Goal: Communication & Community: Answer question/provide support

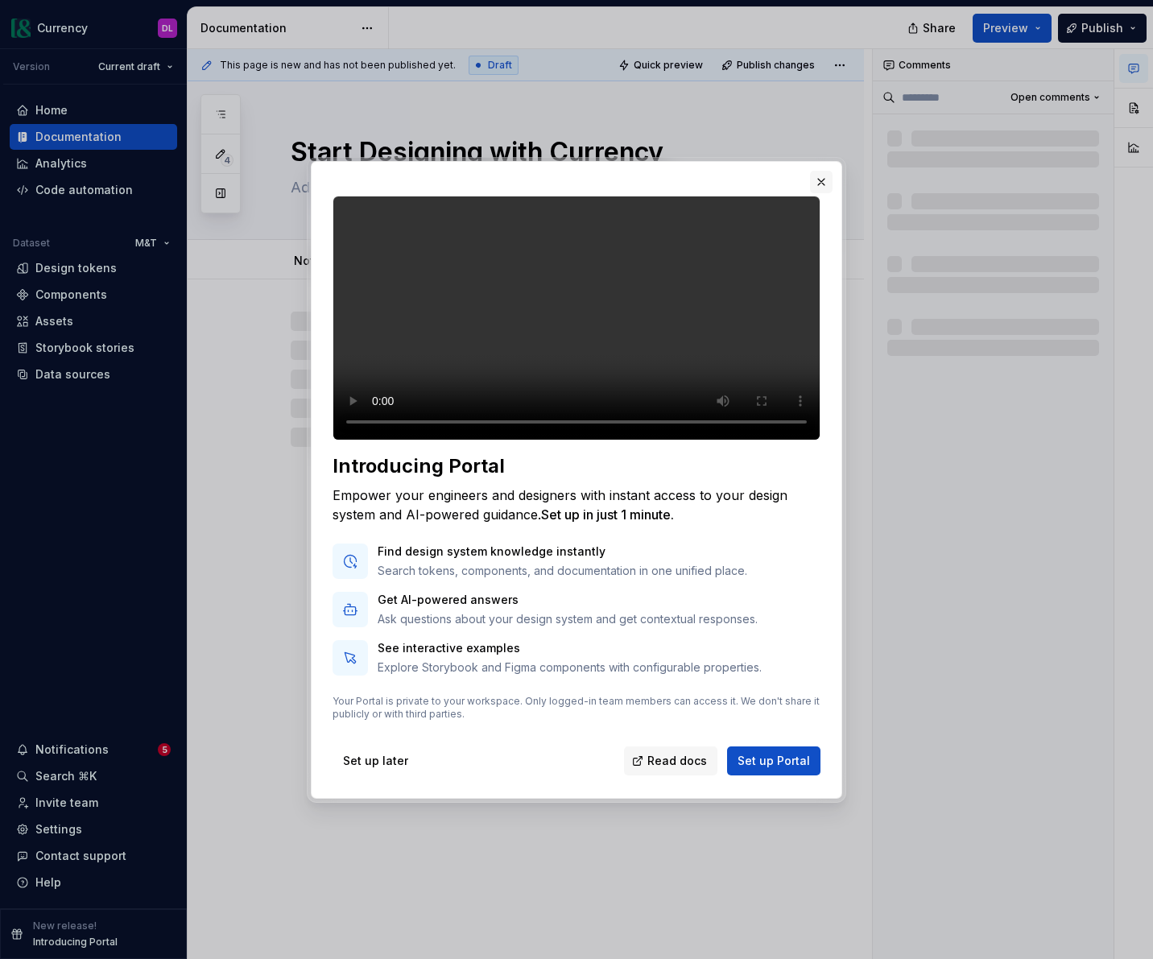
click at [821, 171] on button "button" at bounding box center [821, 182] width 23 height 23
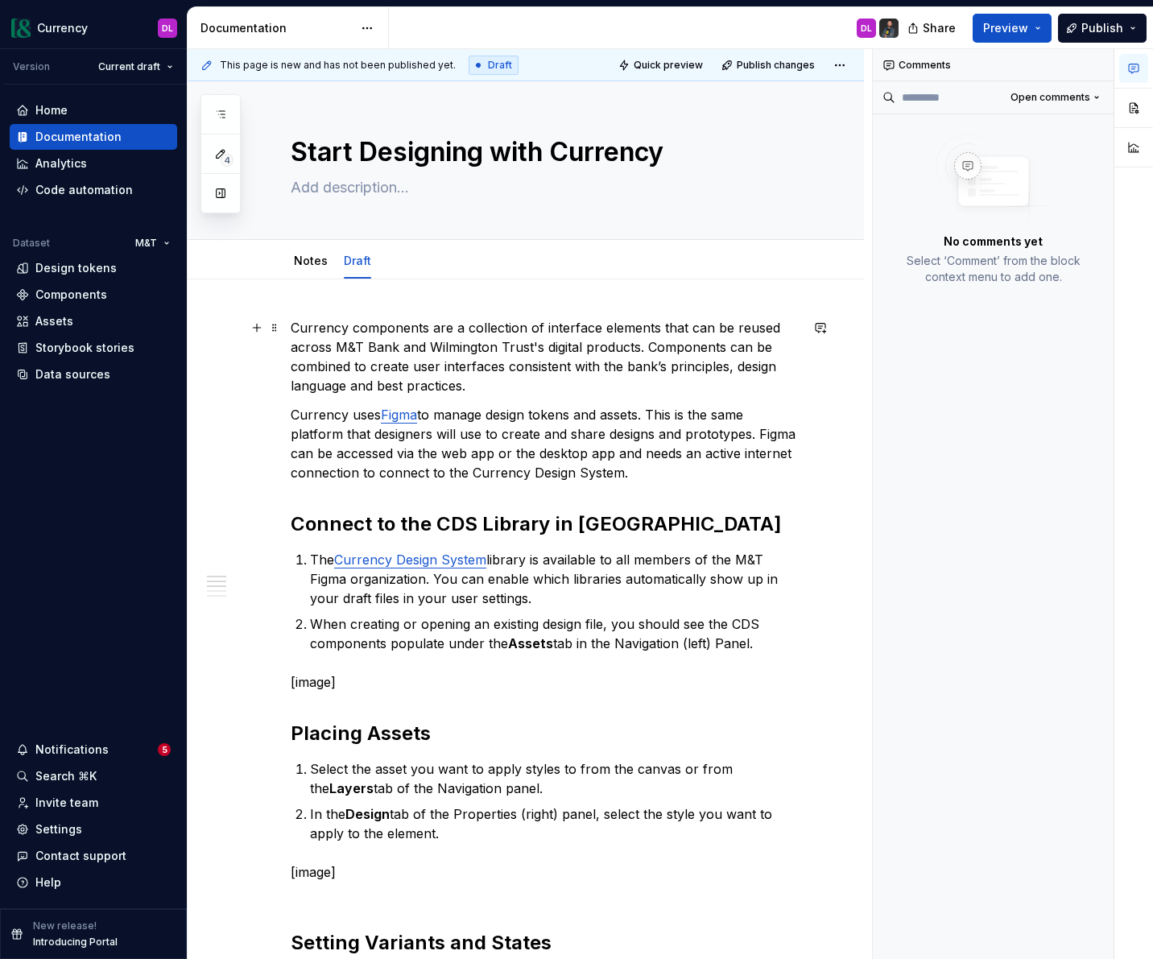
type textarea "*"
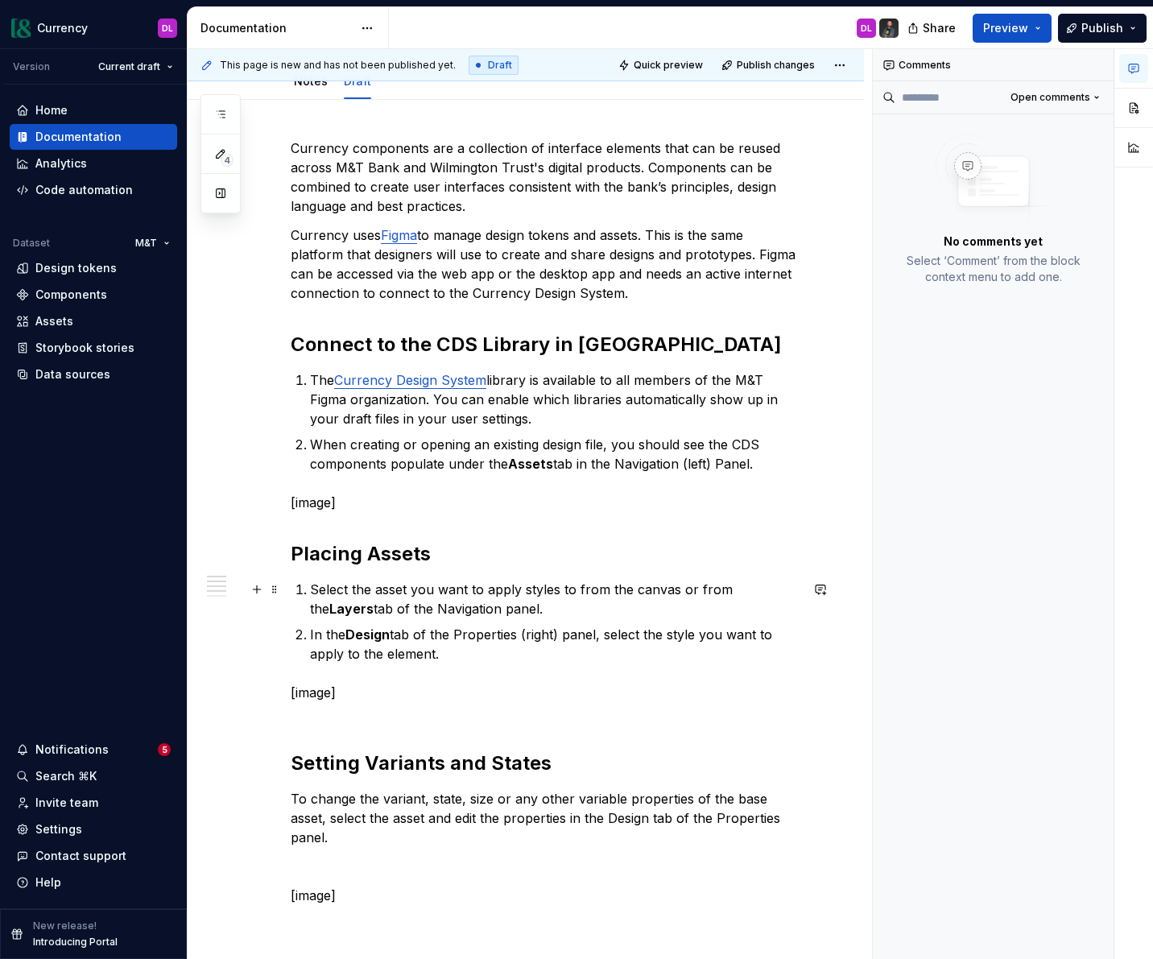
scroll to position [181, 0]
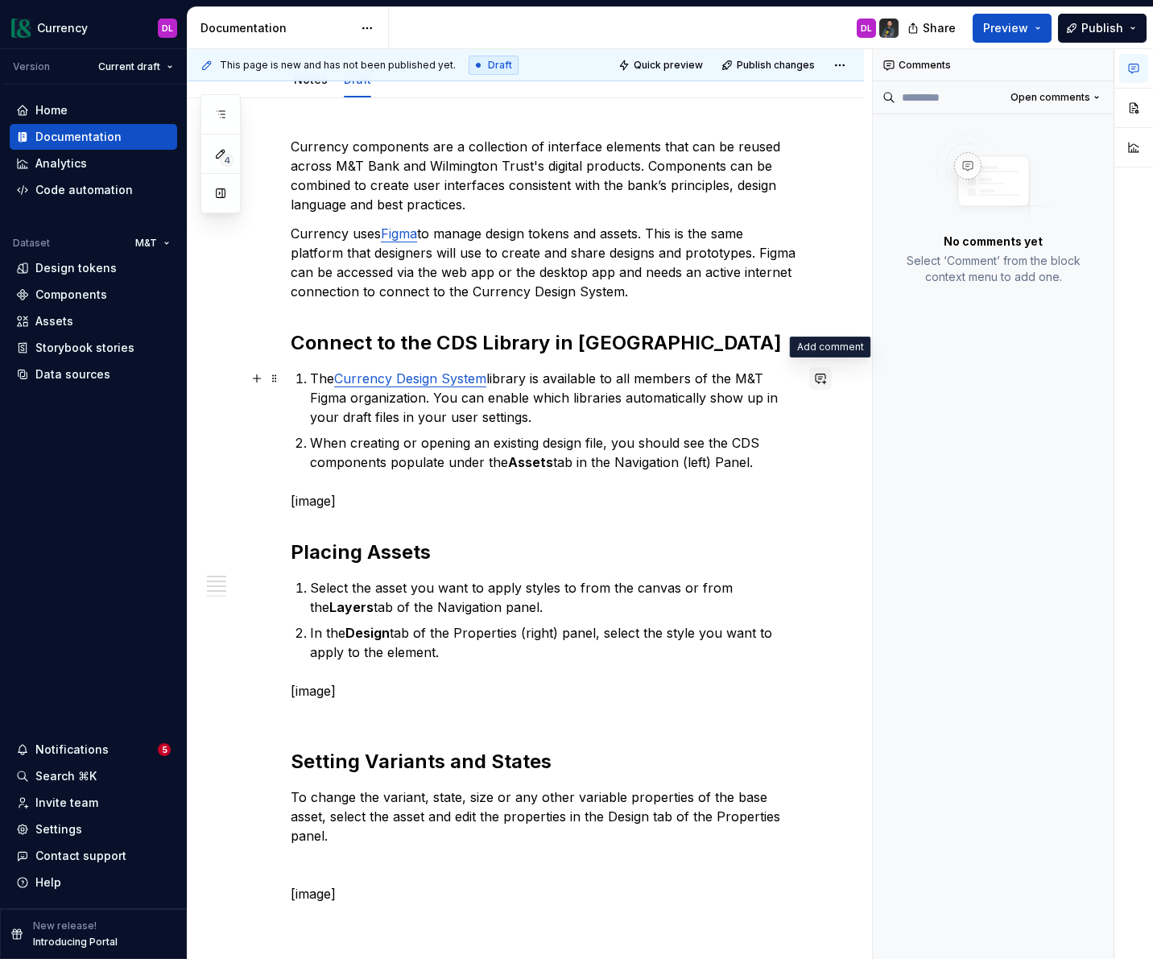
click at [819, 382] on button "button" at bounding box center [820, 378] width 23 height 23
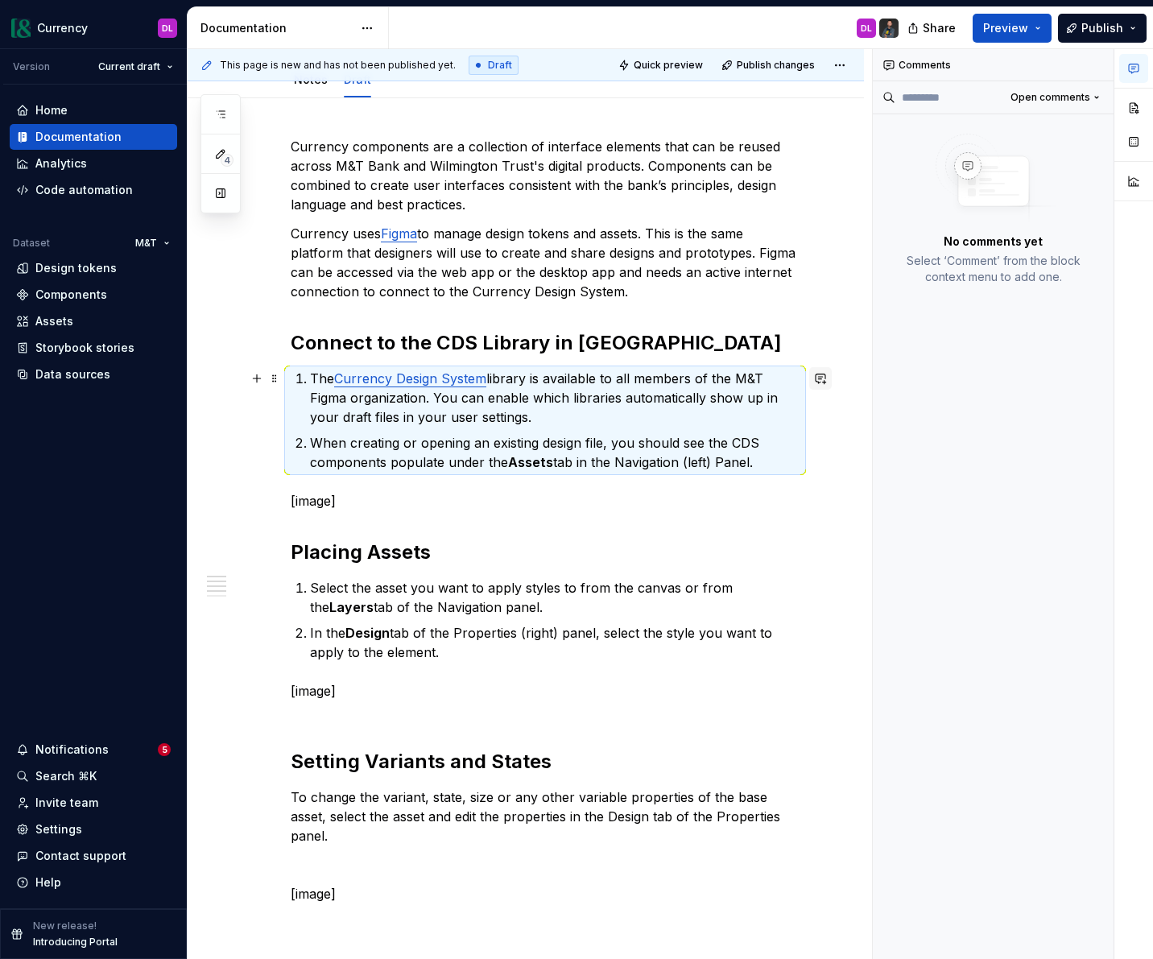
click at [831, 379] on button "button" at bounding box center [820, 378] width 23 height 23
click at [915, 372] on div "Comments Open comments No comments yet Select ‘Comment’ from the block context …" at bounding box center [994, 504] width 242 height 911
click at [945, 477] on div "Comments Open comments No comments yet Select ‘Comment’ from the block context …" at bounding box center [994, 504] width 242 height 911
click at [782, 403] on p "The Currency Design System library is available to all members of the M&T Figma…" at bounding box center [554, 398] width 489 height 58
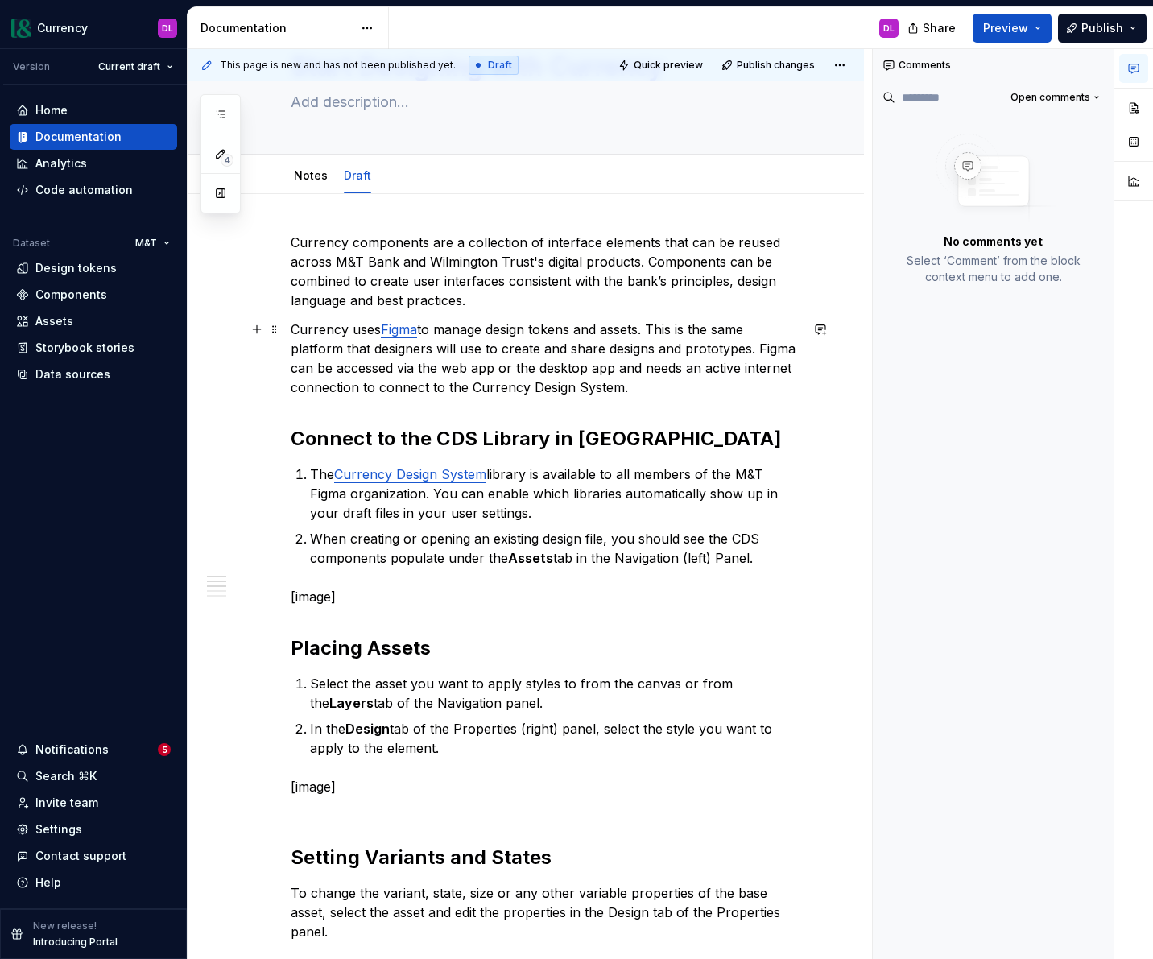
scroll to position [0, 0]
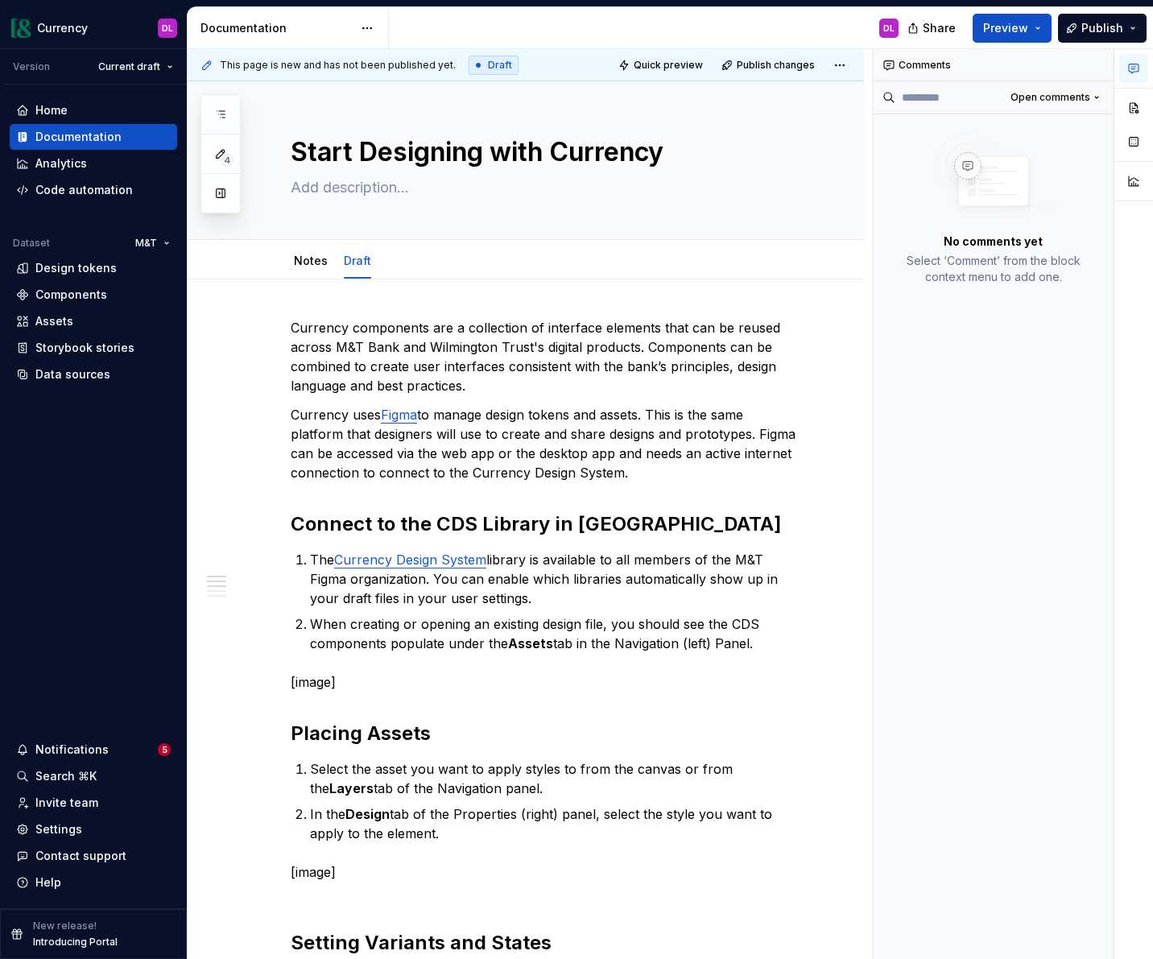
click at [1018, 464] on div "Comments Open comments No comments yet Select ‘Comment’ from the block context …" at bounding box center [994, 504] width 242 height 911
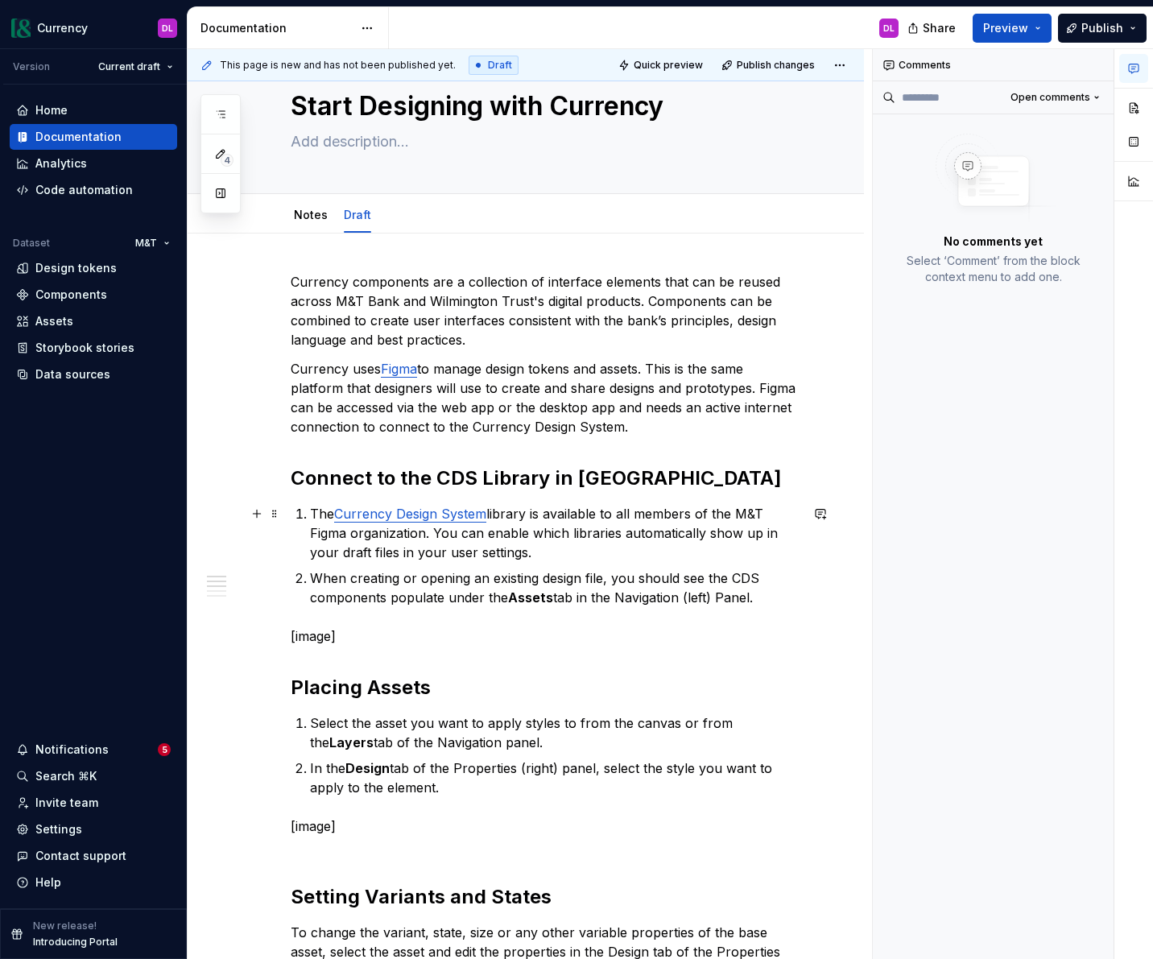
scroll to position [59, 0]
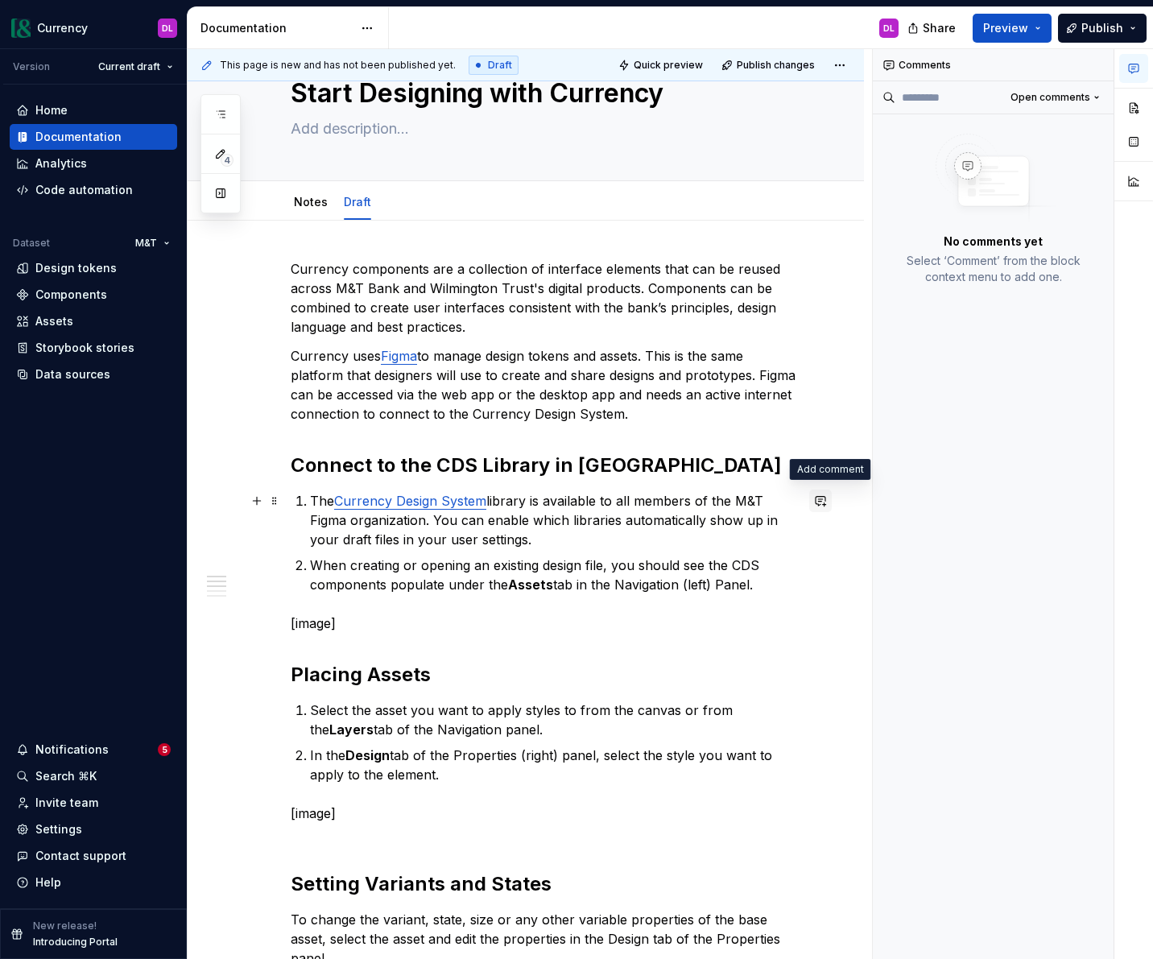
click at [828, 506] on button "button" at bounding box center [820, 500] width 23 height 23
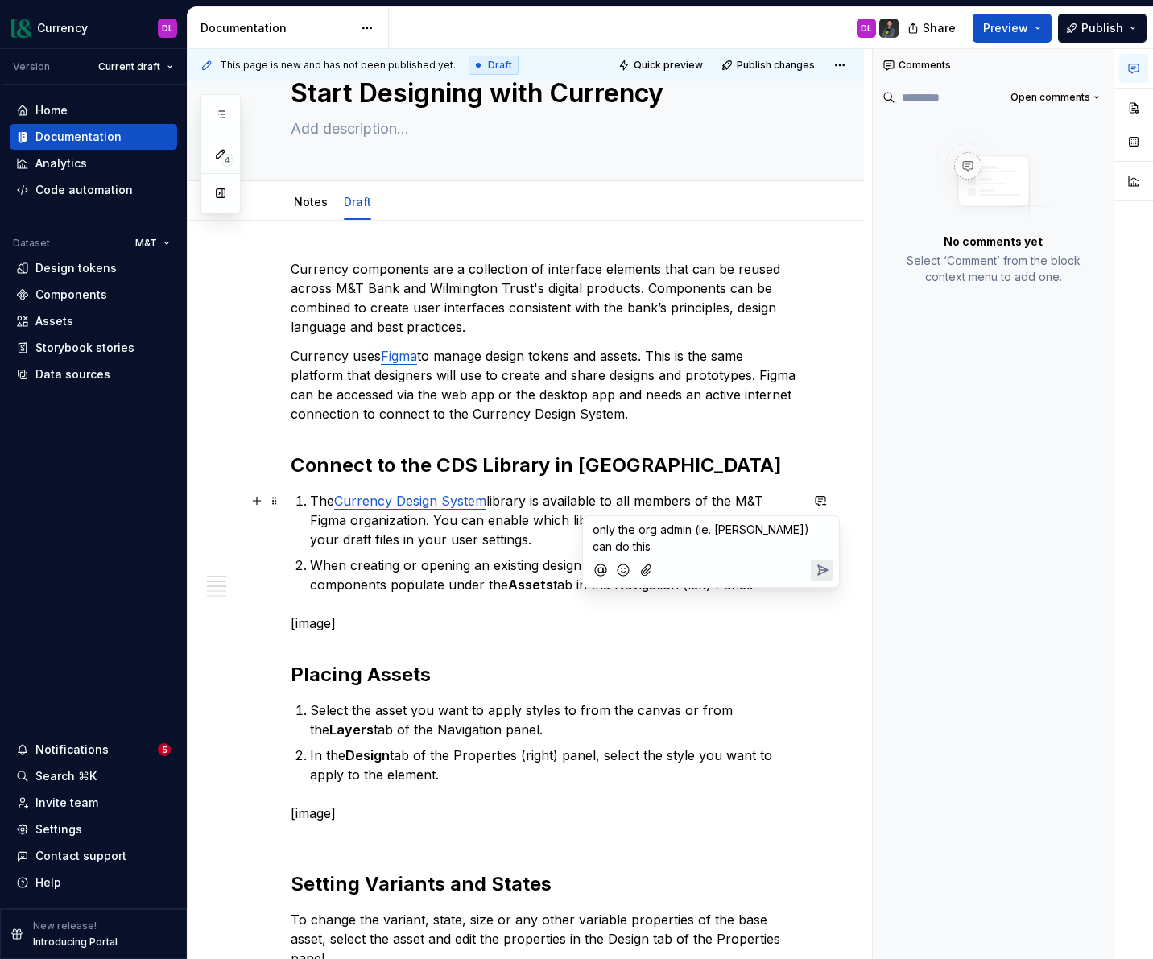
click at [816, 562] on icon "Send" at bounding box center [822, 570] width 16 height 16
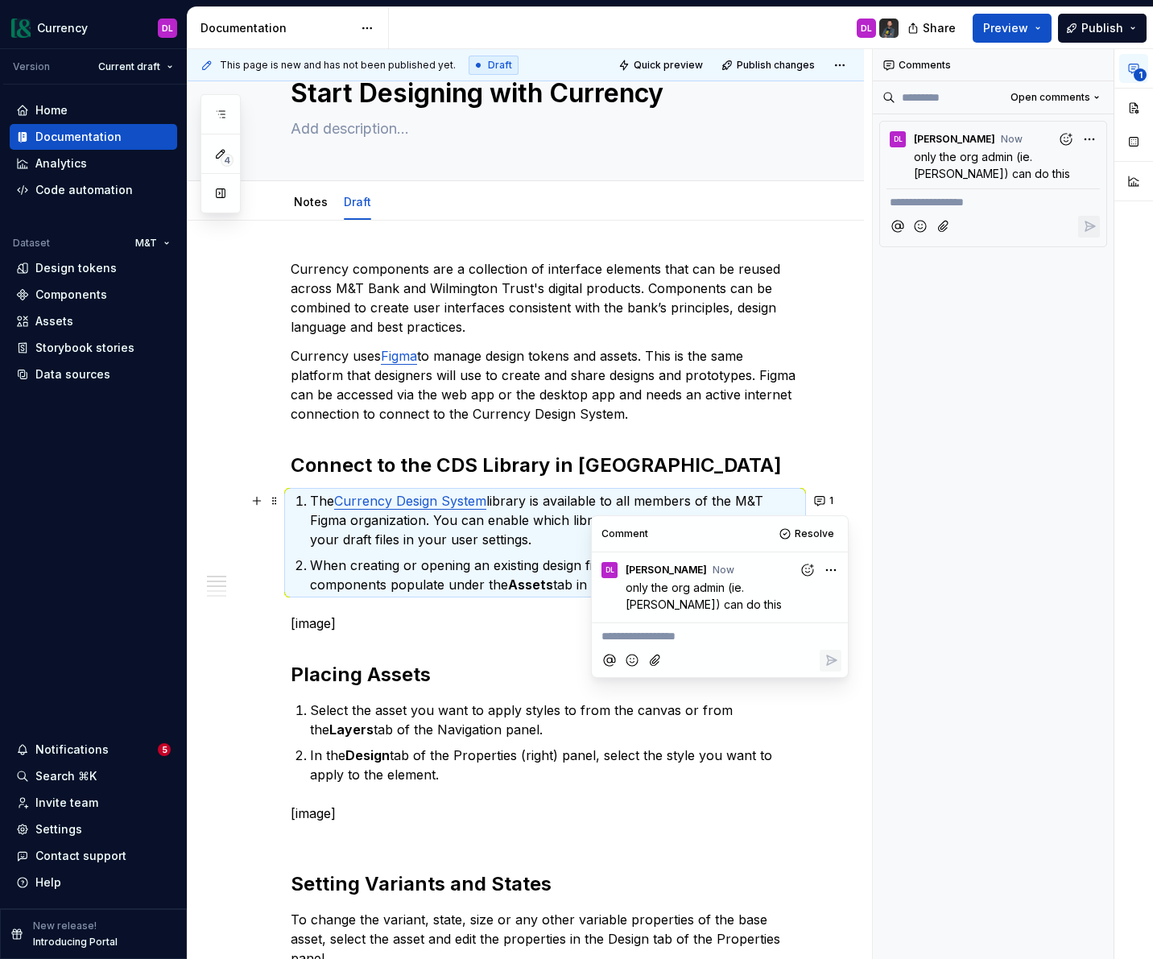
click at [951, 547] on div "**********" at bounding box center [994, 504] width 242 height 911
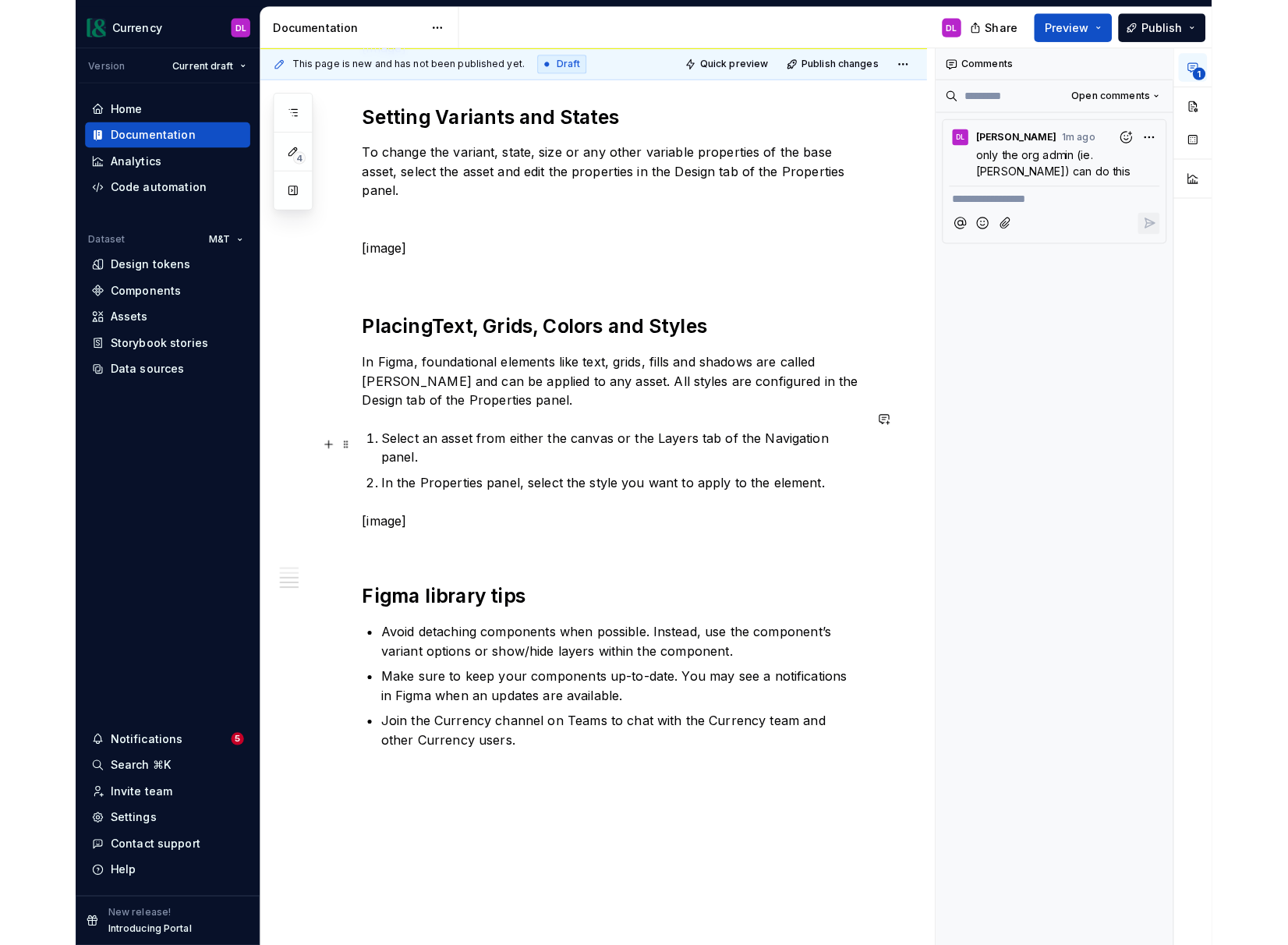
scroll to position [864, 0]
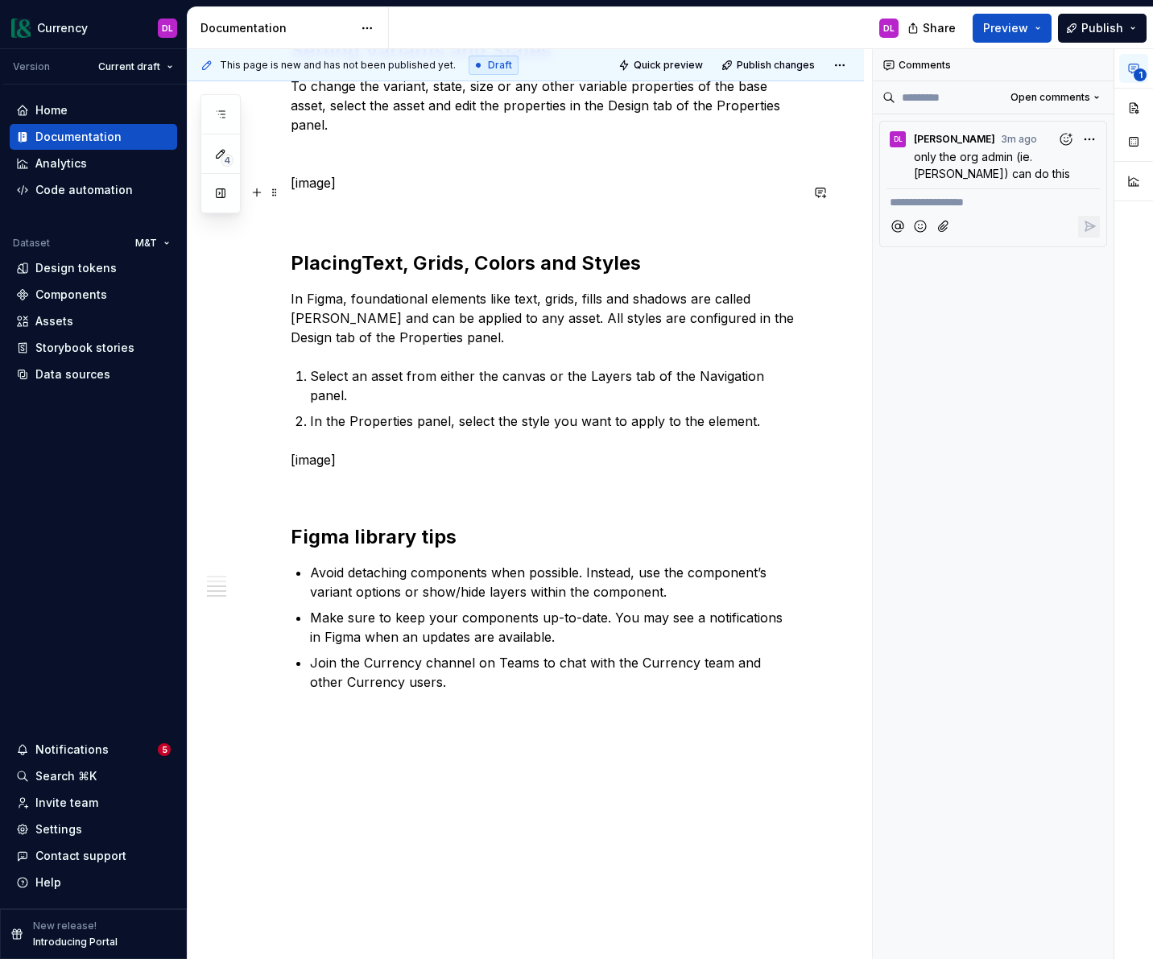
type textarea "*"
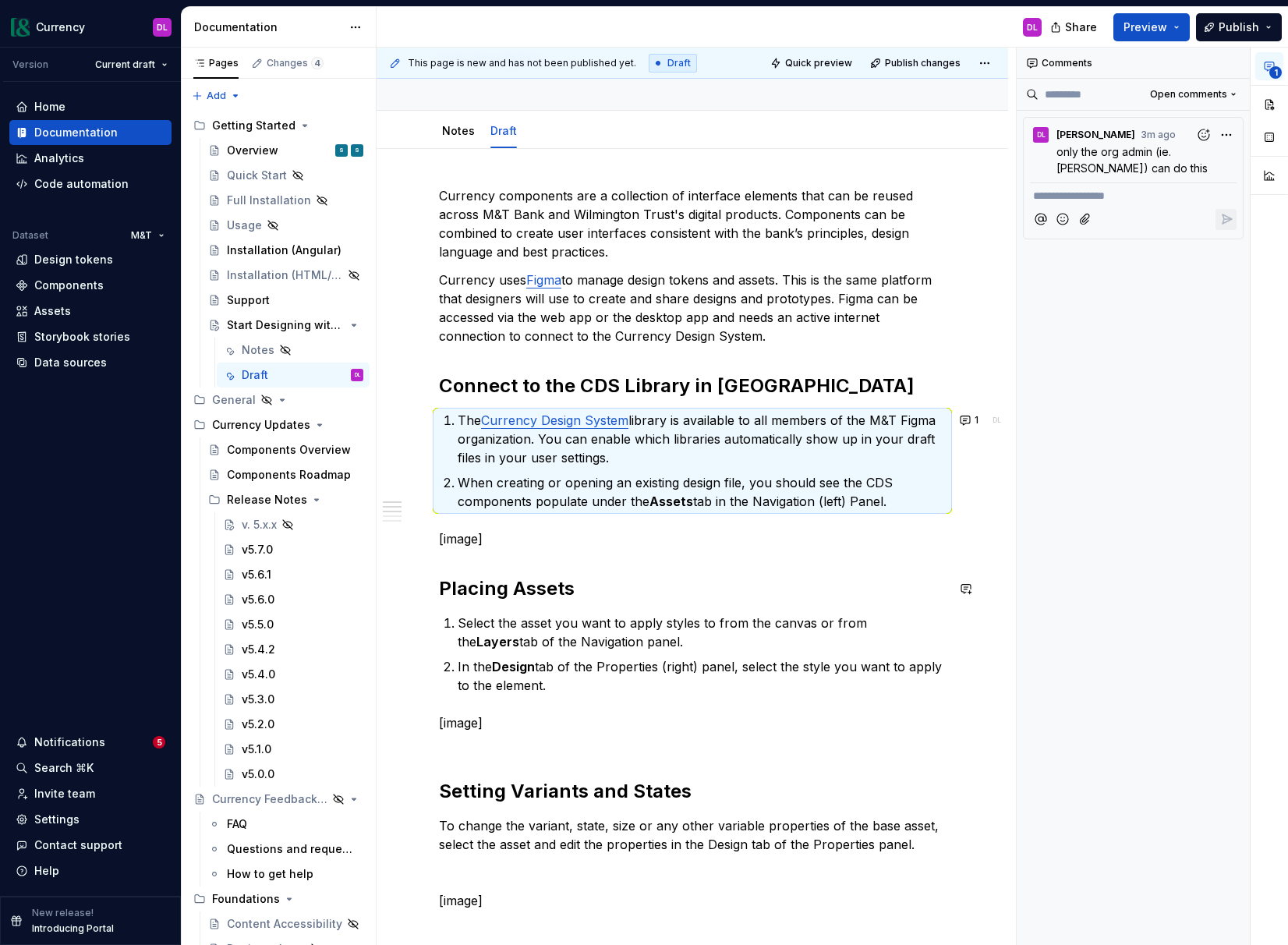
scroll to position [134, 0]
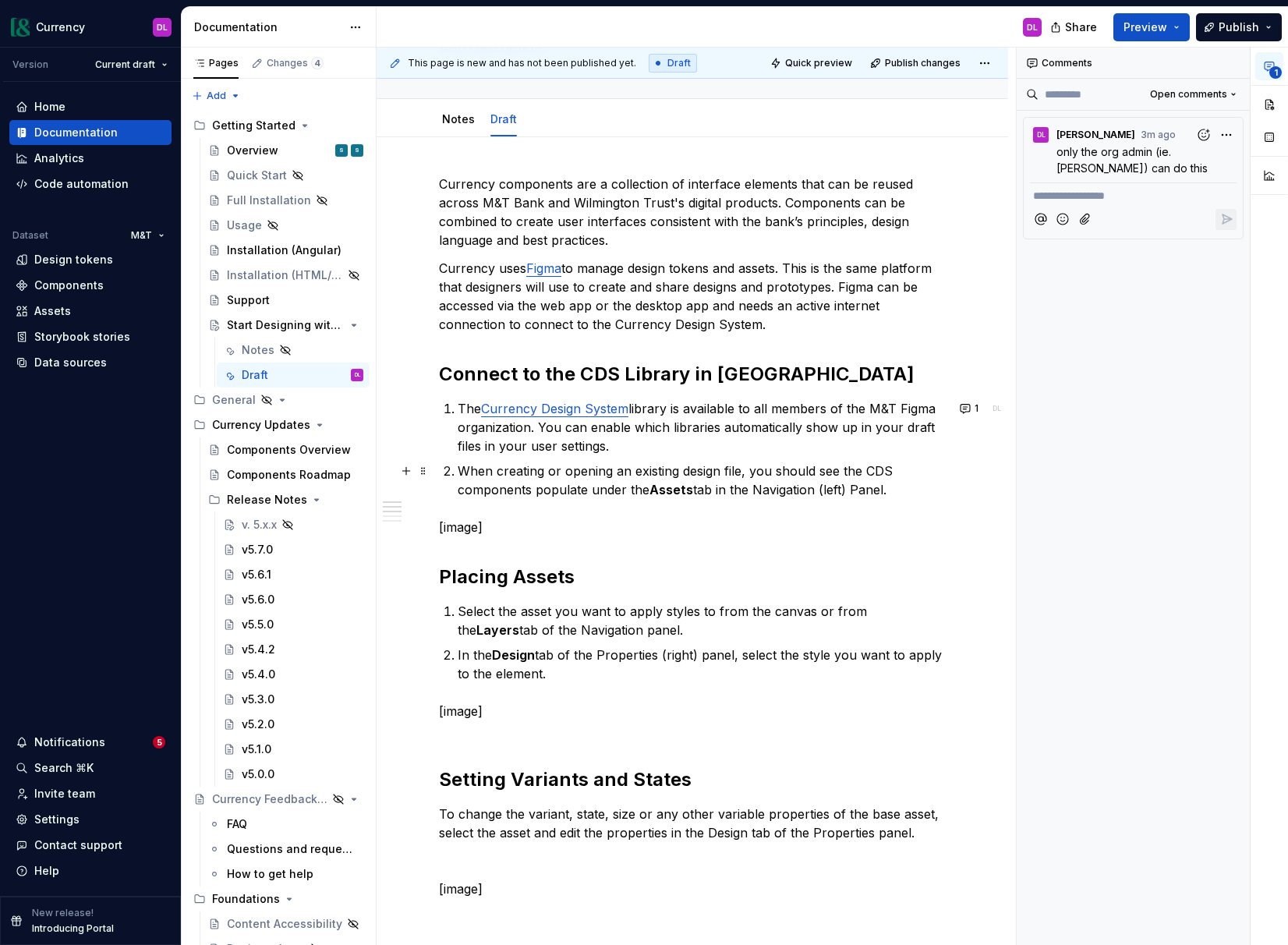
click at [905, 482] on p "When creating or opening an existing design file, you should see the CDS compon…" at bounding box center [702, 480] width 488 height 38
click at [526, 520] on p "[image]" at bounding box center [691, 527] width 506 height 18
click at [608, 542] on div "Currency components are a collection of interface elements that can be reused a…" at bounding box center [691, 768] width 506 height 1188
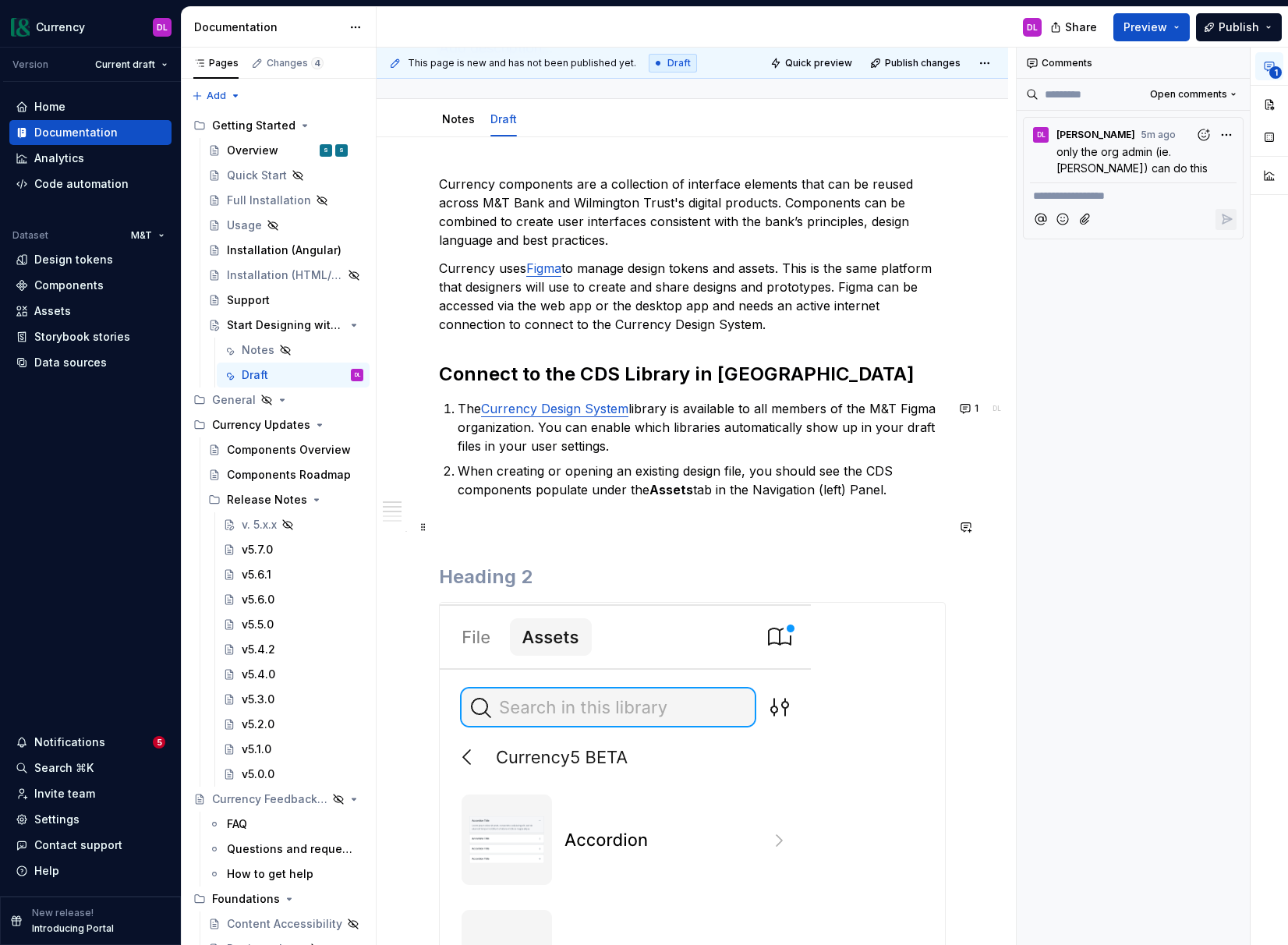
click at [579, 524] on p at bounding box center [691, 527] width 506 height 18
click at [526, 614] on img at bounding box center [625, 920] width 371 height 636
click at [494, 578] on h2 at bounding box center [691, 577] width 506 height 25
click at [506, 616] on img at bounding box center [625, 920] width 371 height 636
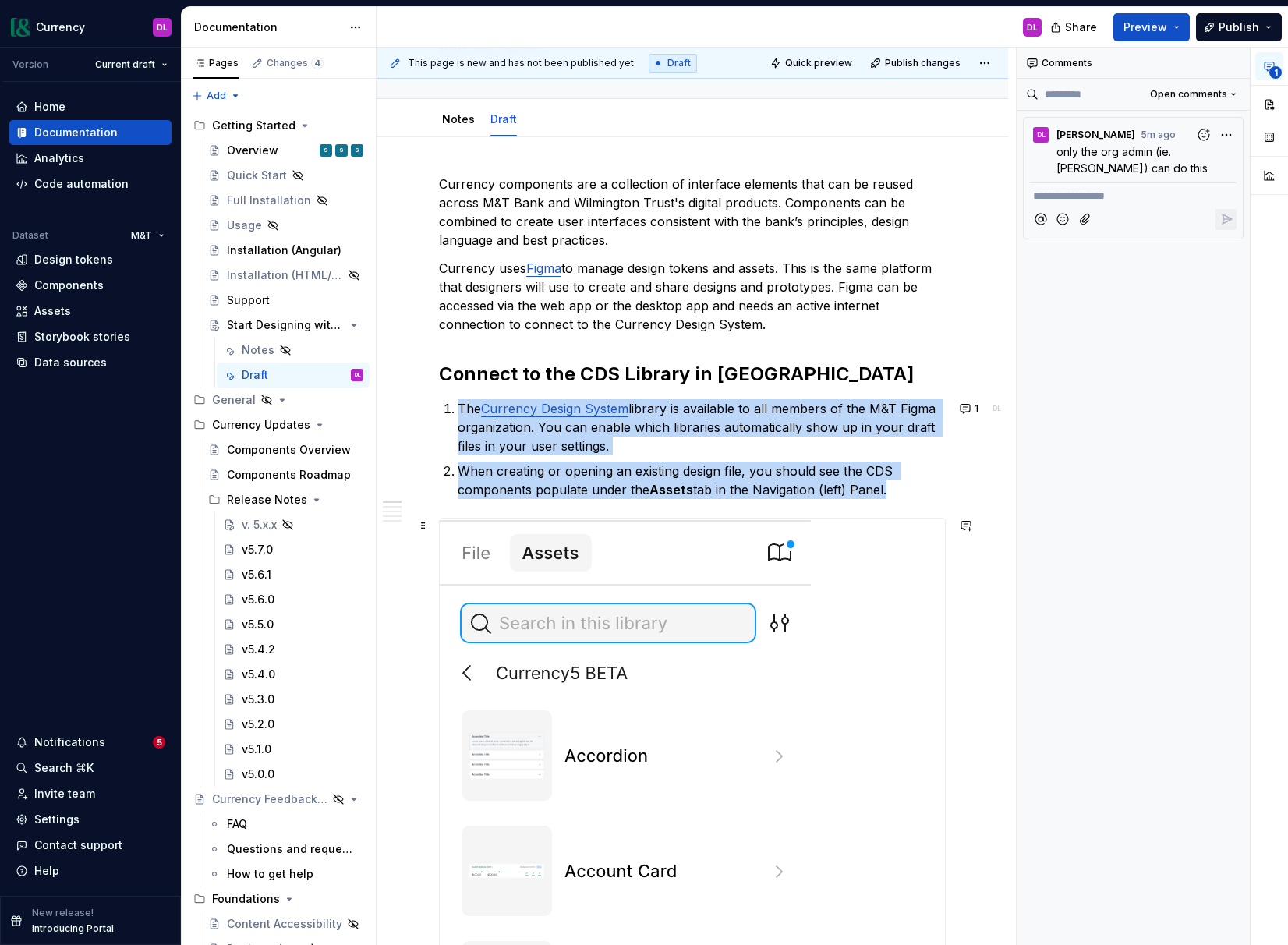
click at [727, 625] on img at bounding box center [625, 836] width 371 height 636
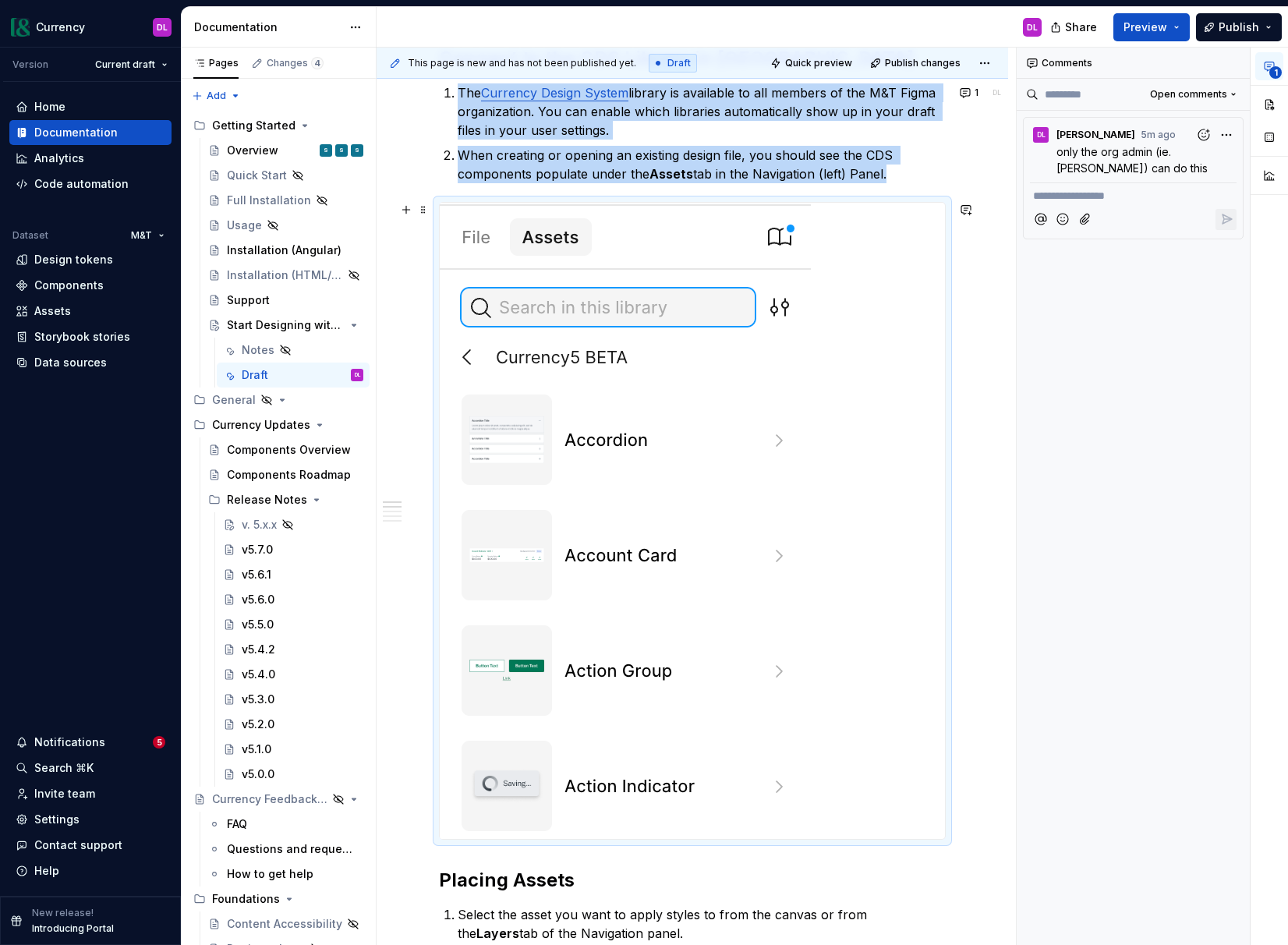
scroll to position [462, 0]
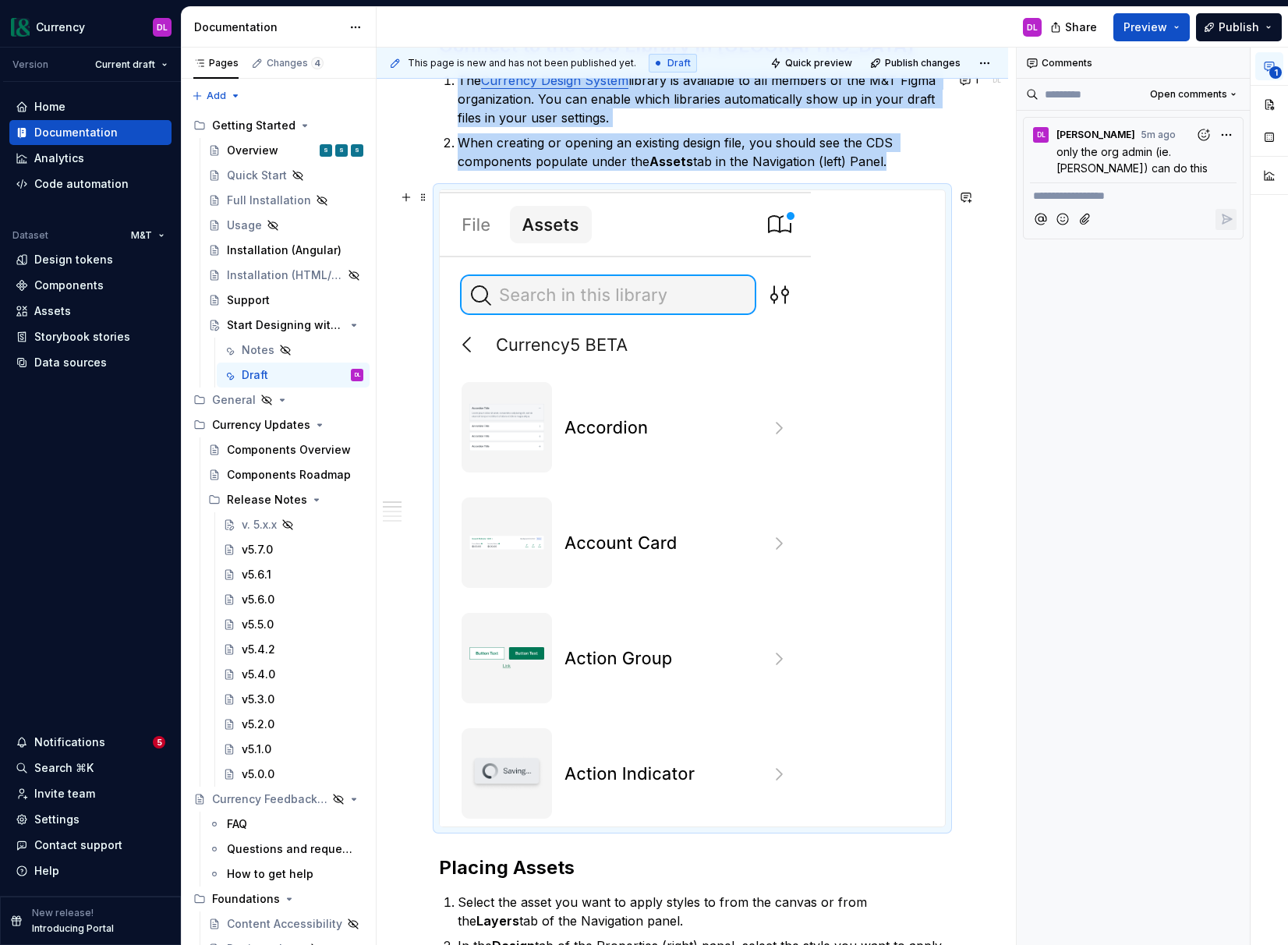
click at [908, 654] on div at bounding box center [692, 507] width 506 height 636
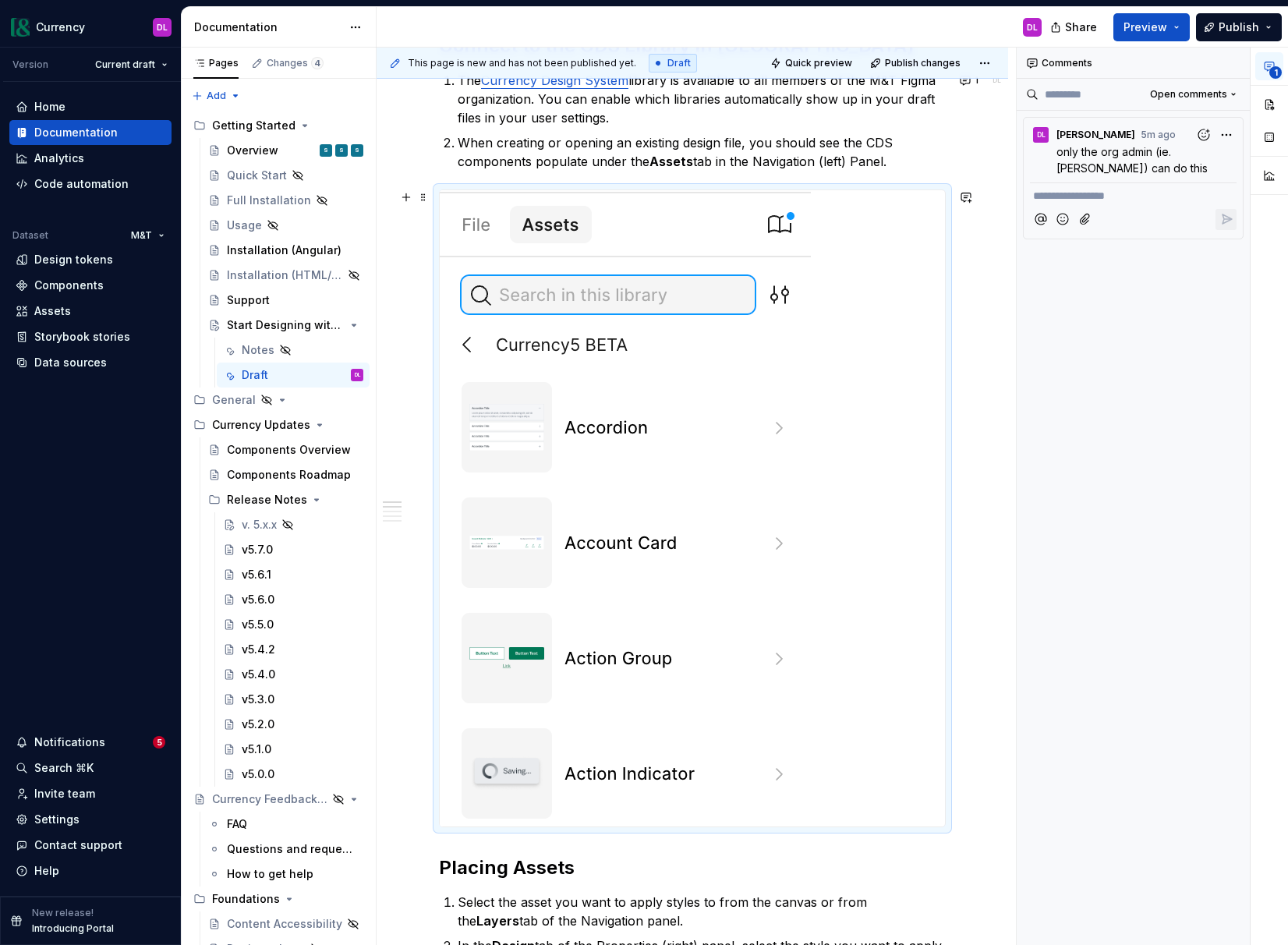
click at [946, 527] on div at bounding box center [691, 508] width 506 height 638
click at [782, 476] on img at bounding box center [625, 507] width 371 height 636
click at [421, 196] on span at bounding box center [423, 197] width 13 height 22
drag, startPoint x: 721, startPoint y: 297, endPoint x: 687, endPoint y: 318, distance: 40.0
click at [721, 297] on img at bounding box center [625, 507] width 371 height 636
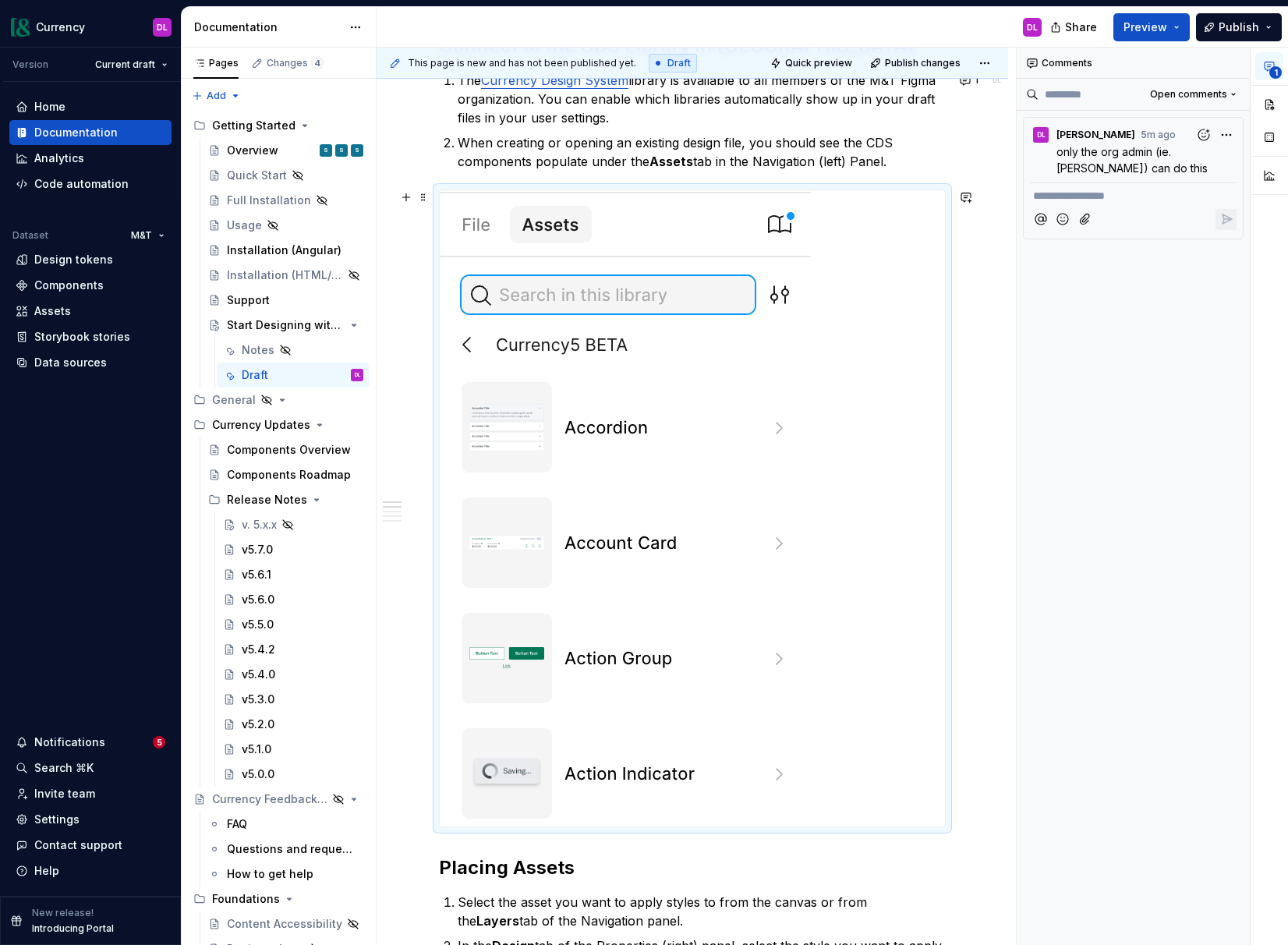
click at [675, 324] on img at bounding box center [625, 507] width 371 height 636
click at [789, 330] on img at bounding box center [625, 507] width 371 height 636
click at [843, 330] on div at bounding box center [692, 507] width 506 height 636
click at [872, 326] on div at bounding box center [692, 507] width 506 height 636
click at [962, 330] on div "This page is new and has not been published yet. Draft Quick preview Publish ch…" at bounding box center [696, 496] width 639 height 898
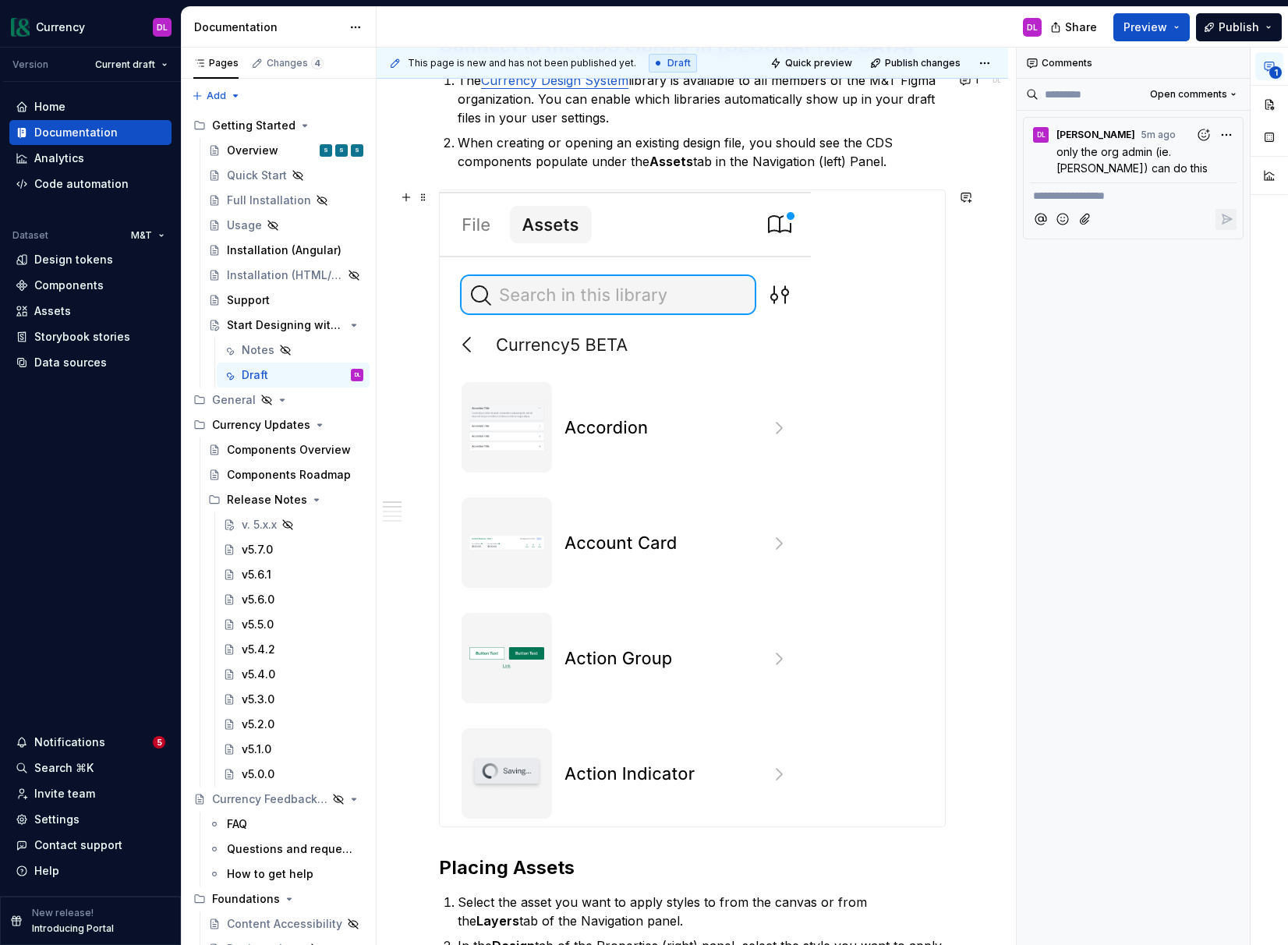
click at [1008, 335] on div "Currency components are a collection of interface elements that can be reused a…" at bounding box center [692, 882] width 631 height 2147
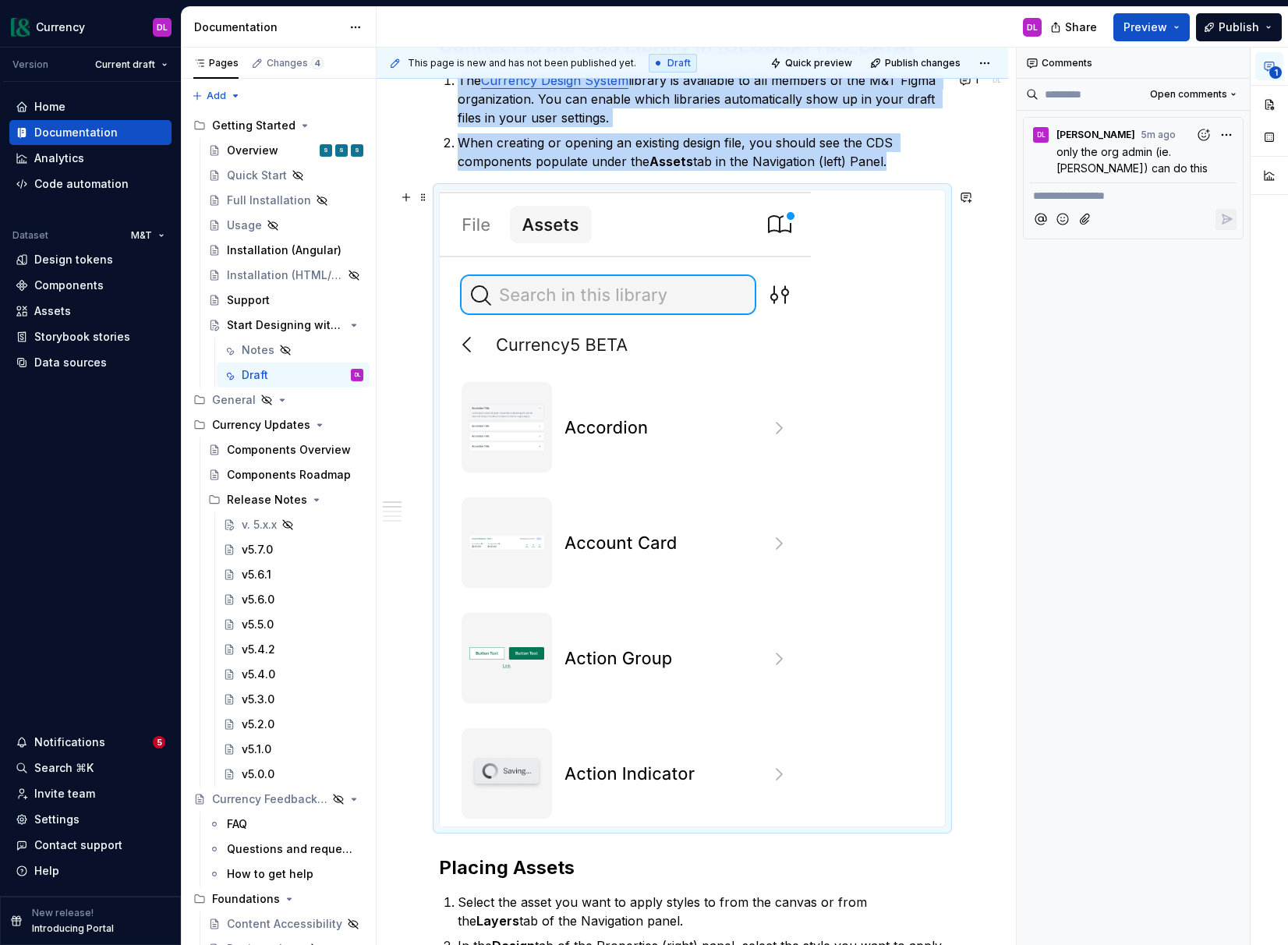
click at [808, 477] on img at bounding box center [625, 507] width 371 height 636
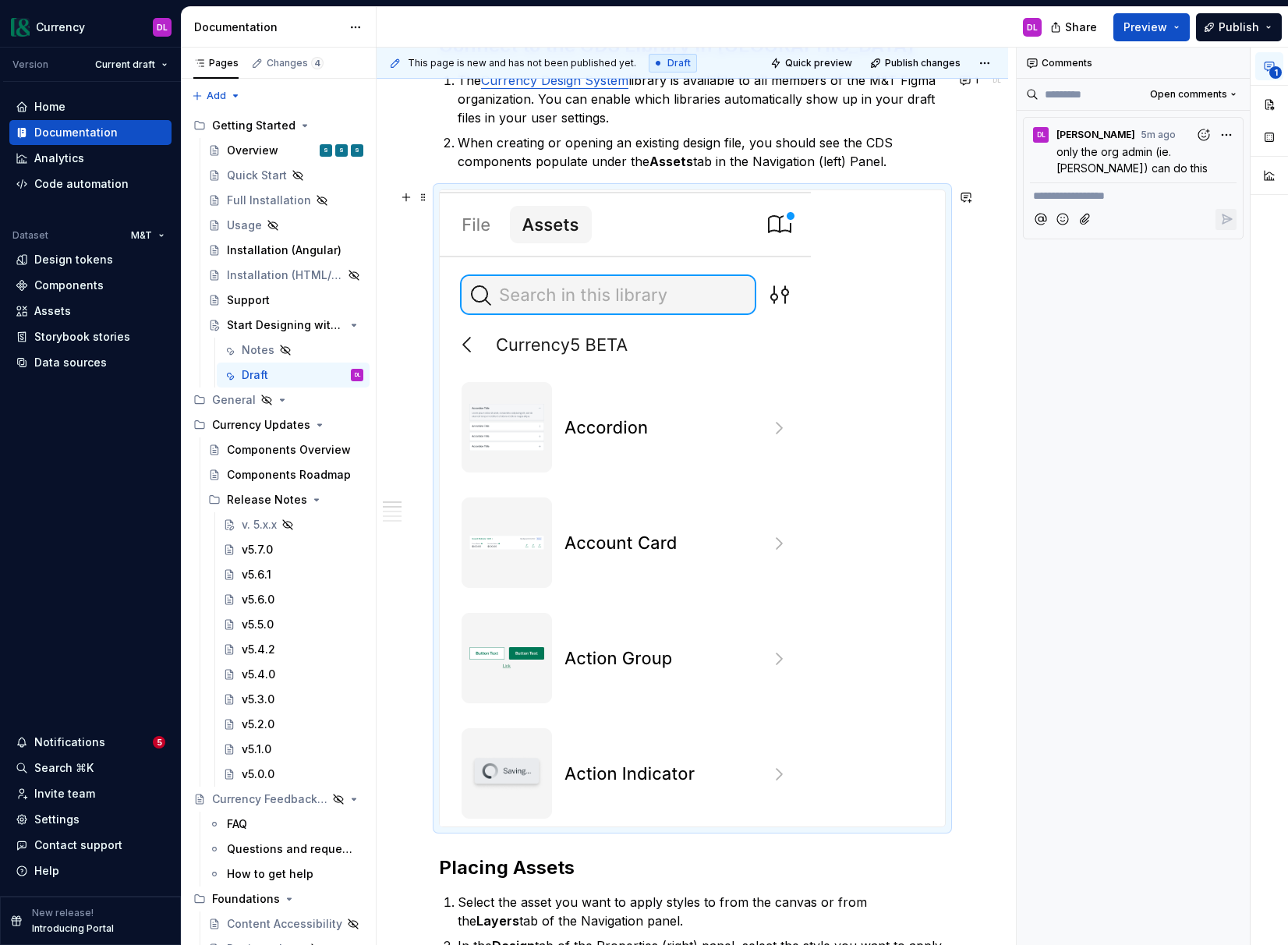
click at [816, 789] on div at bounding box center [692, 507] width 506 height 636
click at [706, 758] on img at bounding box center [625, 507] width 371 height 636
click at [689, 594] on img at bounding box center [625, 507] width 371 height 636
click at [917, 608] on div at bounding box center [692, 507] width 506 height 636
click at [782, 595] on img at bounding box center [625, 507] width 371 height 636
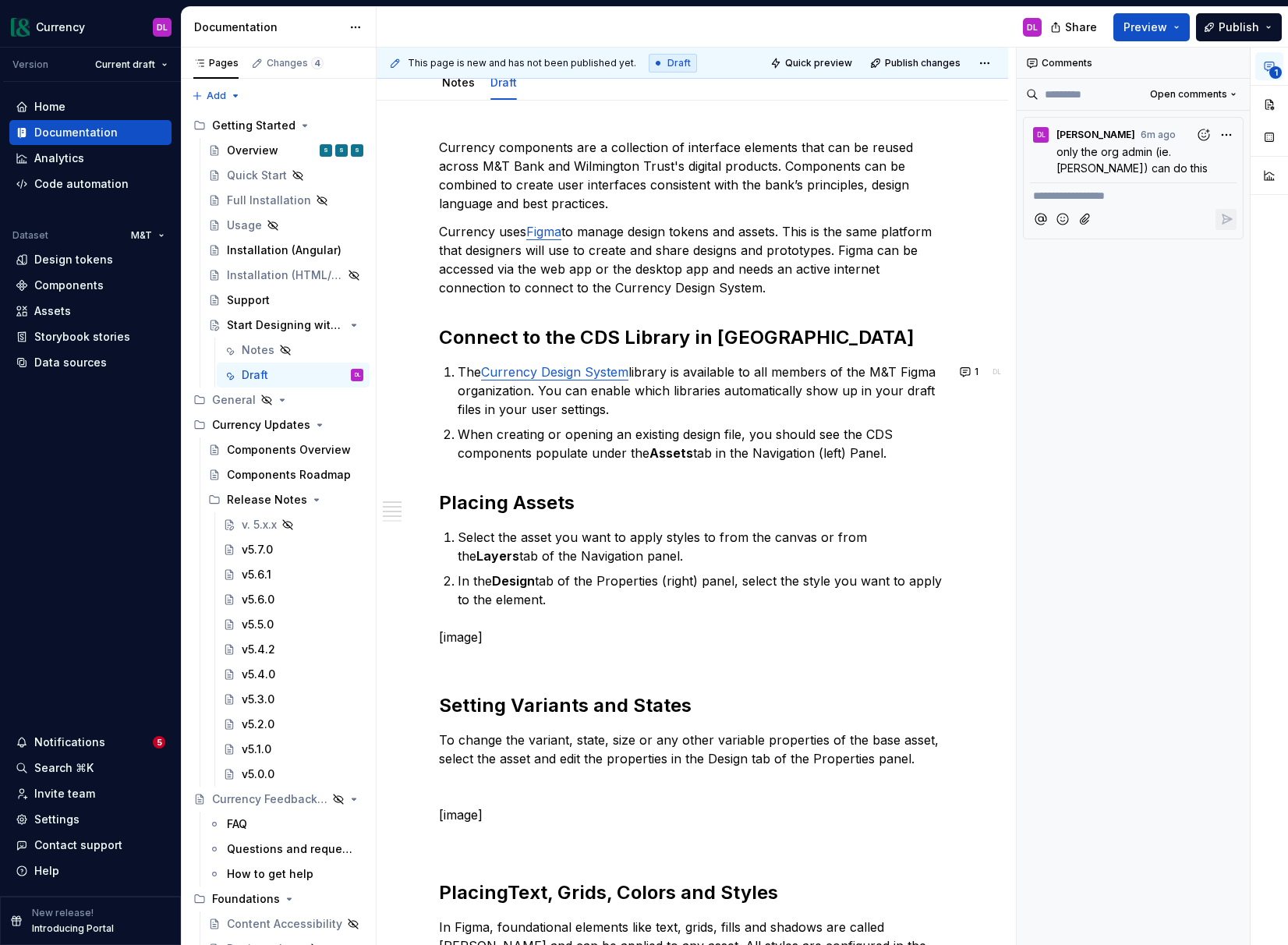
scroll to position [165, 0]
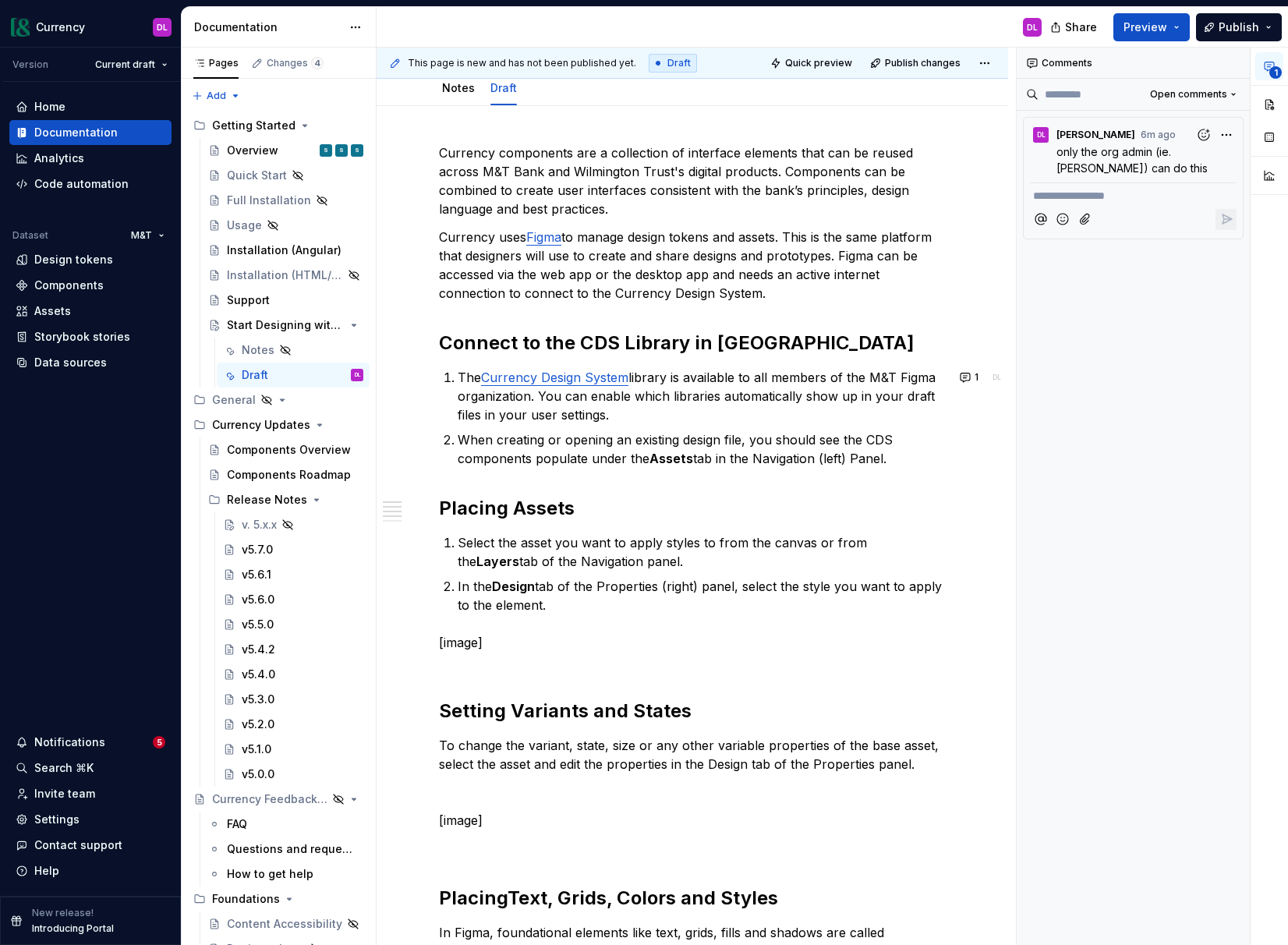
click at [919, 450] on p "When creating or opening an existing design file, you should see the CDS compon…" at bounding box center [702, 448] width 488 height 38
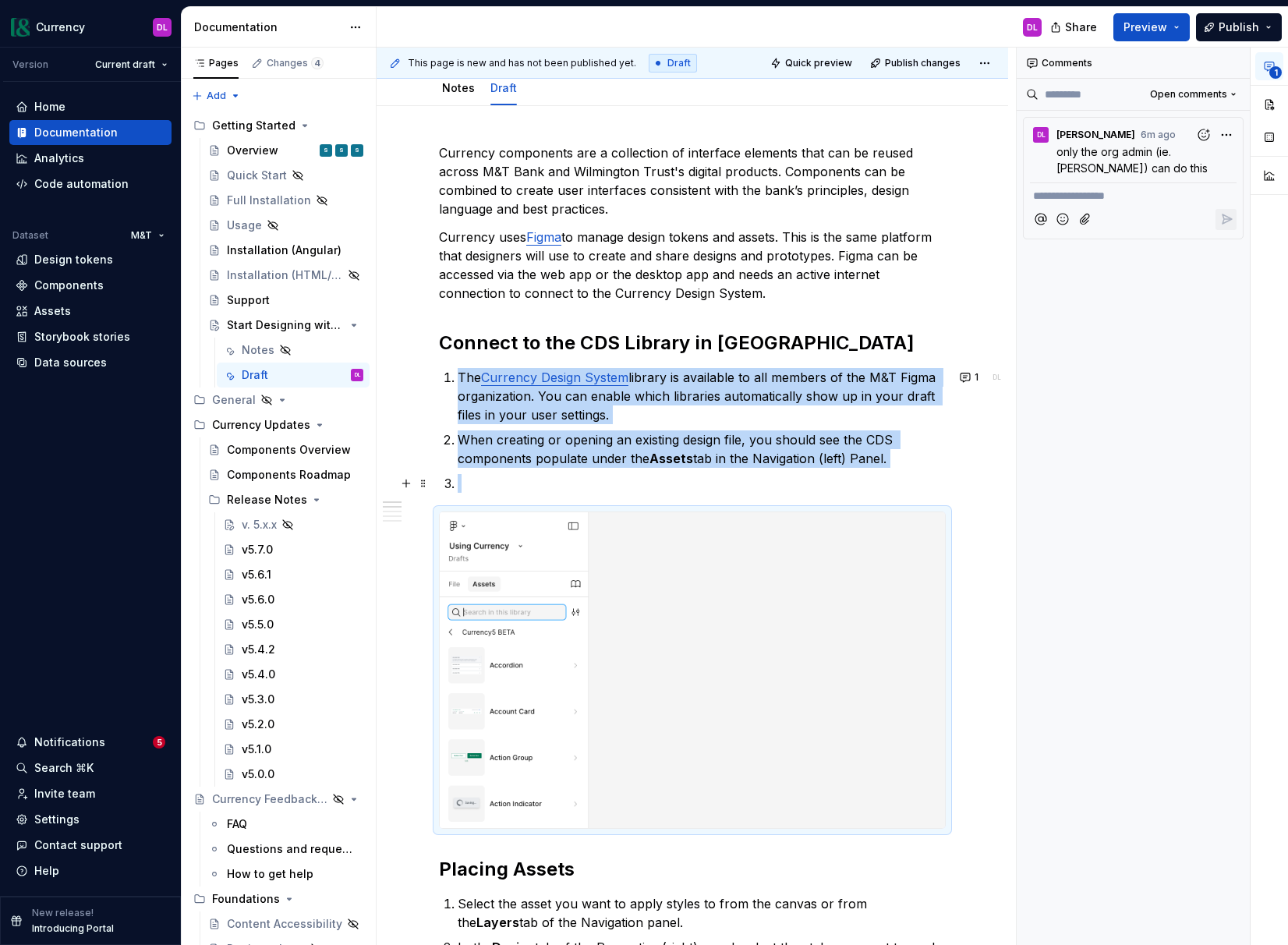
click at [490, 490] on p at bounding box center [702, 482] width 488 height 18
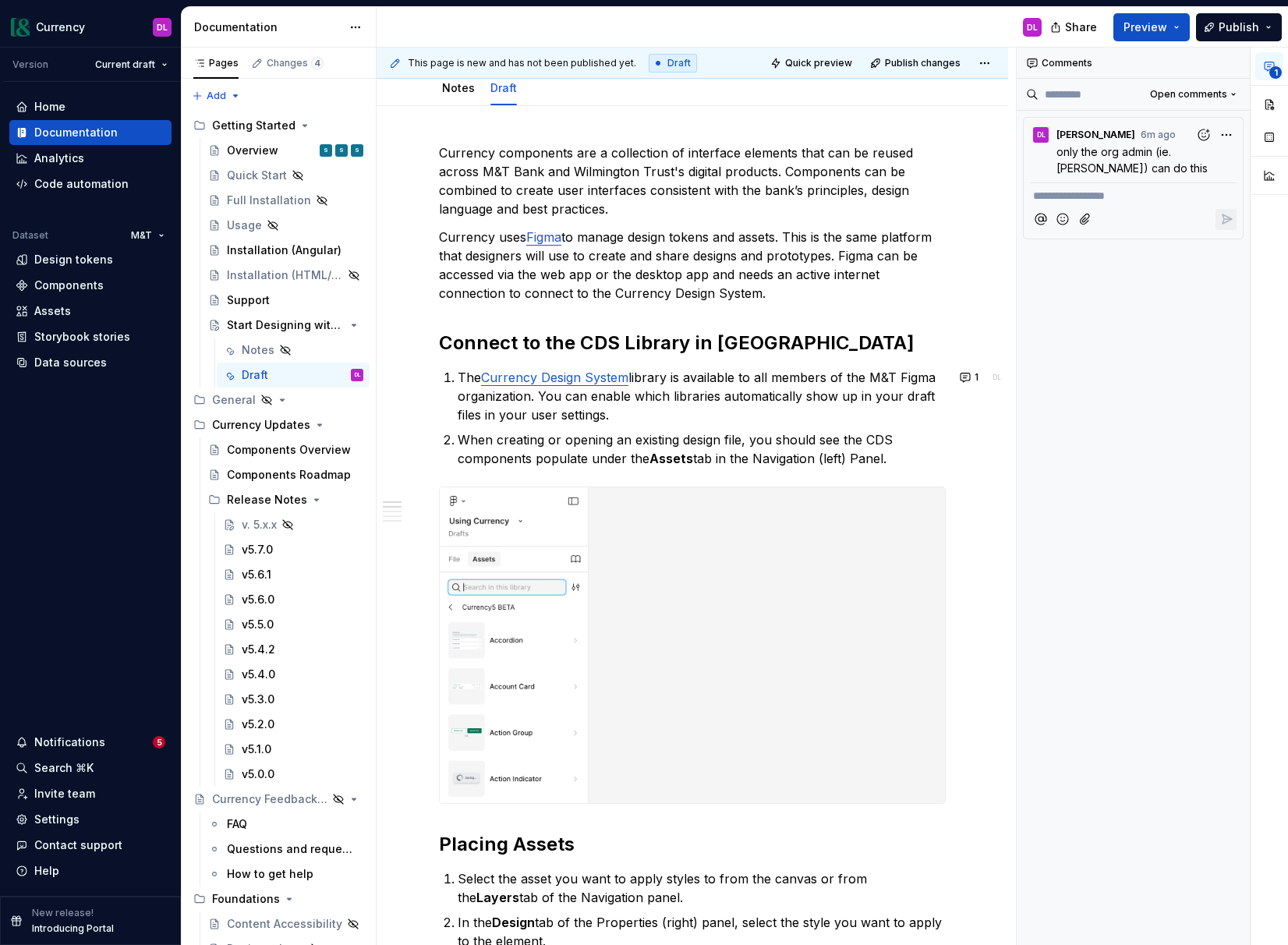
click at [1108, 602] on div "**********" at bounding box center [1134, 496] width 234 height 898
click at [844, 611] on img at bounding box center [692, 645] width 506 height 316
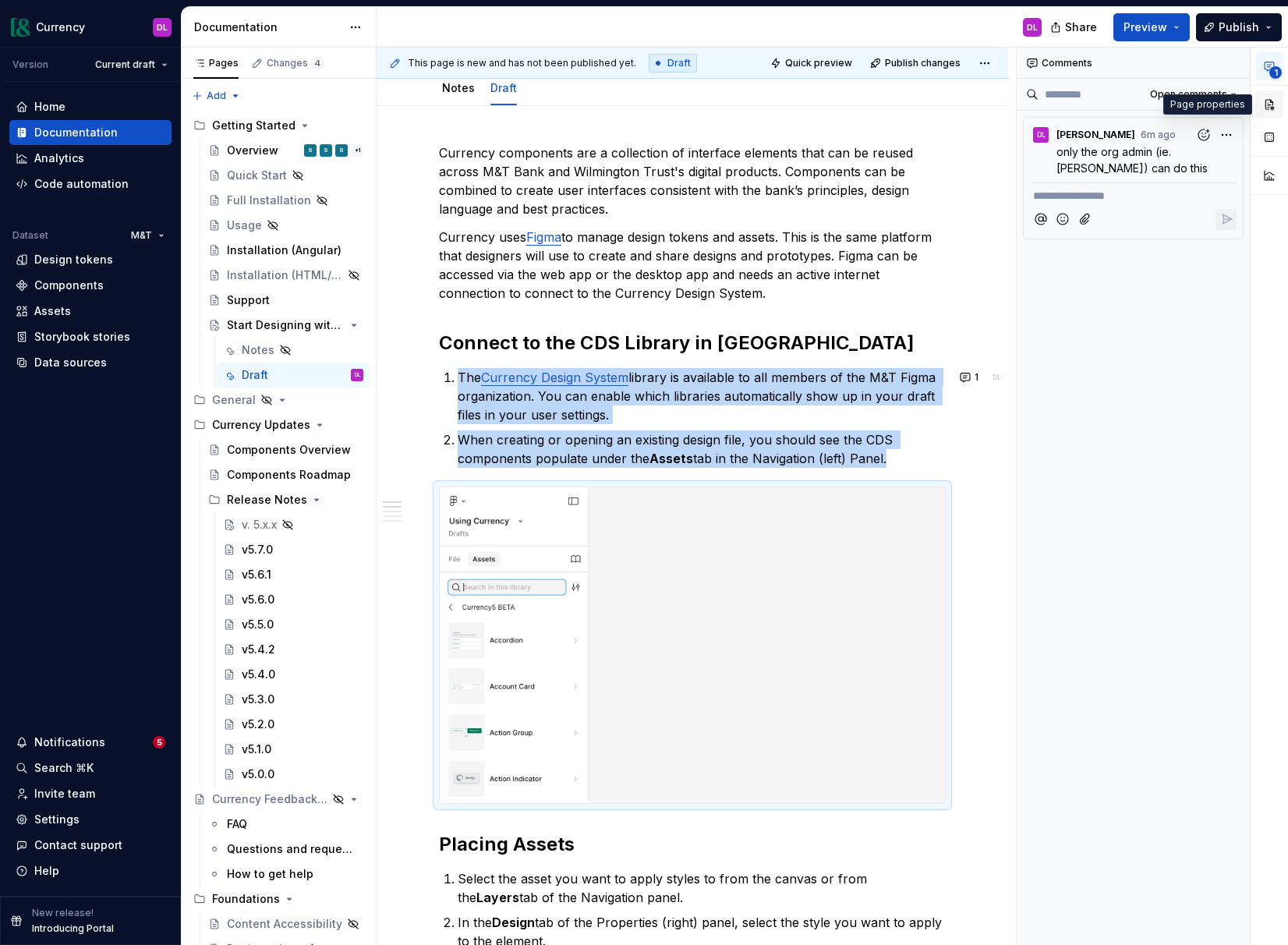
click at [1116, 109] on button "button" at bounding box center [1269, 104] width 28 height 28
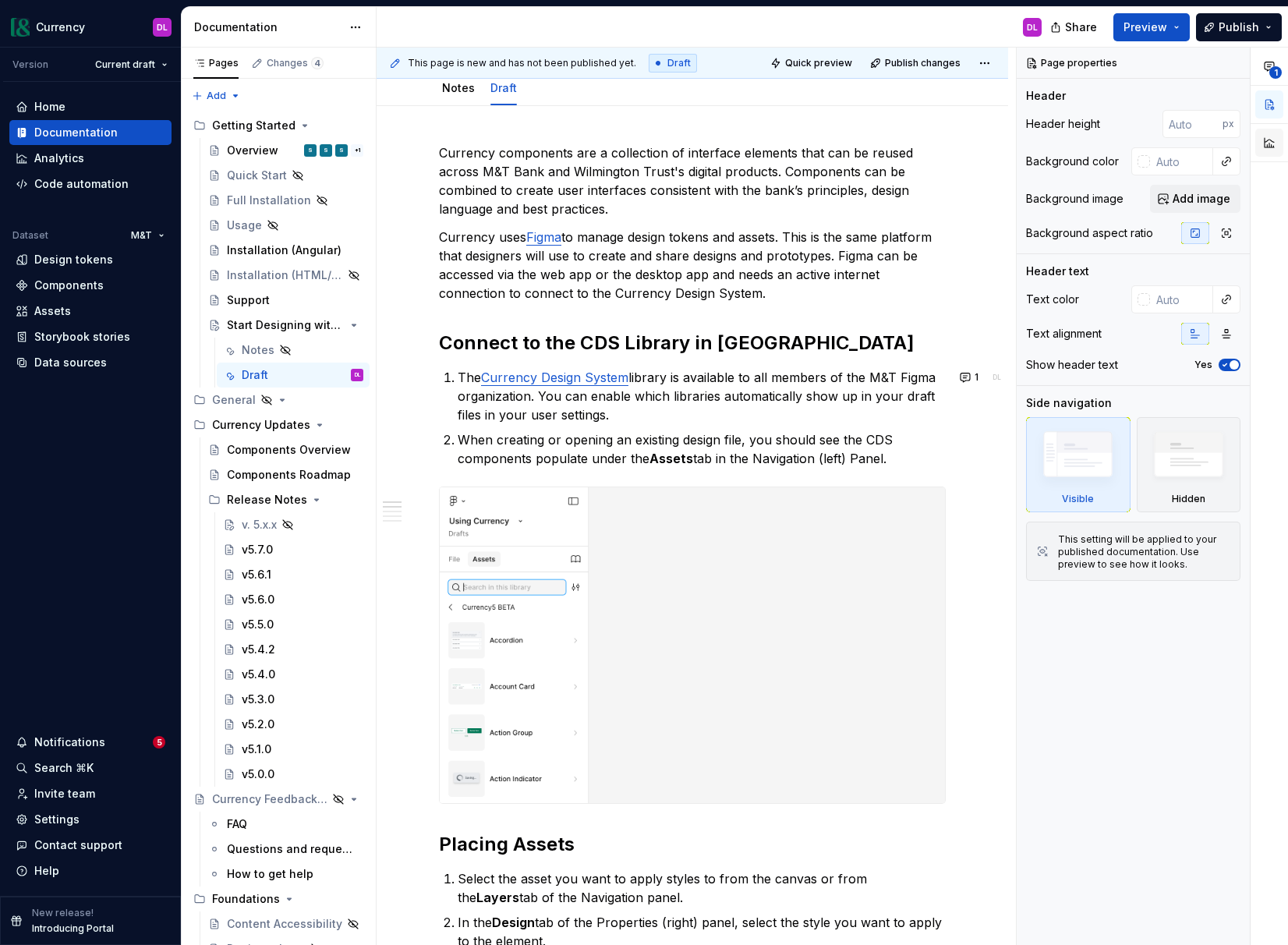
click at [1116, 141] on button "button" at bounding box center [1269, 142] width 28 height 28
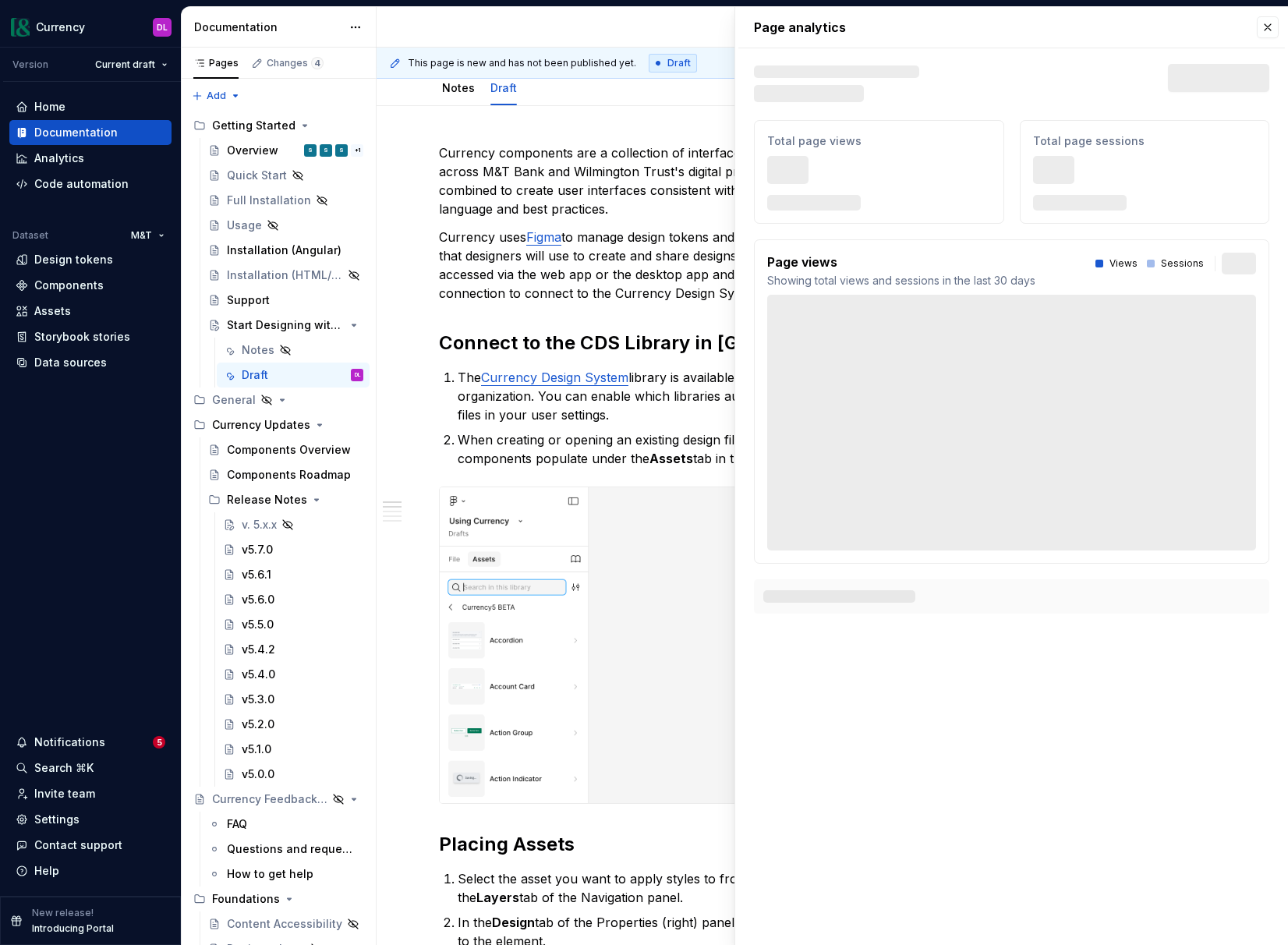
click at [1116, 110] on div "Page analytics Text defining the skeleton width Skeleton width Last 30 days Tot…" at bounding box center [1011, 320] width 553 height 625
click at [1116, 26] on button "button" at bounding box center [1268, 27] width 22 height 22
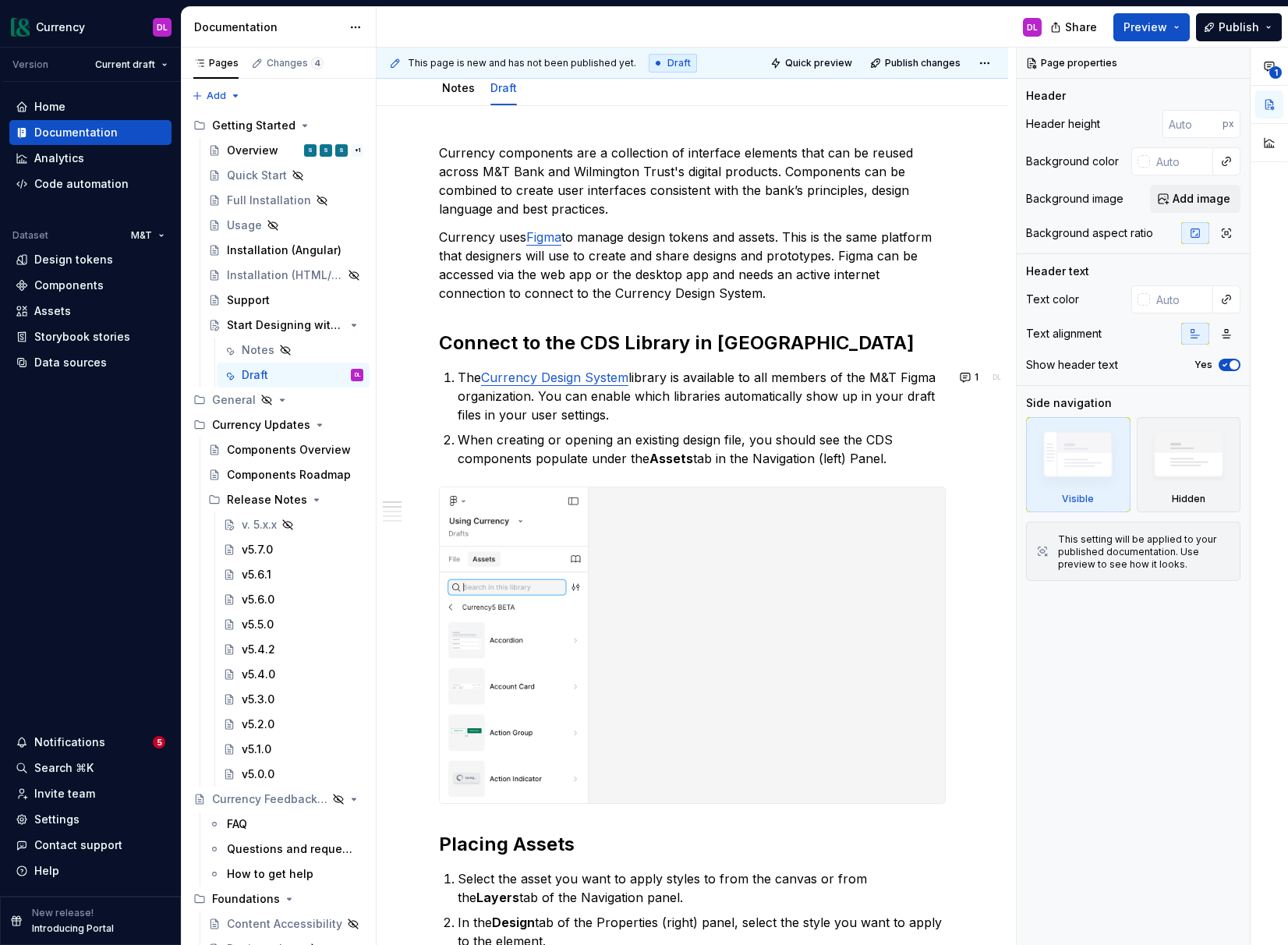
click at [688, 665] on img at bounding box center [692, 645] width 506 height 316
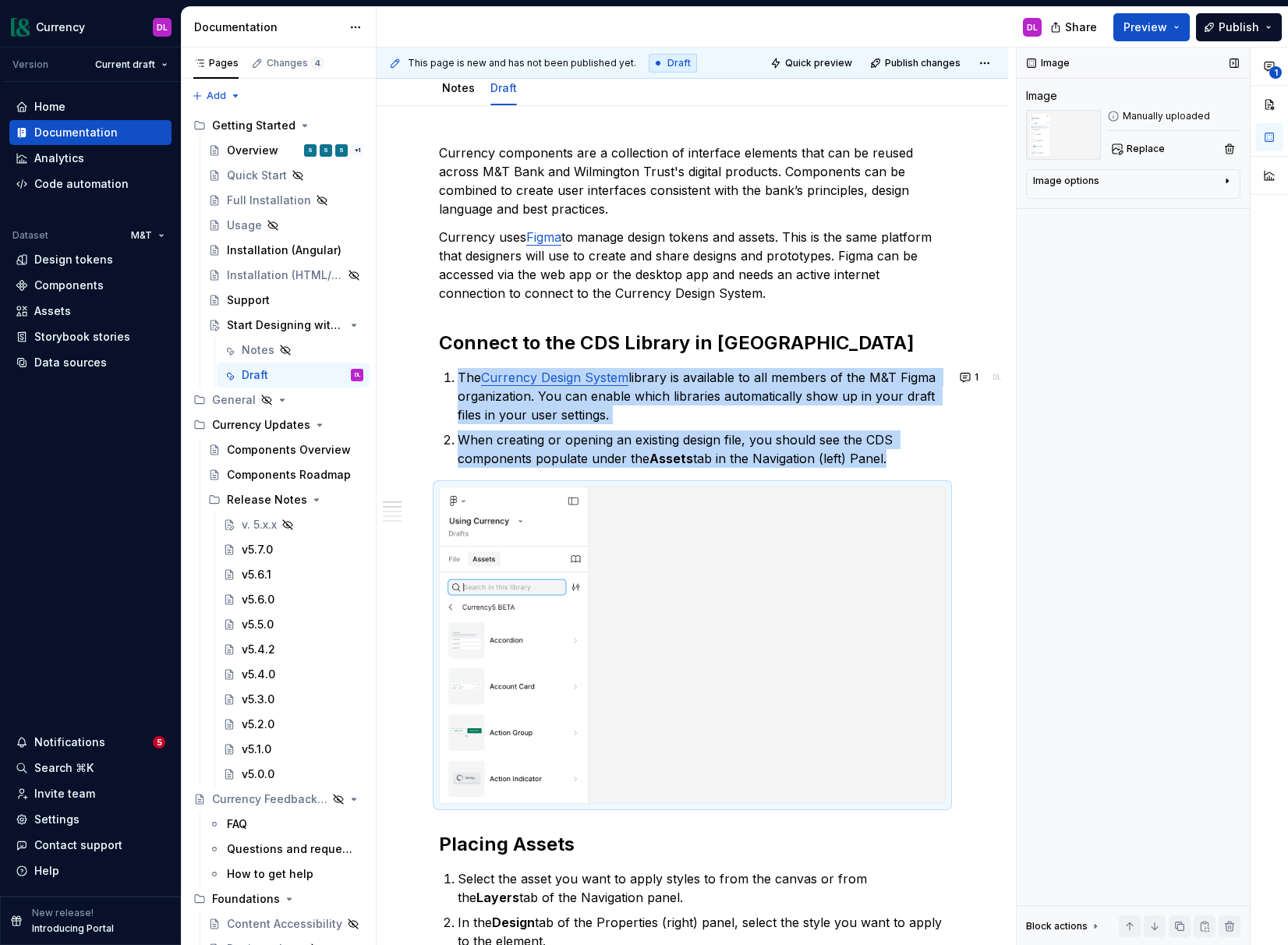
click at [1116, 180] on div "Image options" at bounding box center [1127, 183] width 188 height 18
click at [1116, 112] on button "button" at bounding box center [1269, 104] width 28 height 28
click at [744, 602] on img at bounding box center [692, 645] width 506 height 316
click at [928, 486] on div at bounding box center [691, 645] width 506 height 318
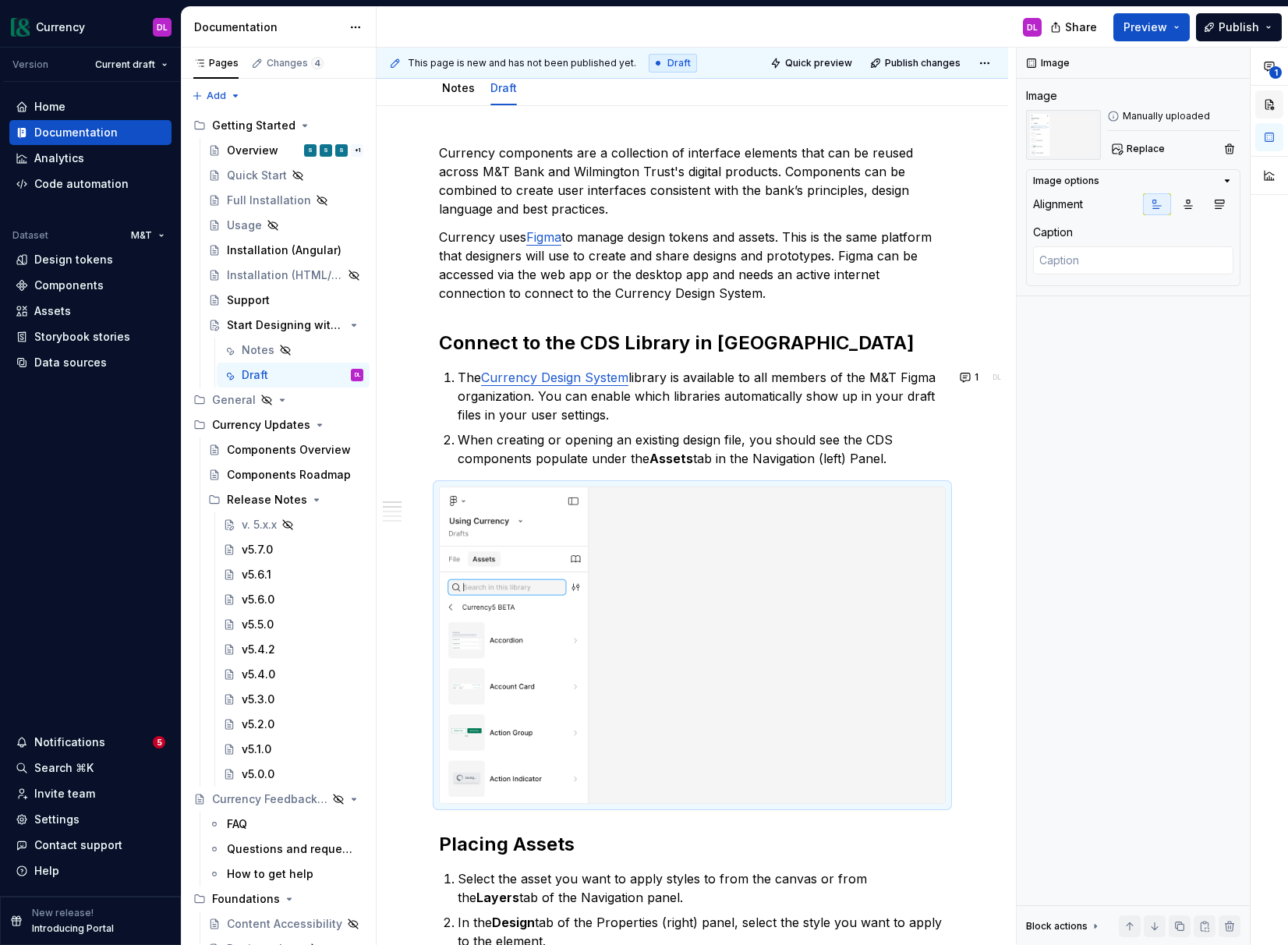
click at [1116, 111] on button "button" at bounding box center [1269, 104] width 28 height 28
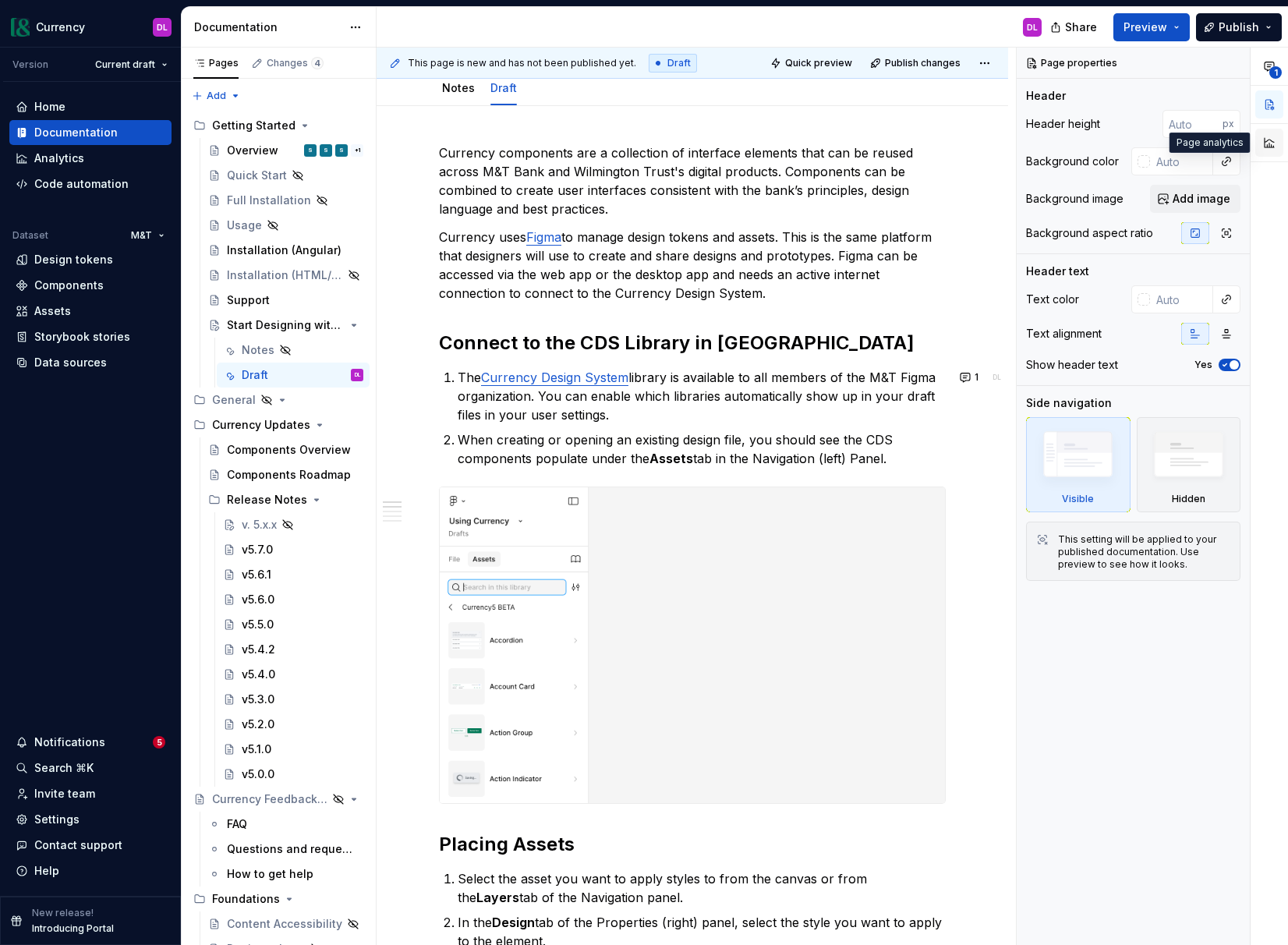
click at [1116, 142] on button "button" at bounding box center [1269, 142] width 28 height 28
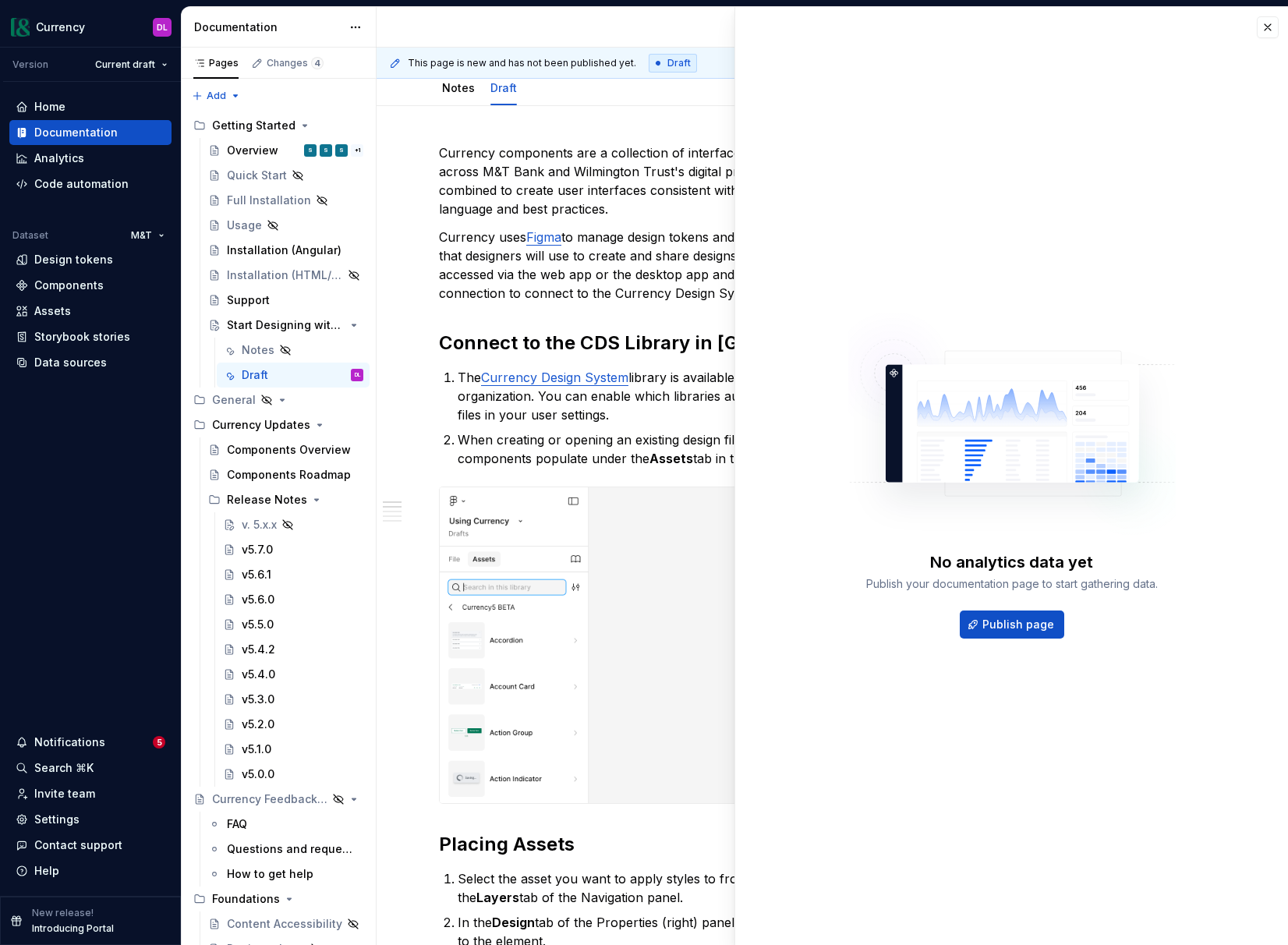
click at [1116, 113] on div "No analytics data yet Publish your documentation page to start gathering data. …" at bounding box center [1011, 475] width 553 height 937
click at [1116, 35] on button "button" at bounding box center [1268, 27] width 22 height 22
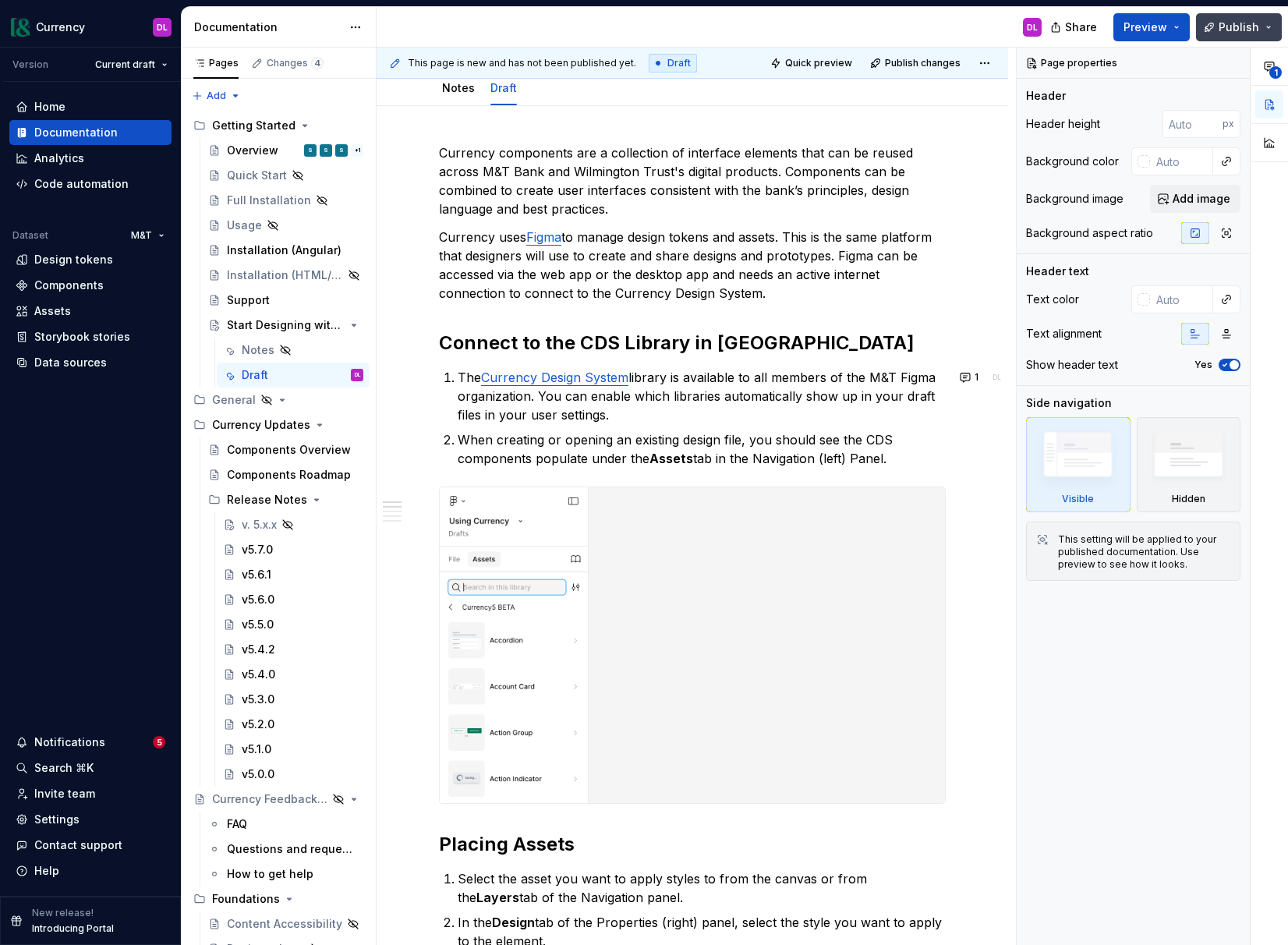
click at [1116, 32] on button "Publish" at bounding box center [1239, 27] width 86 height 28
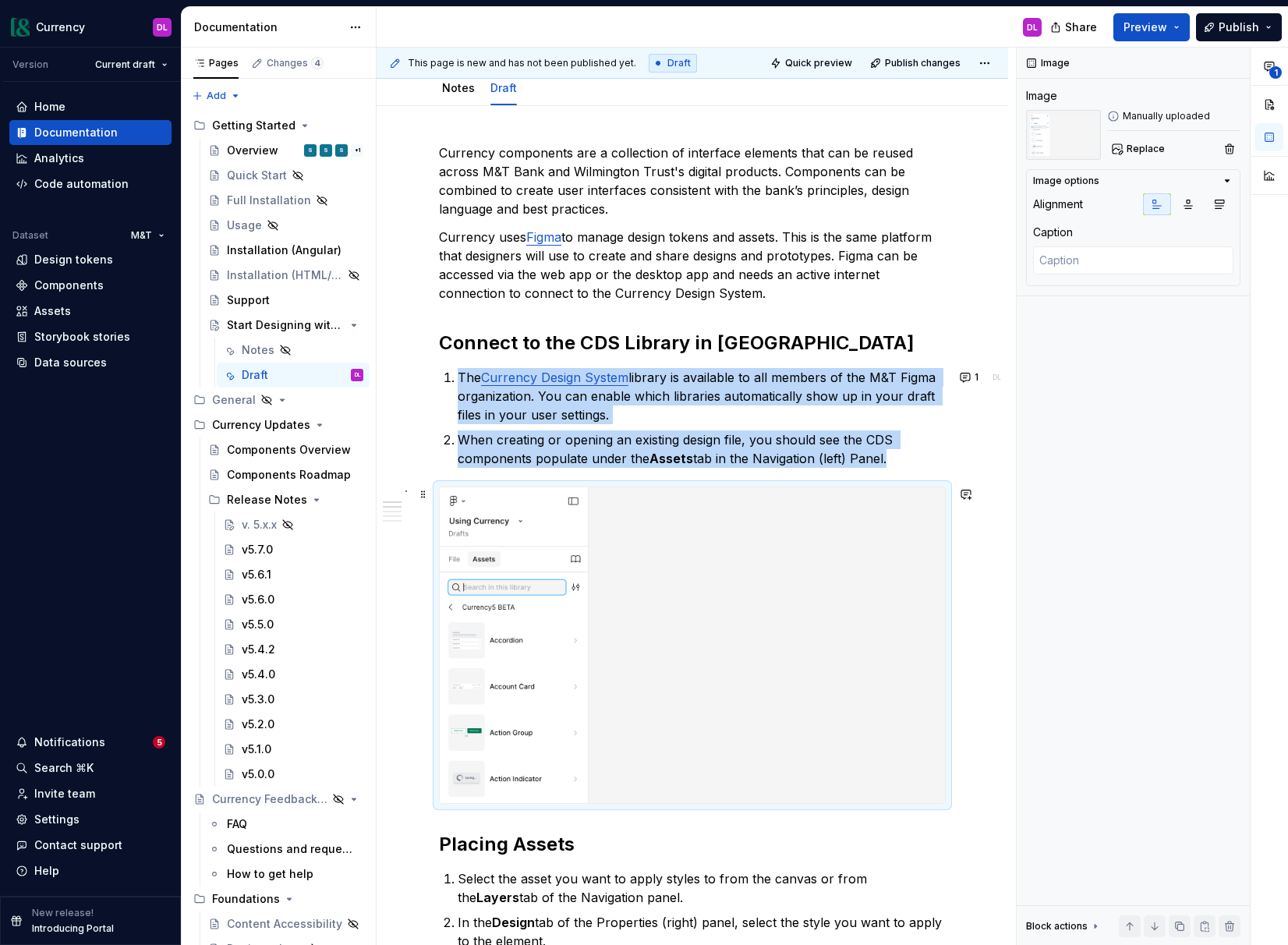
click at [874, 582] on img at bounding box center [692, 645] width 506 height 316
click at [1116, 180] on icon "button" at bounding box center [1228, 181] width 4 height 2
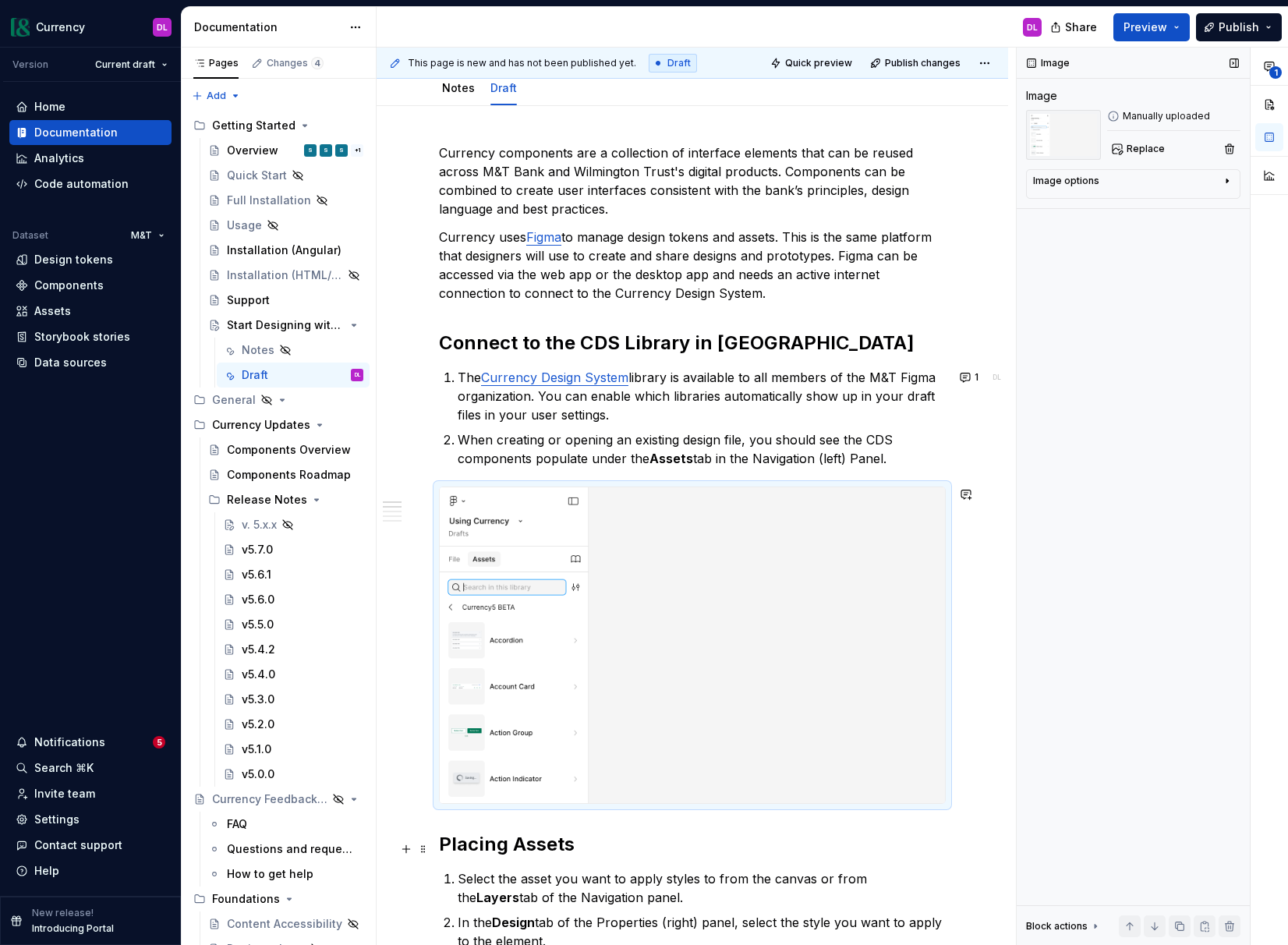
click at [639, 866] on div "Currency components are a collection of interface elements that can be reused a…" at bounding box center [691, 886] width 506 height 1486
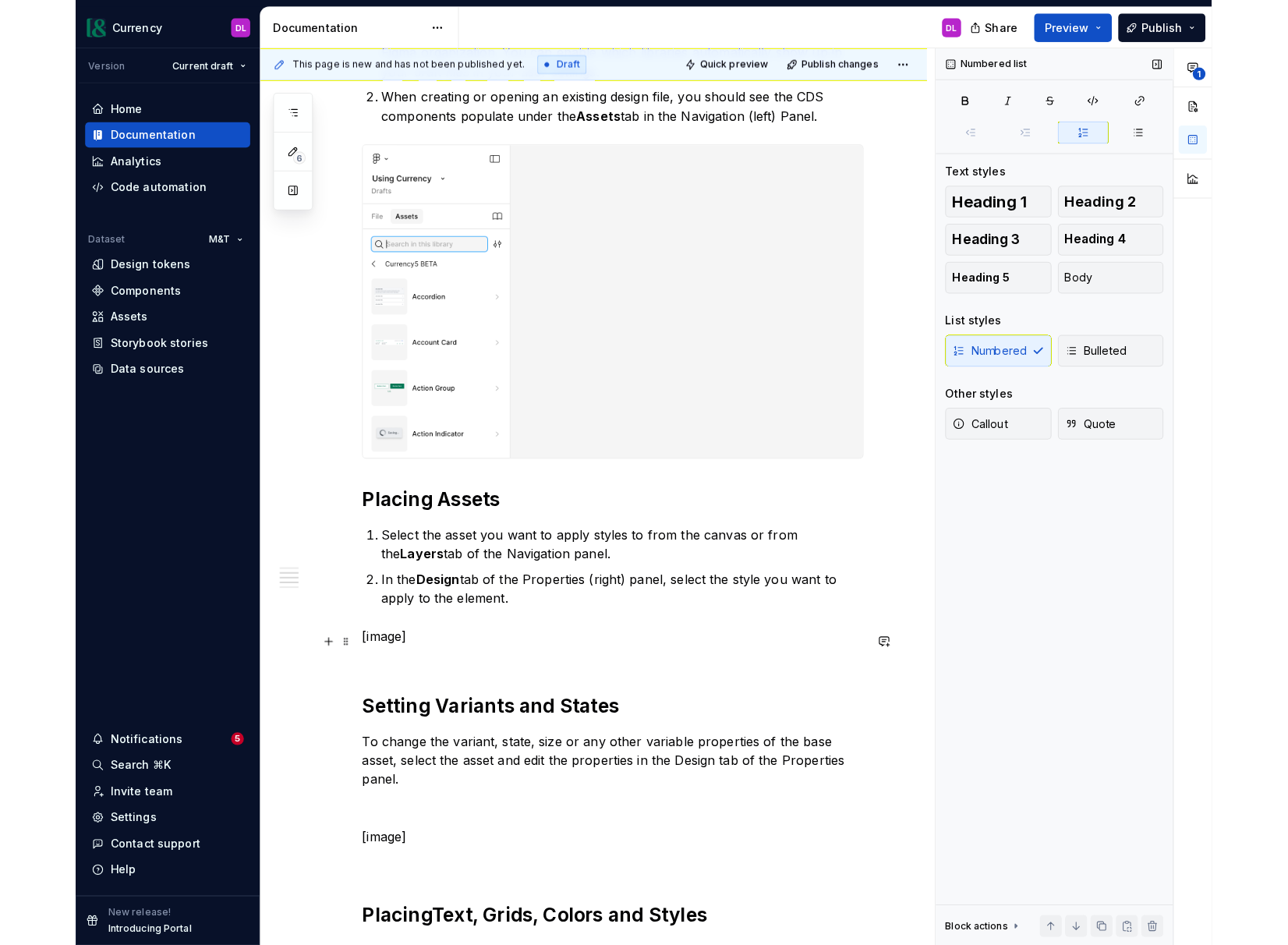
scroll to position [571, 0]
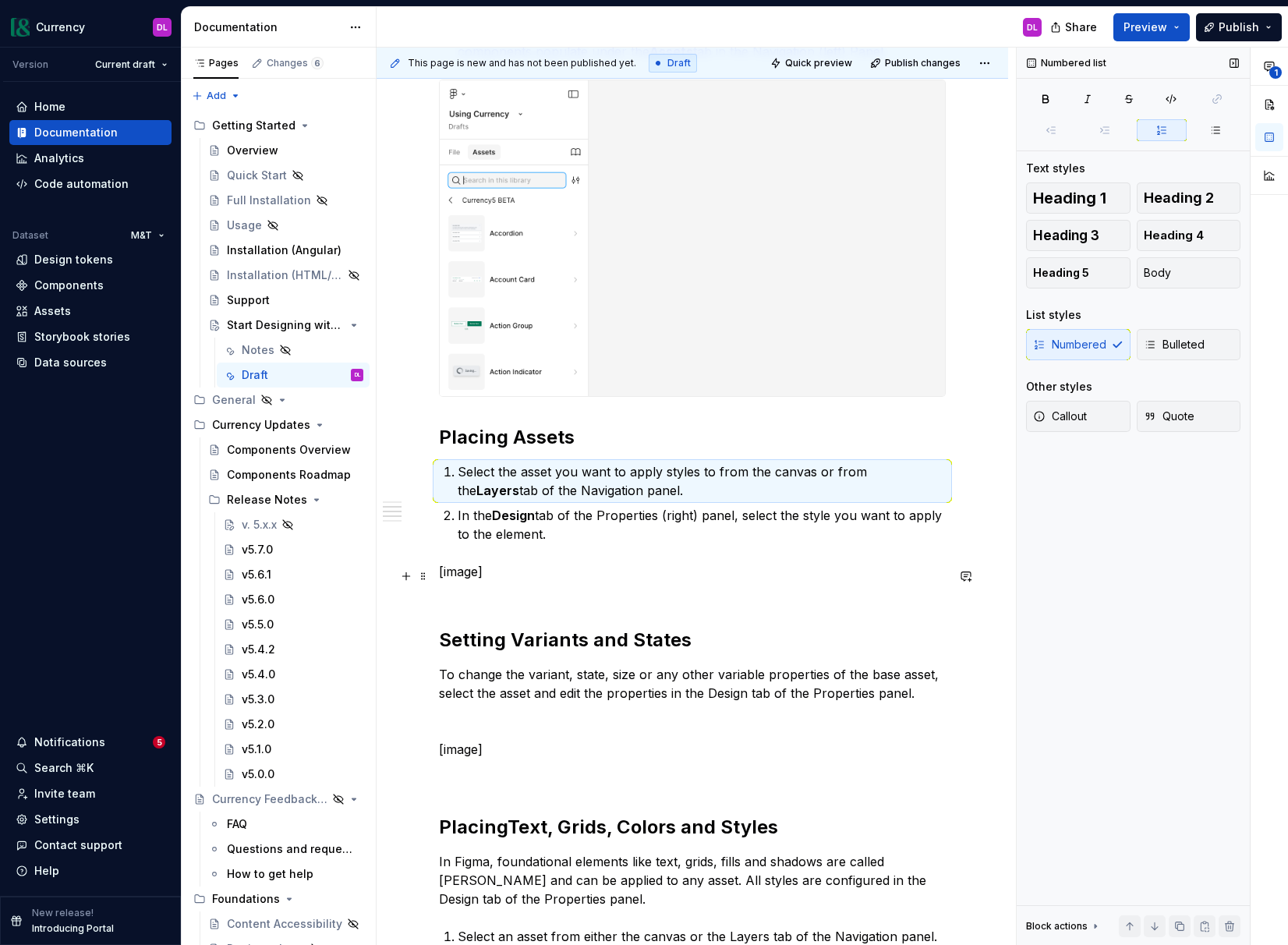
click at [846, 572] on p "[image]" at bounding box center [691, 580] width 506 height 38
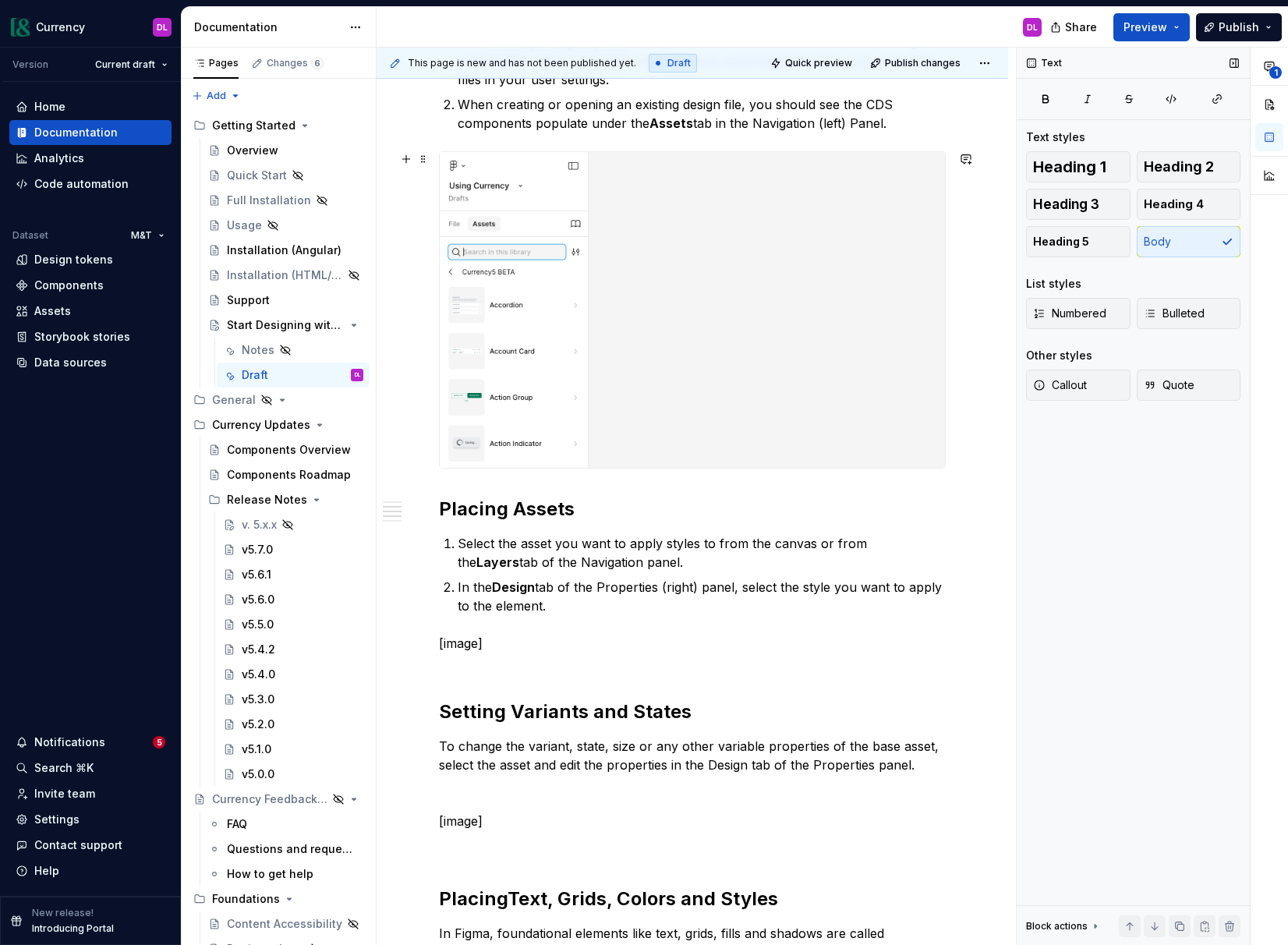
scroll to position [564, 0]
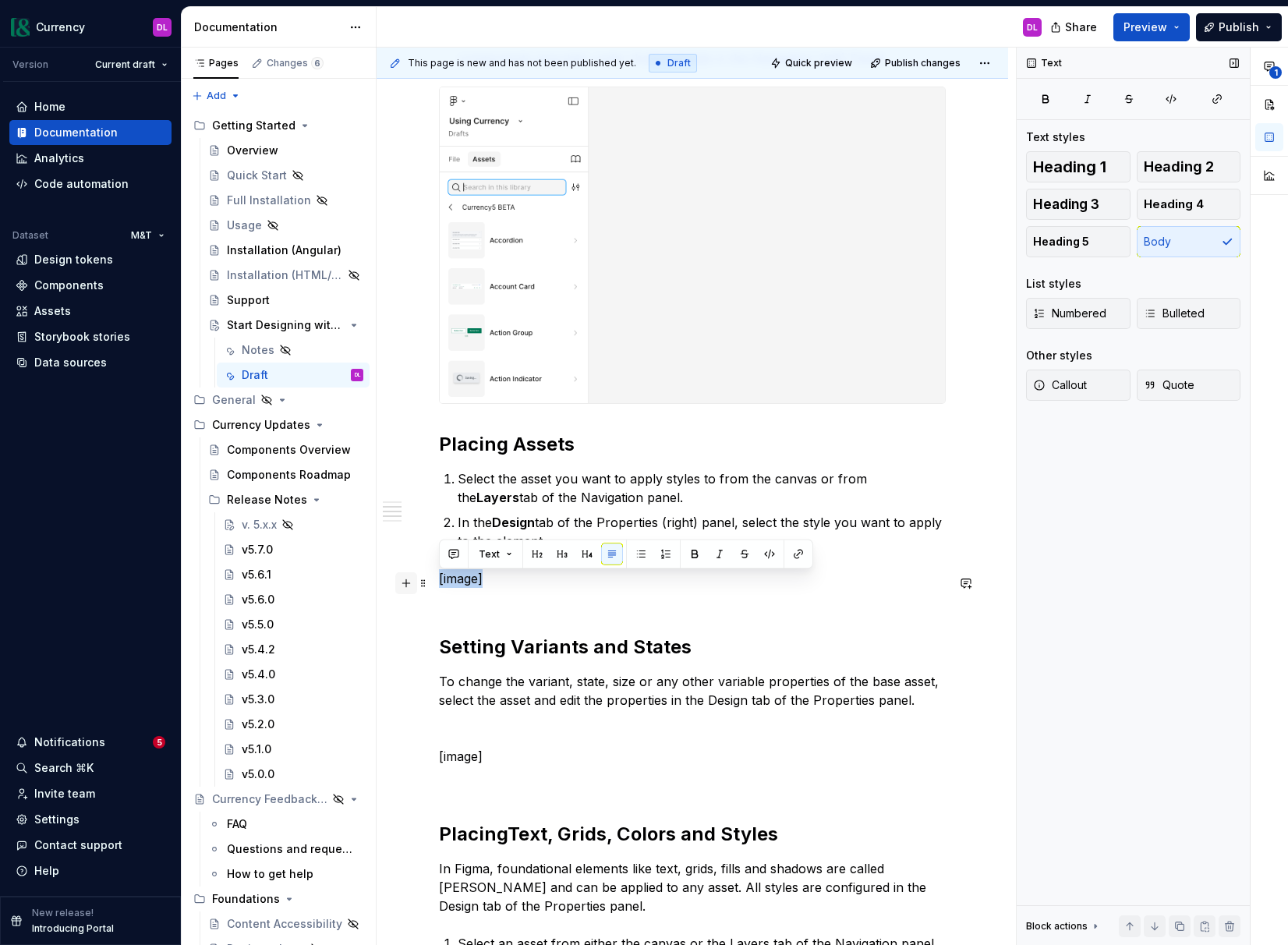
drag, startPoint x: 430, startPoint y: 582, endPoint x: 406, endPoint y: 582, distance: 24.0
click at [439, 582] on div "Currency components are a collection of interface elements that can be reused a…" at bounding box center [691, 496] width 506 height 1506
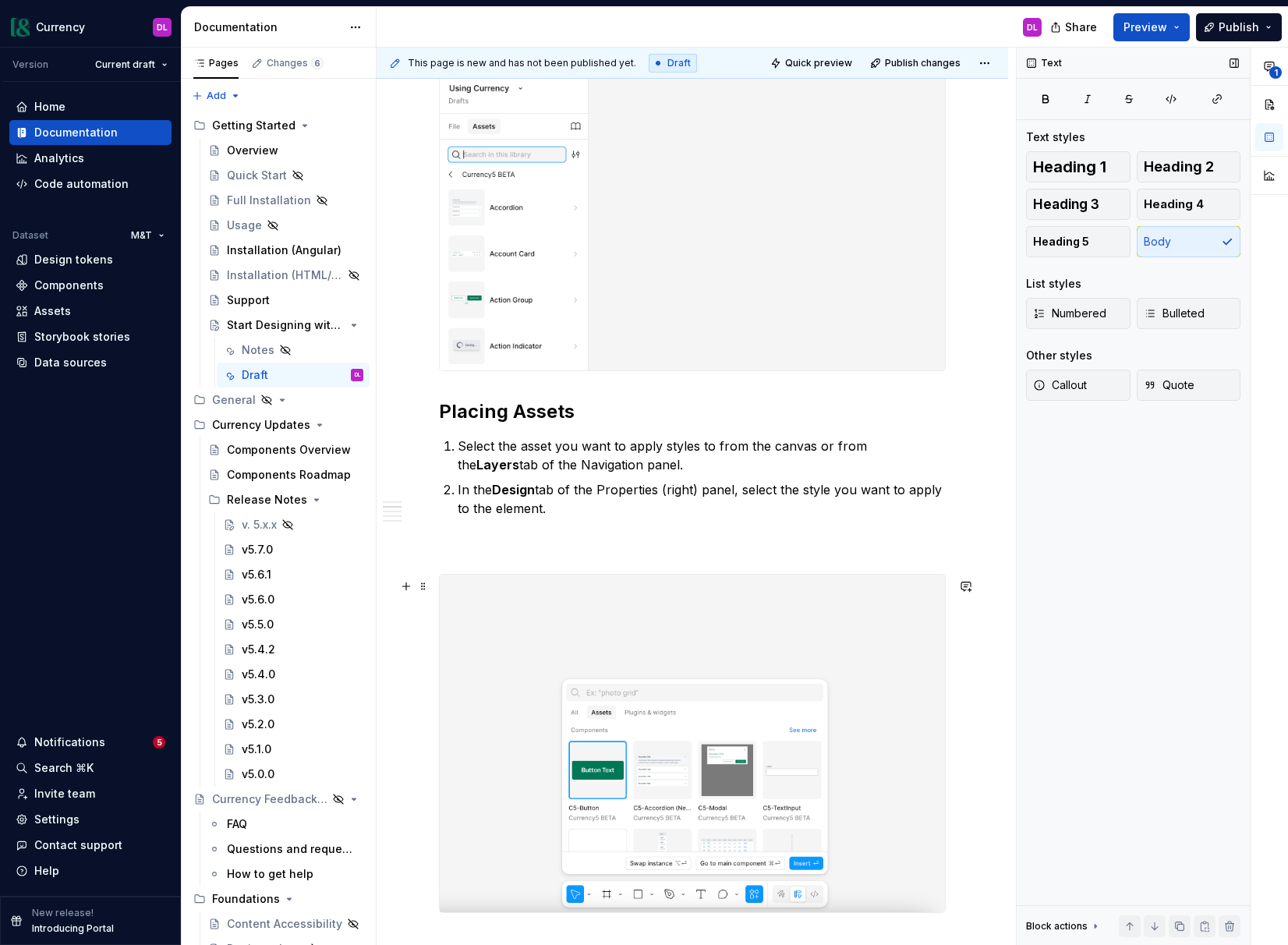
scroll to position [597, 0]
click at [539, 549] on p at bounding box center [691, 544] width 506 height 18
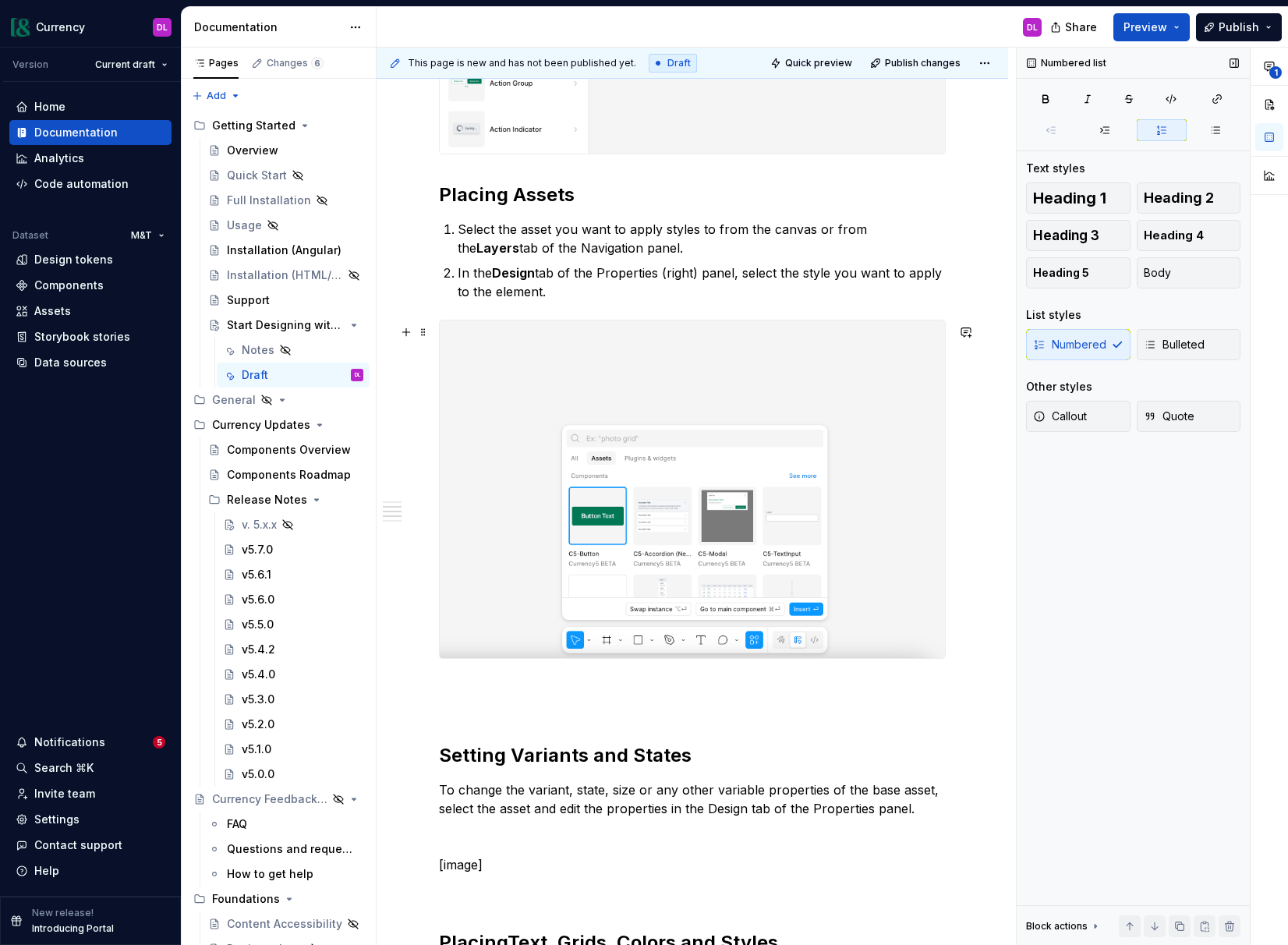
scroll to position [813, 0]
click at [534, 686] on div "Currency components are a collection of interface elements that can be reused a…" at bounding box center [691, 416] width 506 height 1844
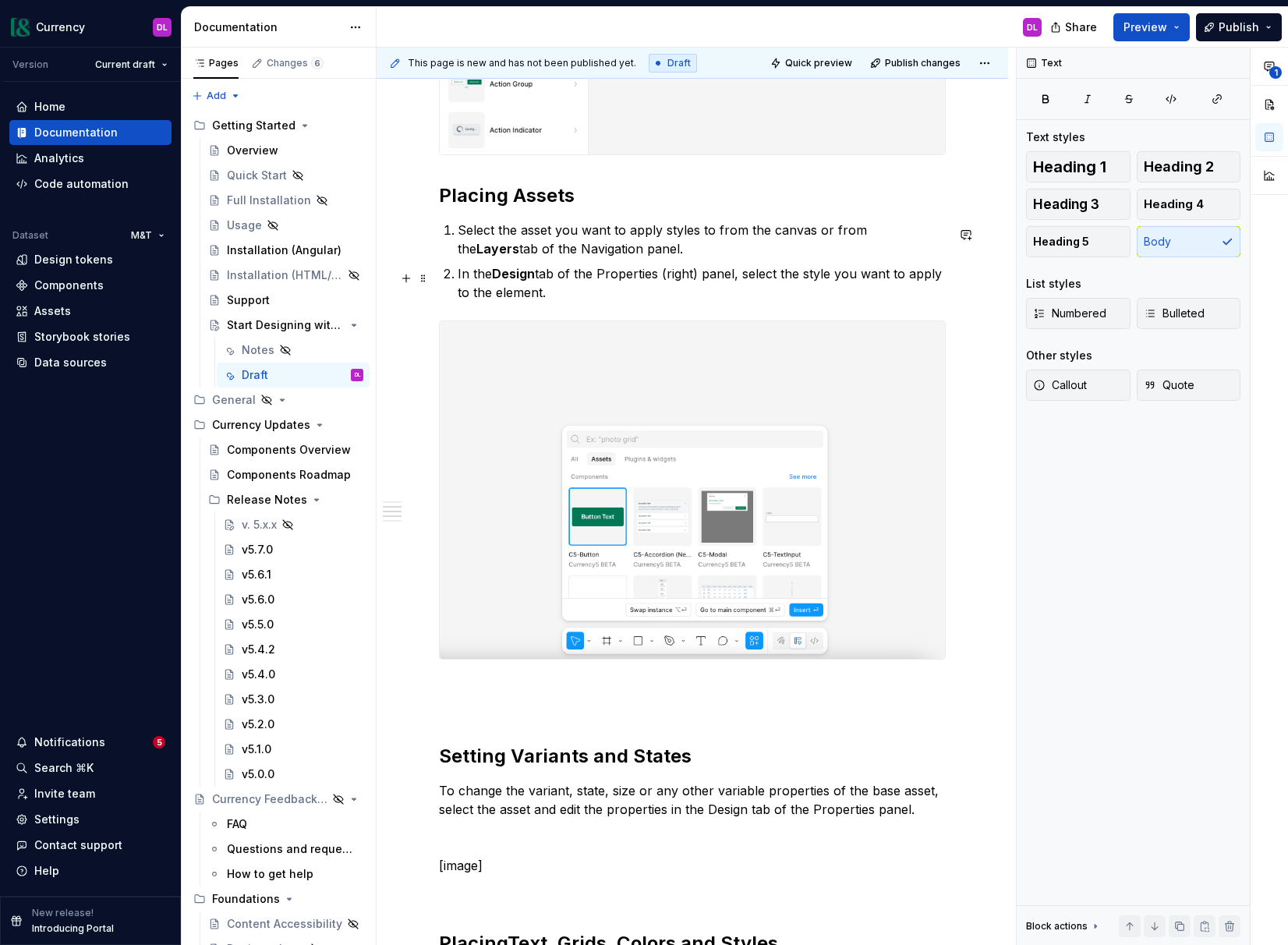
click at [574, 293] on p "In the Design tab of the Properties (right) panel, select the style you want to…" at bounding box center [702, 283] width 488 height 38
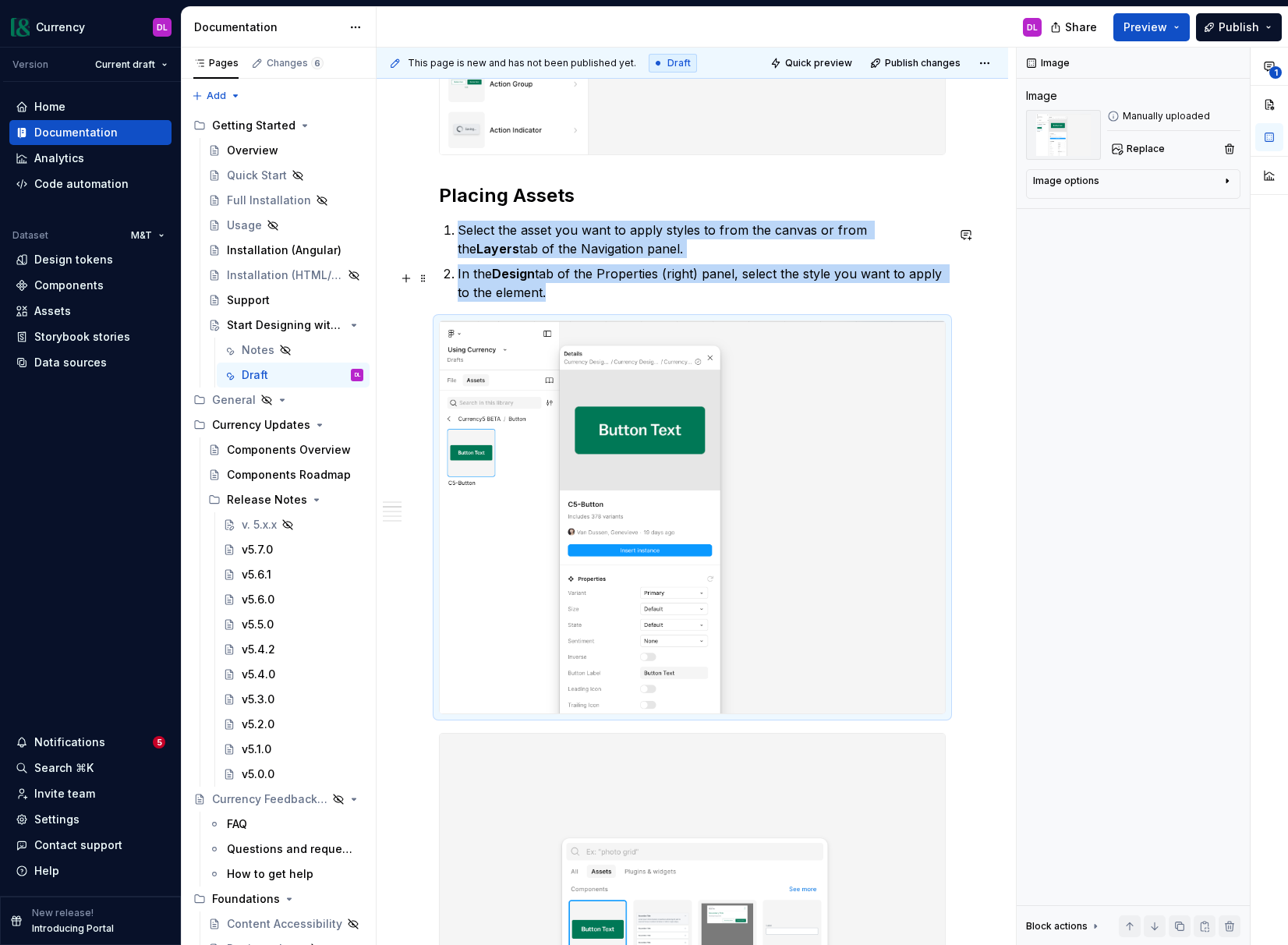
click at [611, 300] on p "In the Design tab of the Properties (right) panel, select the style you want to…" at bounding box center [702, 283] width 488 height 38
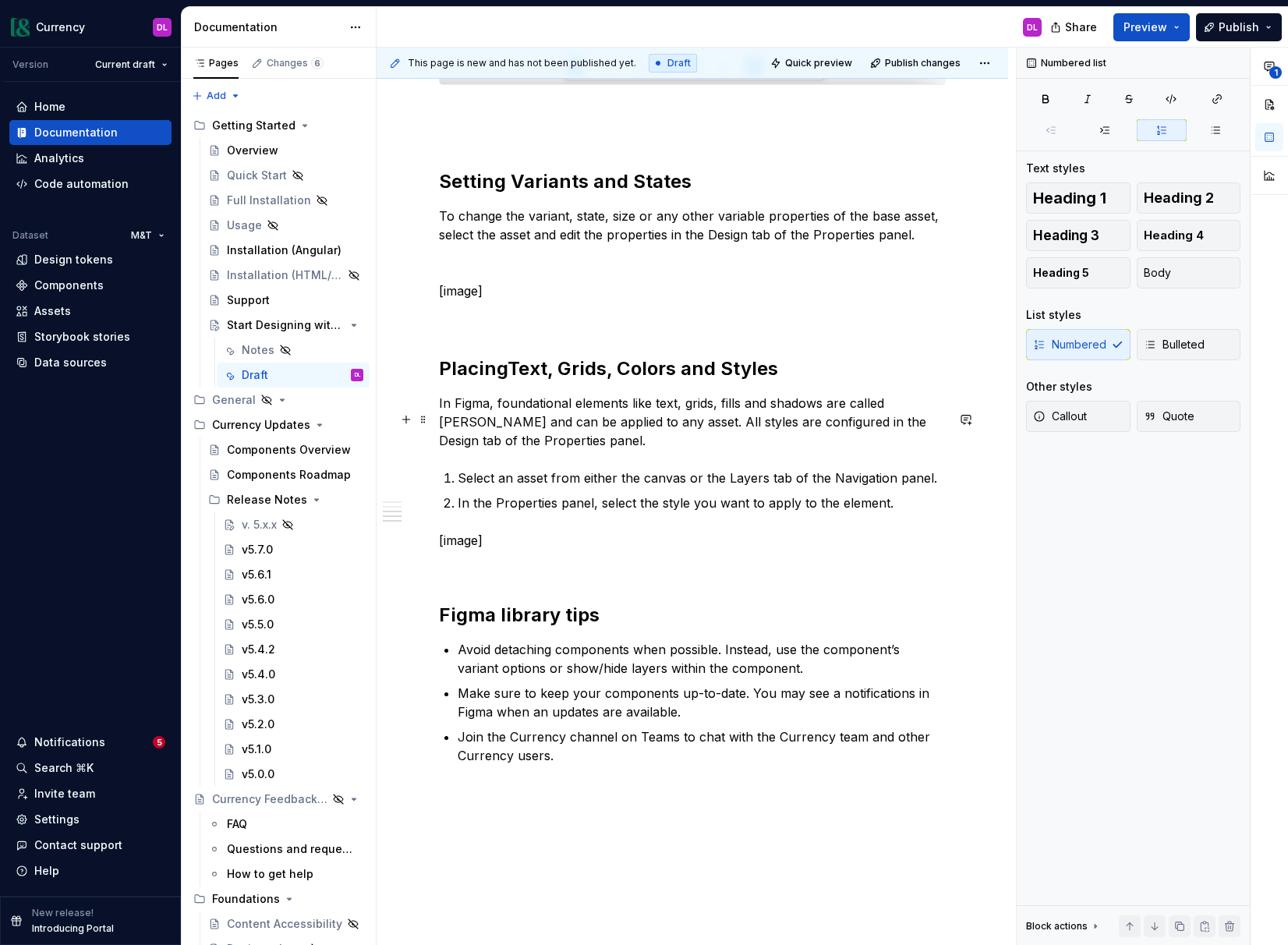
scroll to position [1799, 0]
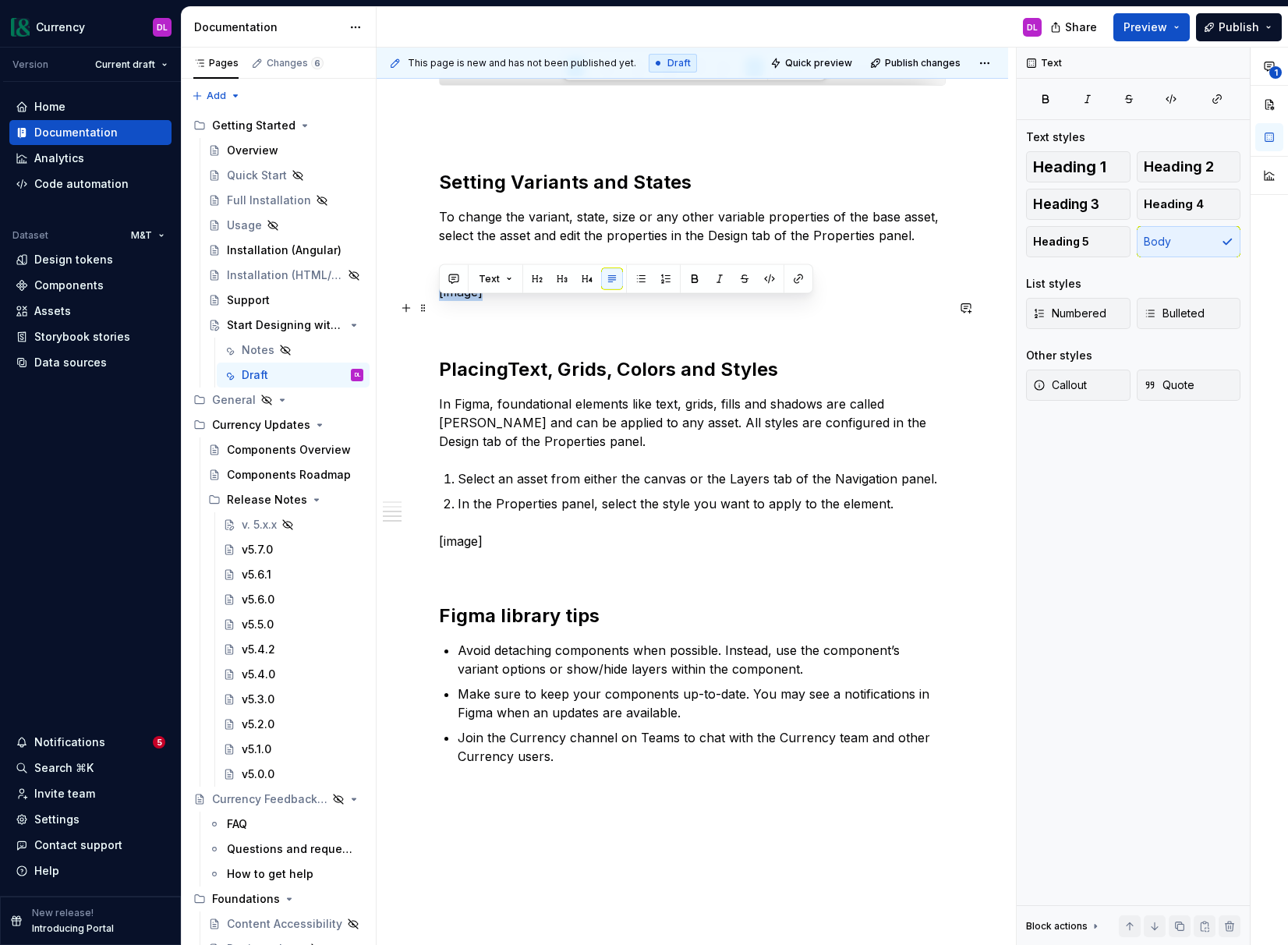
drag, startPoint x: 511, startPoint y: 310, endPoint x: 433, endPoint y: 302, distance: 78.4
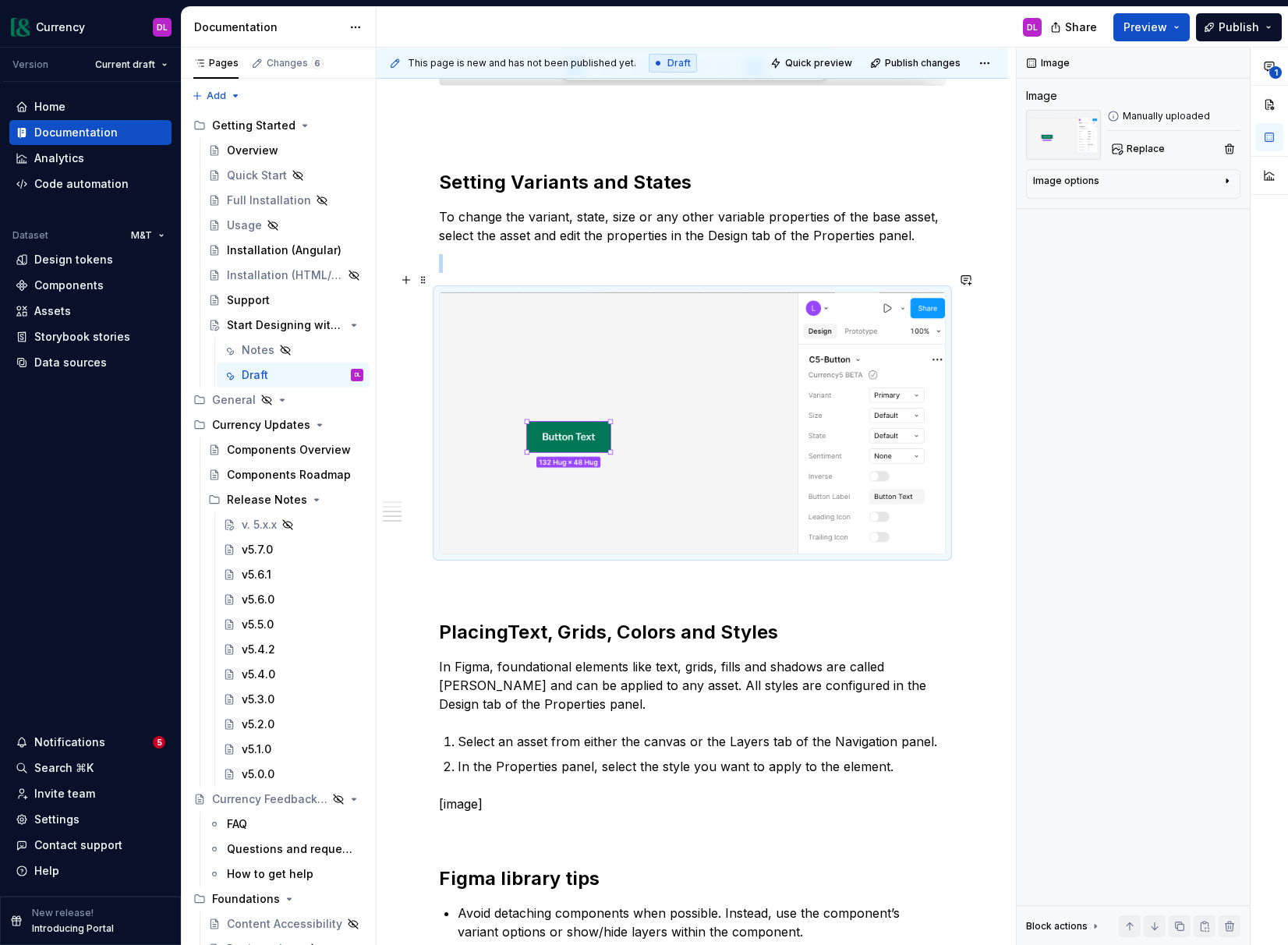
click at [472, 273] on p at bounding box center [691, 262] width 506 height 18
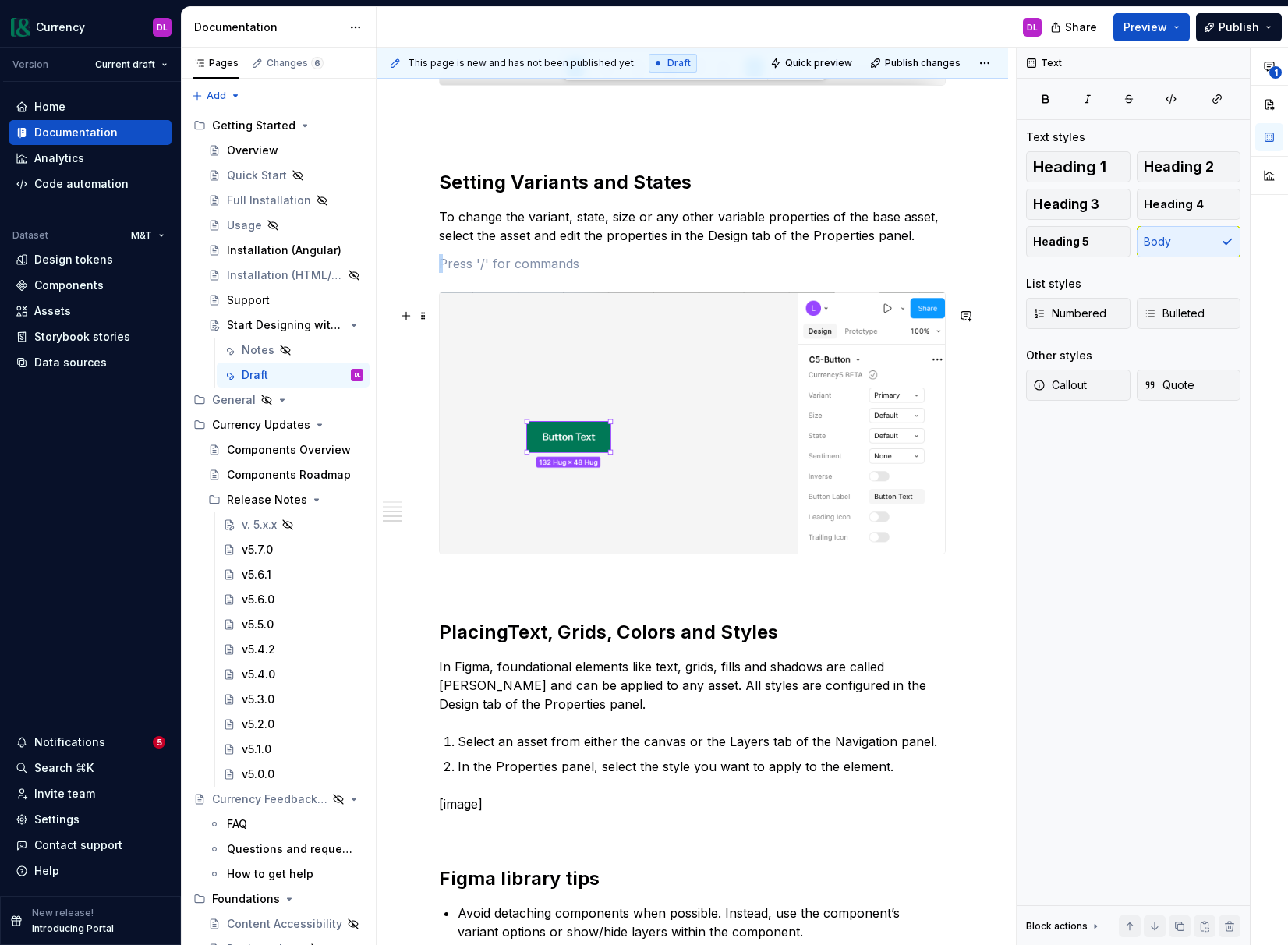
click at [636, 446] on img at bounding box center [692, 422] width 506 height 260
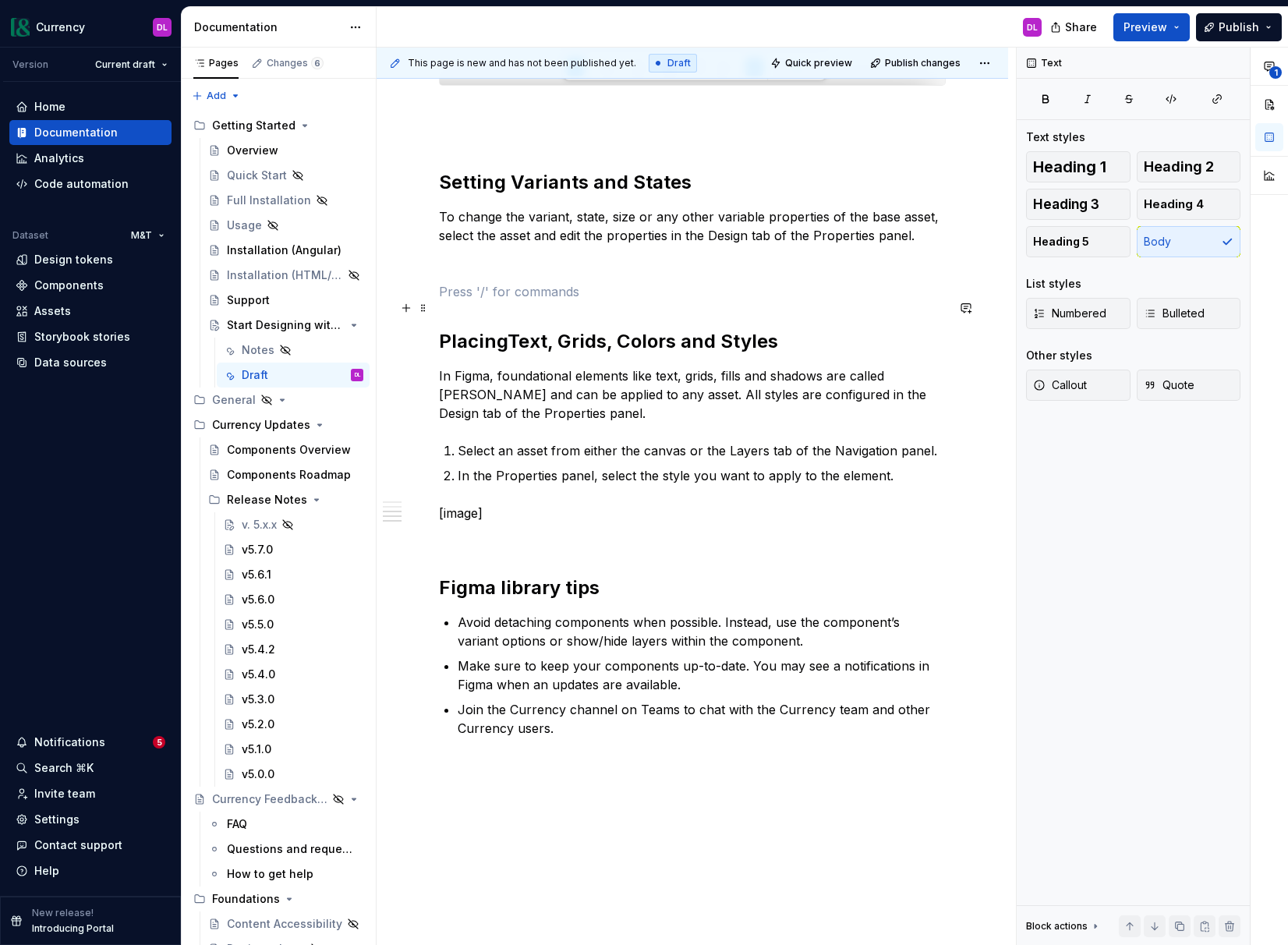
click at [486, 301] on p at bounding box center [691, 290] width 506 height 18
click at [484, 273] on p at bounding box center [691, 262] width 506 height 18
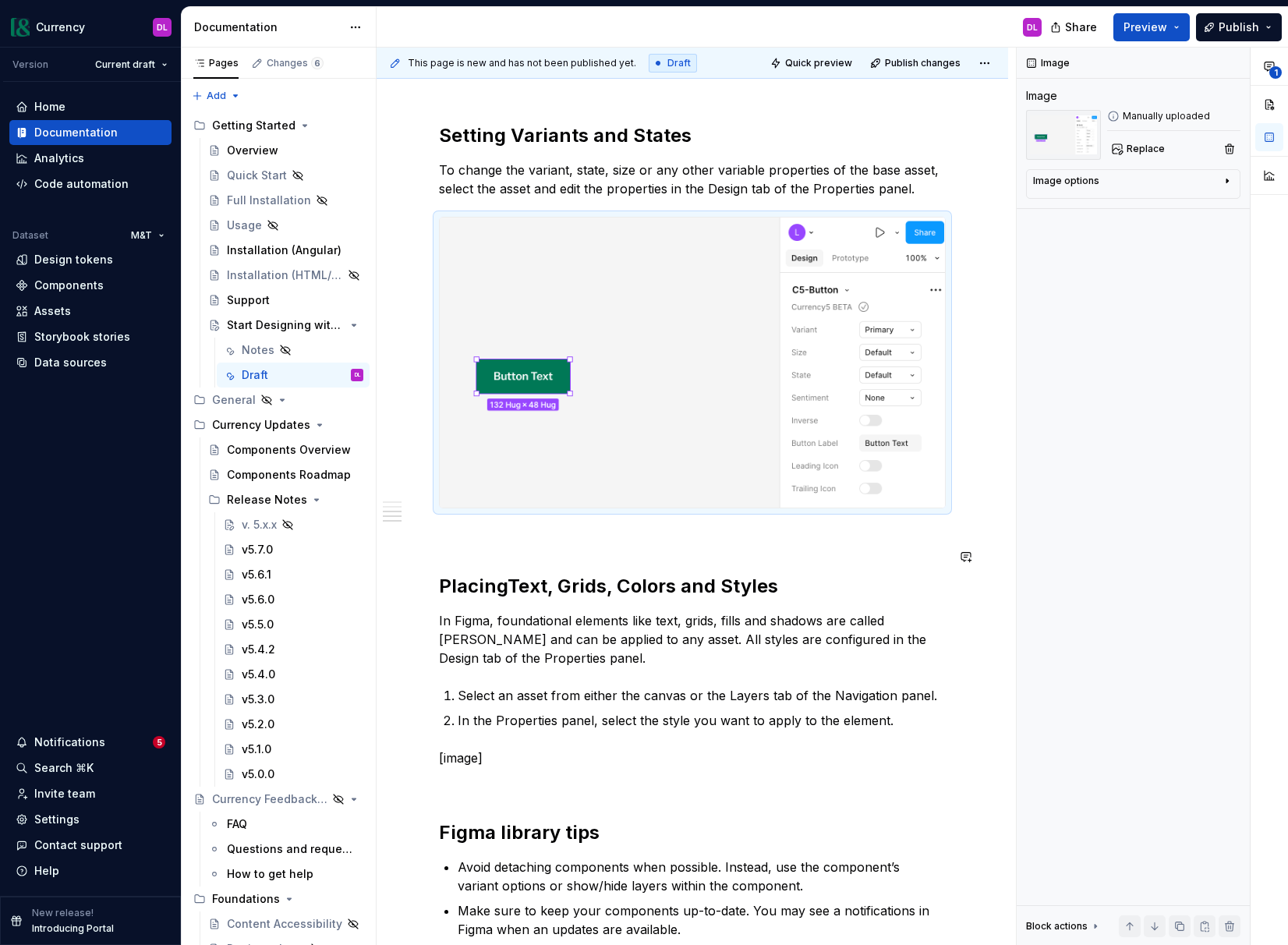
scroll to position [1846, 0]
click at [528, 766] on p "[image]" at bounding box center [691, 756] width 506 height 18
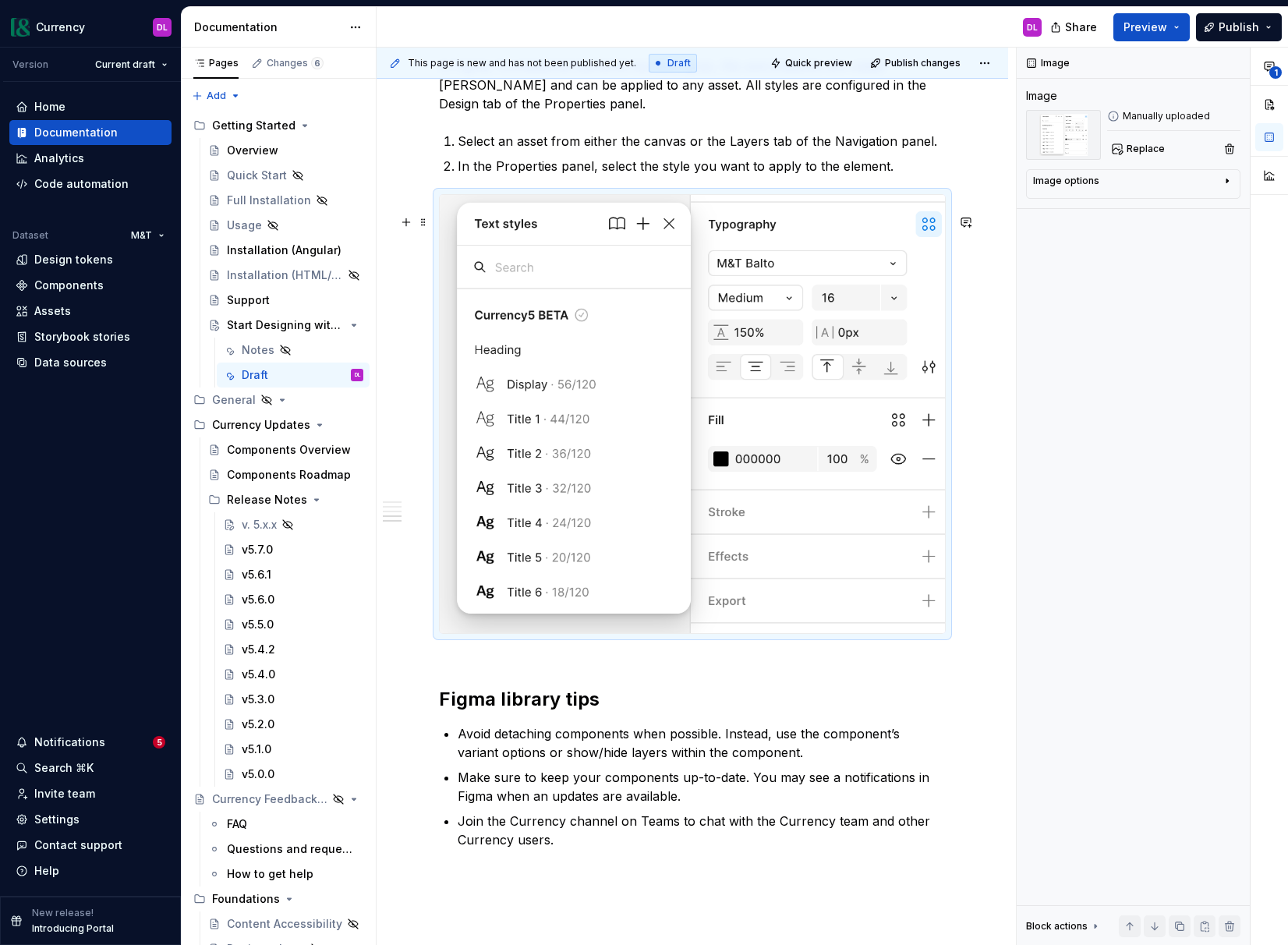
scroll to position [2372, 0]
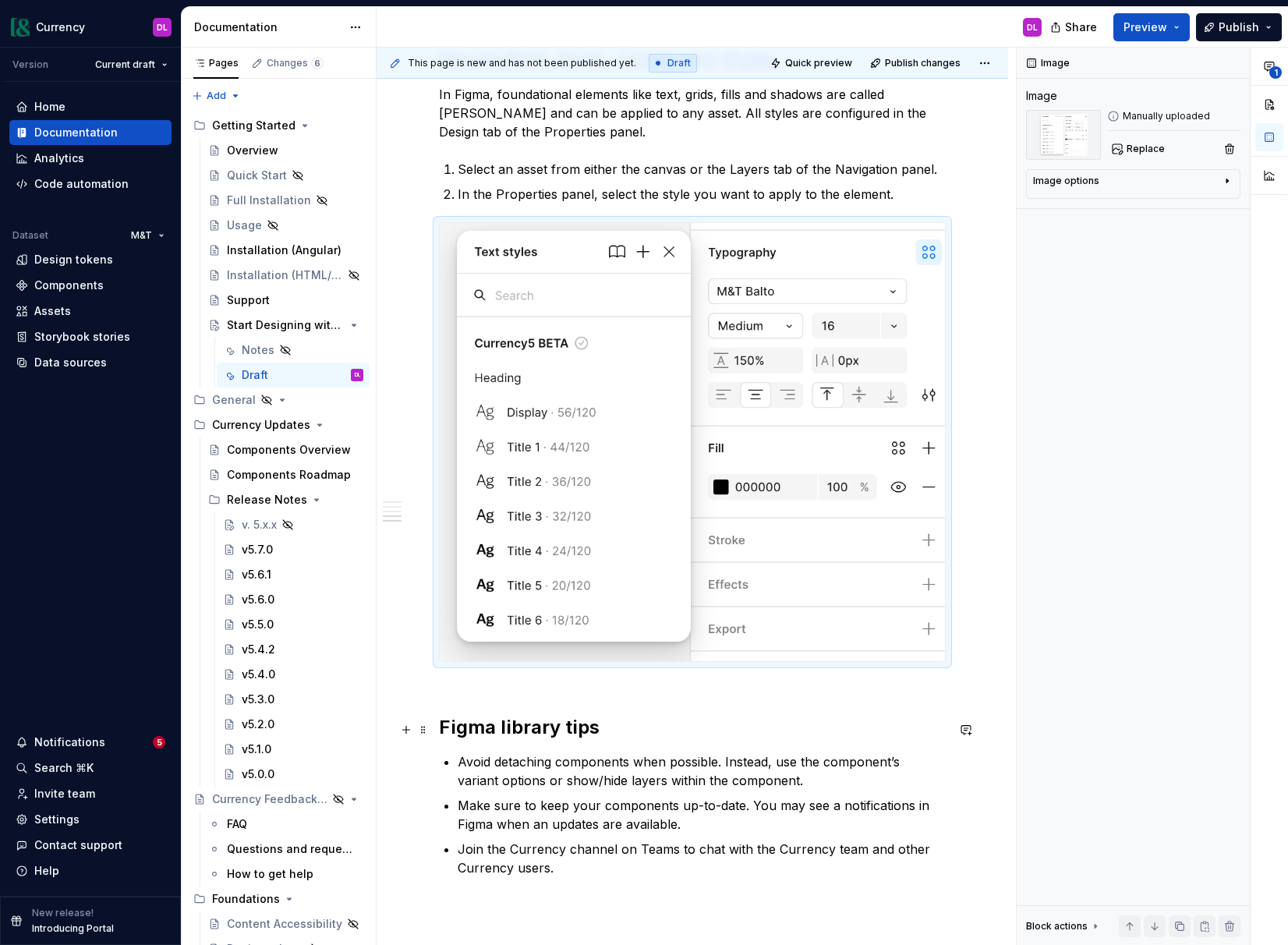
click at [491, 717] on h2 "Figma library tips" at bounding box center [691, 715] width 506 height 50
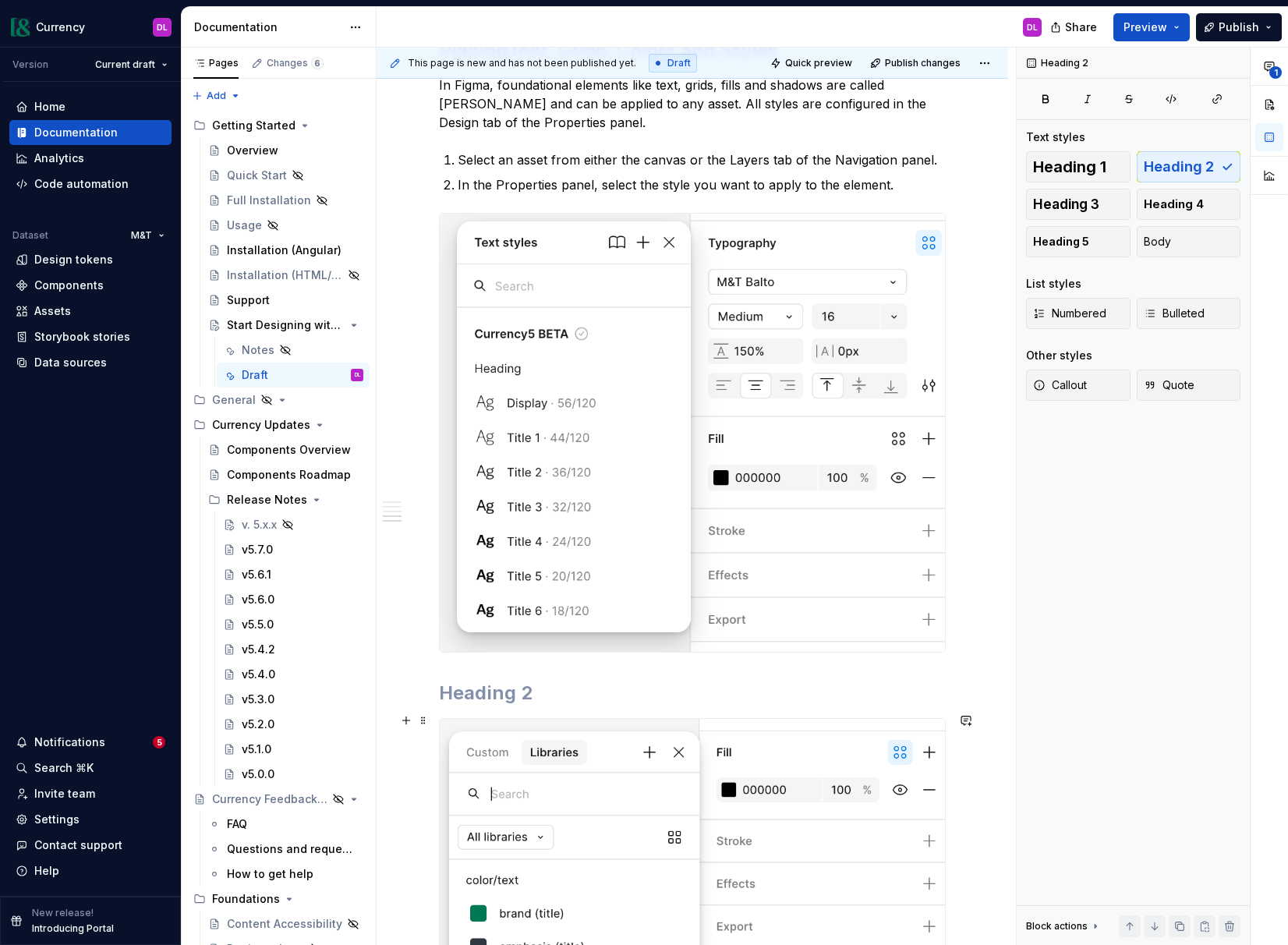
scroll to position [2393, 0]
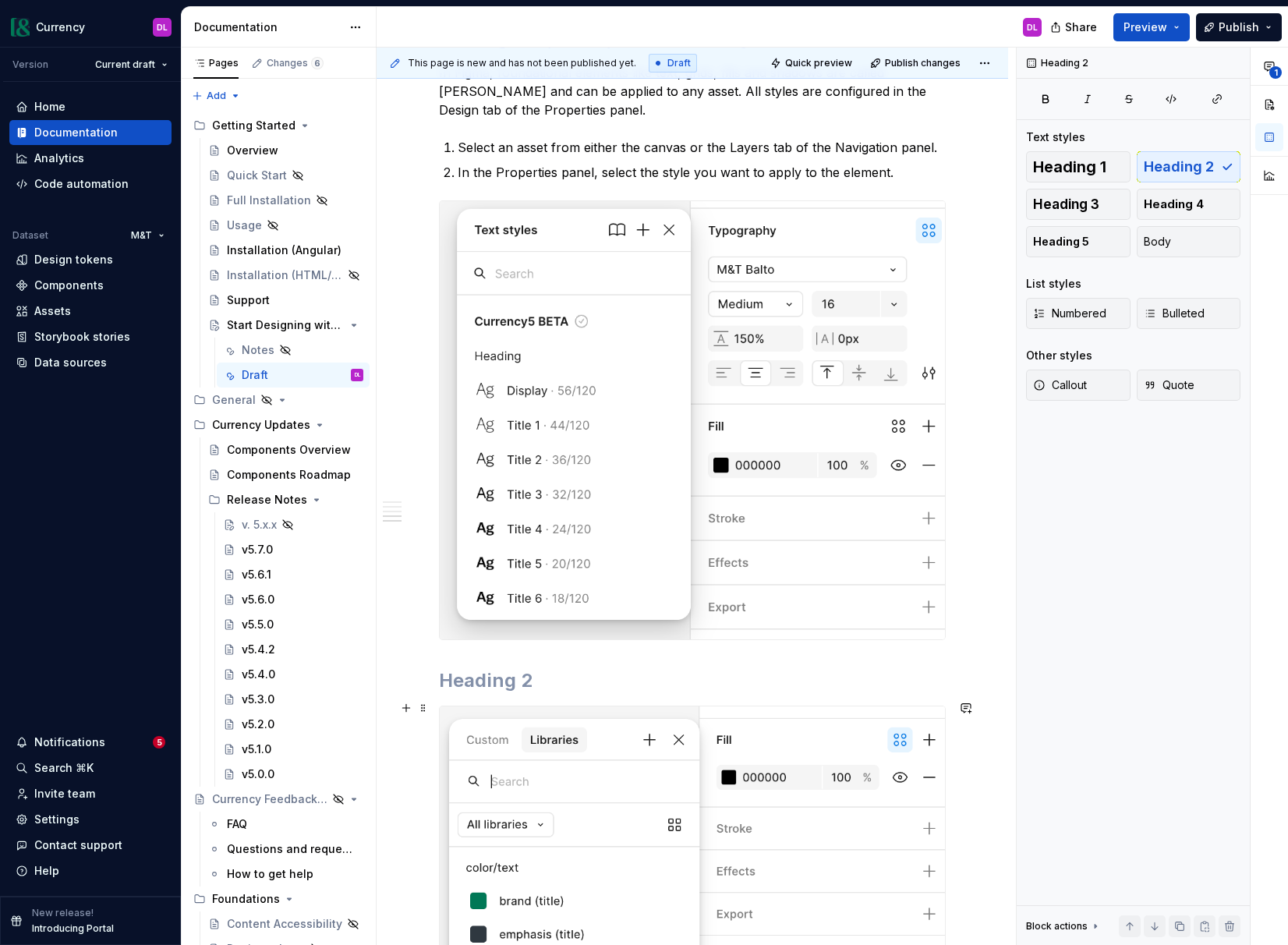
click at [506, 693] on h2 at bounding box center [691, 681] width 506 height 25
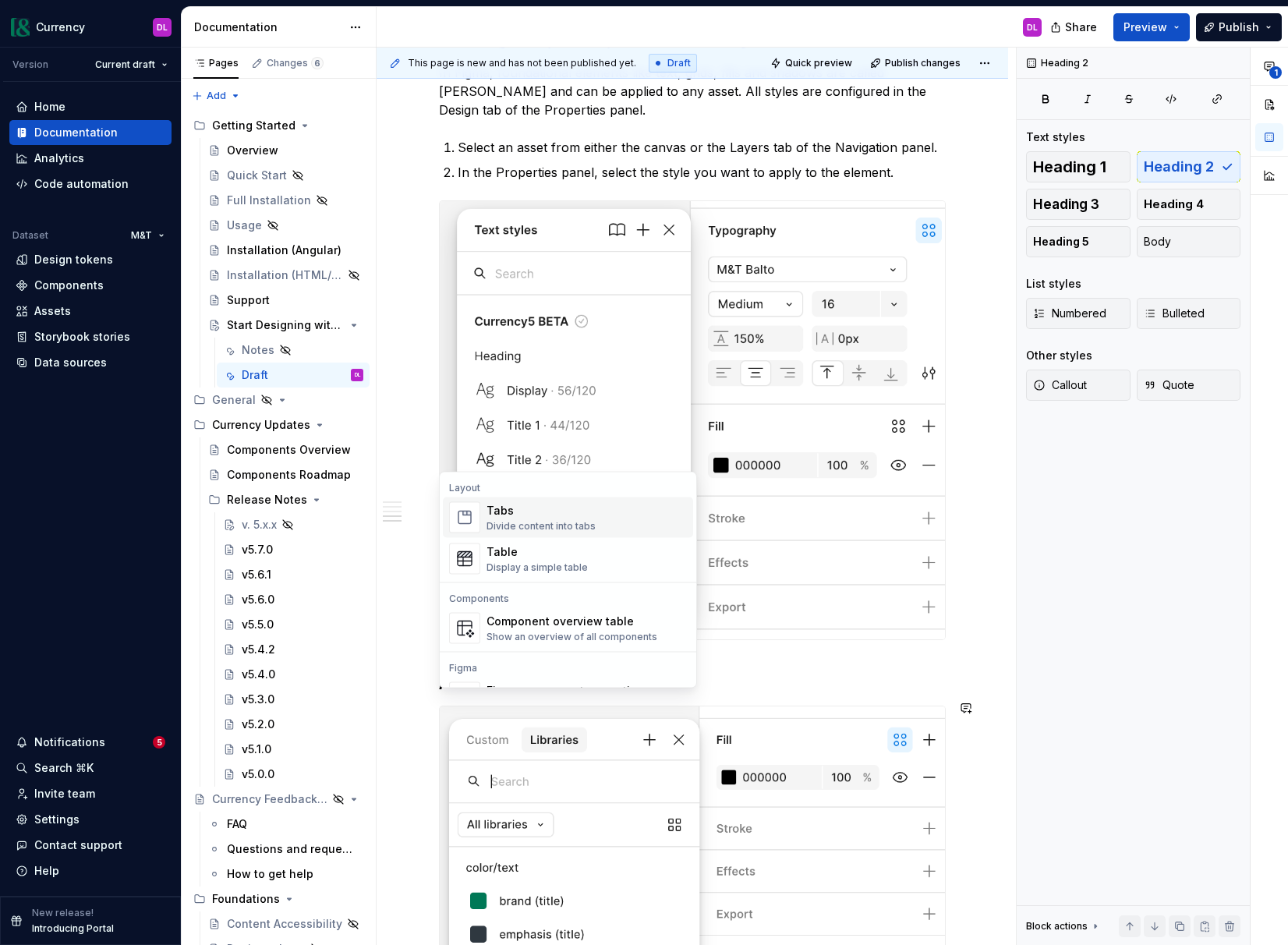
click at [485, 510] on span "Tabs Divide content into tabs" at bounding box center [567, 518] width 250 height 41
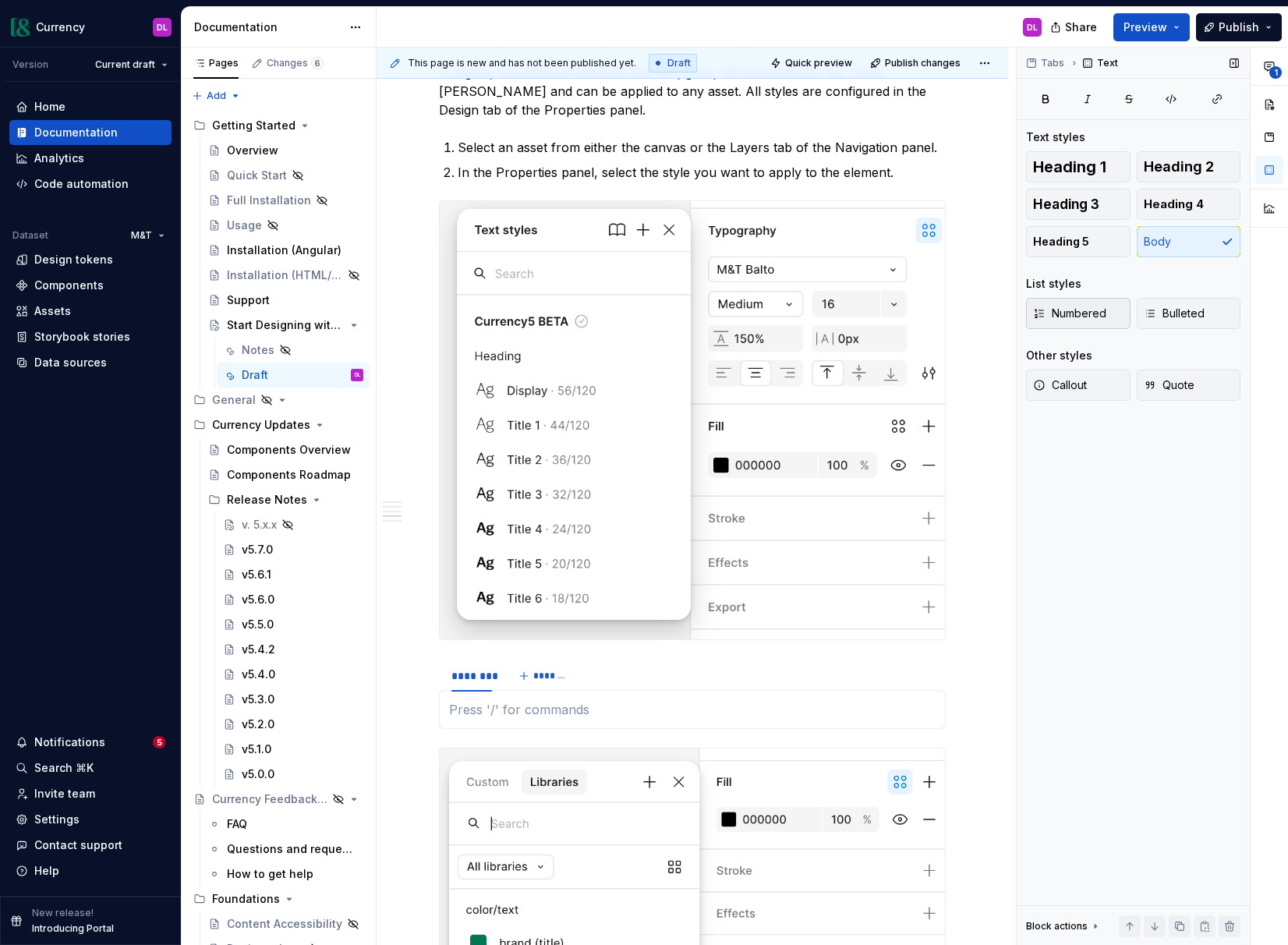
type textarea "*"
click at [1116, 140] on button "button" at bounding box center [1269, 137] width 28 height 28
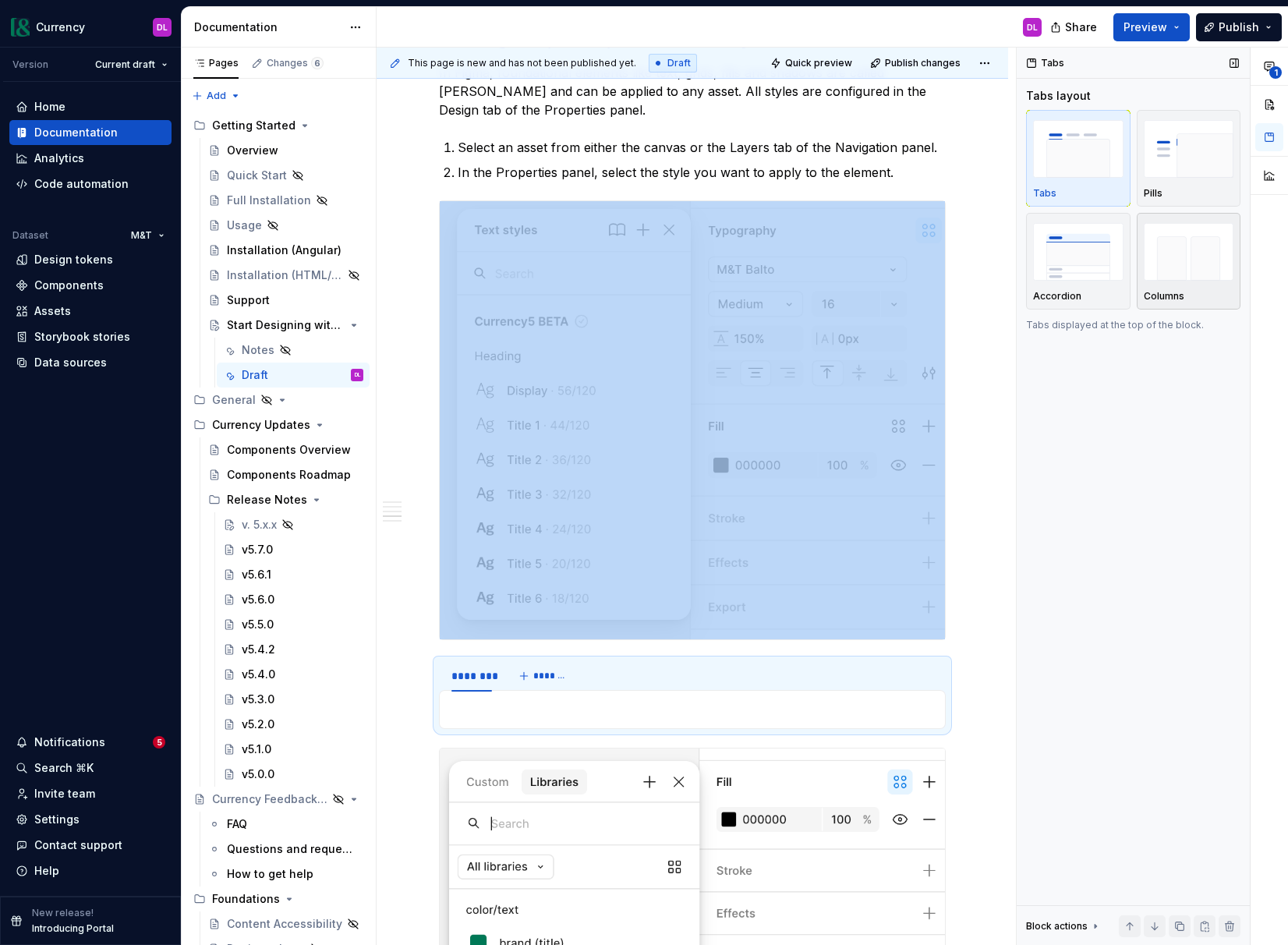
click at [1116, 271] on div "button" at bounding box center [1188, 252] width 90 height 64
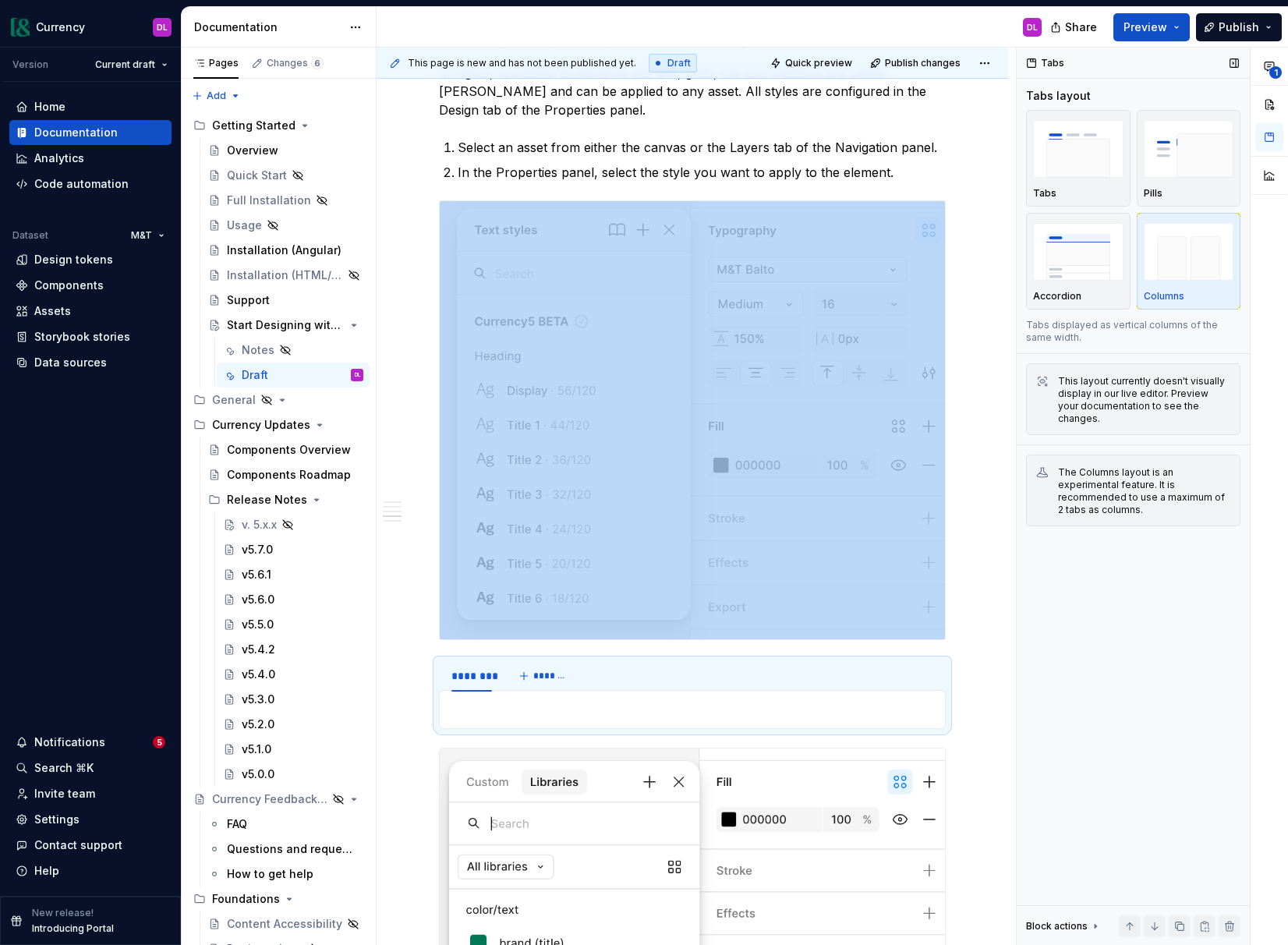
click at [1116, 272] on img "button" at bounding box center [1188, 251] width 90 height 57
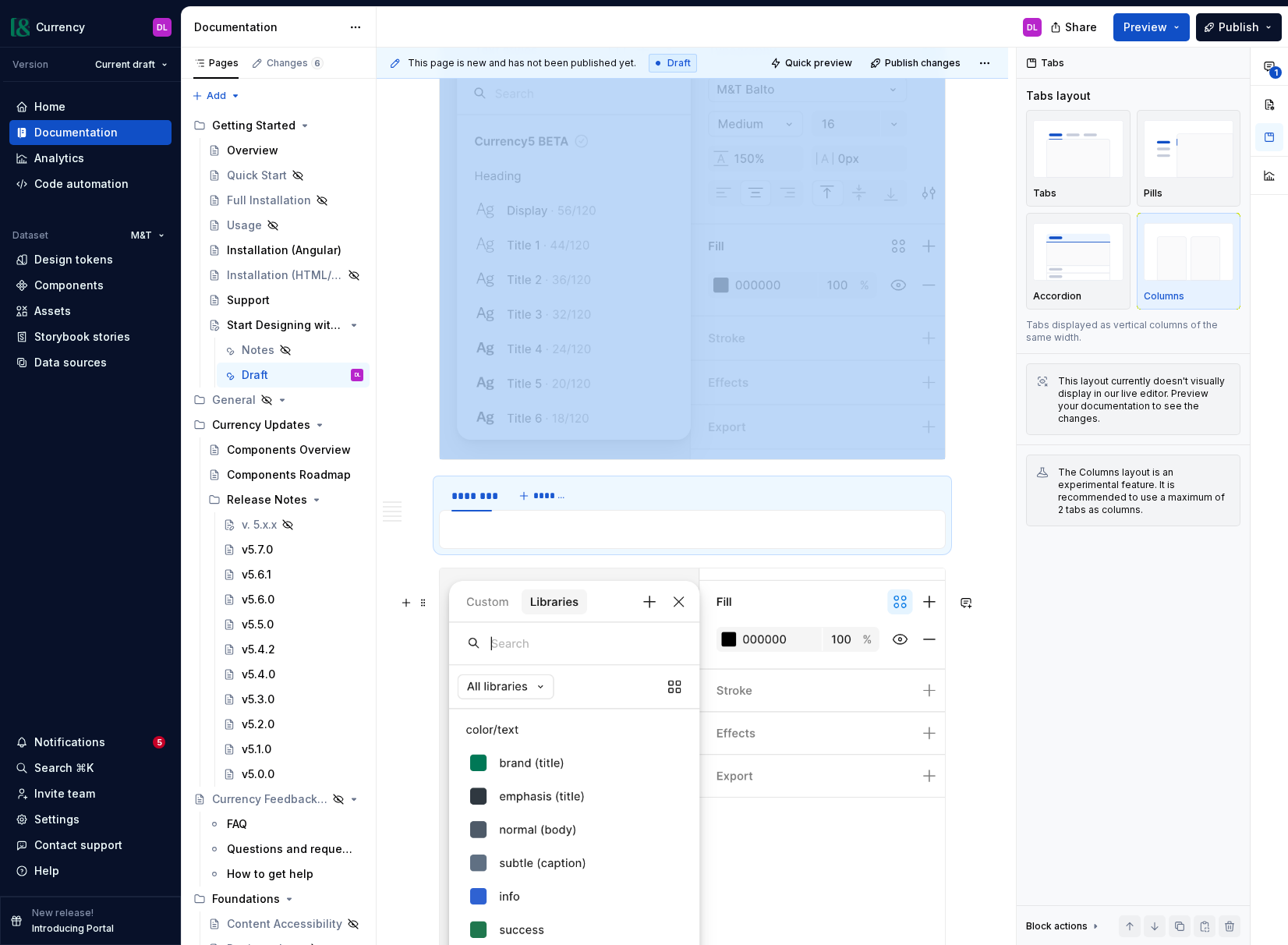
scroll to position [2550, 0]
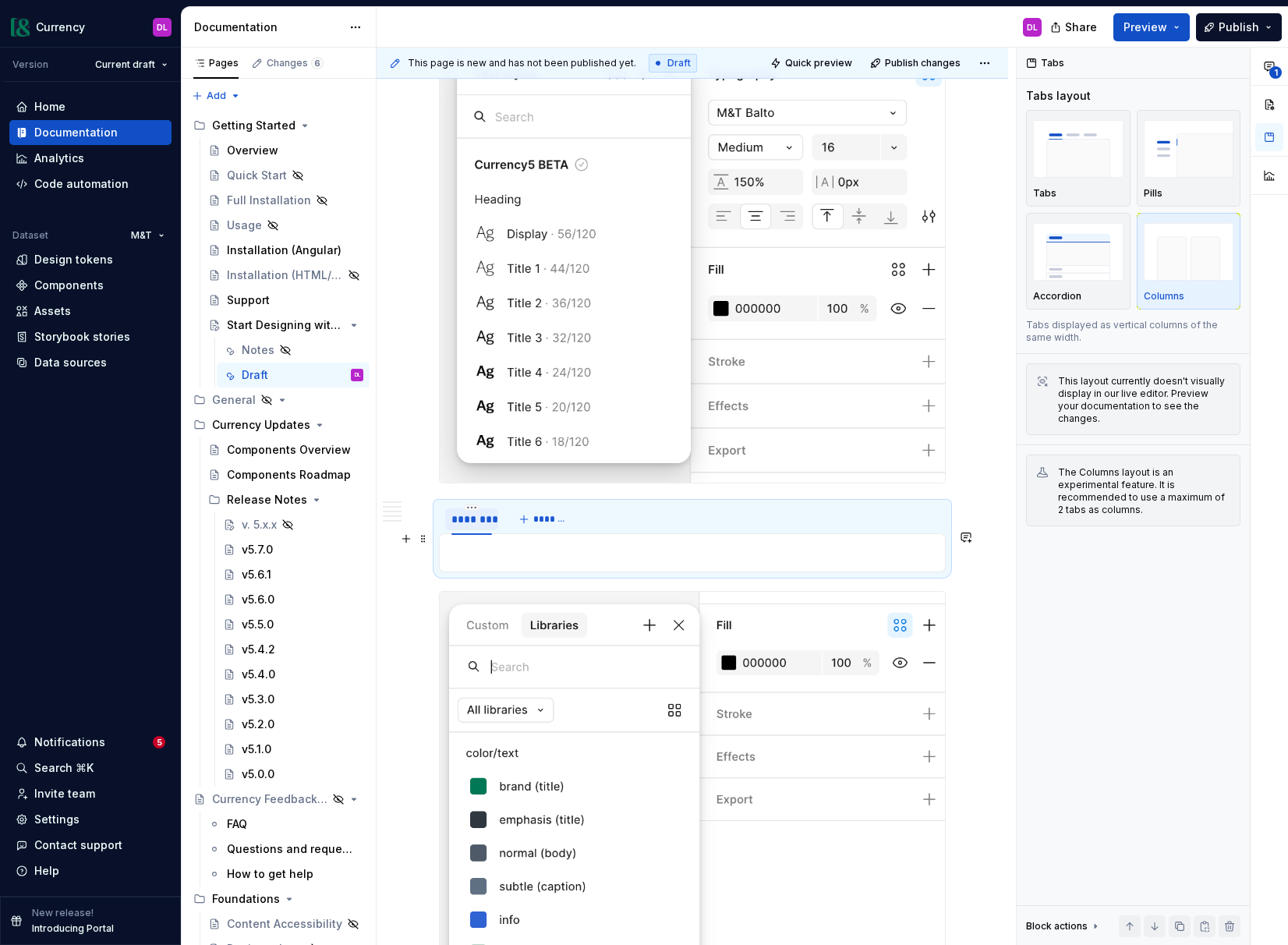
click at [474, 527] on div "********" at bounding box center [472, 519] width 41 height 15
click at [542, 526] on span "*******" at bounding box center [531, 519] width 35 height 13
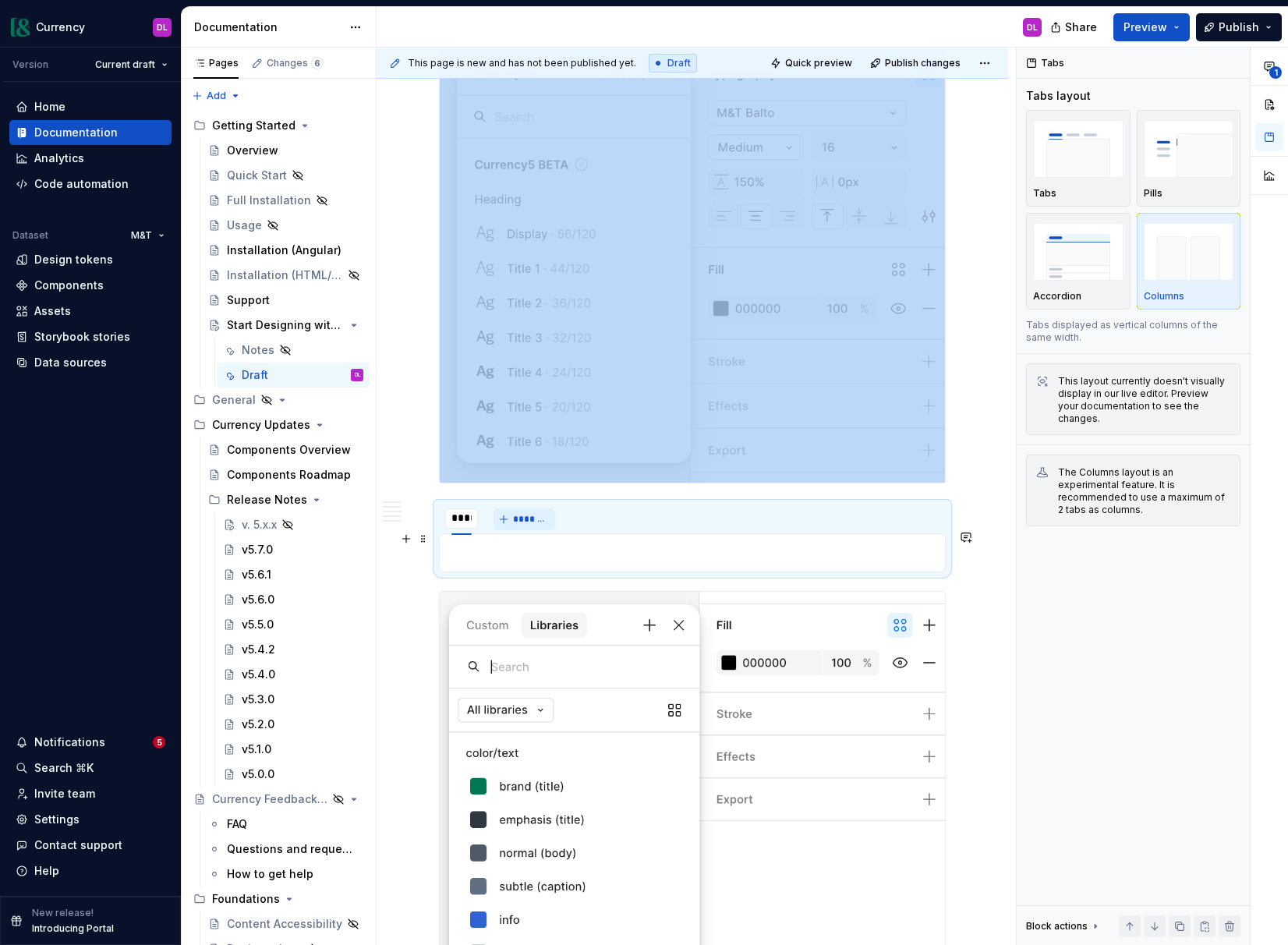
click at [529, 526] on span "*******" at bounding box center [531, 519] width 35 height 13
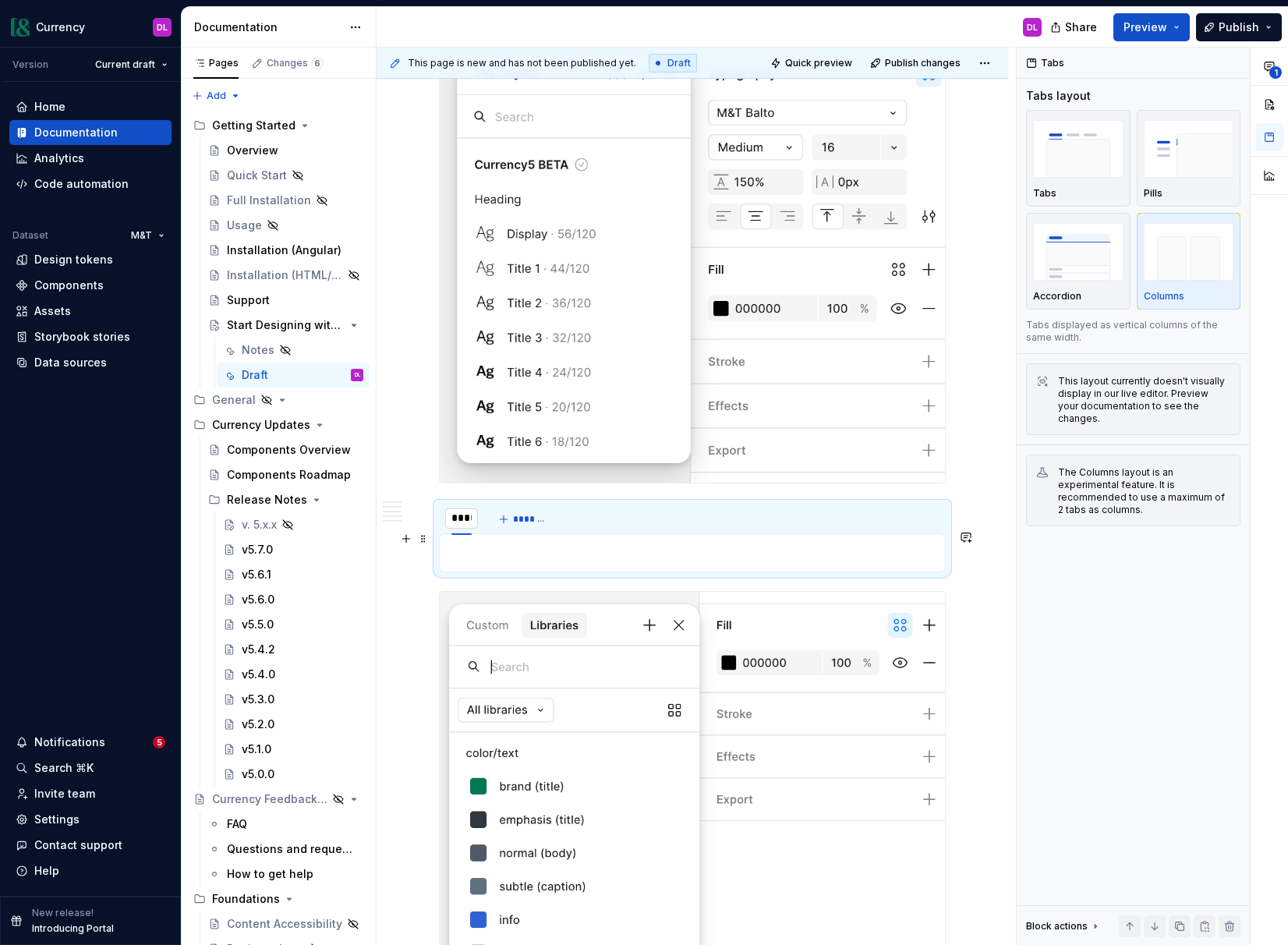
click at [468, 533] on input "****" at bounding box center [462, 518] width 33 height 28
type input "**********"
click at [566, 526] on span "*******" at bounding box center [573, 519] width 35 height 13
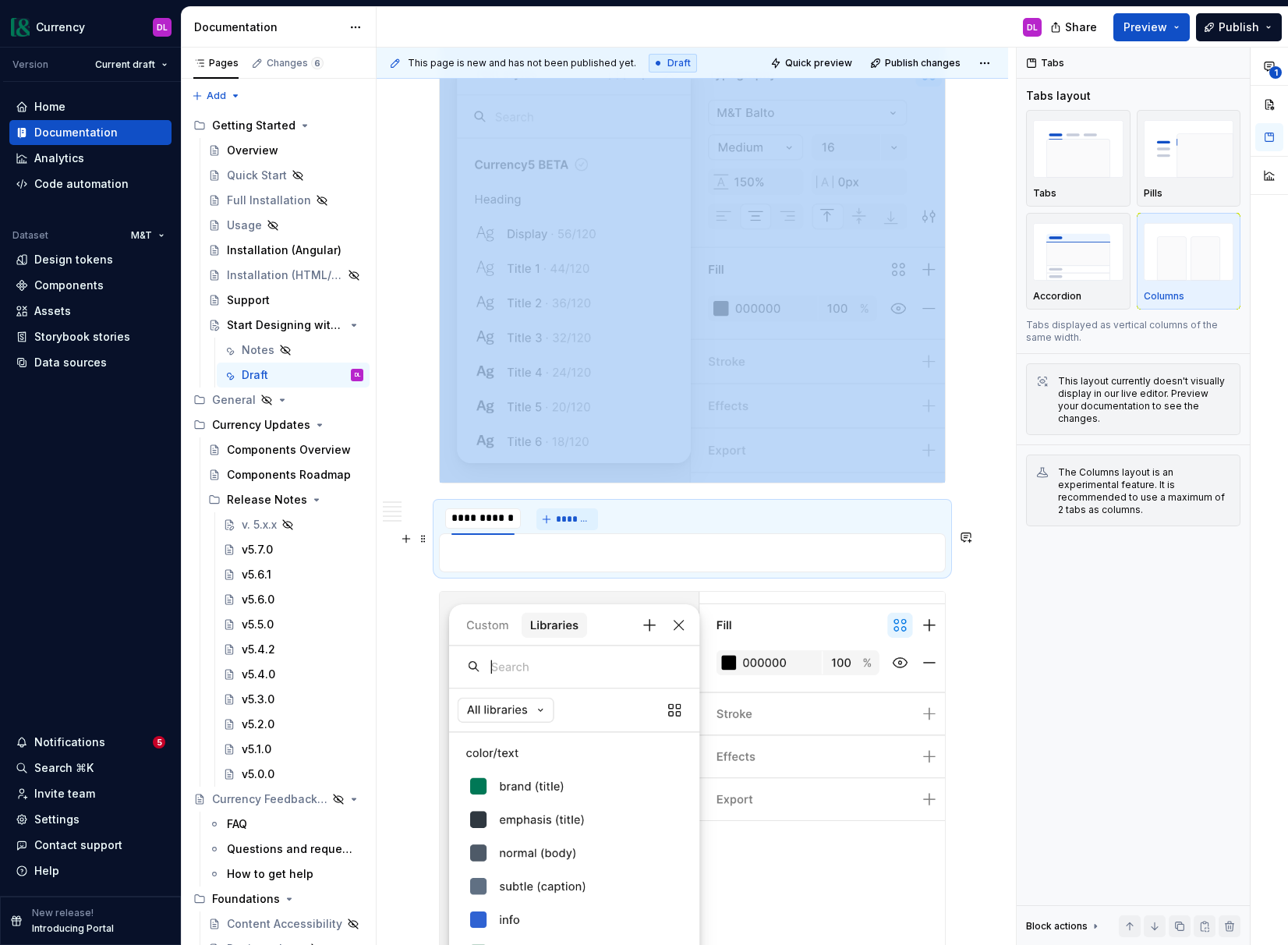
click at [566, 526] on span "*******" at bounding box center [573, 519] width 35 height 13
click at [541, 347] on img at bounding box center [692, 263] width 506 height 438
click at [753, 482] on img at bounding box center [692, 263] width 506 height 438
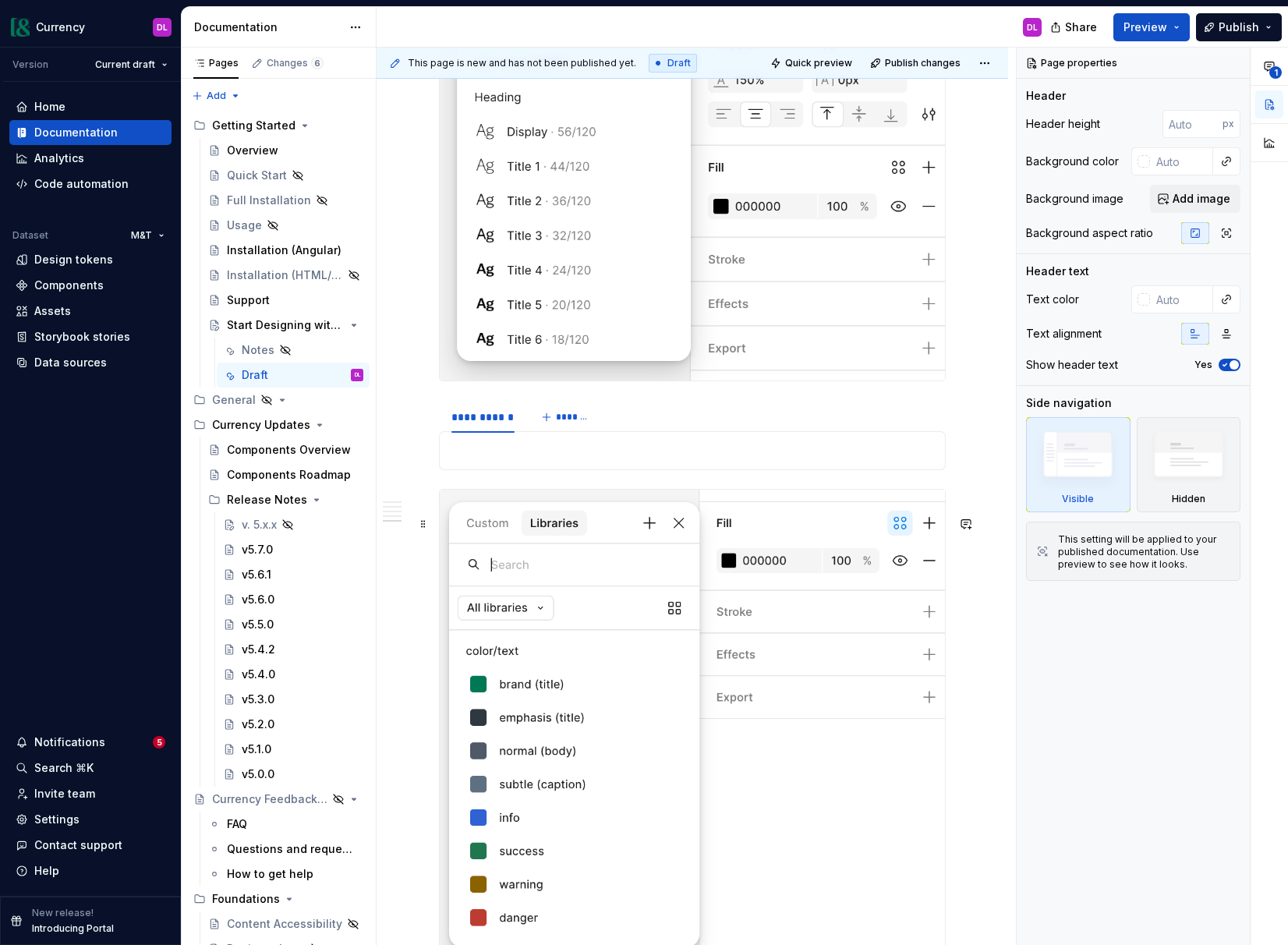
scroll to position [2625, 0]
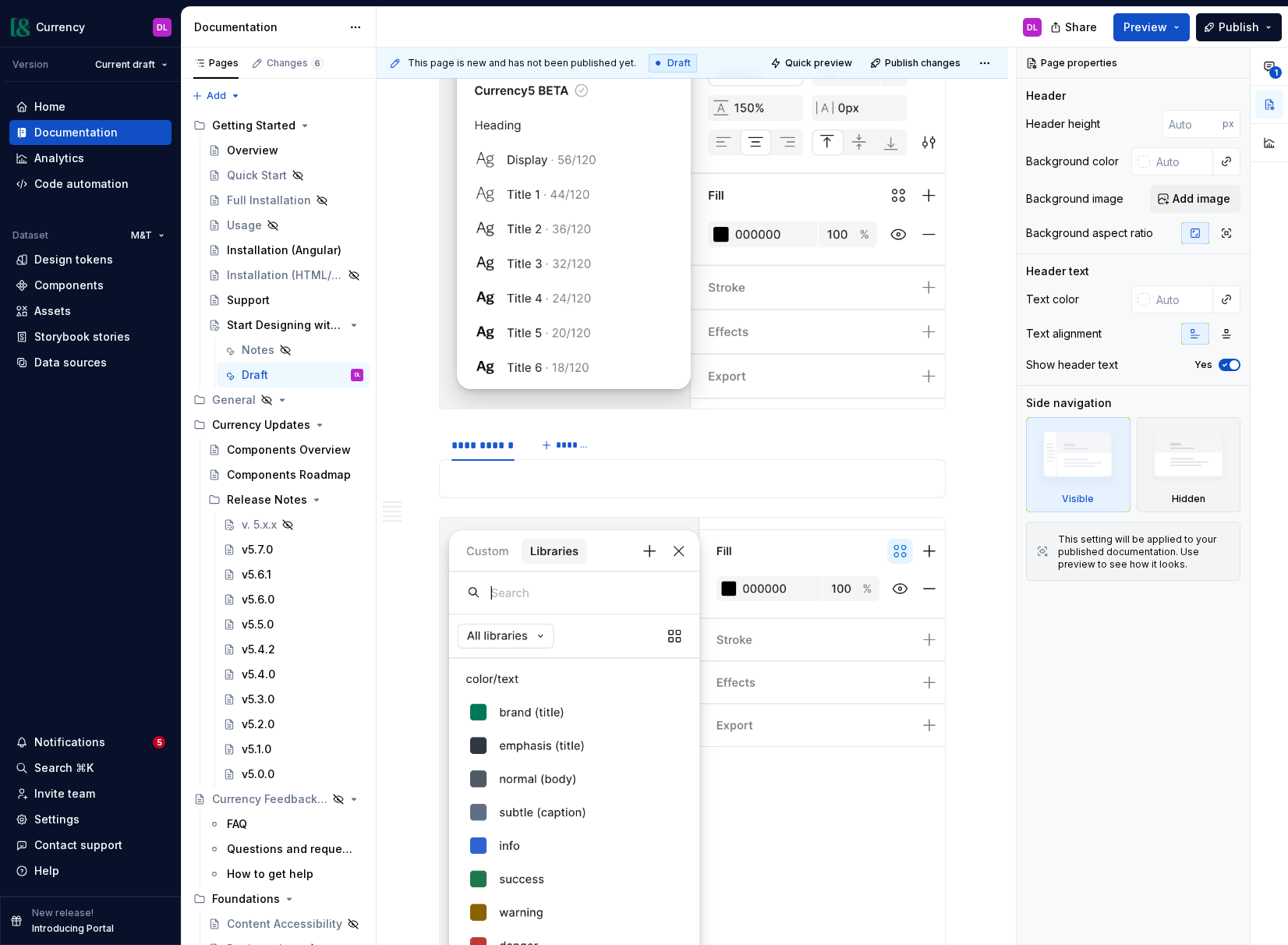
click at [591, 303] on img at bounding box center [692, 189] width 506 height 438
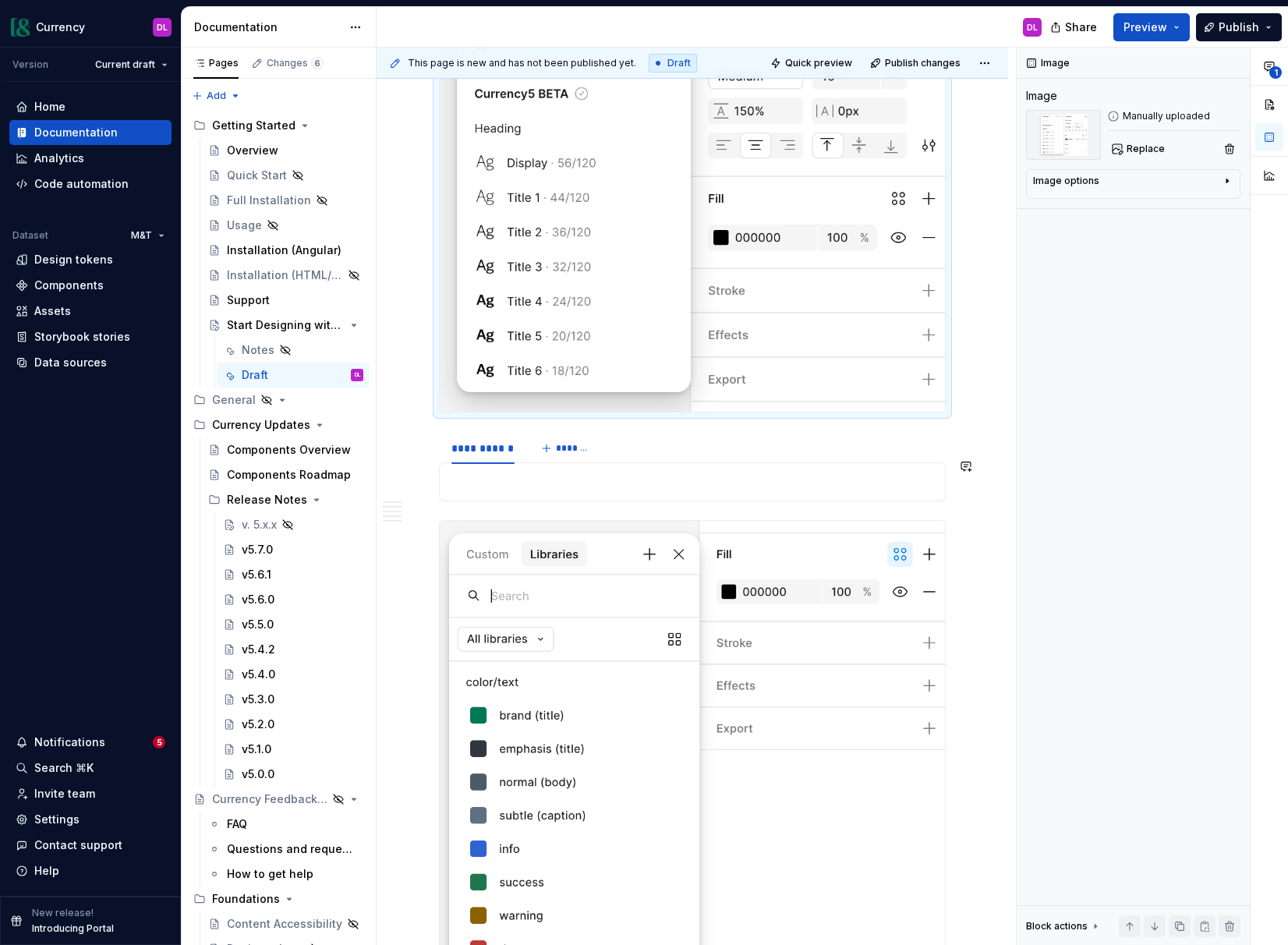
click at [564, 491] on p at bounding box center [692, 481] width 486 height 18
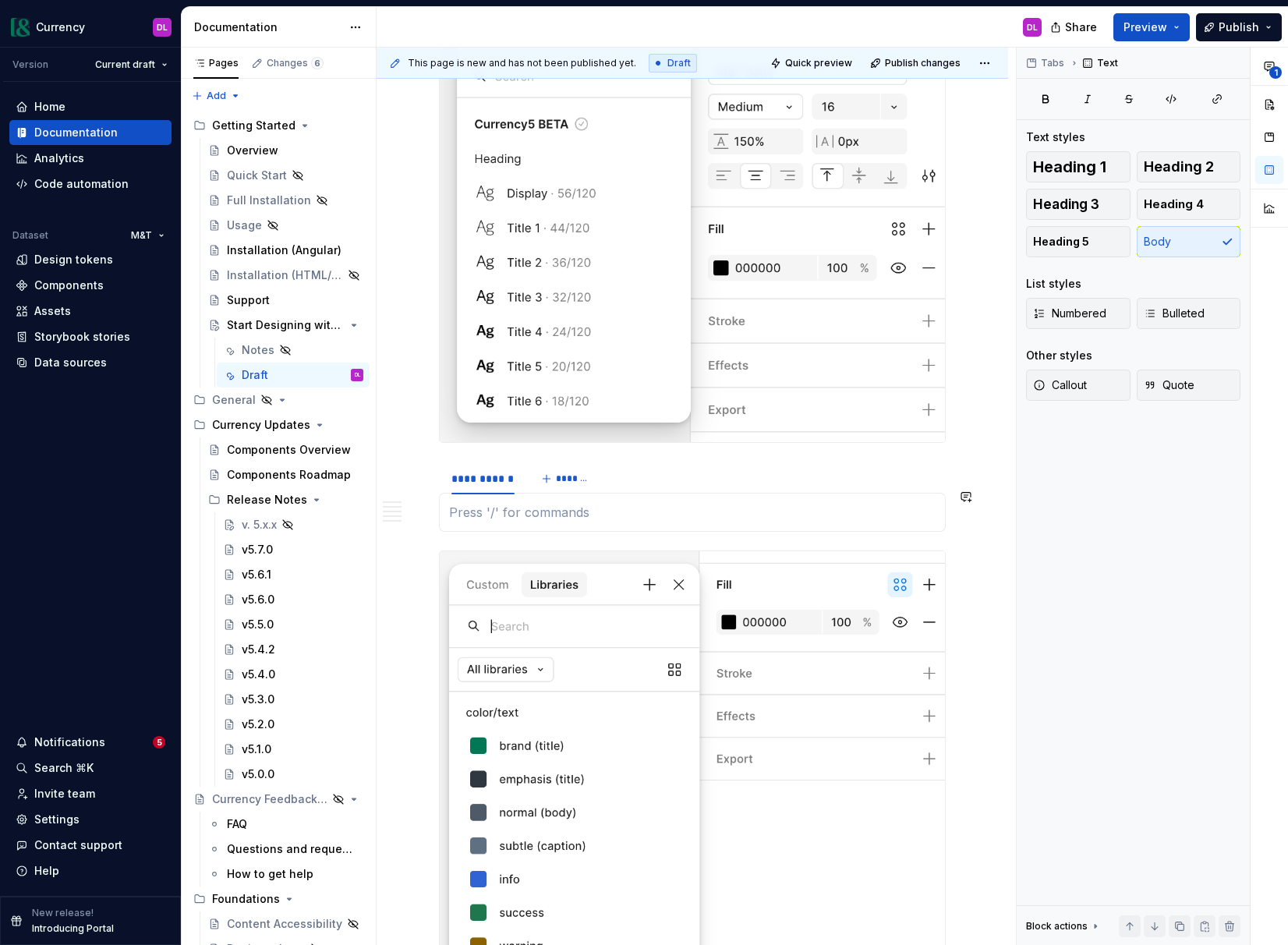
scroll to position [2591, 0]
type textarea "*"
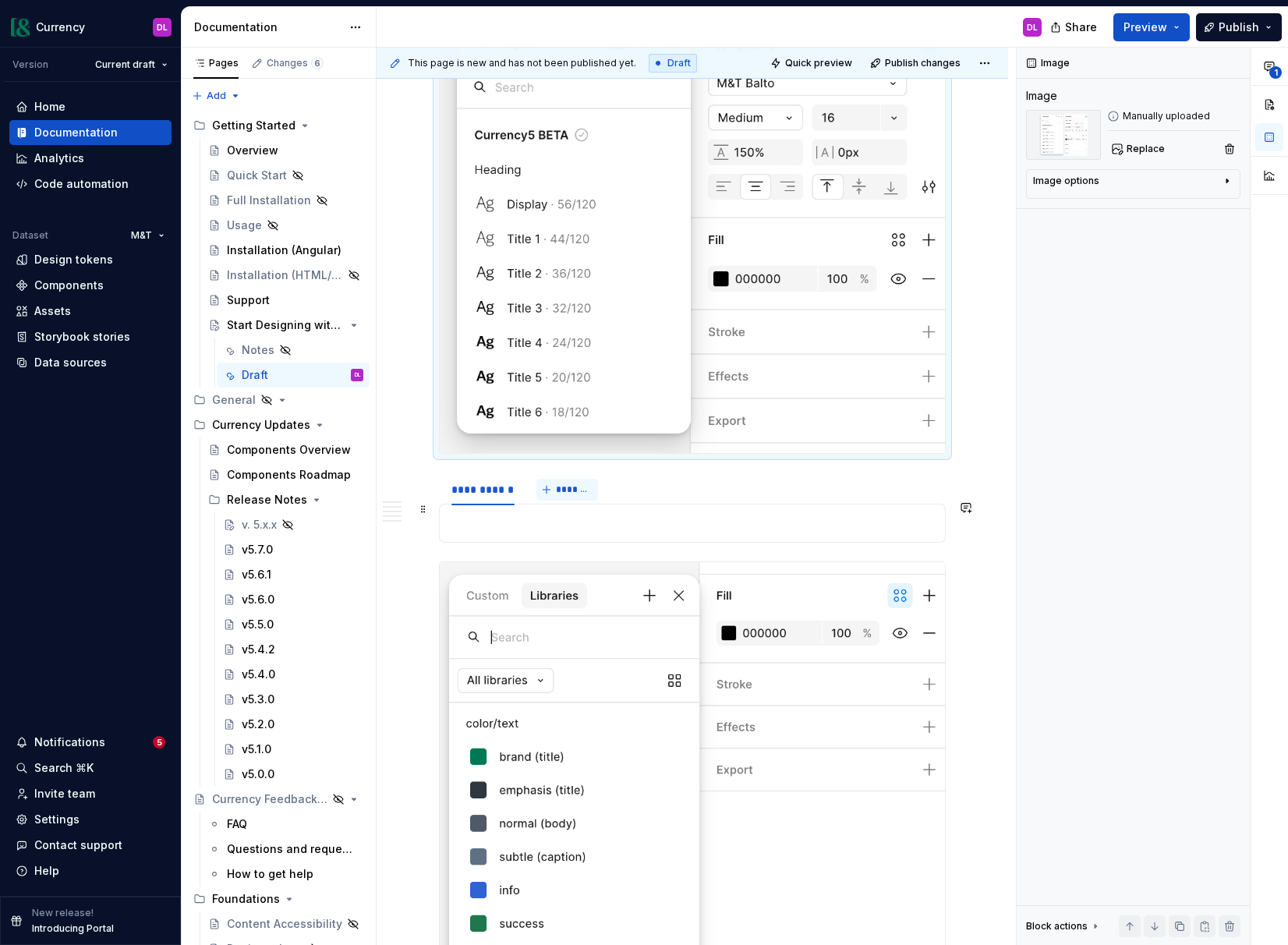
scroll to position [2565, 0]
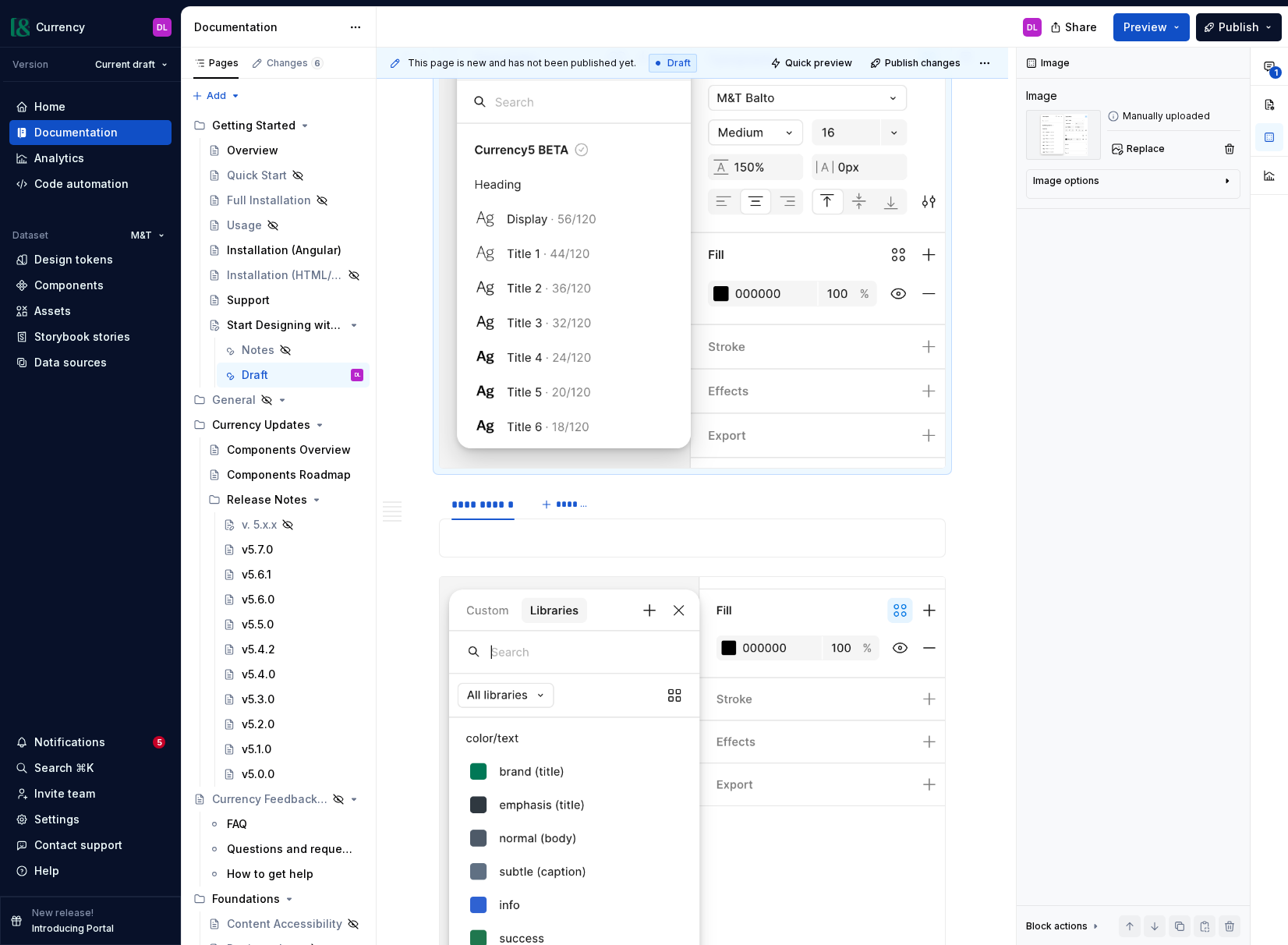
click at [721, 363] on img at bounding box center [692, 249] width 506 height 438
click at [569, 520] on div "**********" at bounding box center [518, 504] width 159 height 31
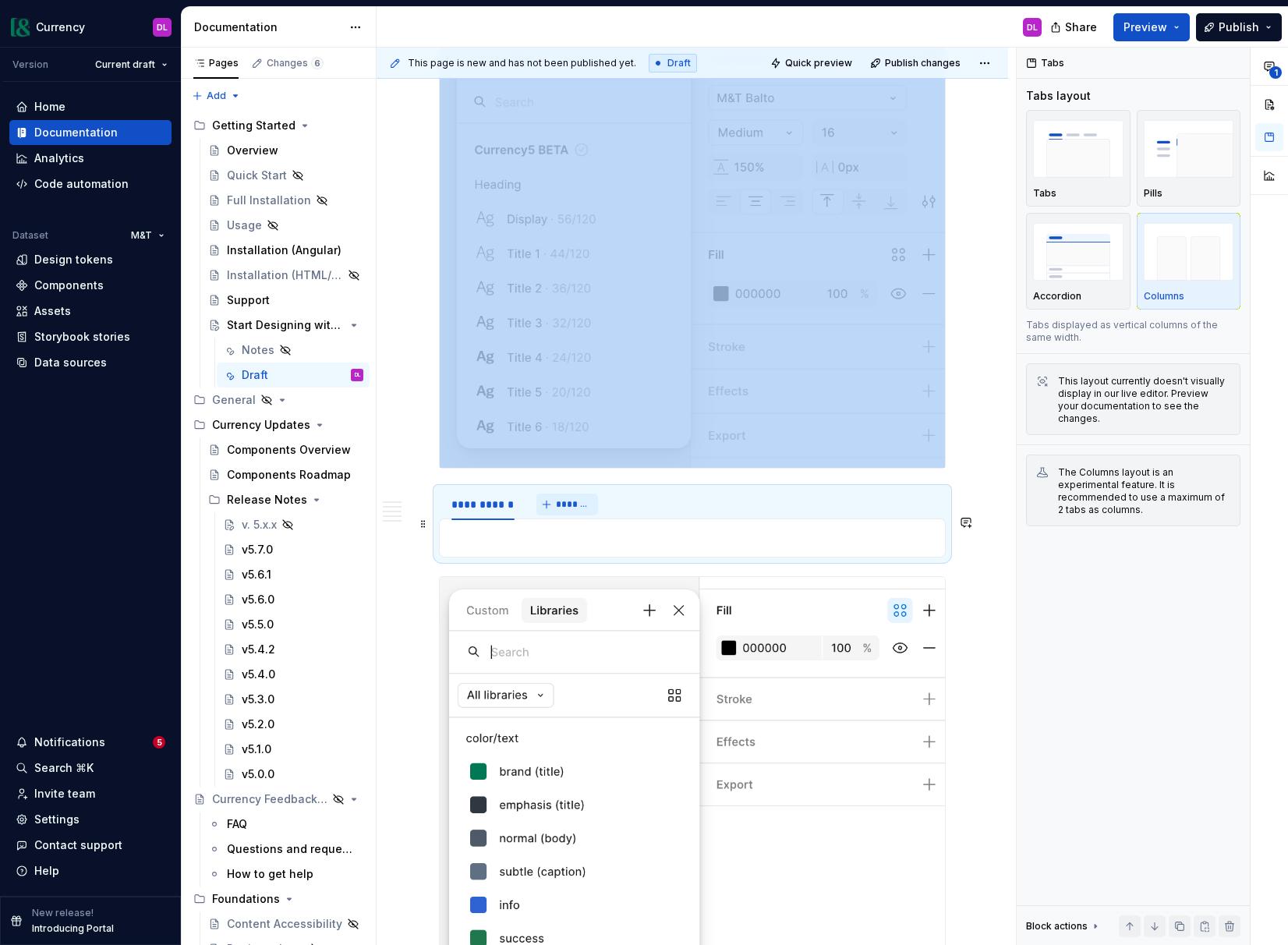
click at [575, 510] on span "*******" at bounding box center [573, 503] width 35 height 13
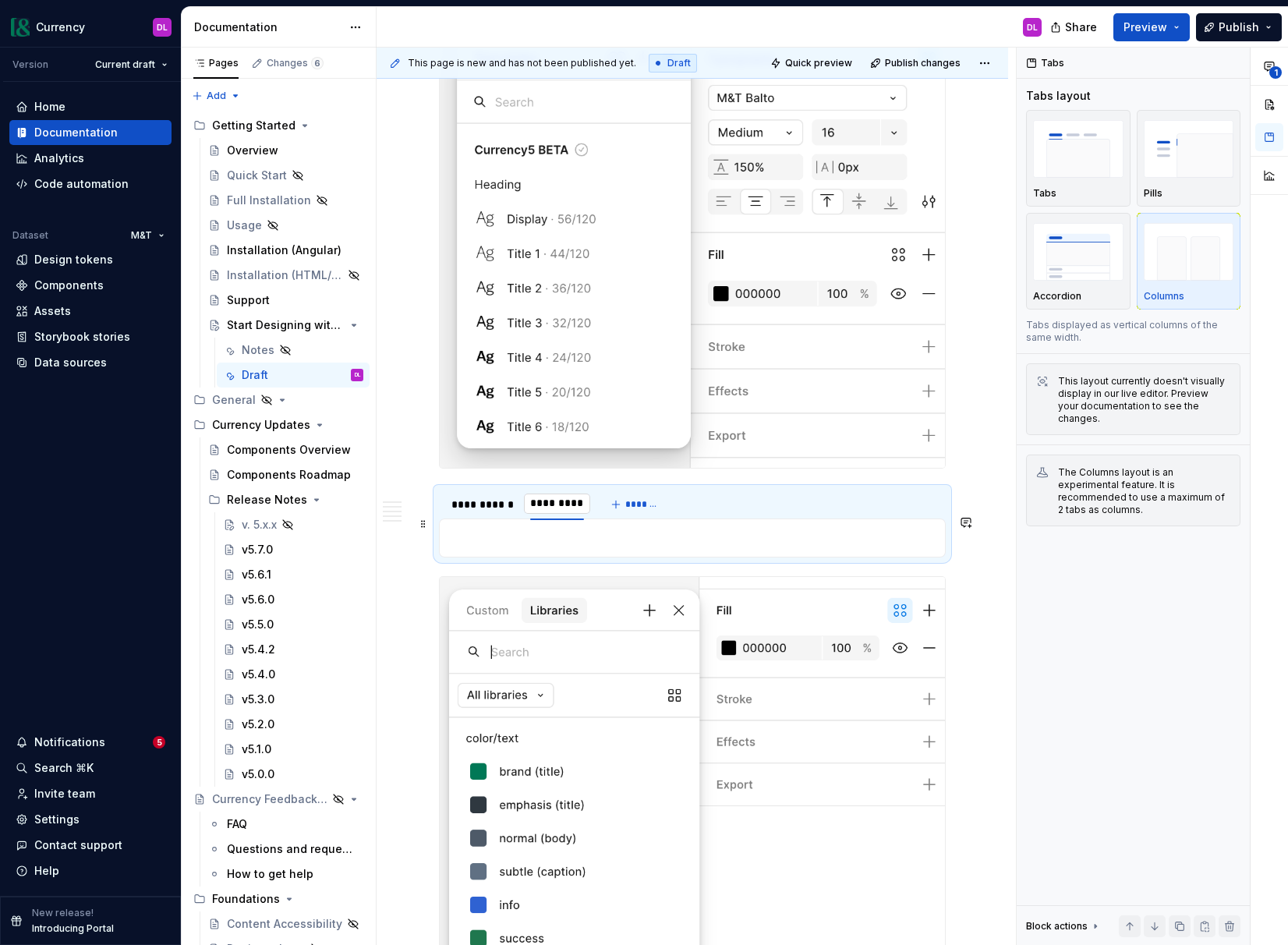
type input "**********"
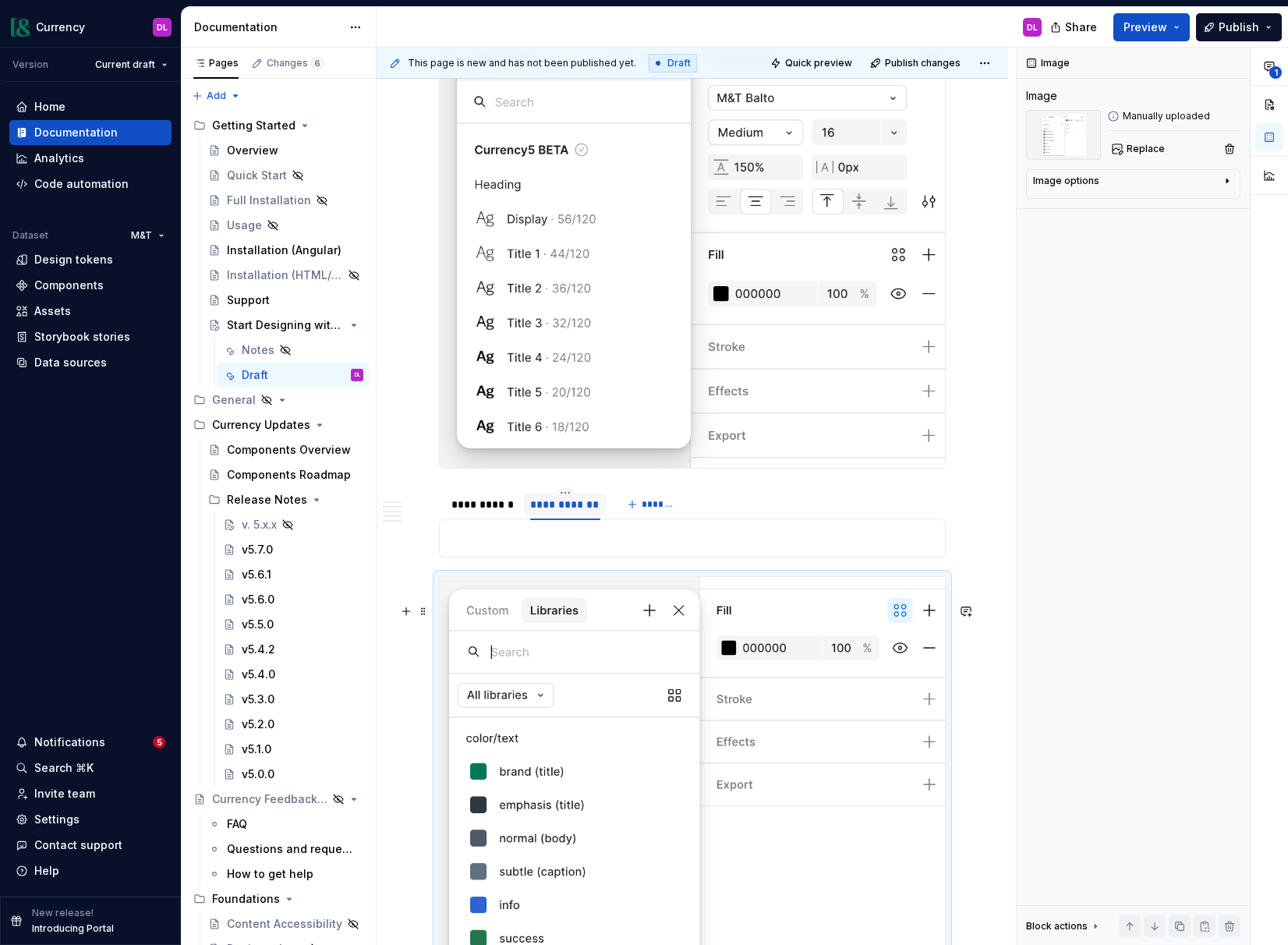
click at [575, 641] on img at bounding box center [692, 810] width 506 height 468
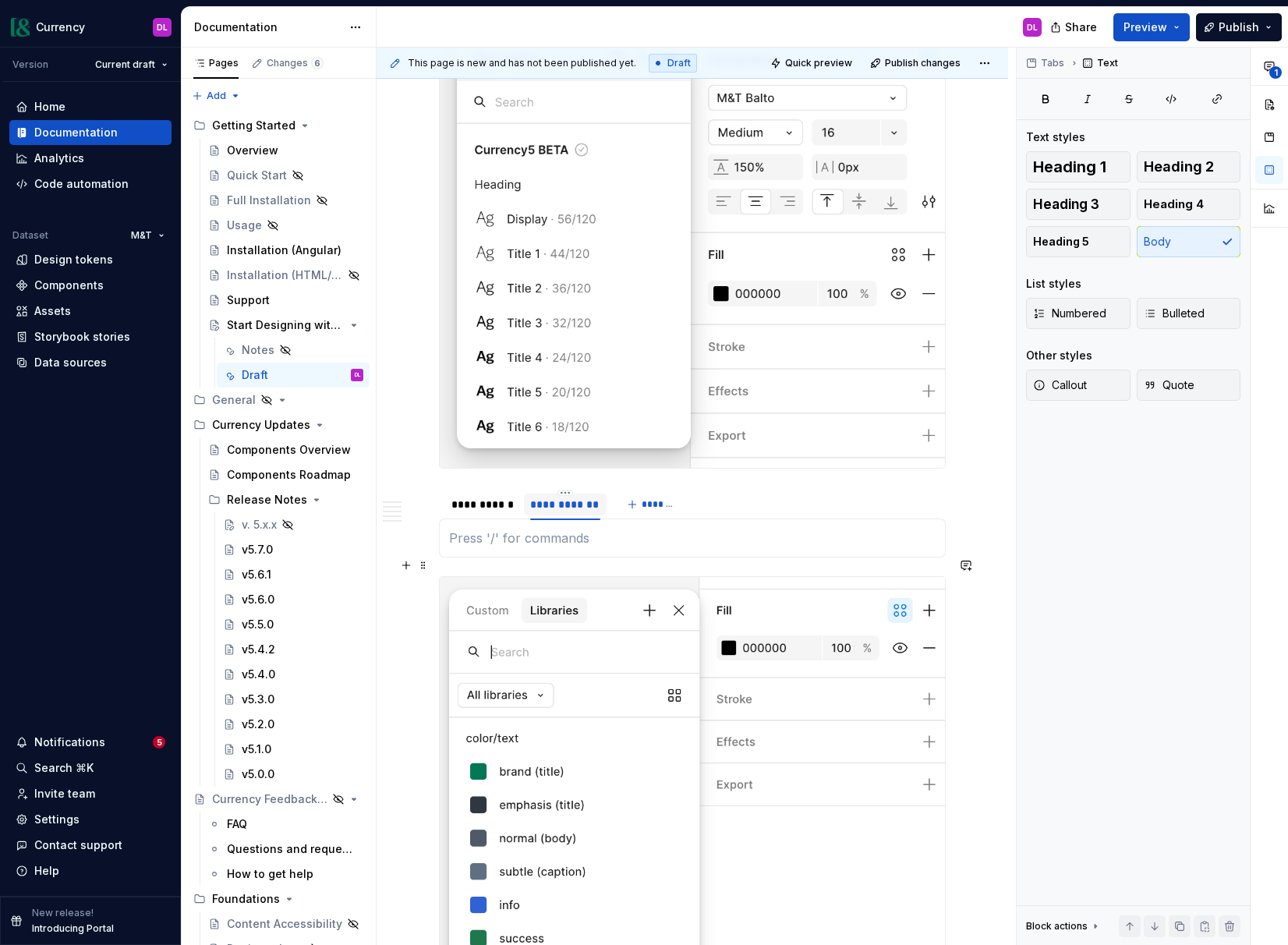
click at [566, 547] on p at bounding box center [692, 537] width 486 height 18
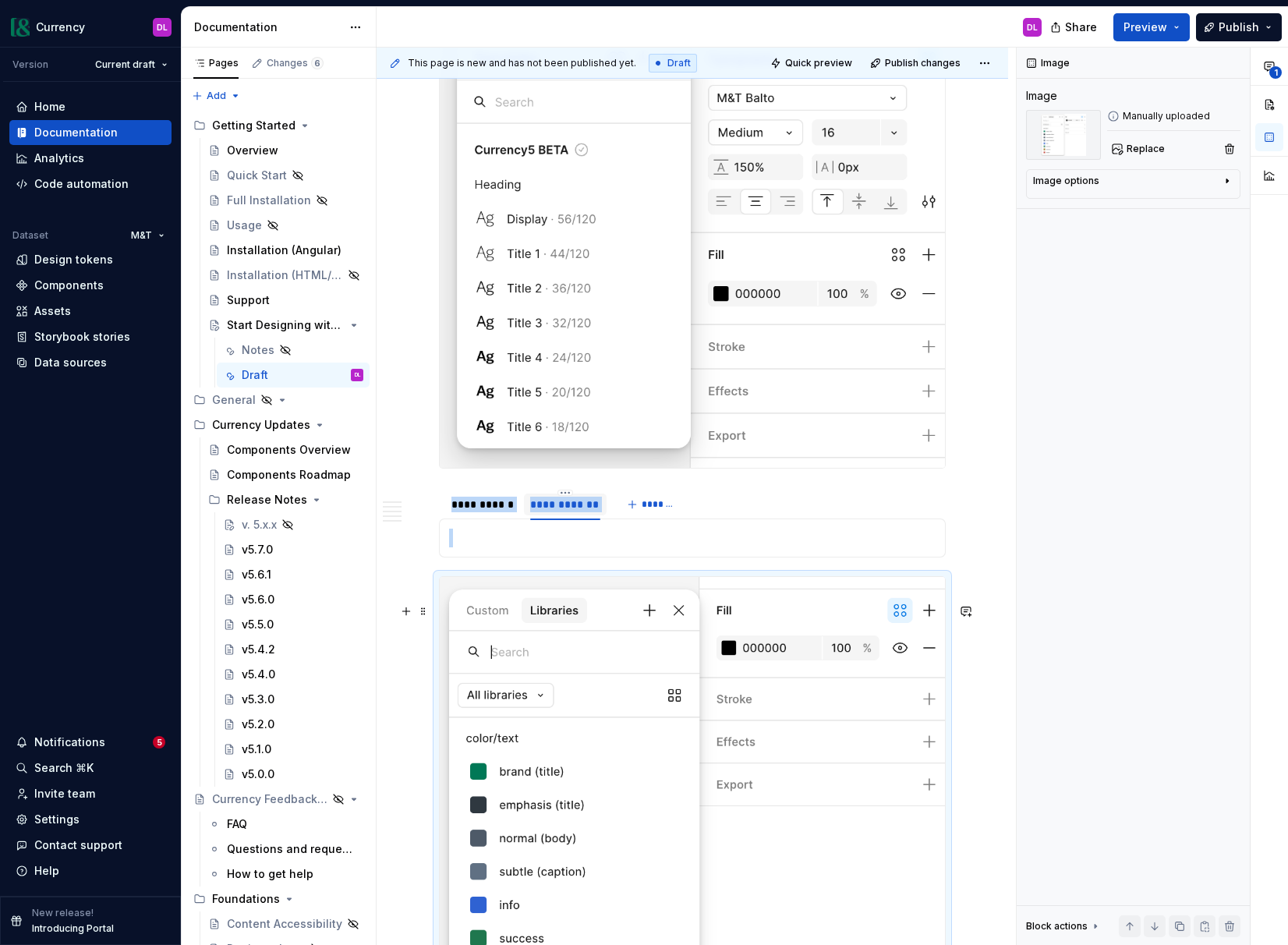
click at [578, 658] on img at bounding box center [692, 810] width 506 height 468
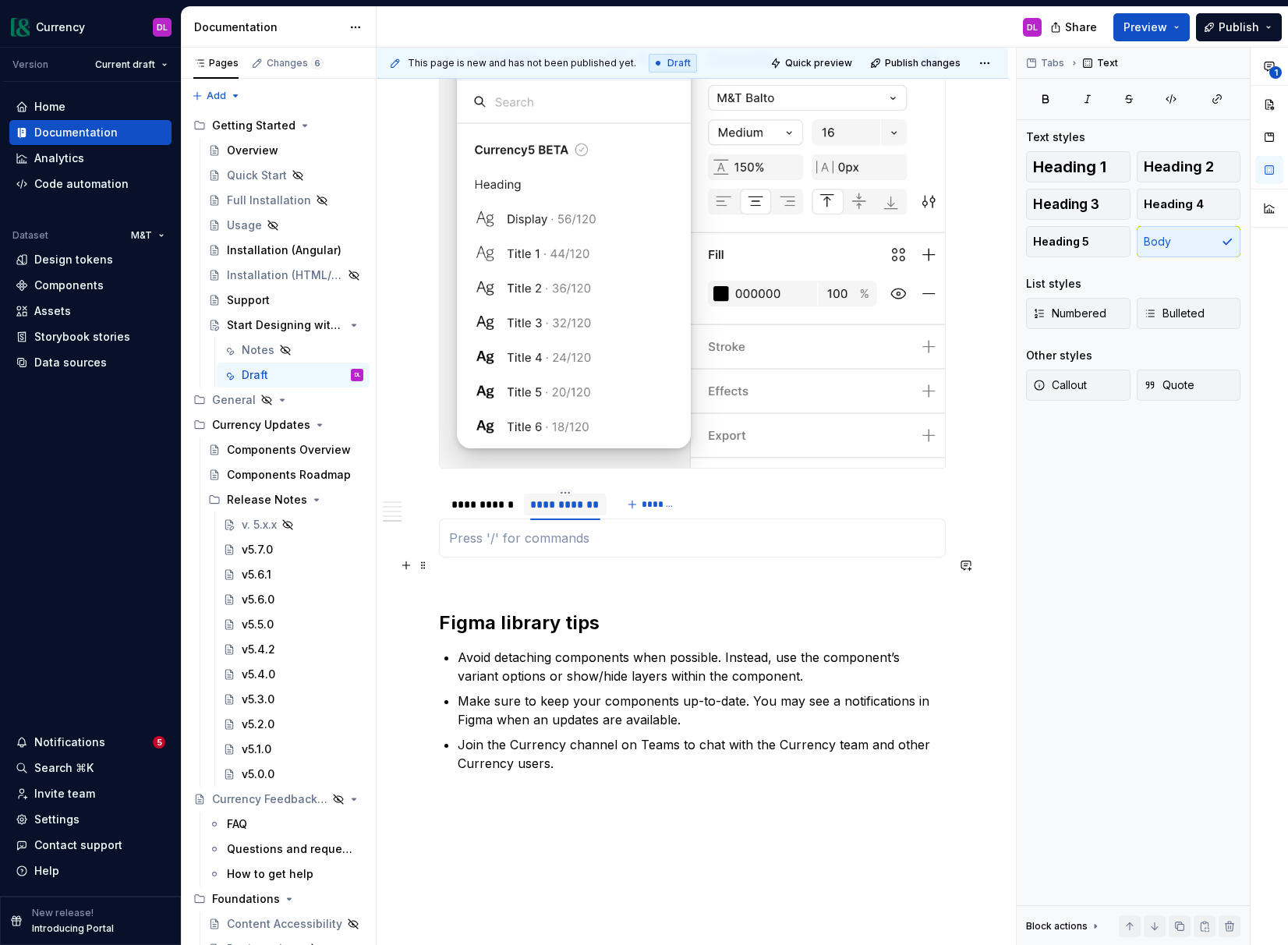
click at [520, 547] on p at bounding box center [692, 537] width 486 height 18
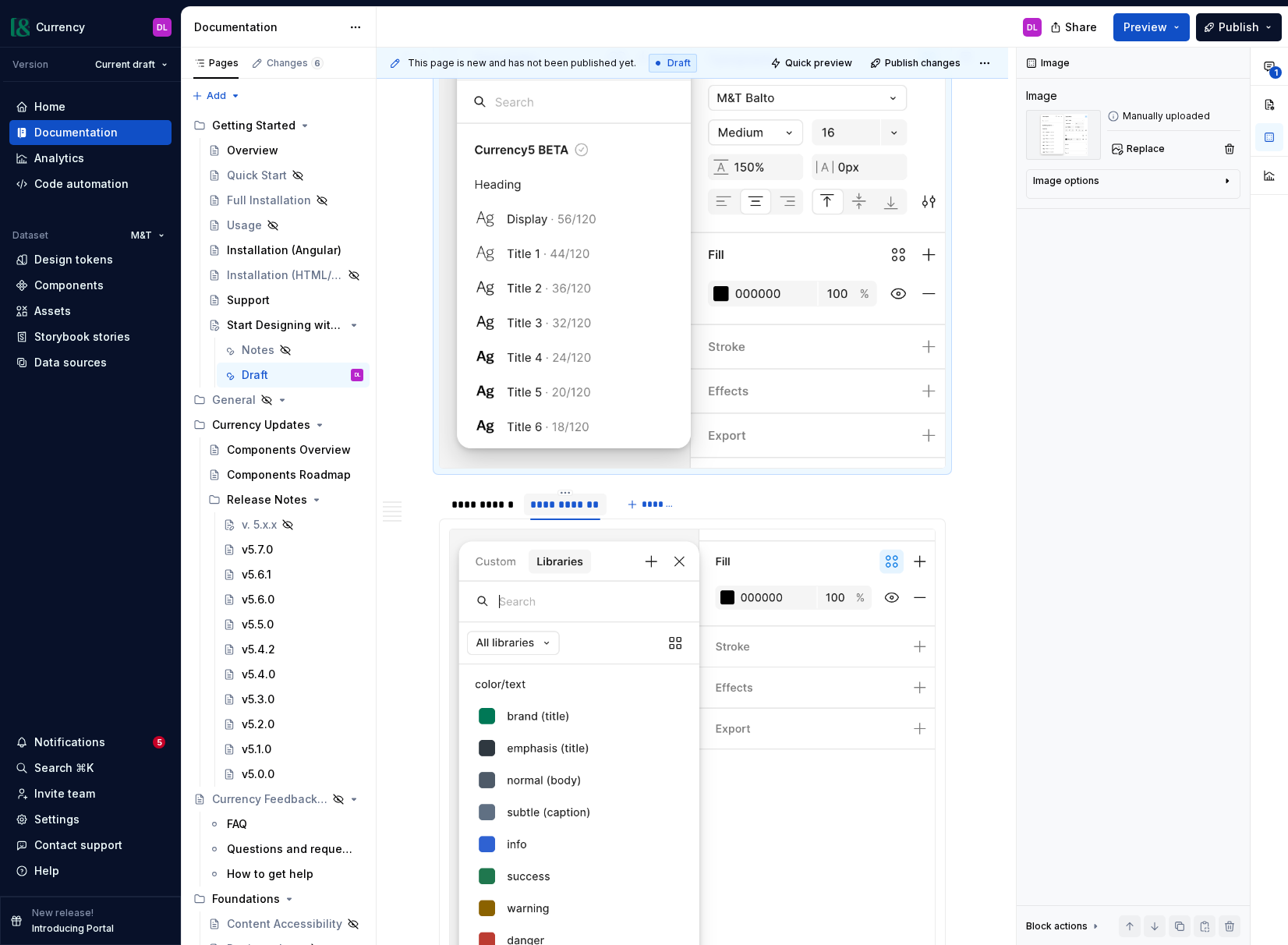
click at [549, 396] on img at bounding box center [692, 249] width 506 height 438
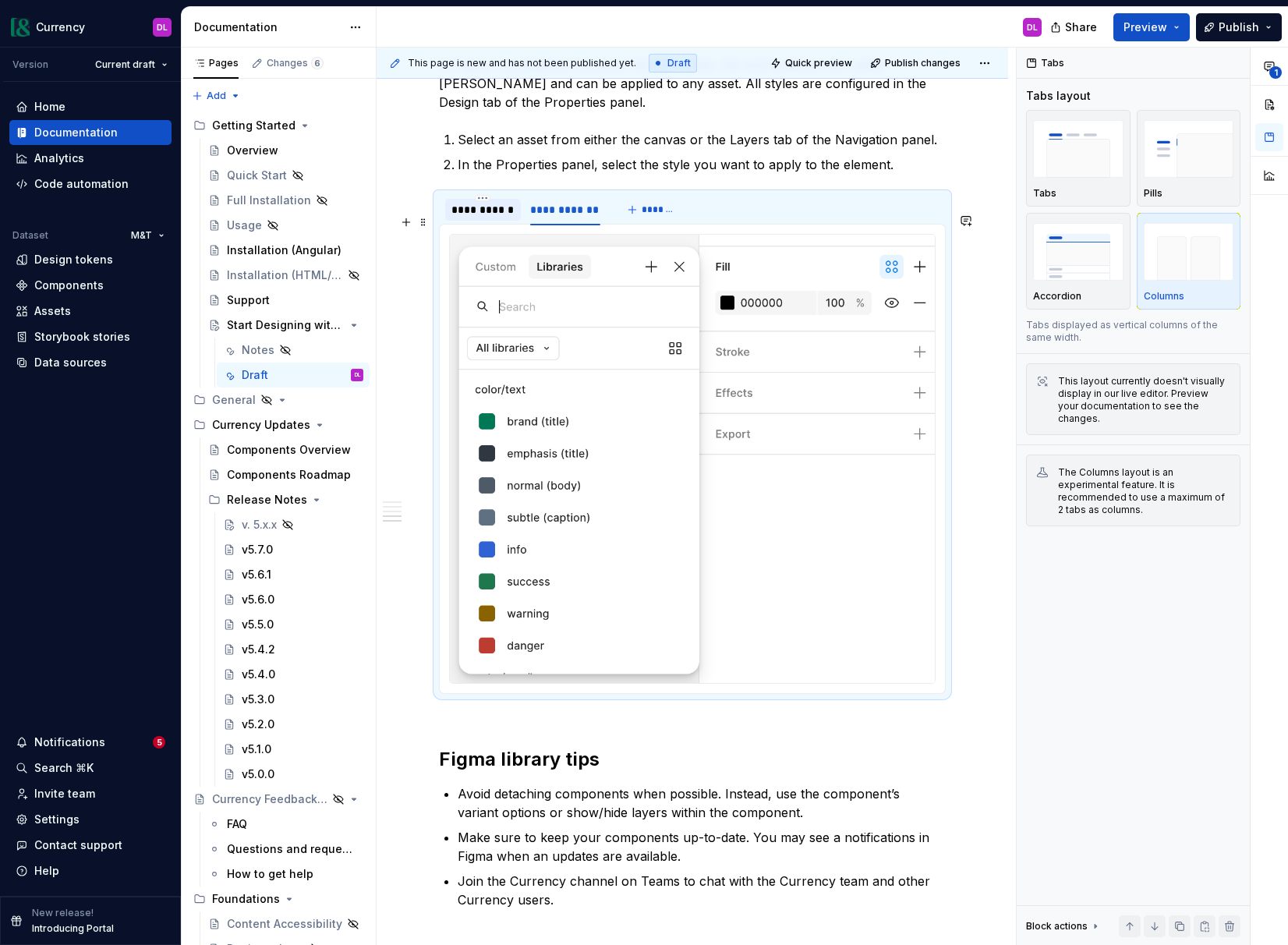
click at [487, 218] on div "**********" at bounding box center [482, 210] width 63 height 15
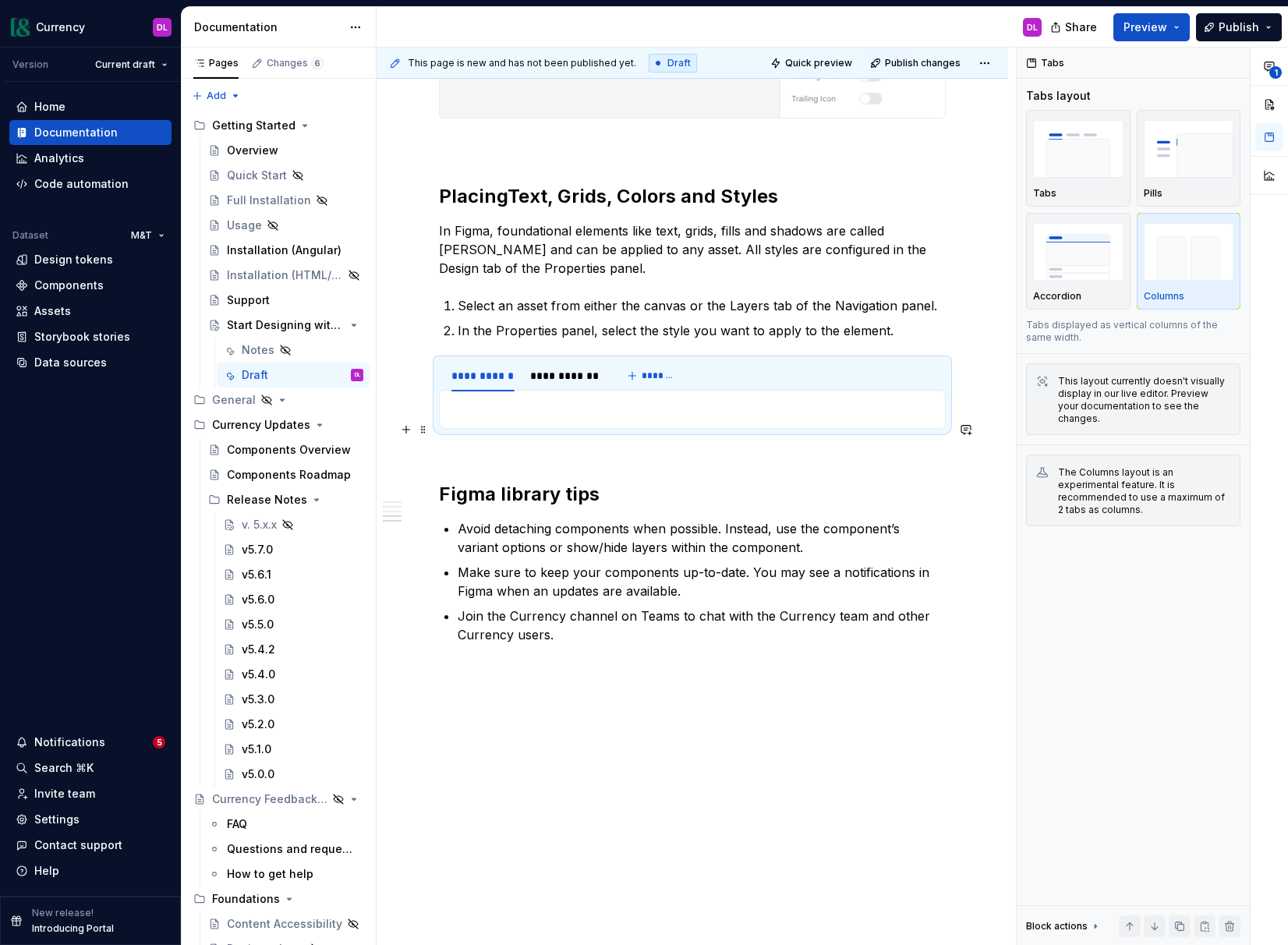
click at [490, 418] on div at bounding box center [691, 410] width 506 height 39
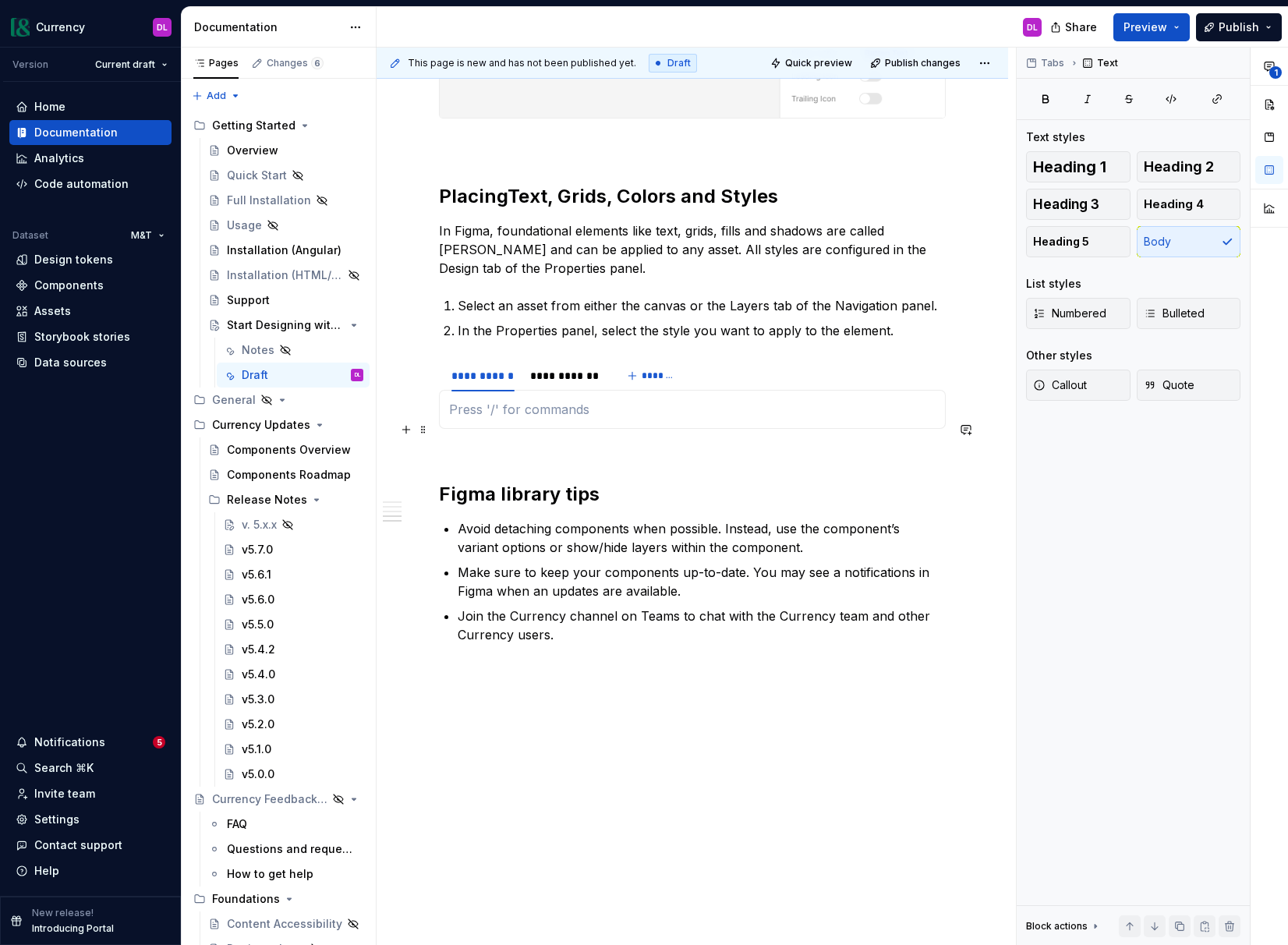
scroll to position [2401, 0]
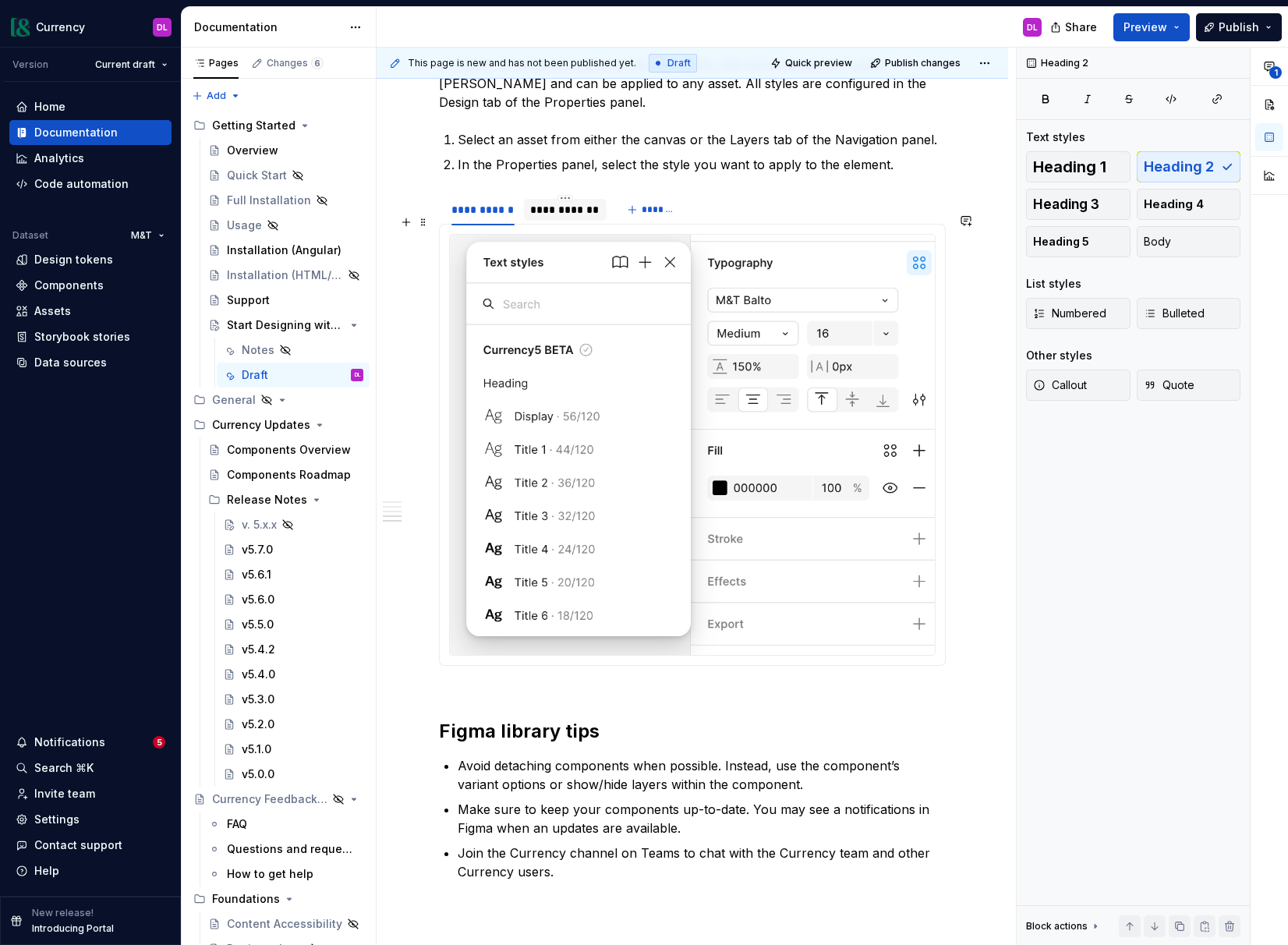
click at [574, 218] on div "**********" at bounding box center [565, 210] width 70 height 15
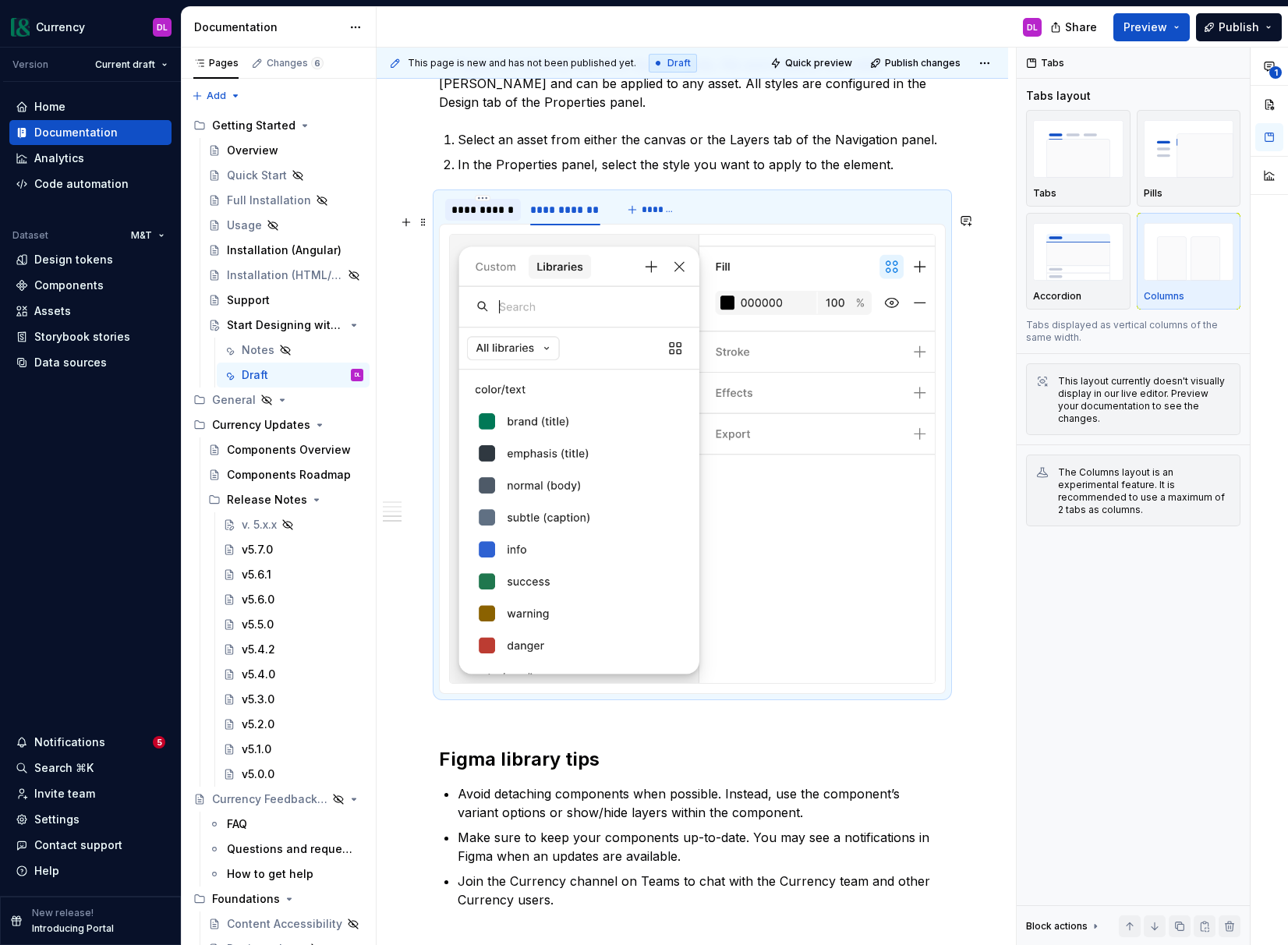
click at [473, 218] on div "**********" at bounding box center [482, 210] width 63 height 15
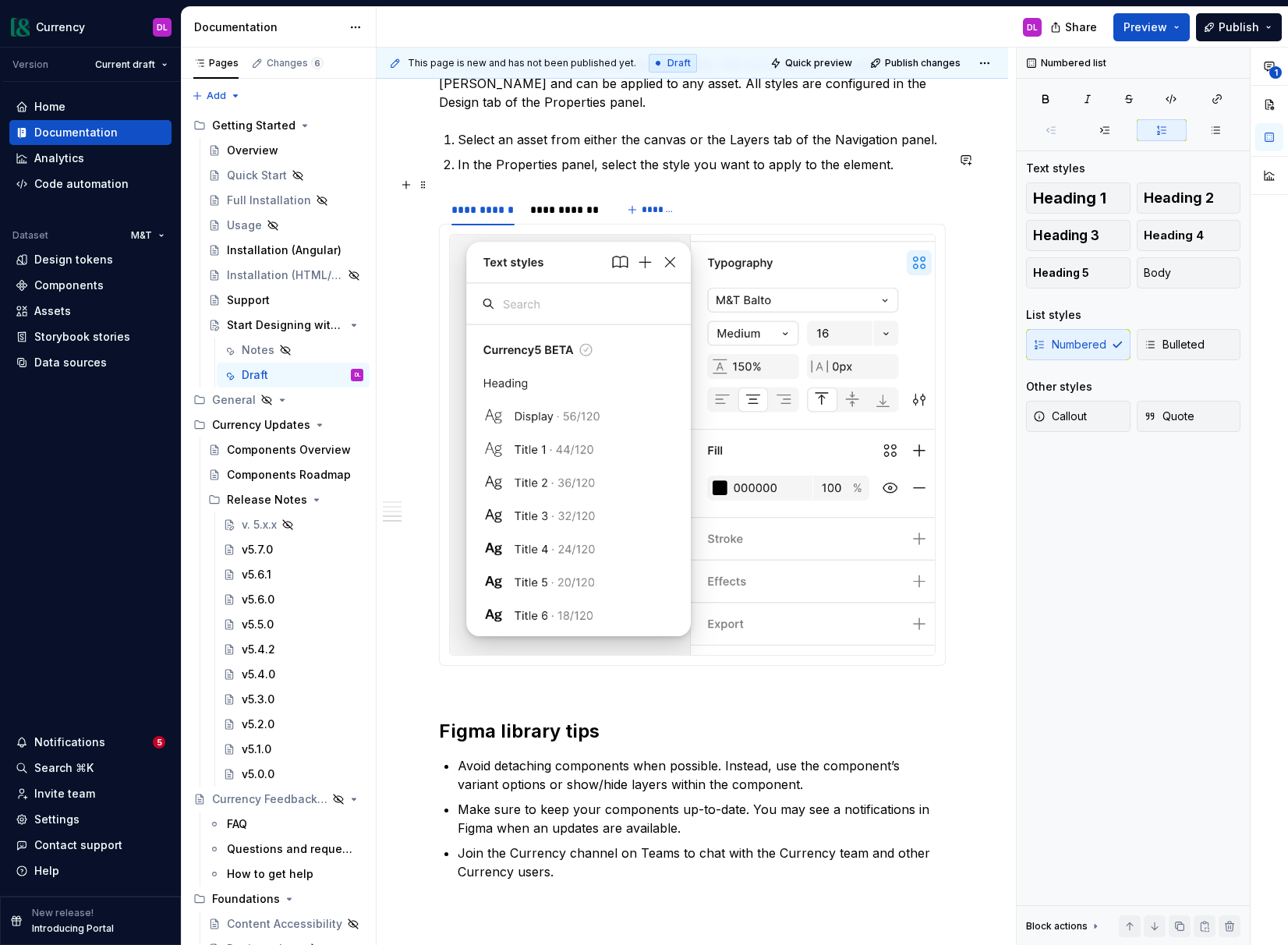
click at [886, 174] on p "In the Properties panel, select the style you want to apply to the element." at bounding box center [702, 164] width 488 height 18
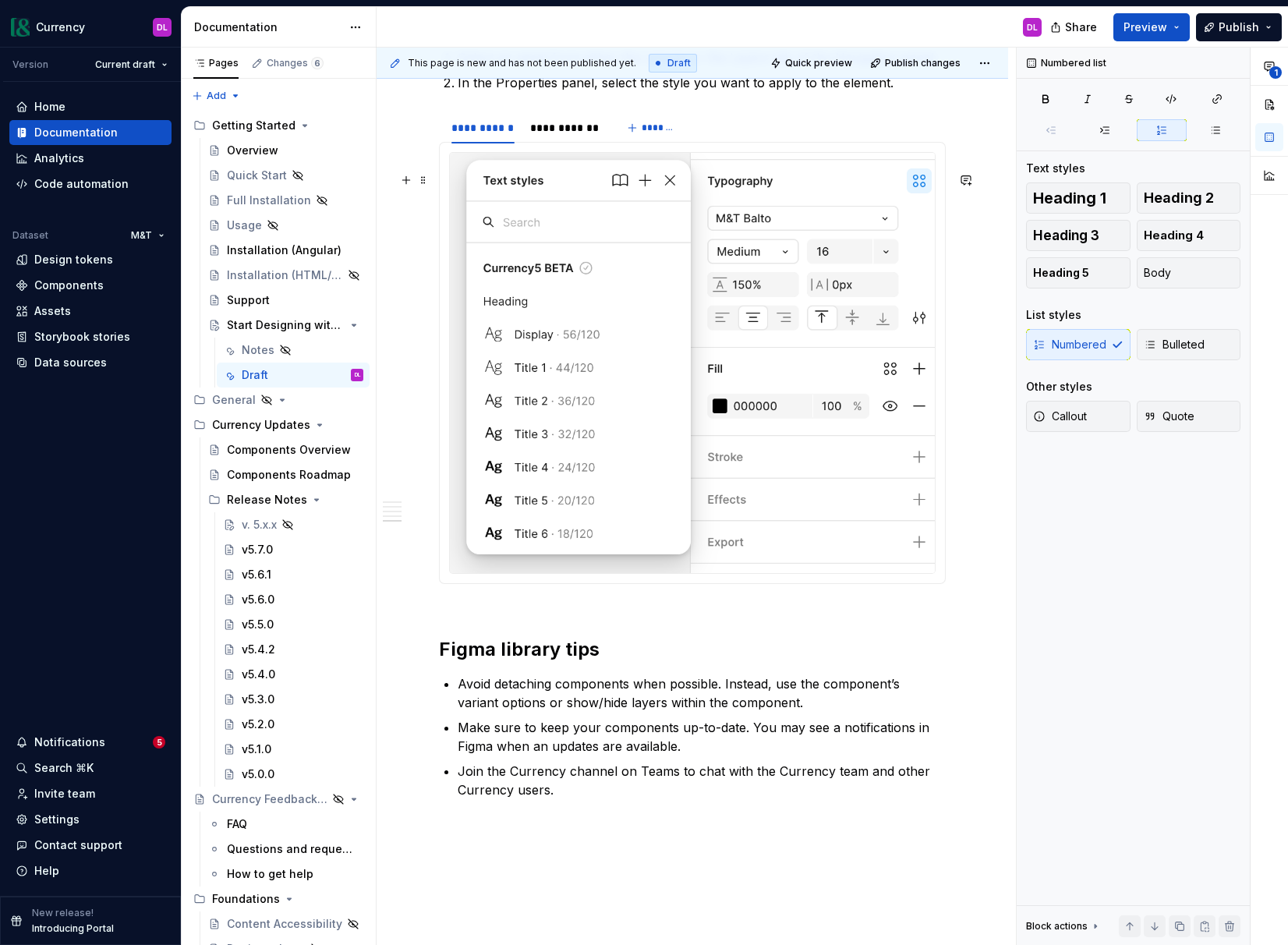
scroll to position [2468, 0]
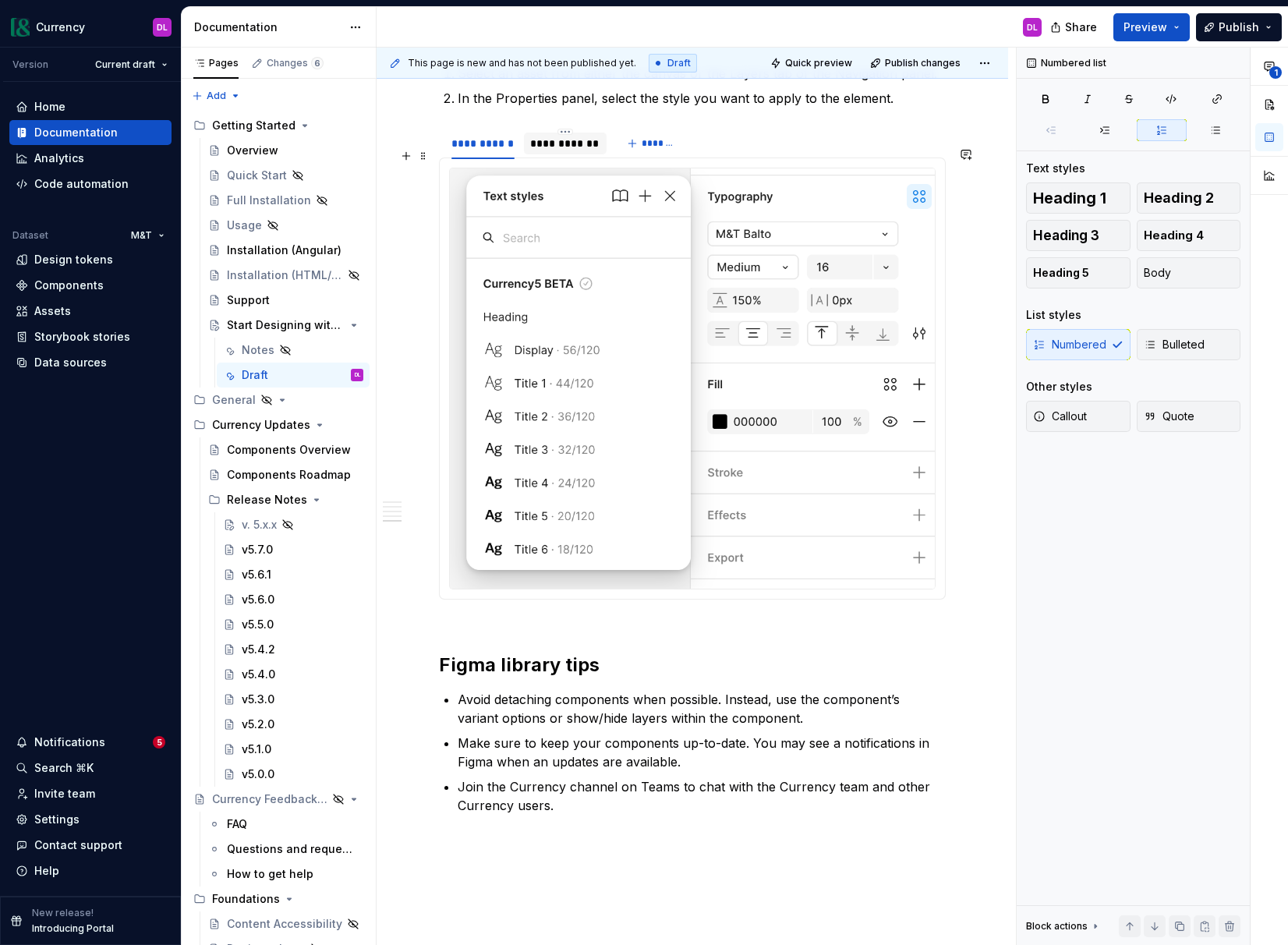
click at [572, 151] on div "**********" at bounding box center [565, 143] width 70 height 15
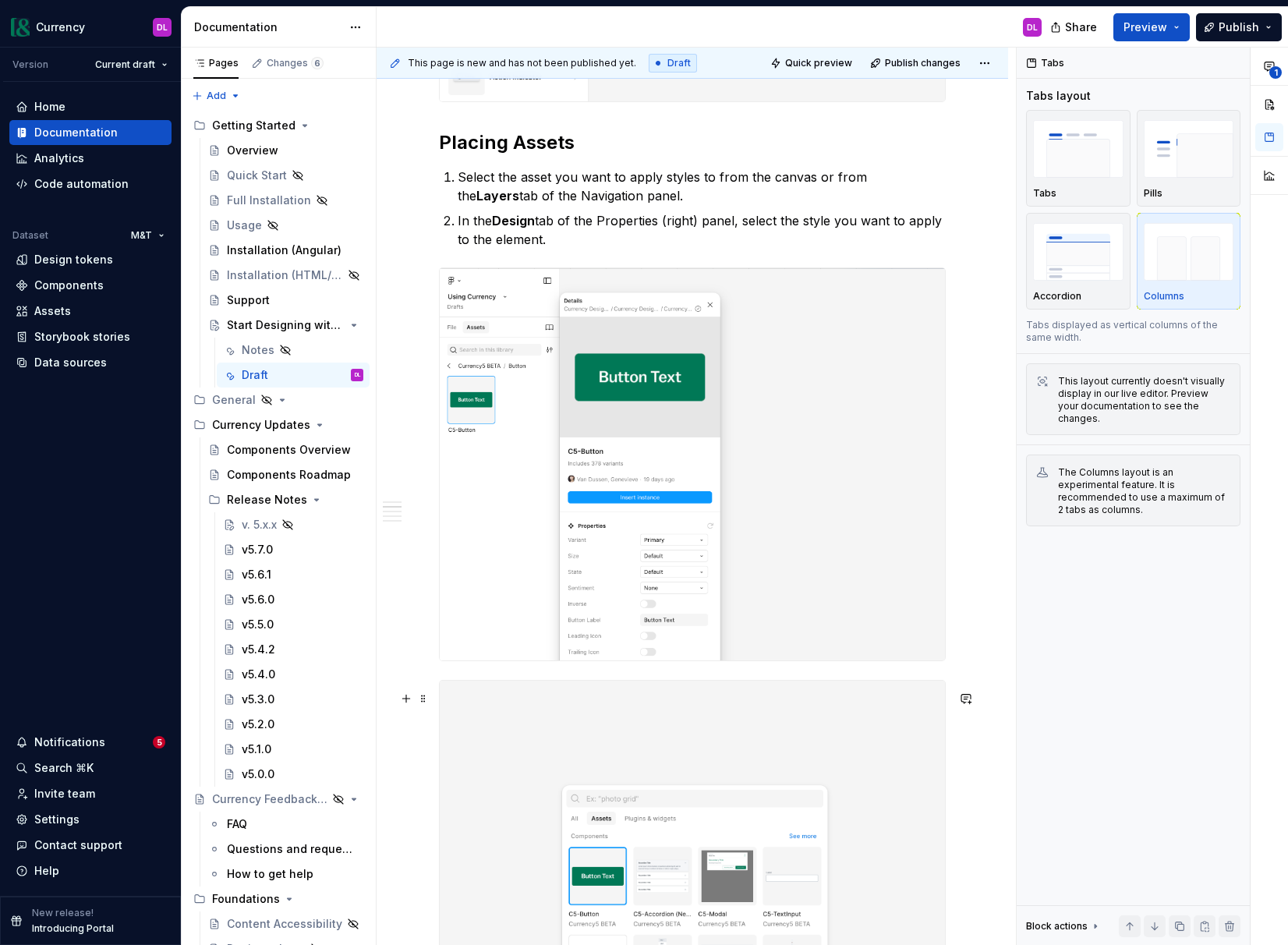
scroll to position [806, 0]
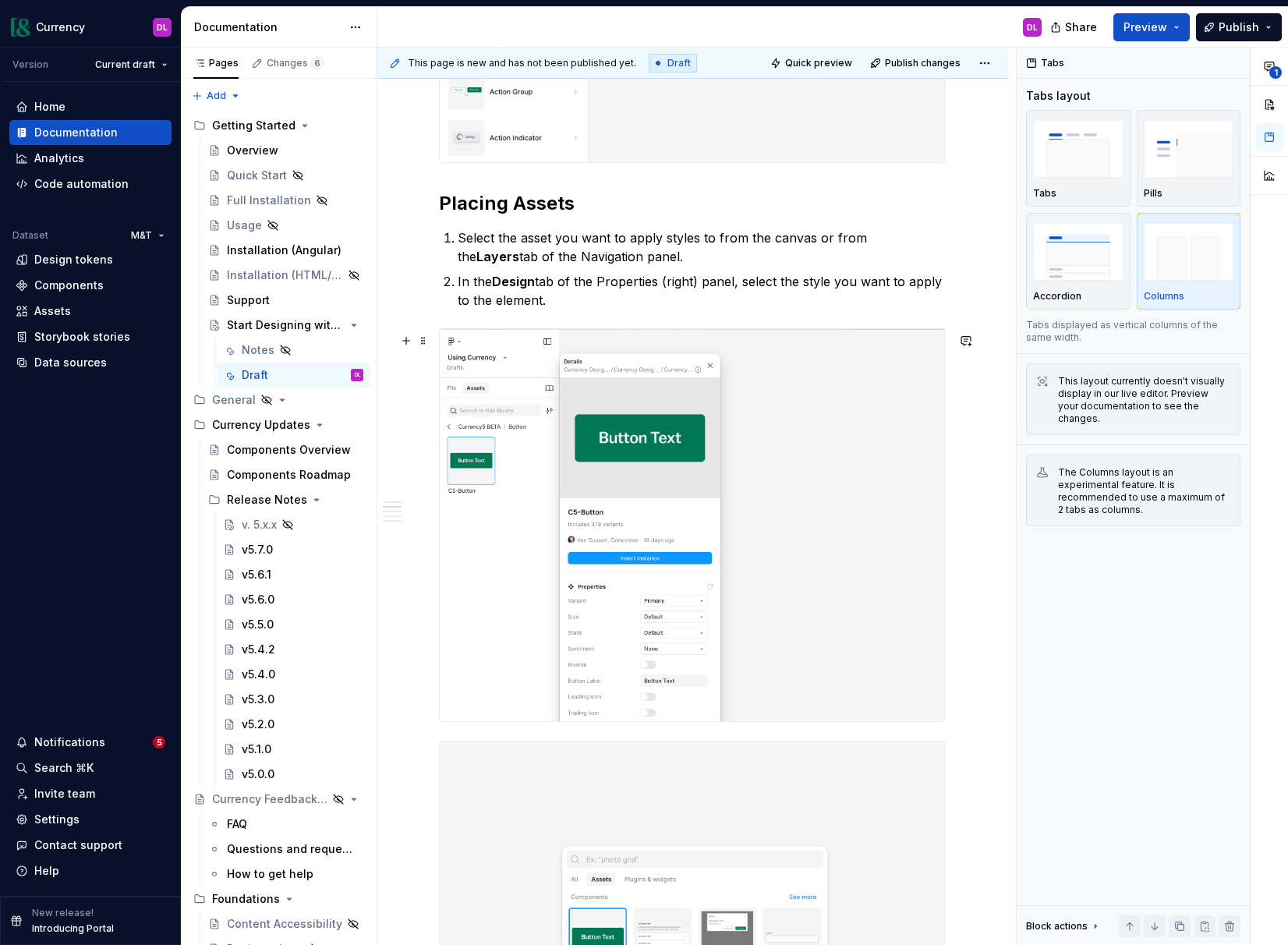
click at [990, 548] on div "This page is new and has not been published yet. Draft Quick preview Publish ch…" at bounding box center [696, 496] width 639 height 898
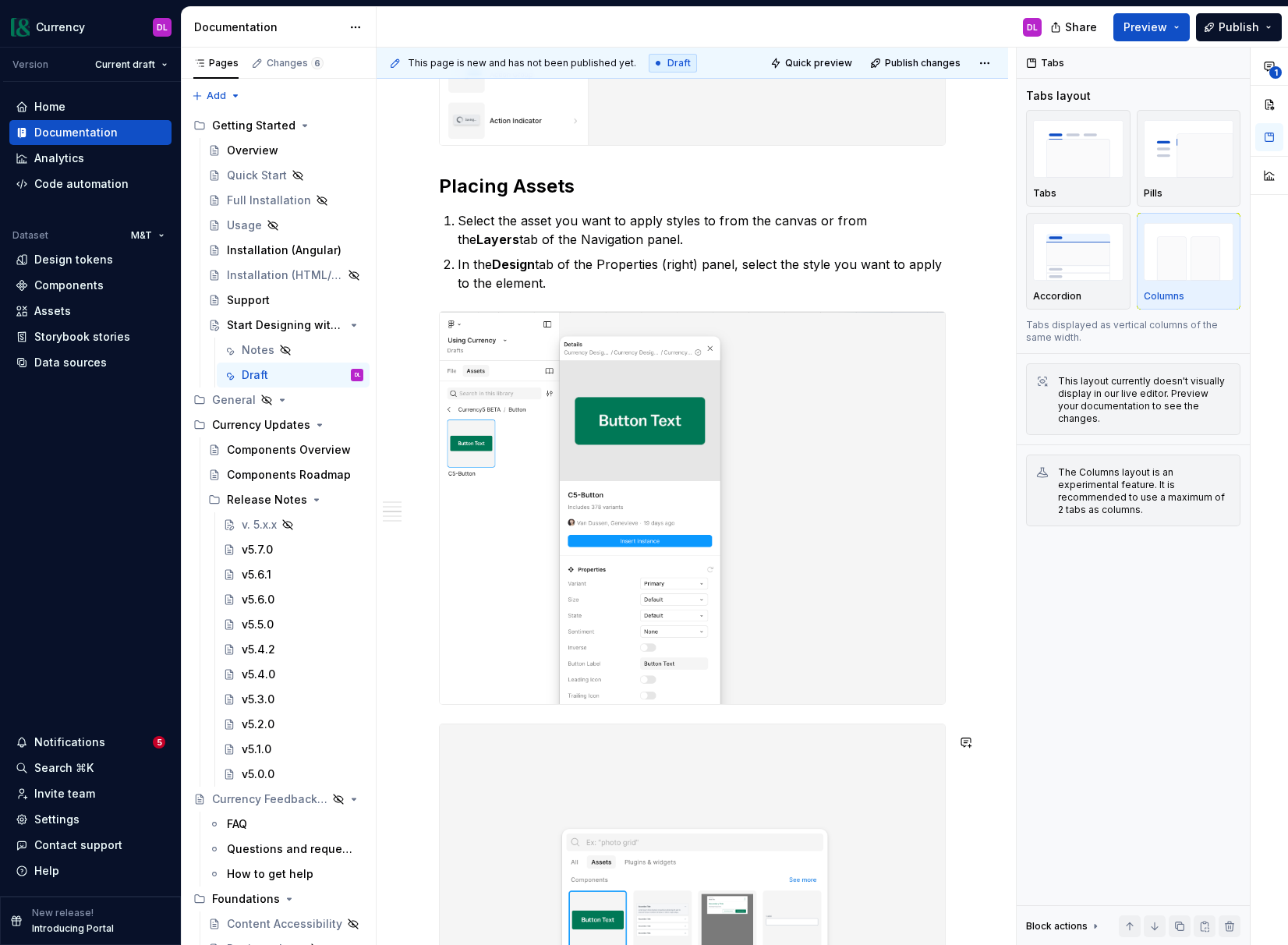
scroll to position [740, 0]
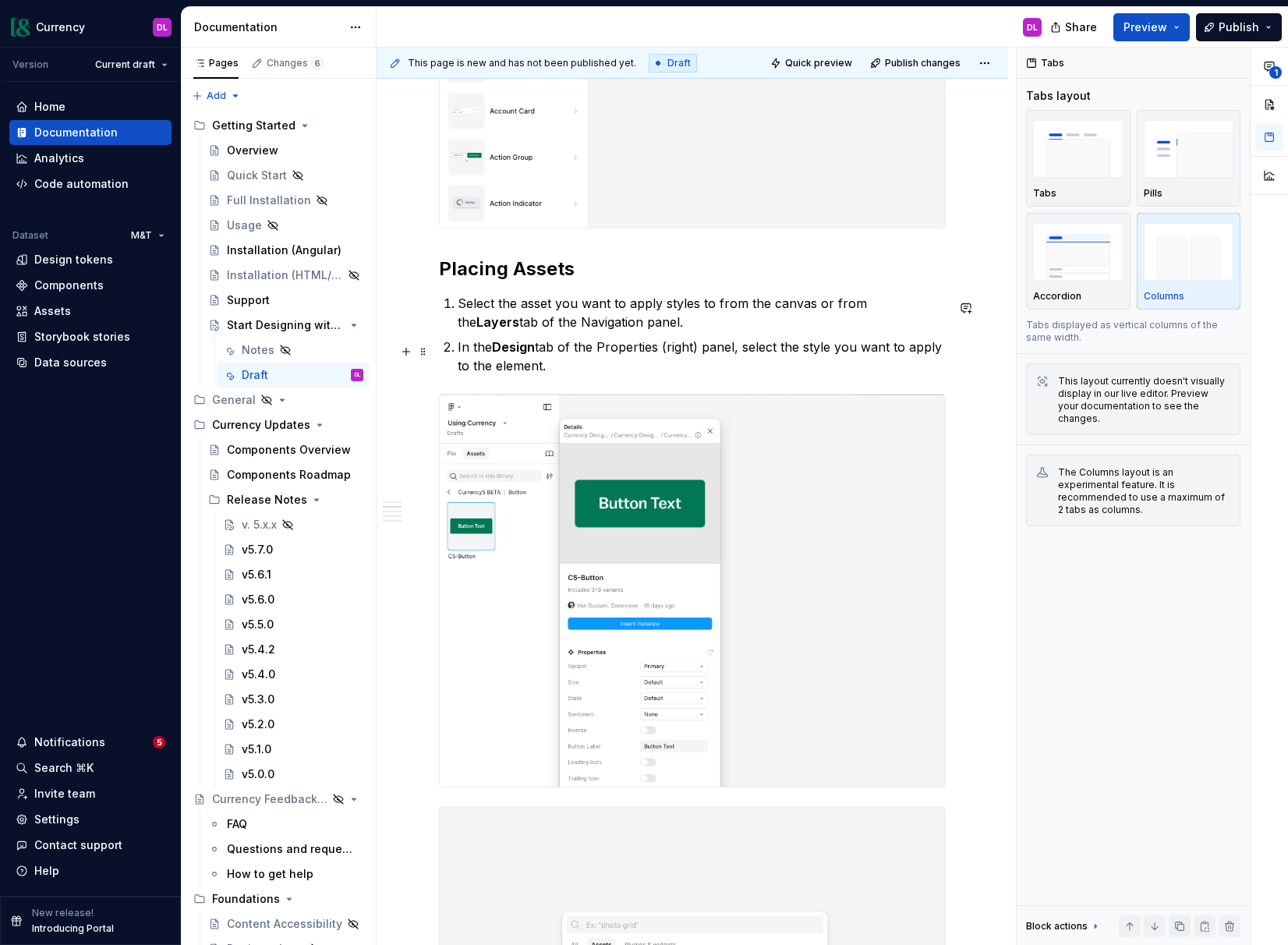
click at [633, 348] on p "In the Design tab of the Properties (right) panel, select the style you want to…" at bounding box center [702, 356] width 488 height 38
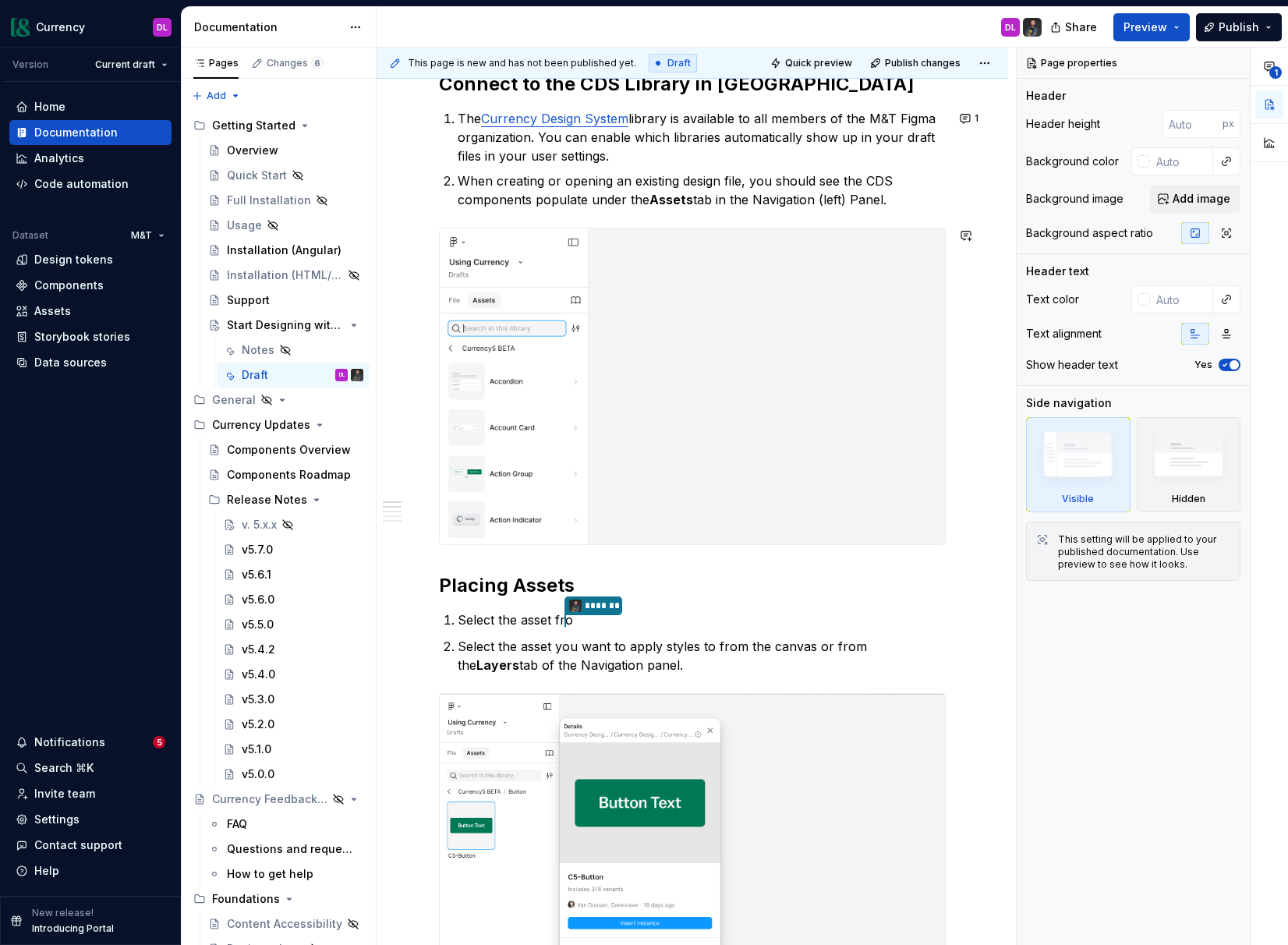
scroll to position [590, 0]
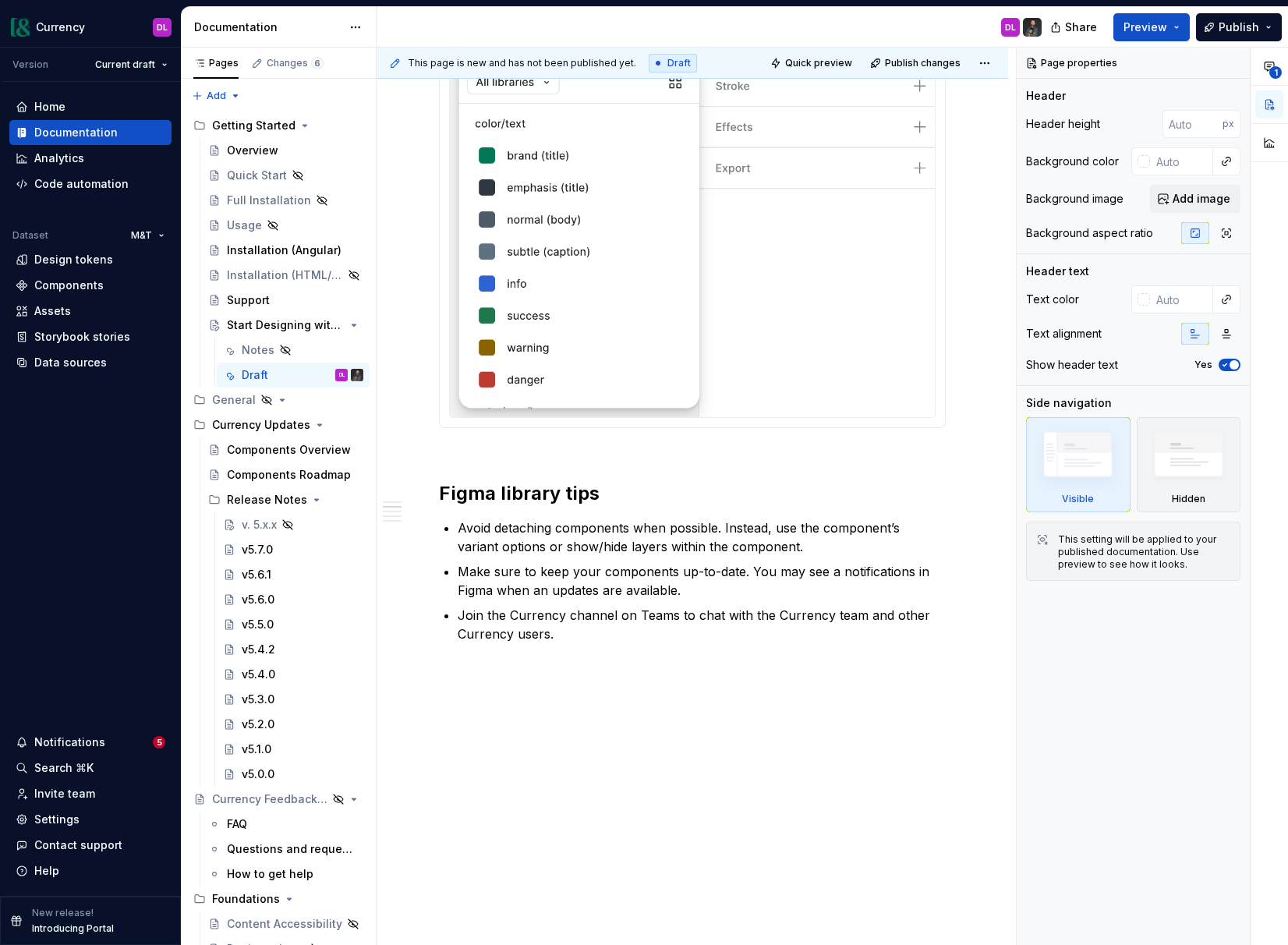
type textarea "*"
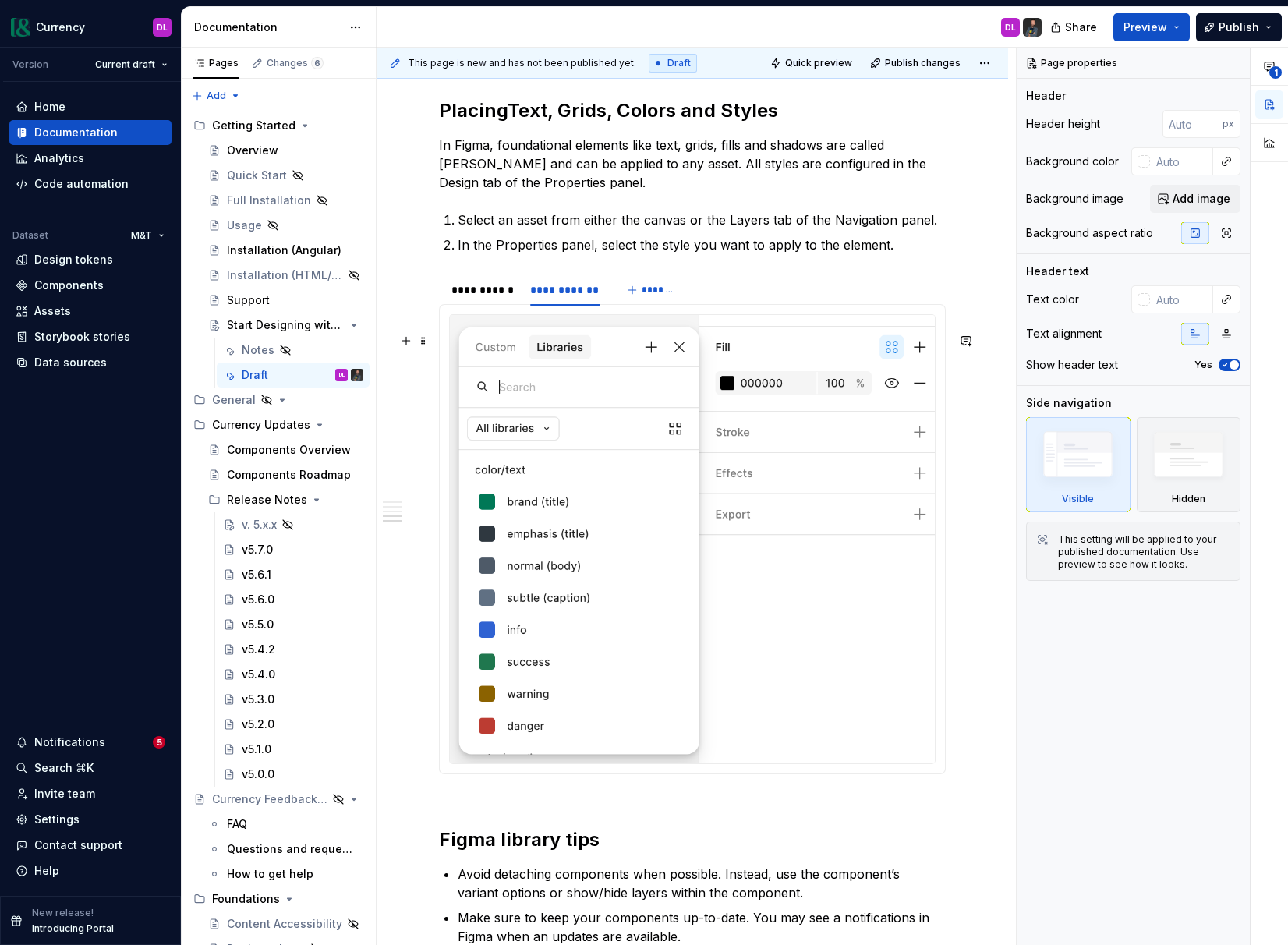
scroll to position [2701, 0]
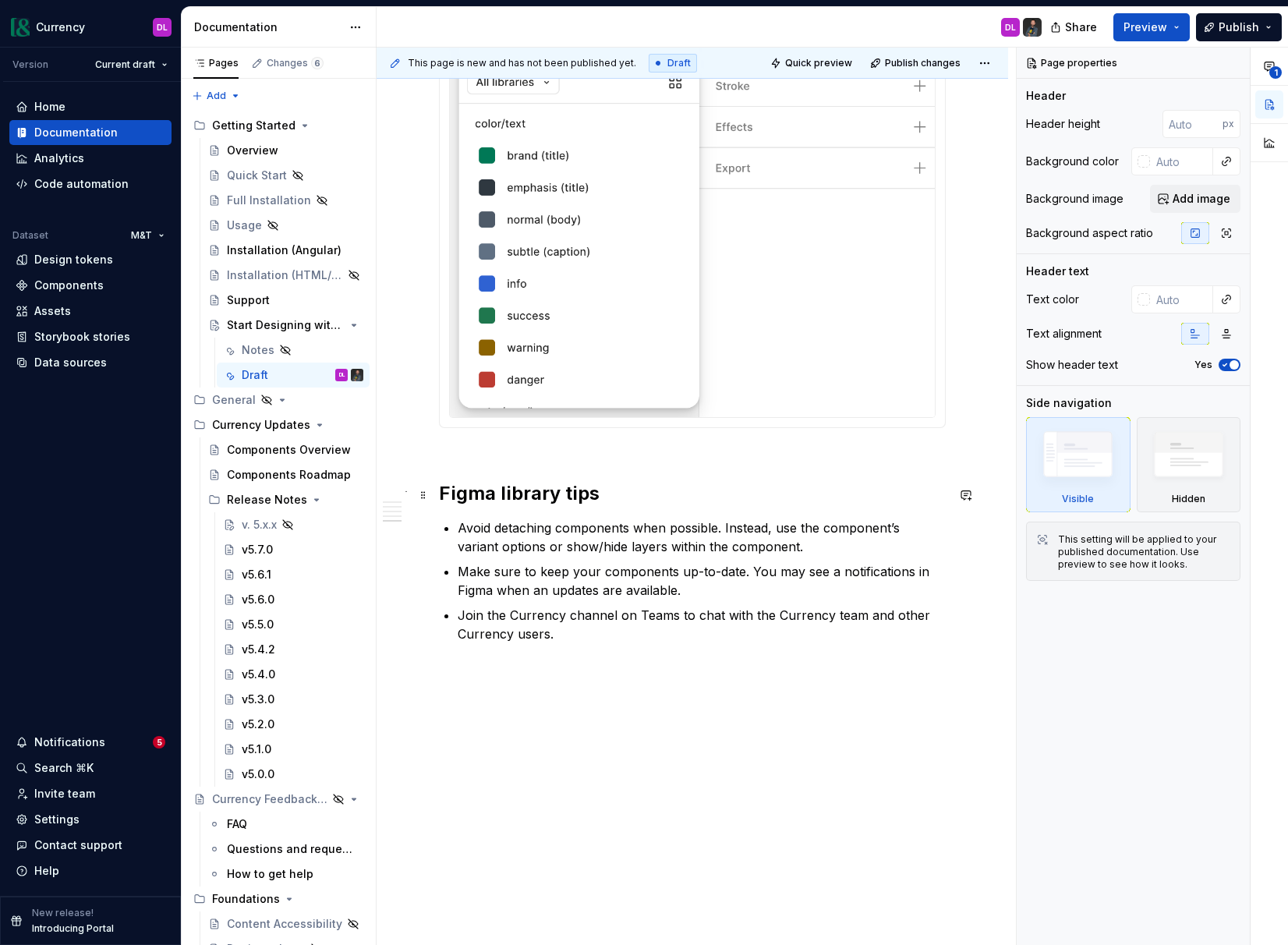
click at [444, 497] on strong "Figma library tips" at bounding box center [519, 493] width 161 height 22
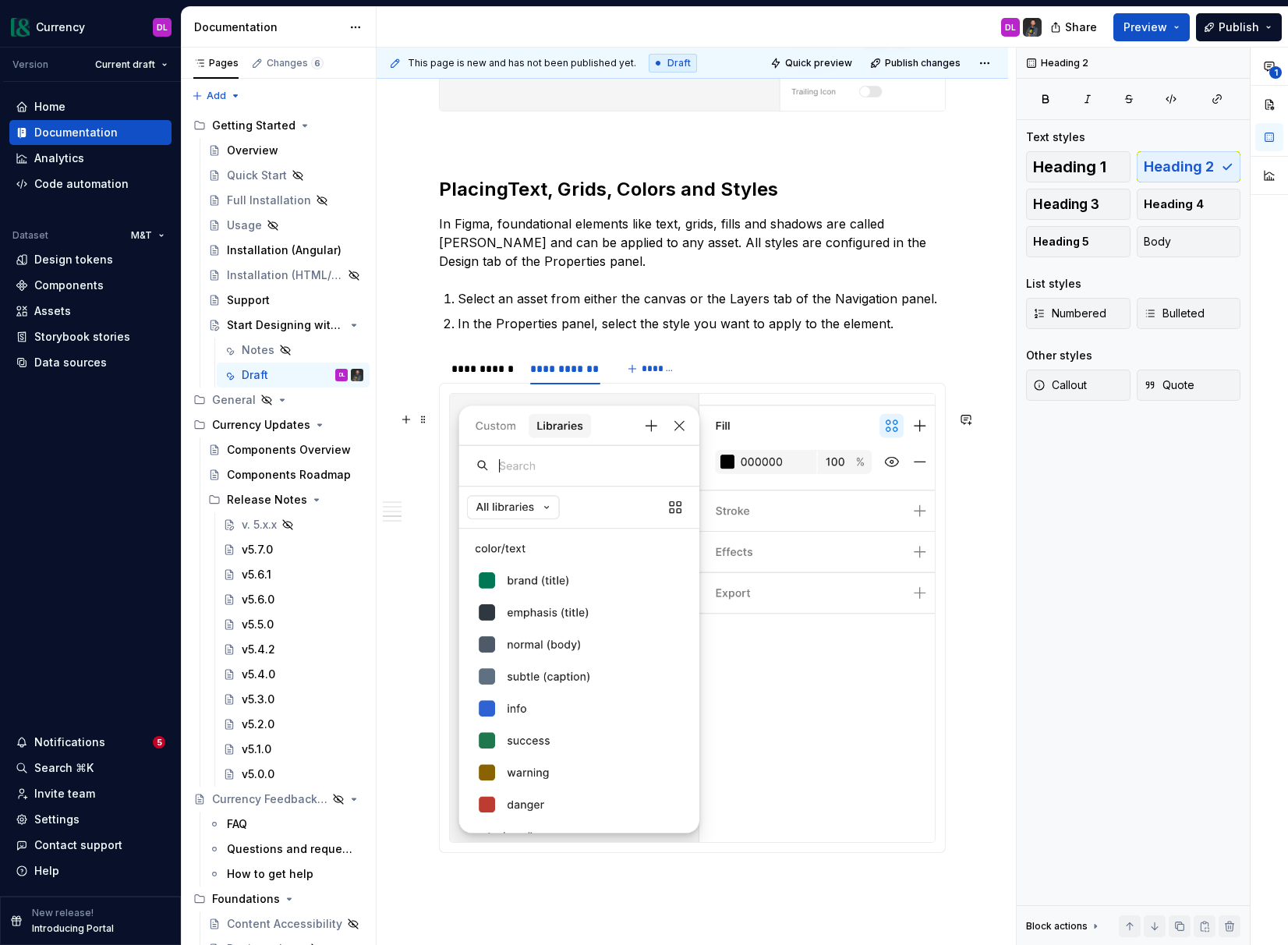
scroll to position [2156, 0]
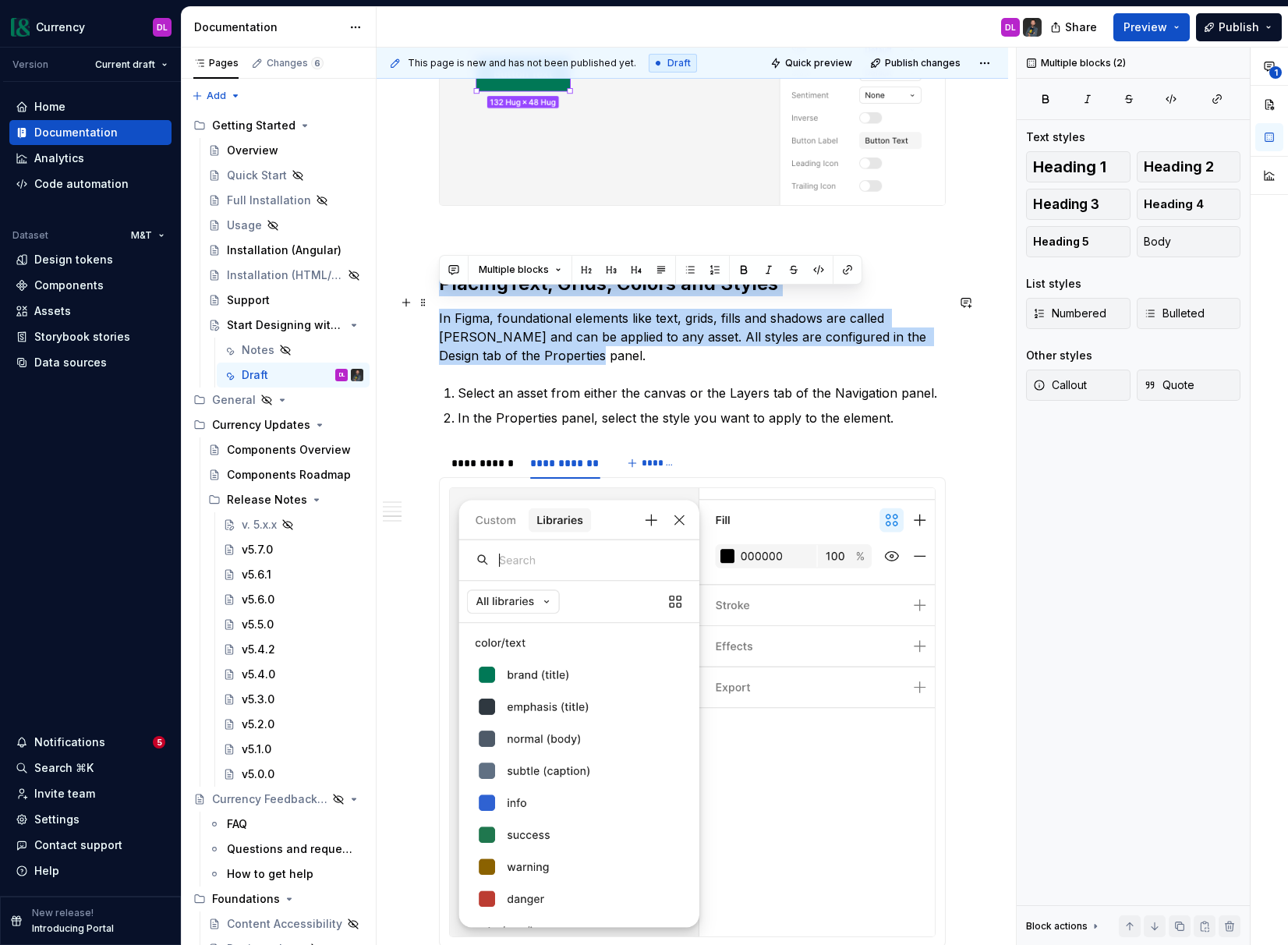
drag, startPoint x: 539, startPoint y: 351, endPoint x: 441, endPoint y: 312, distance: 105.5
copy div "Placing Text, Grids, Colors and Styles In Figma, foundational elements like tex…"
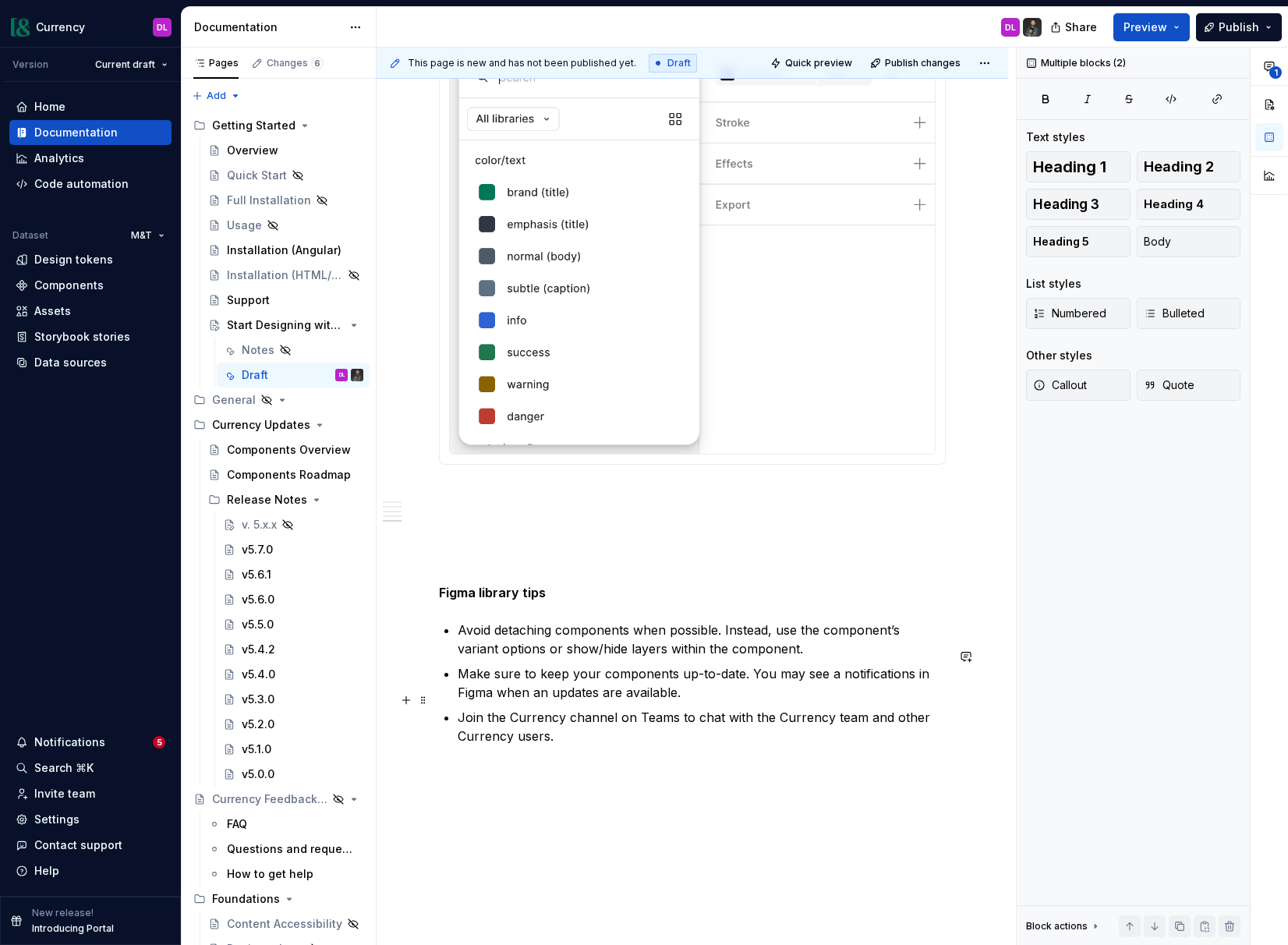
scroll to position [2678, 0]
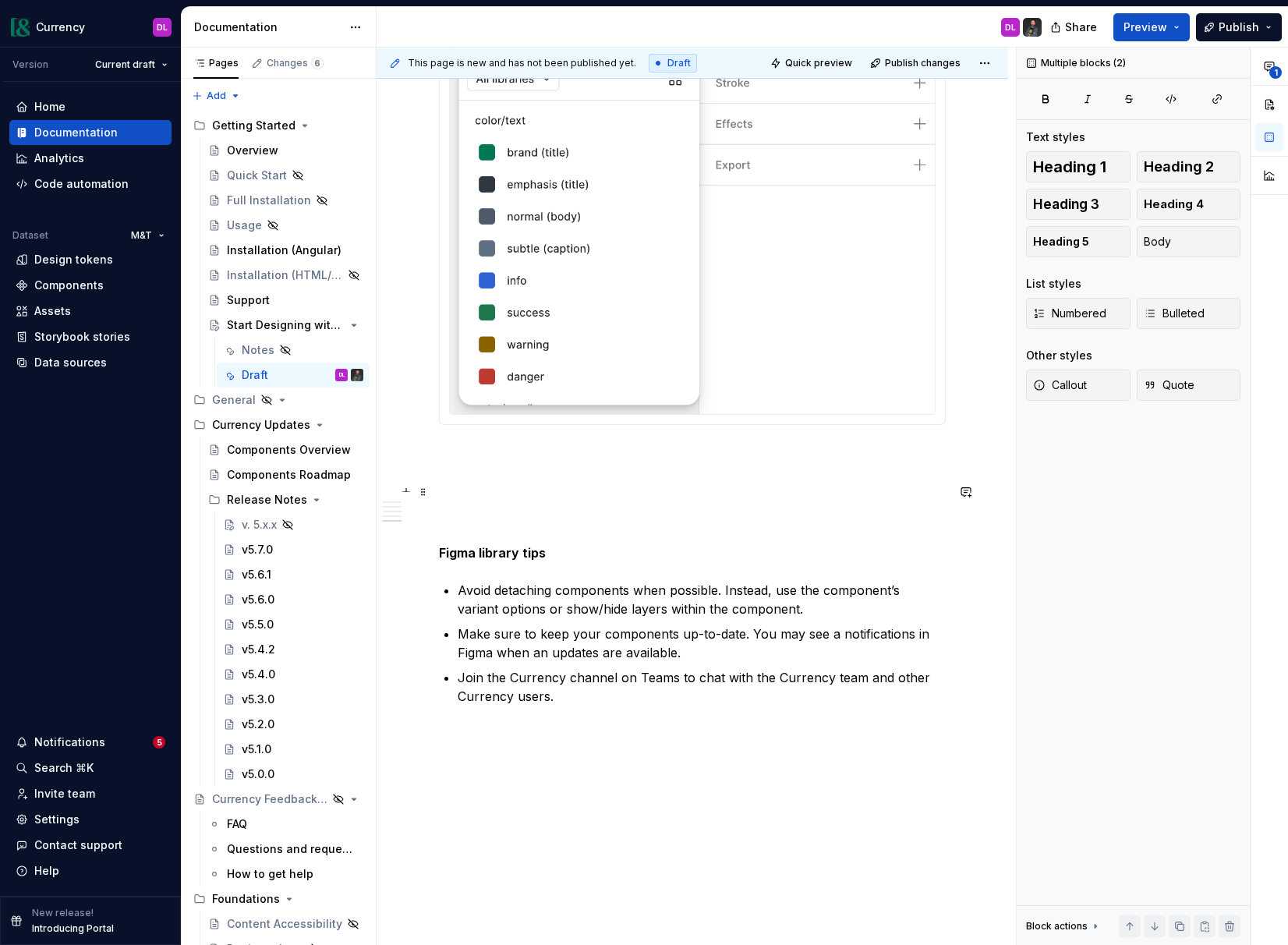
click at [472, 490] on h2 at bounding box center [691, 478] width 506 height 50
paste div
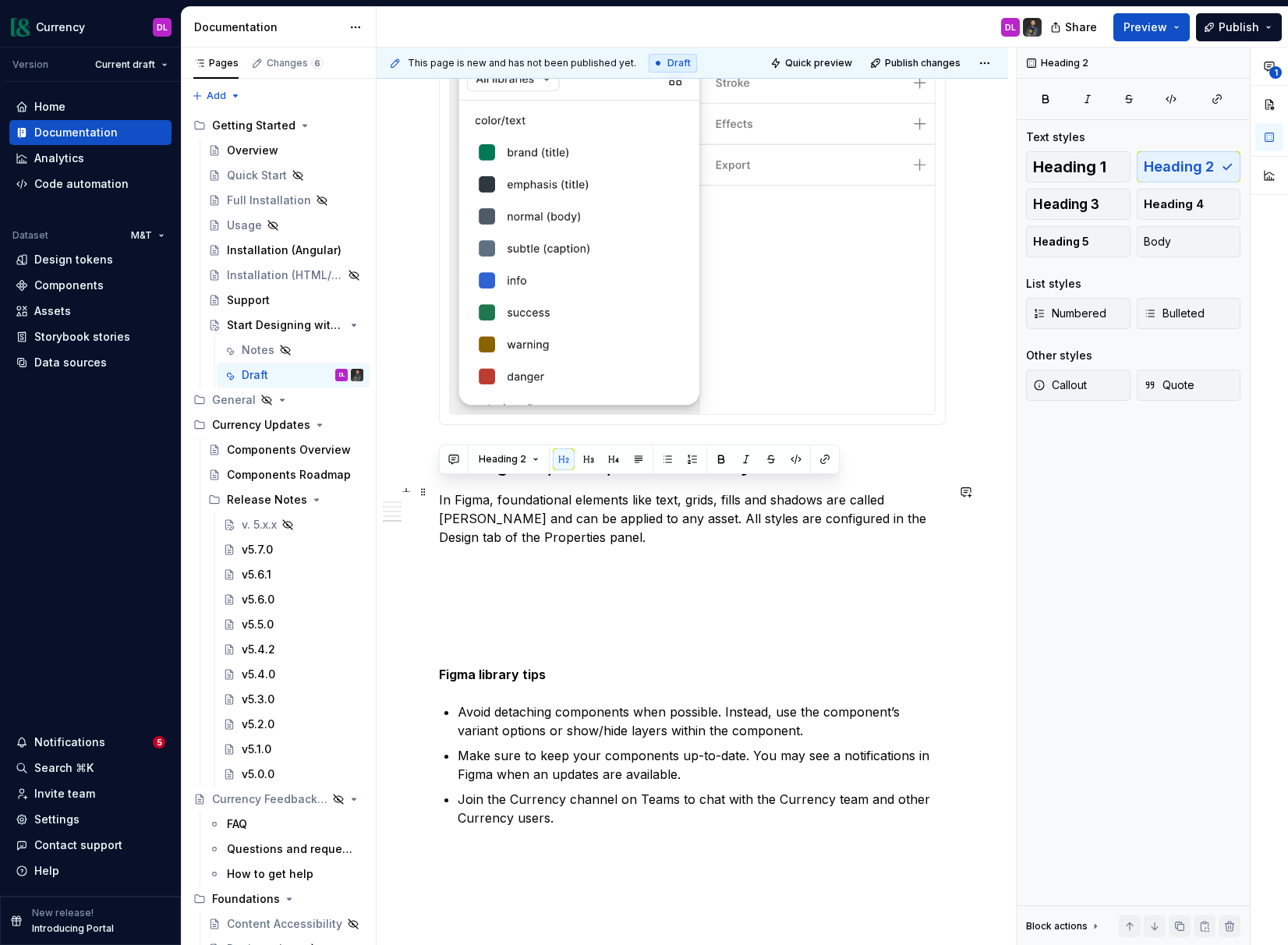
drag, startPoint x: 438, startPoint y: 490, endPoint x: 790, endPoint y: 501, distance: 352.2
click at [790, 478] on h2 "Placing Text, Grids, Colors and Styles" at bounding box center [691, 466] width 506 height 25
click at [515, 478] on h2 "Setting Variables" at bounding box center [691, 466] width 506 height 25
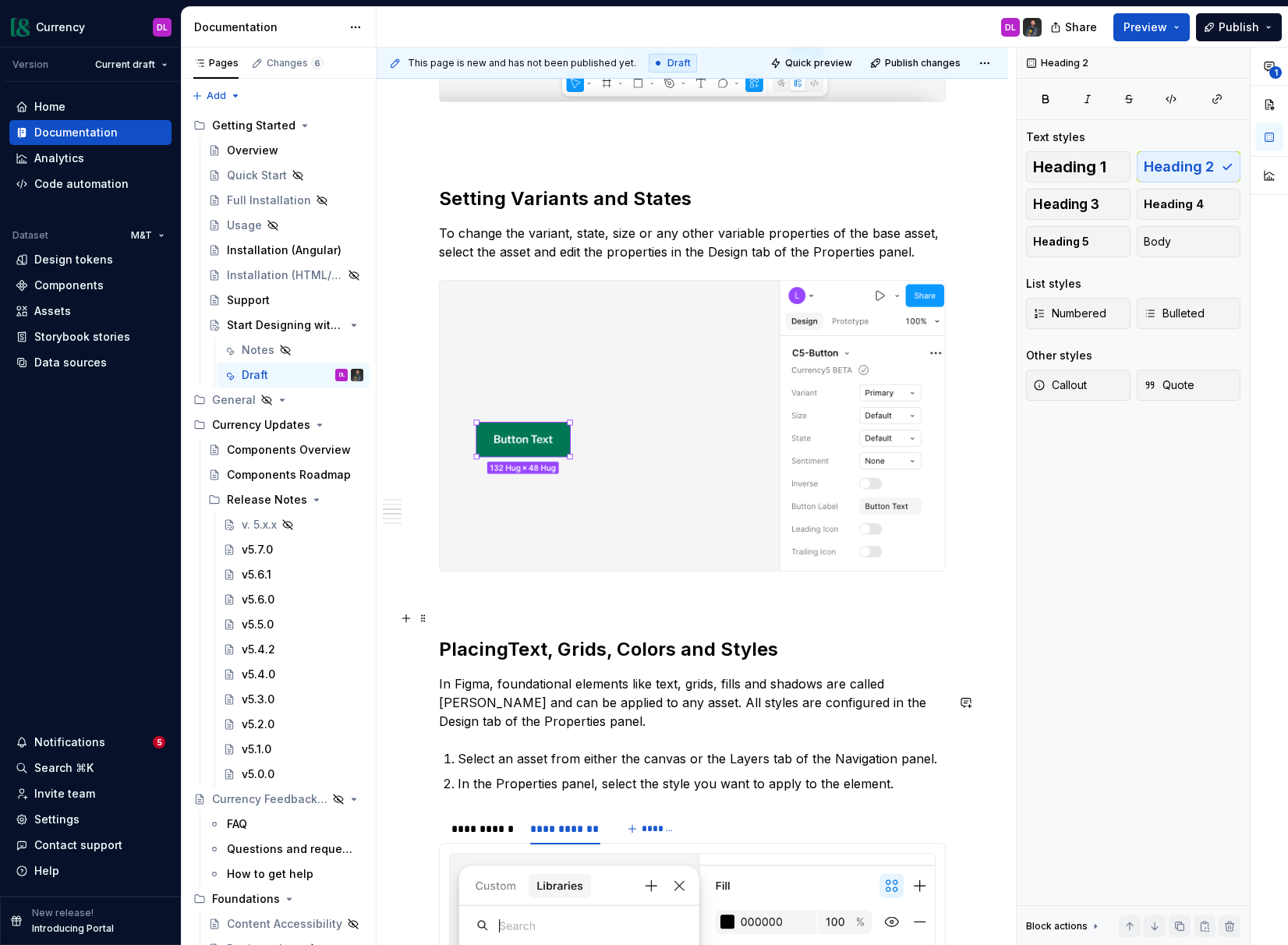
scroll to position [2551, 0]
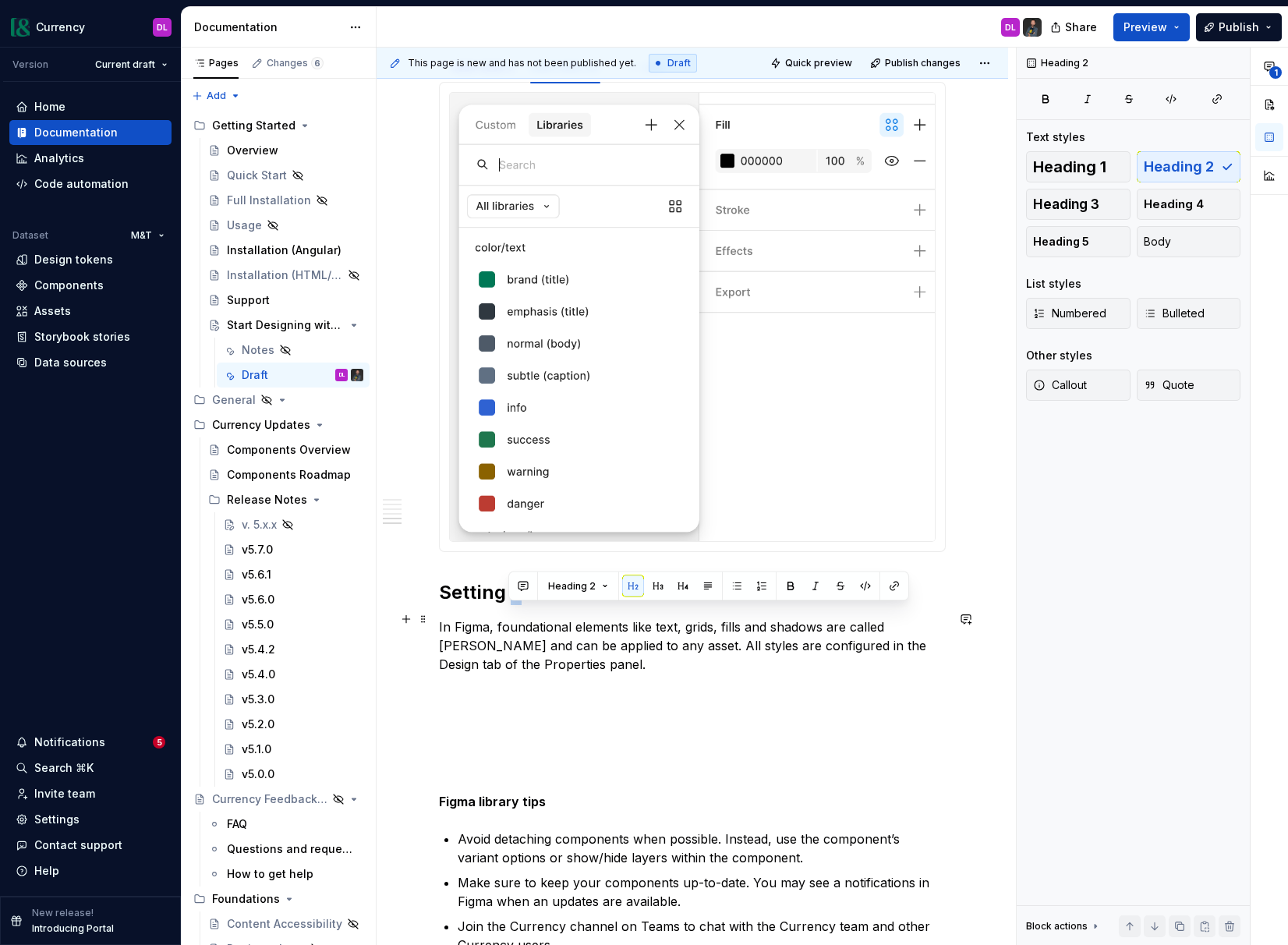
click at [512, 605] on h2 "Setting variables" at bounding box center [691, 593] width 506 height 25
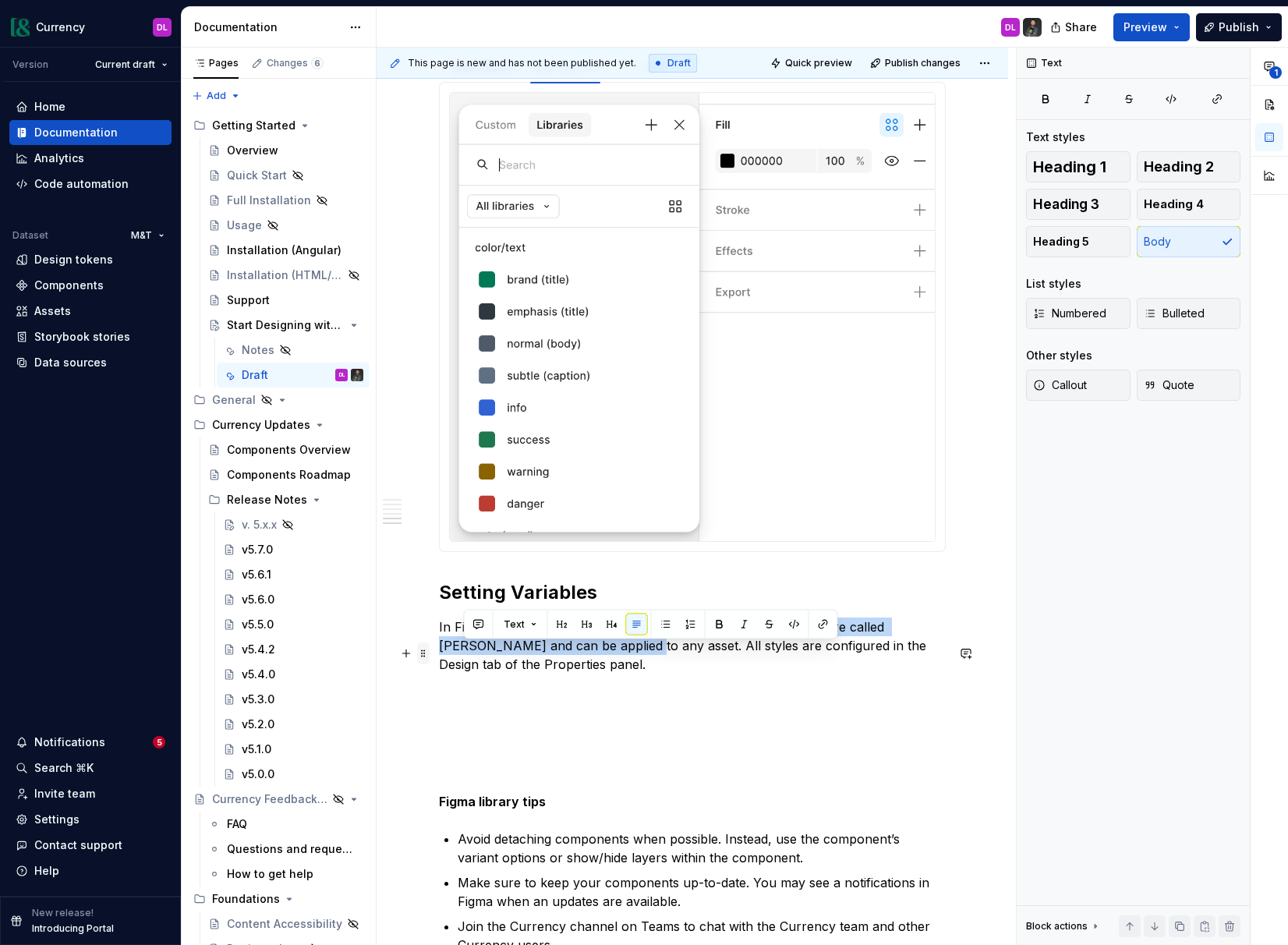
drag, startPoint x: 531, startPoint y: 676, endPoint x: 429, endPoint y: 657, distance: 103.8
click at [554, 674] on p "In Figma, foundational elements like text, grids, fills and shadows are called …" at bounding box center [691, 646] width 506 height 56
drag, startPoint x: 542, startPoint y: 690, endPoint x: 438, endPoint y: 657, distance: 109.1
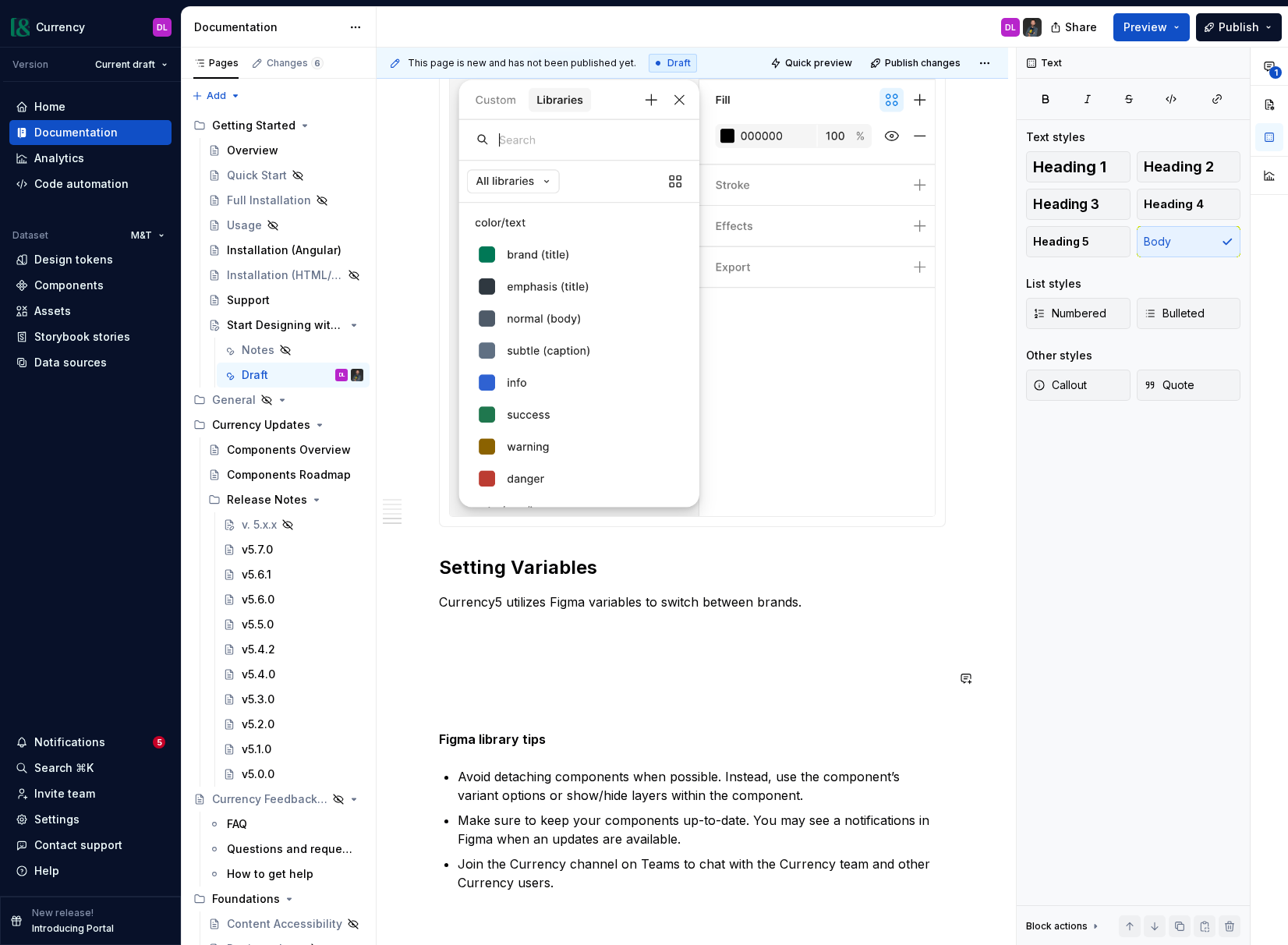
scroll to position [2508, 0]
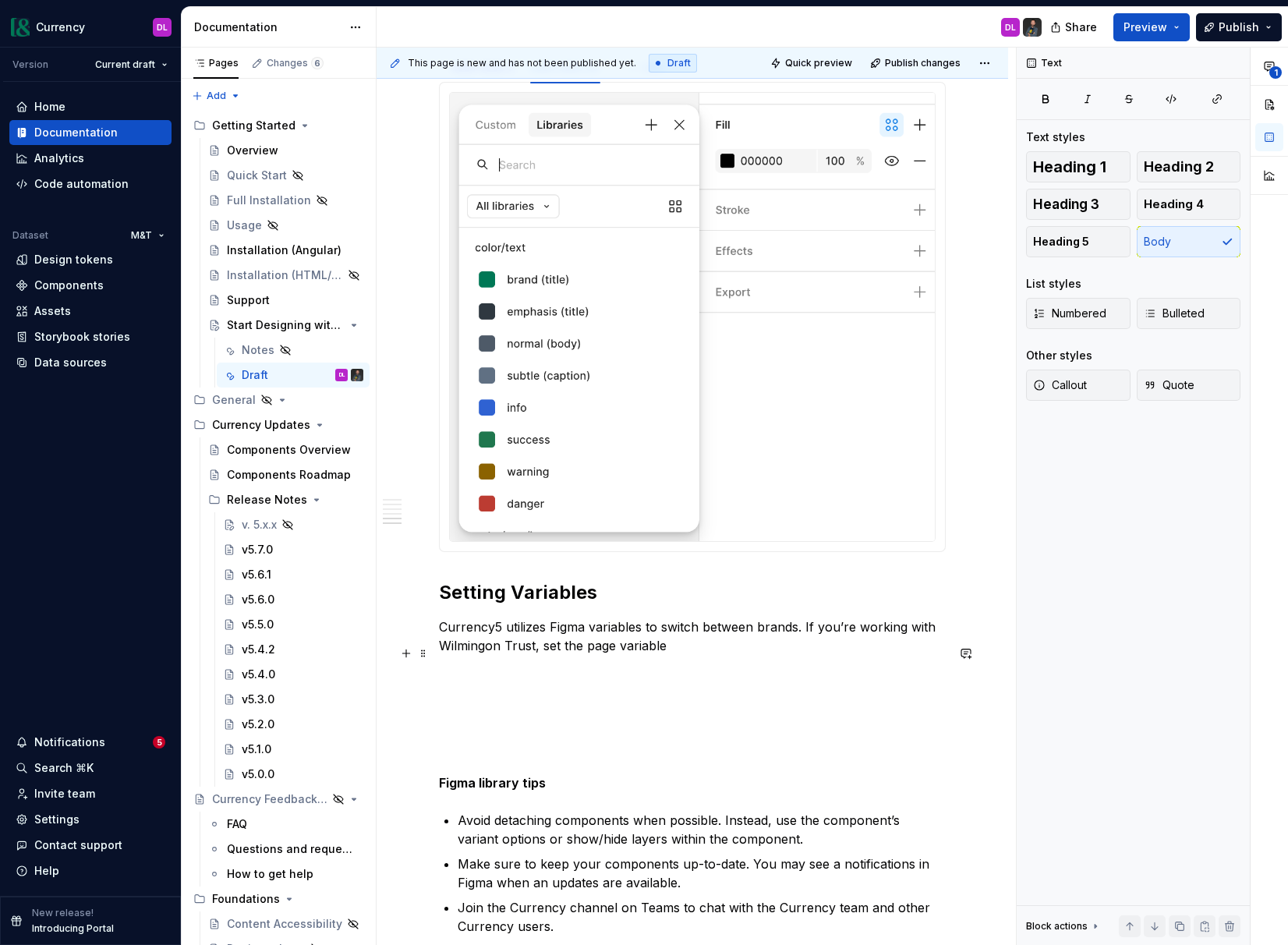
click at [797, 655] on p "Currency5 utilizes Figma variables to switch between brands. If you’re working …" at bounding box center [691, 636] width 506 height 38
click at [803, 655] on p "Currency5 utilizes Figma variables to switch between brands and viewports. If y…" at bounding box center [691, 636] width 506 height 38
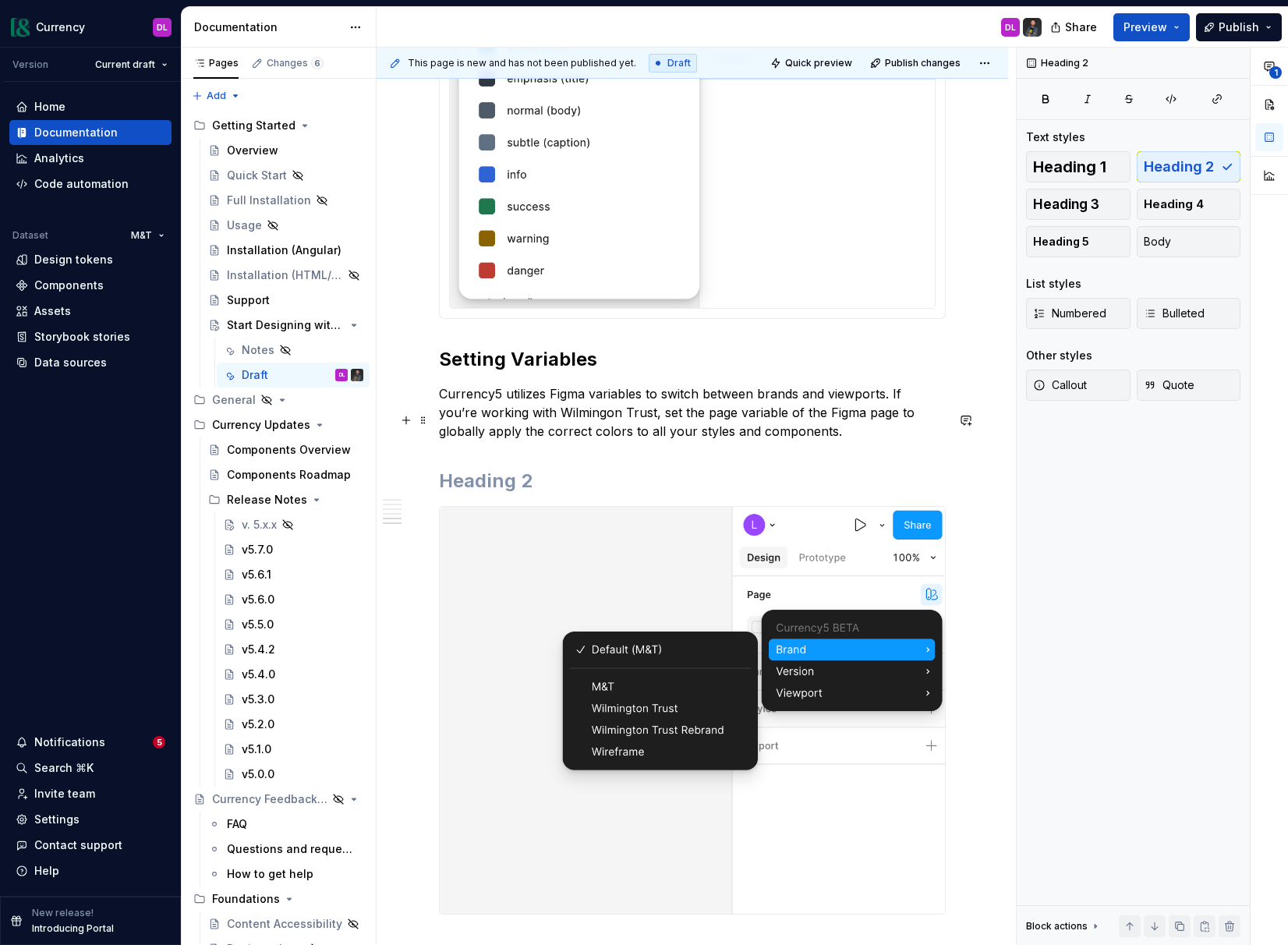
scroll to position [2828, 0]
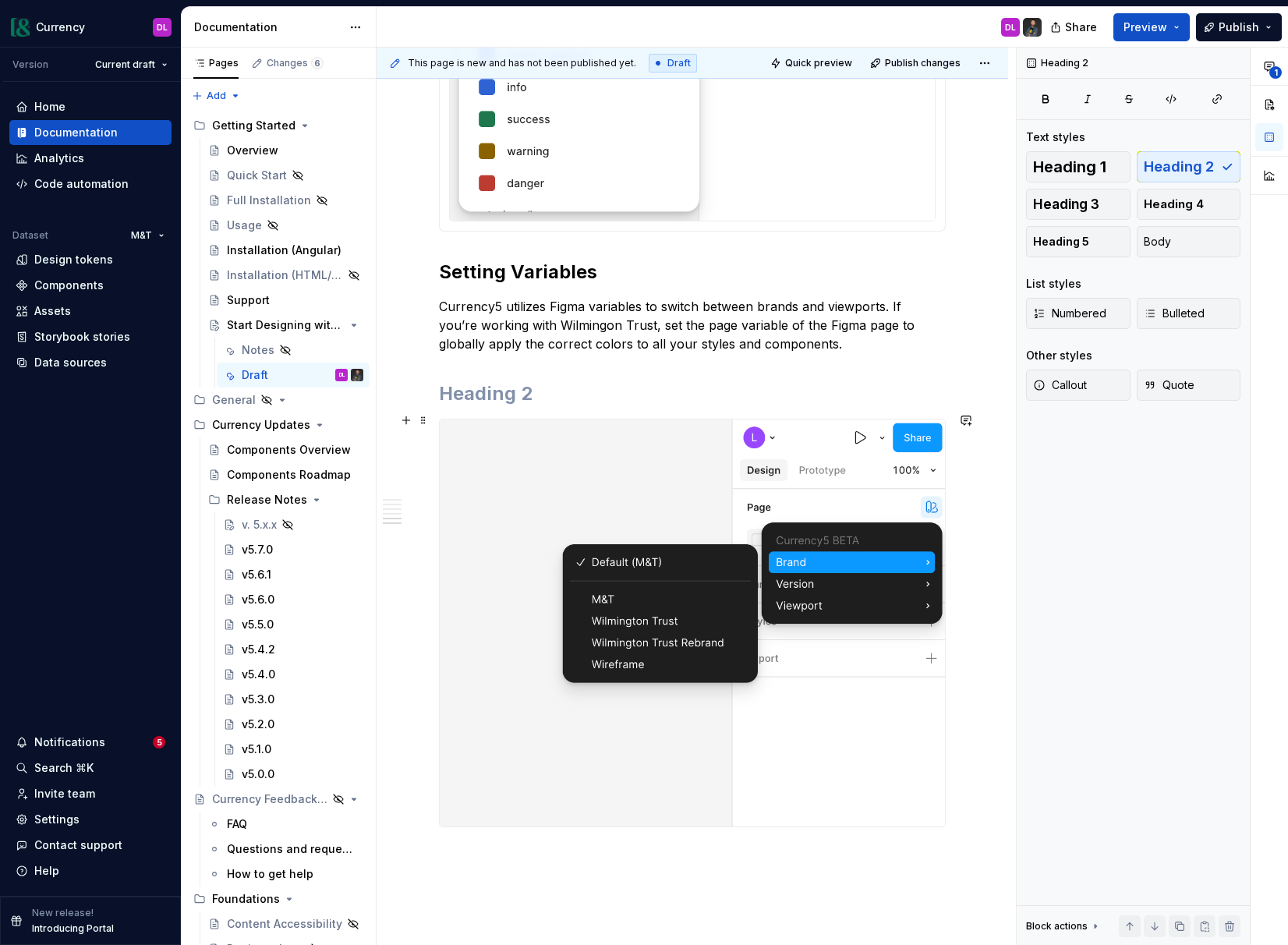
click at [535, 406] on h2 at bounding box center [691, 394] width 506 height 25
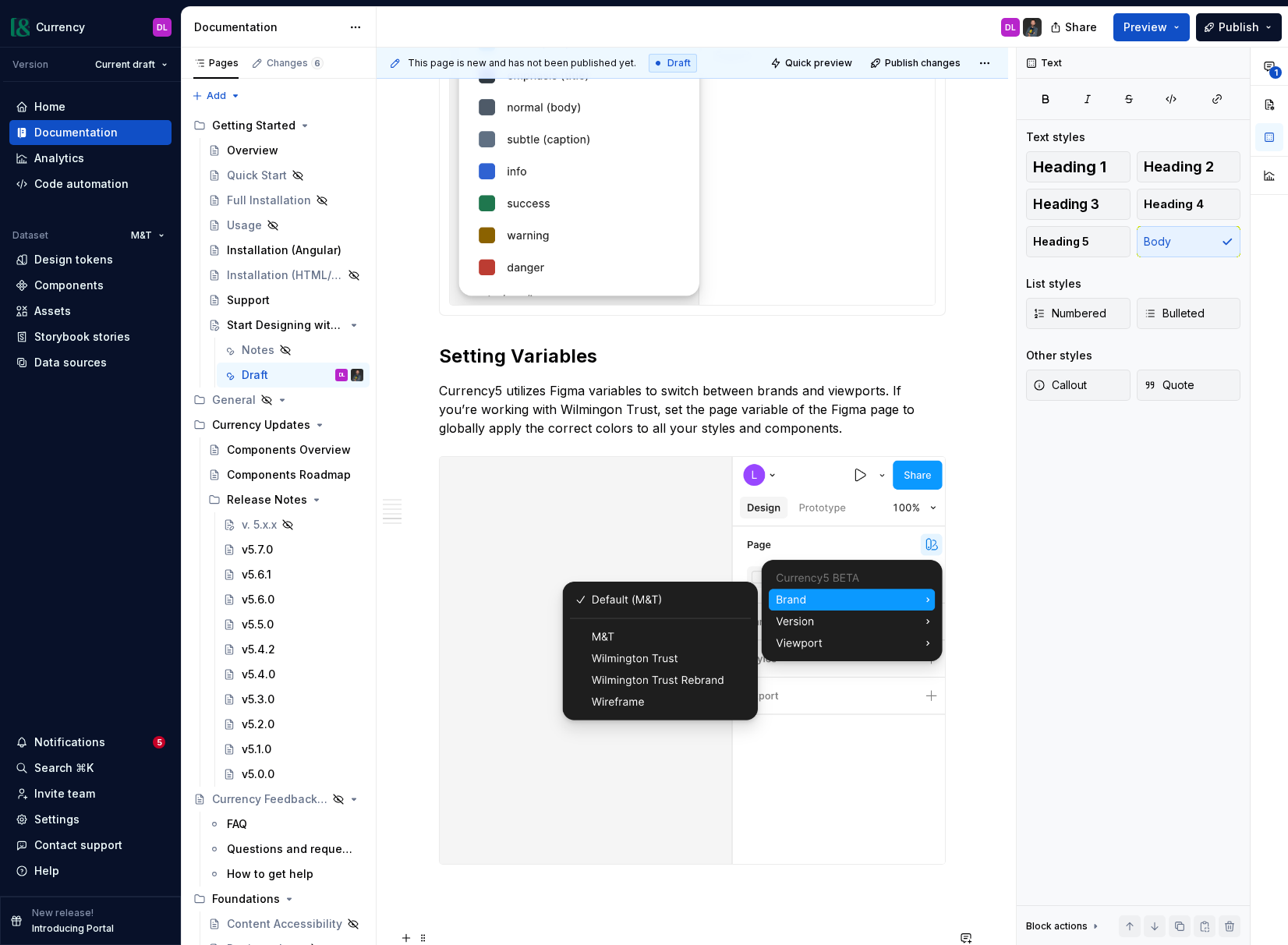
scroll to position [2680, 0]
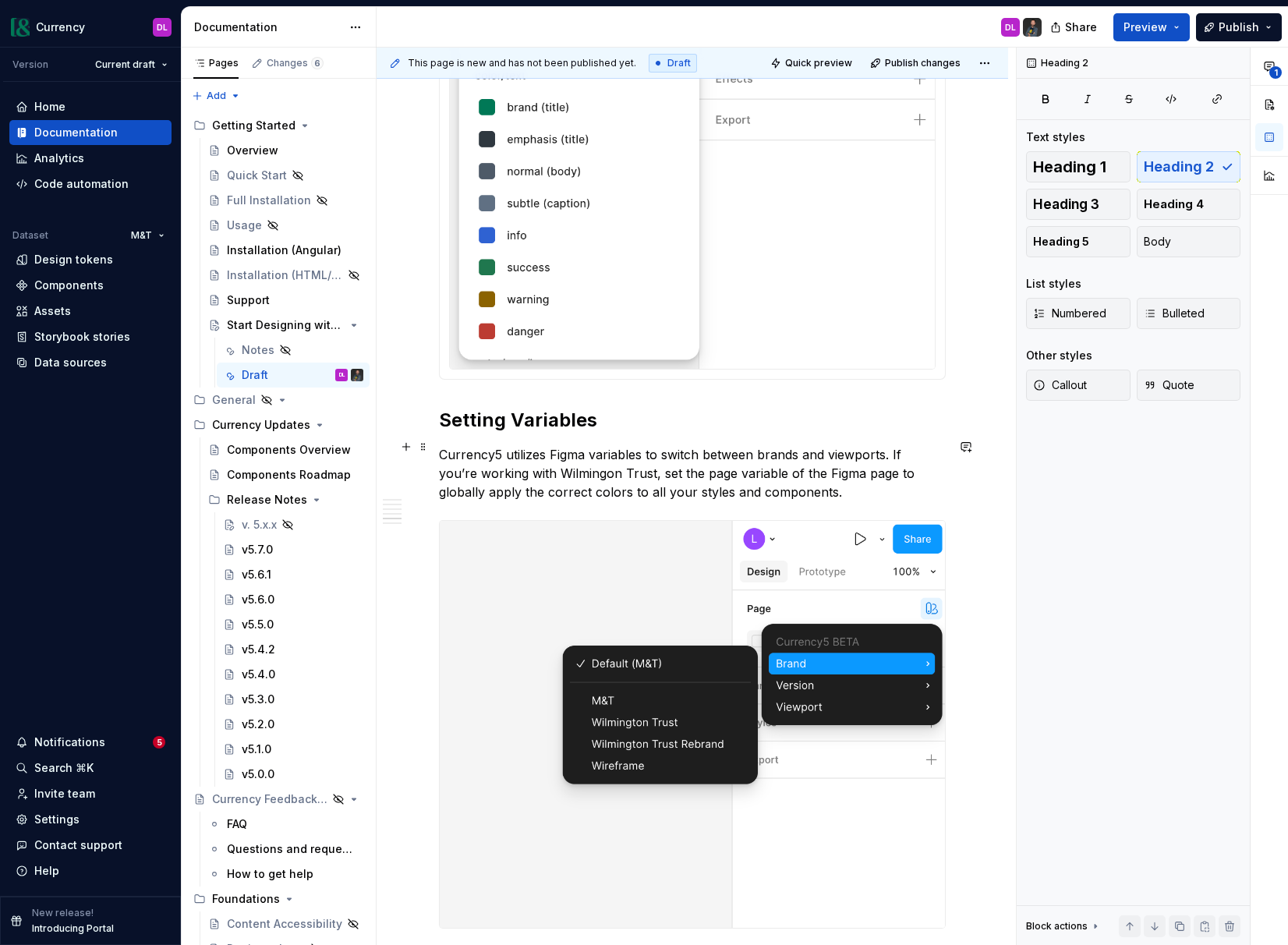
click at [510, 433] on h2 "Setting Variables" at bounding box center [691, 420] width 506 height 25
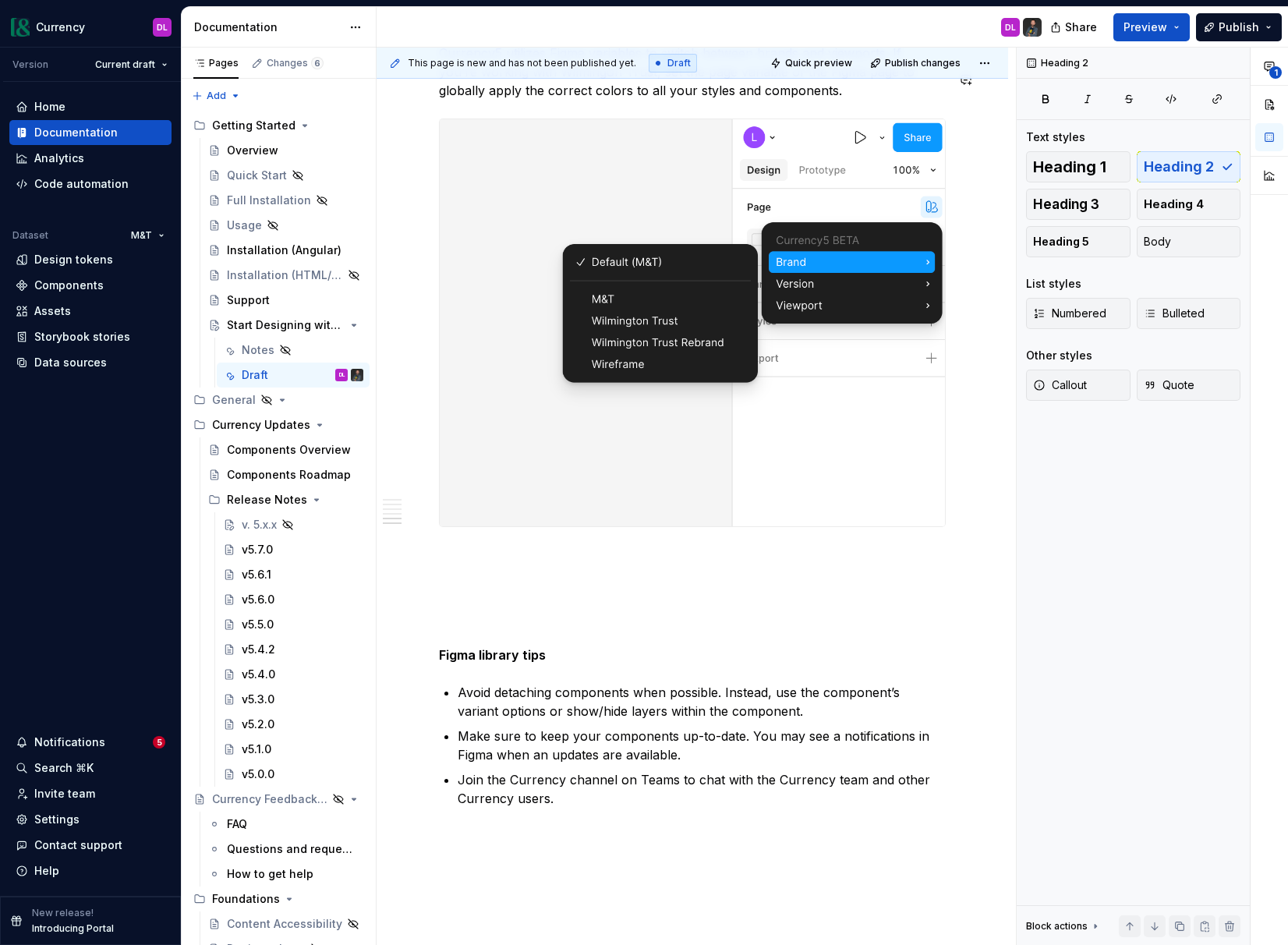
scroll to position [3065, 0]
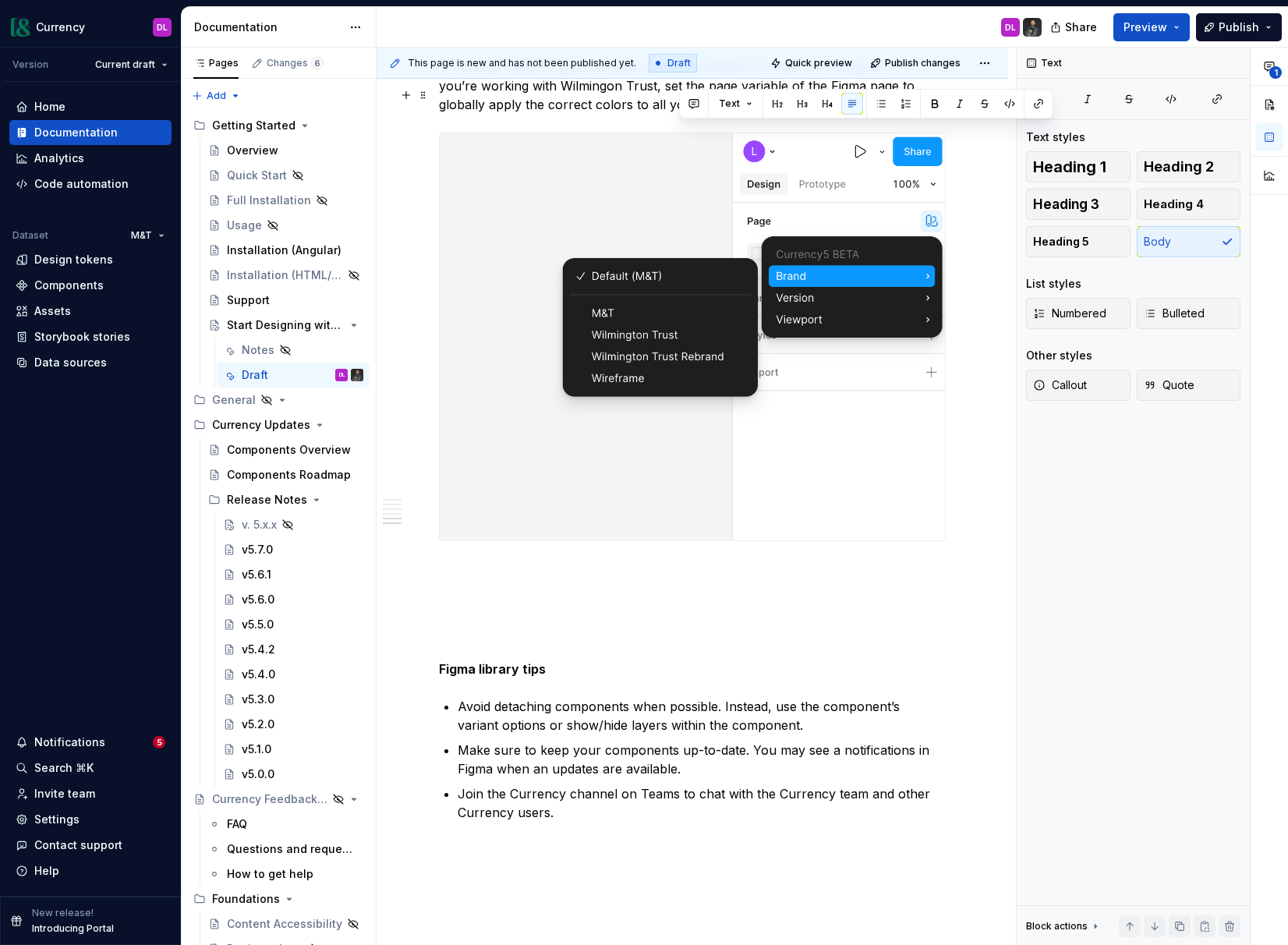
drag, startPoint x: 708, startPoint y: 137, endPoint x: 604, endPoint y: 310, distance: 201.9
click at [669, 114] on p "Currency5 utilizes Figma variables to switch between brands and viewports. If y…" at bounding box center [691, 86] width 506 height 56
copy p "s and components."
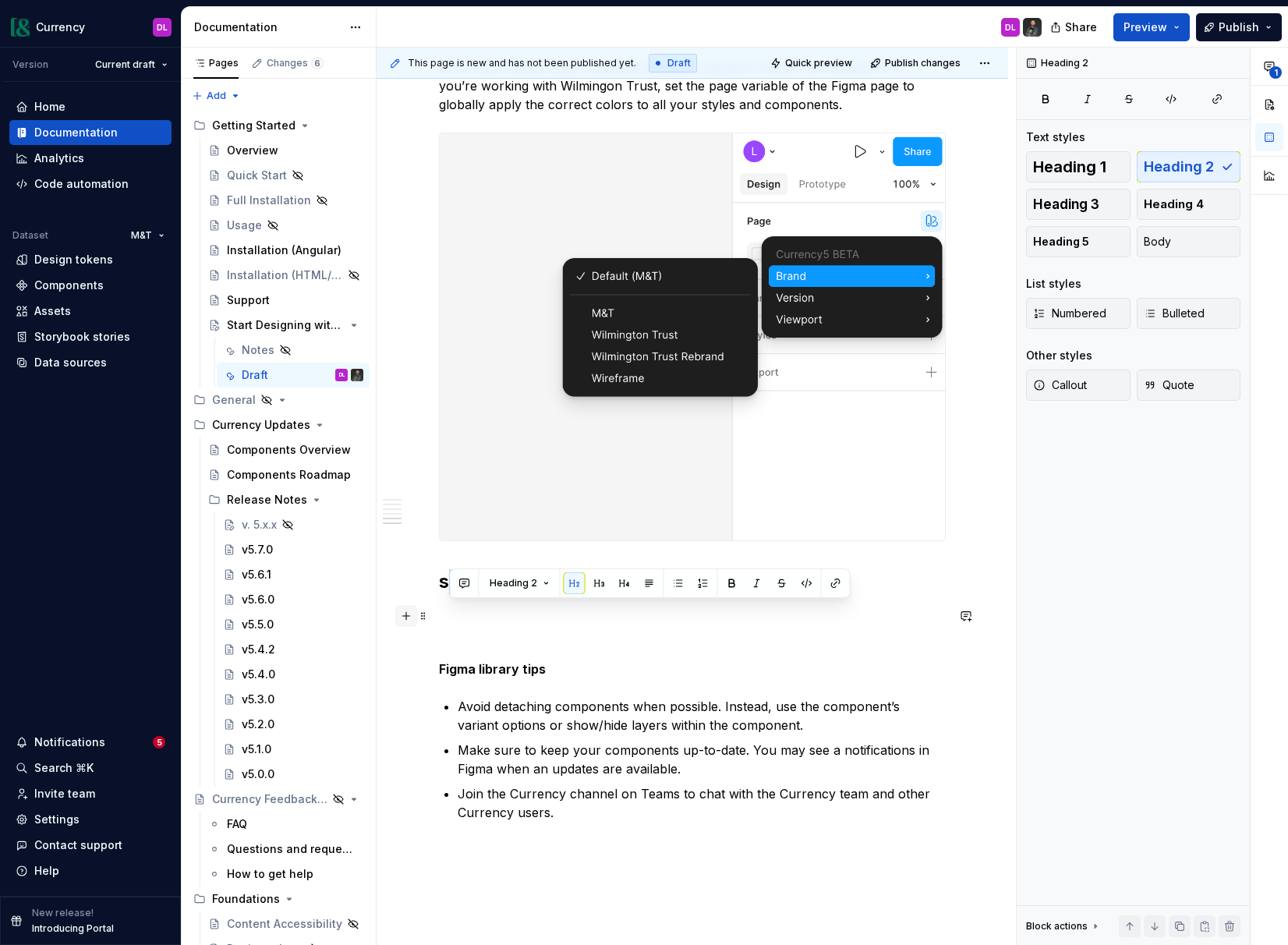
drag, startPoint x: 548, startPoint y: 620, endPoint x: 414, endPoint y: 618, distance: 134.0
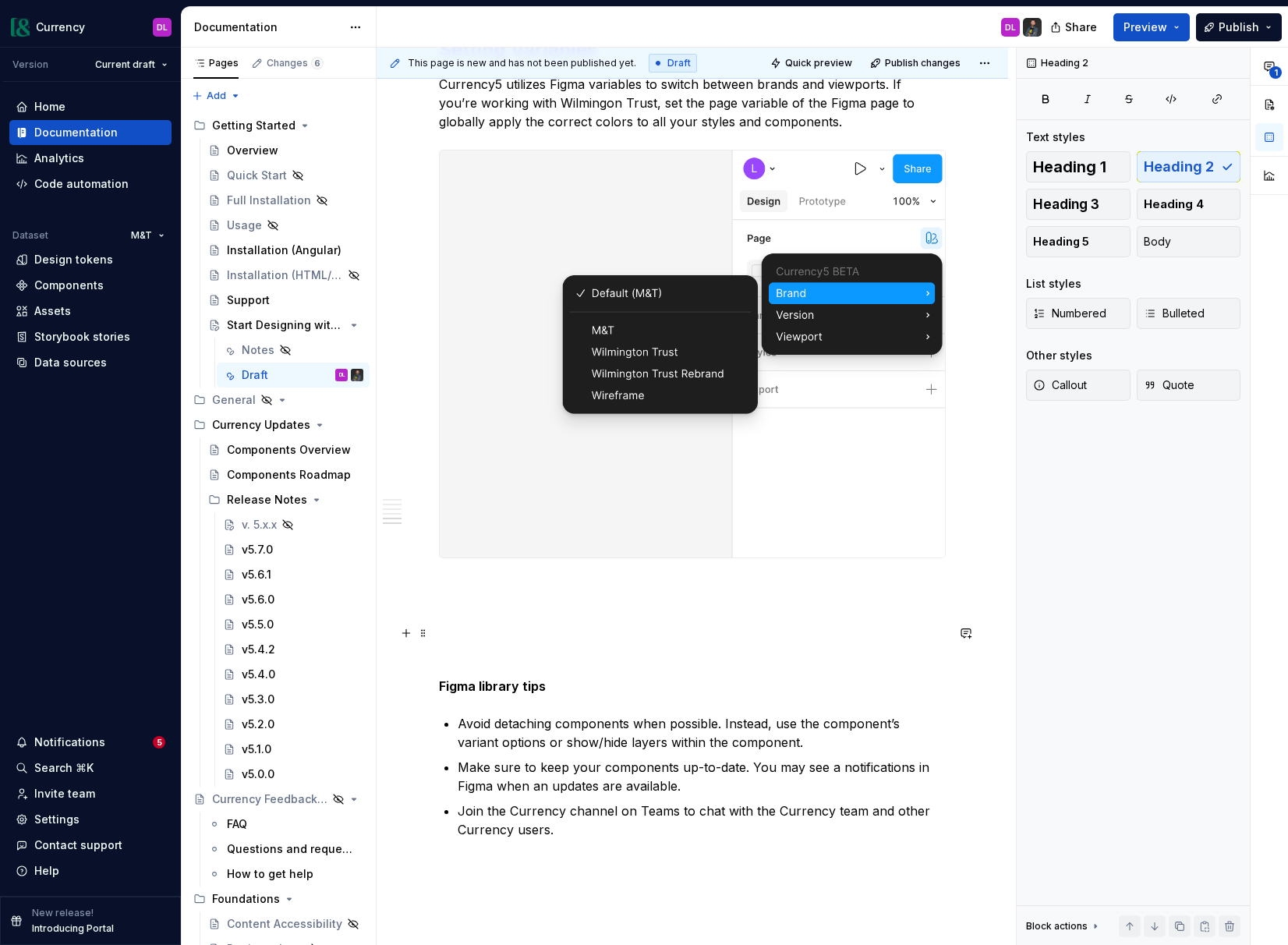
scroll to position [3029, 0]
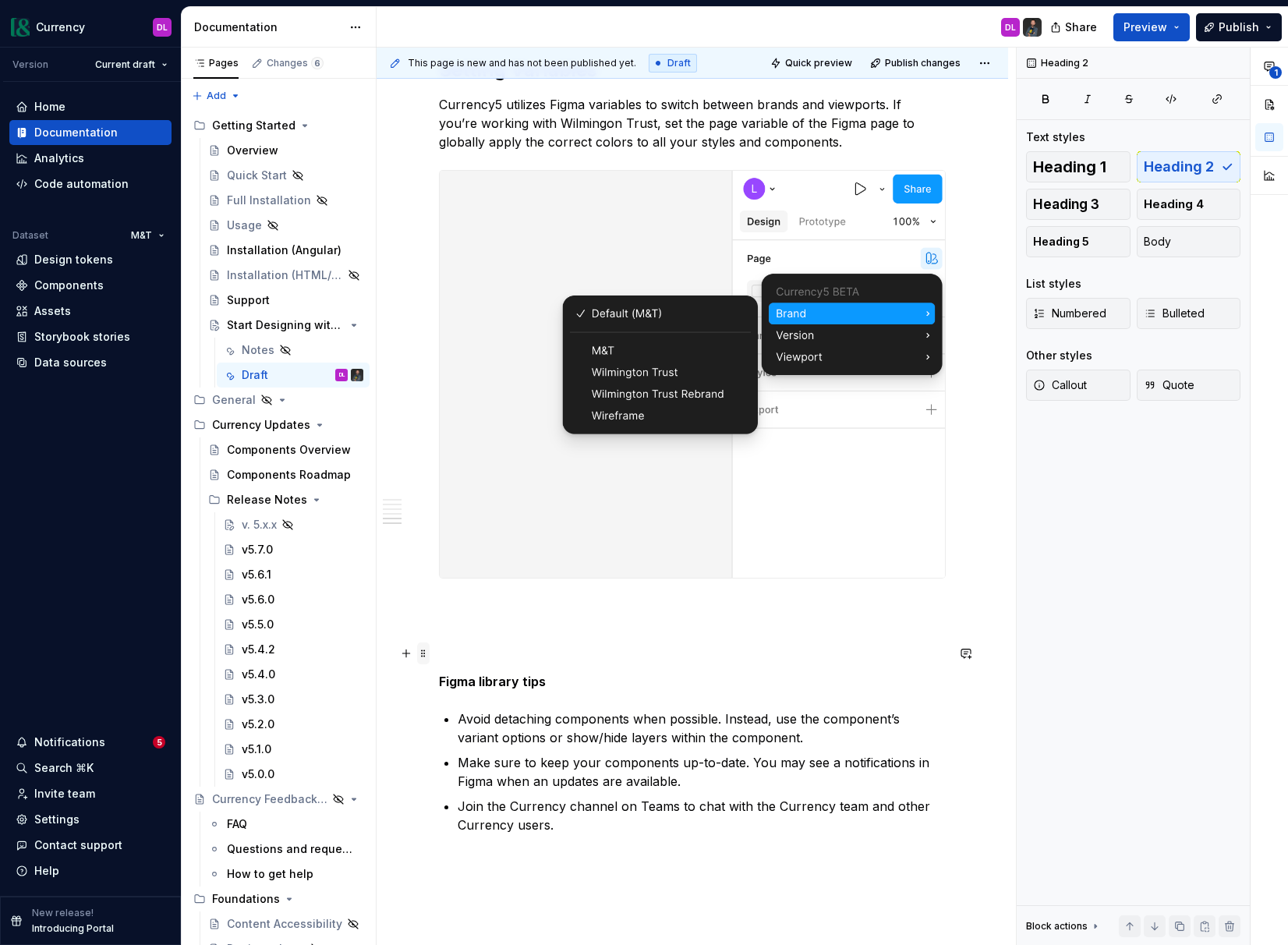
click at [418, 655] on span at bounding box center [423, 653] width 13 height 22
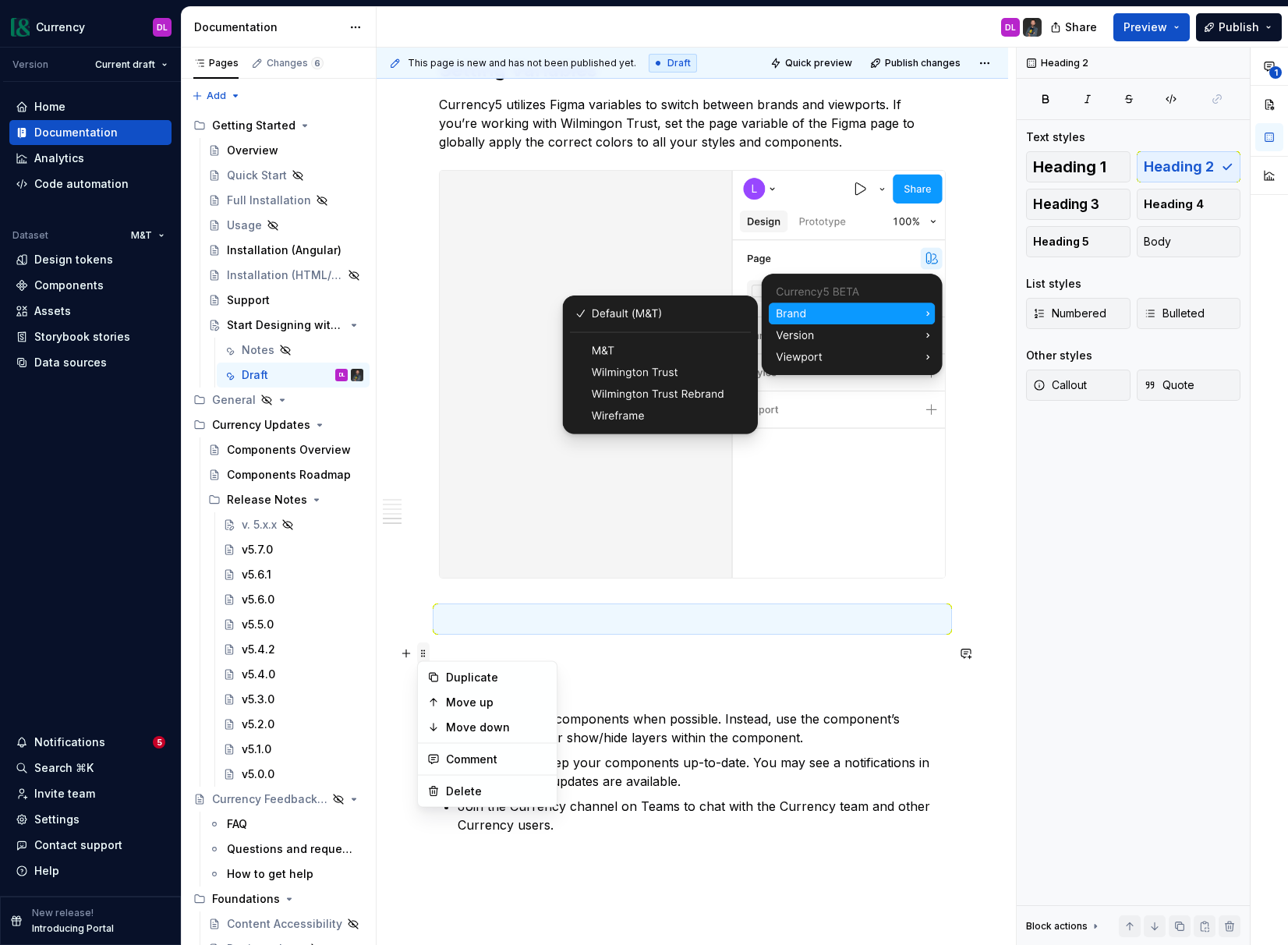
click at [418, 655] on span at bounding box center [423, 653] width 13 height 22
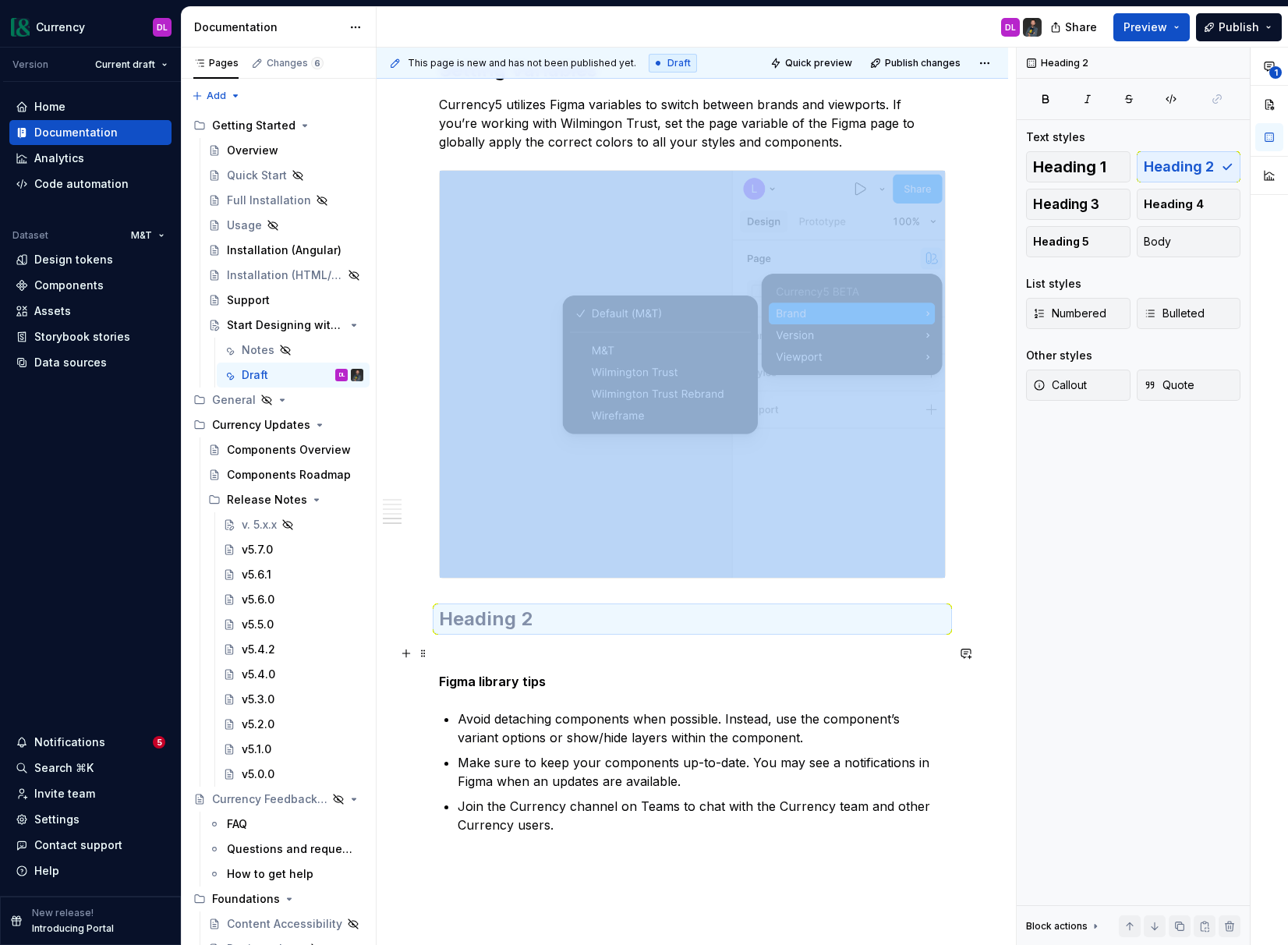
click at [604, 631] on h2 at bounding box center [691, 619] width 506 height 25
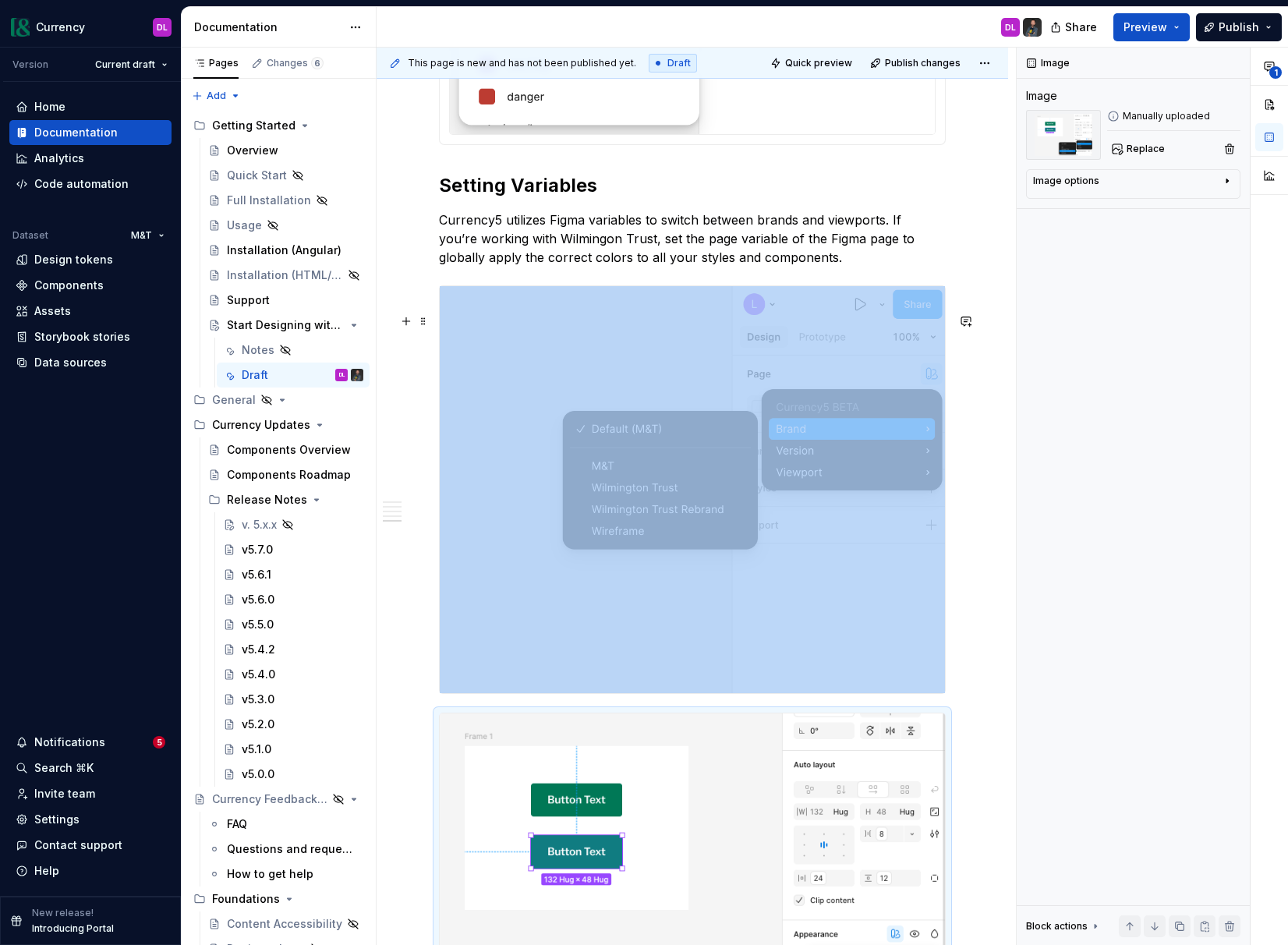
scroll to position [3051, 0]
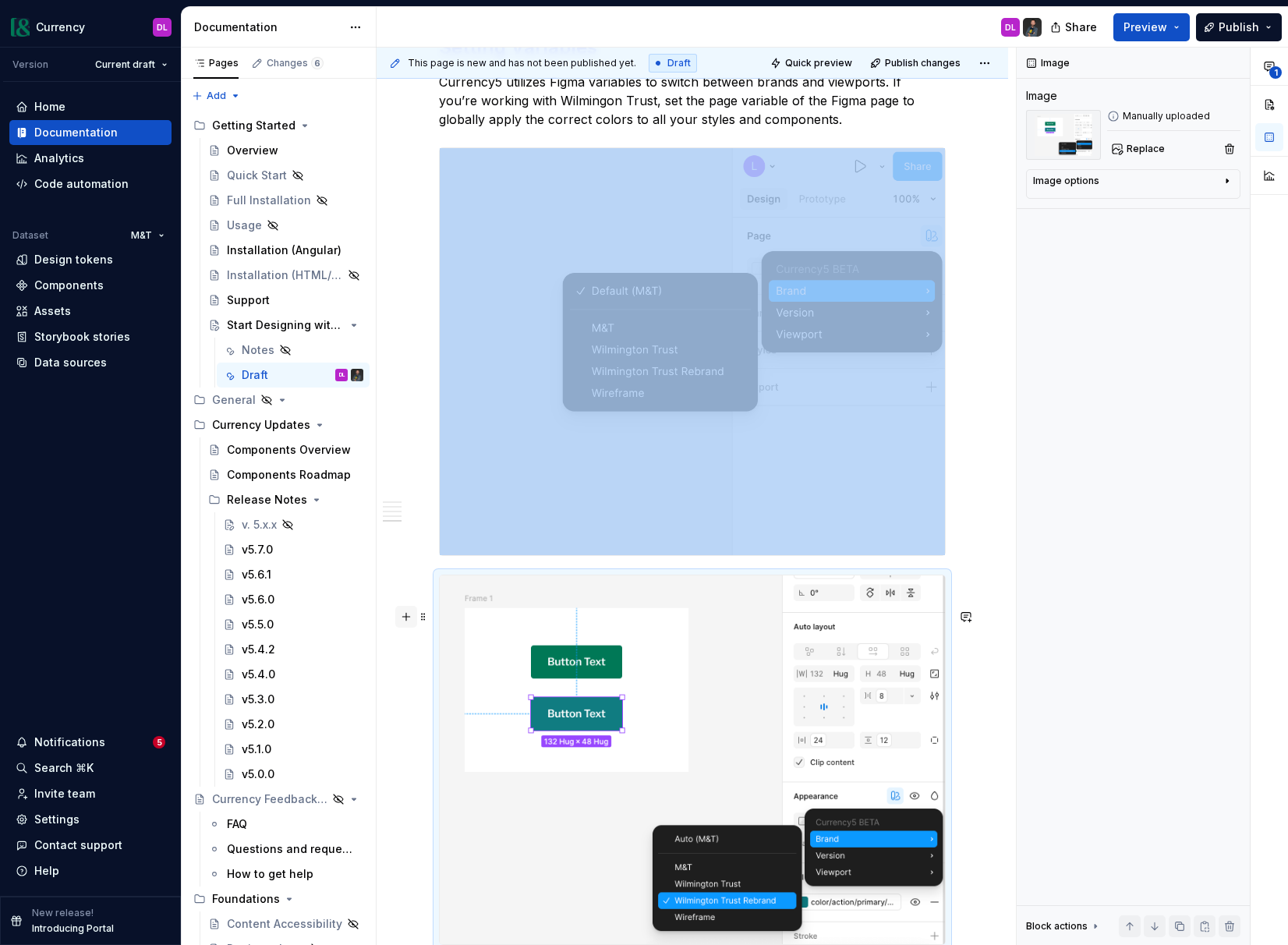
click at [410, 619] on button "button" at bounding box center [406, 617] width 22 height 22
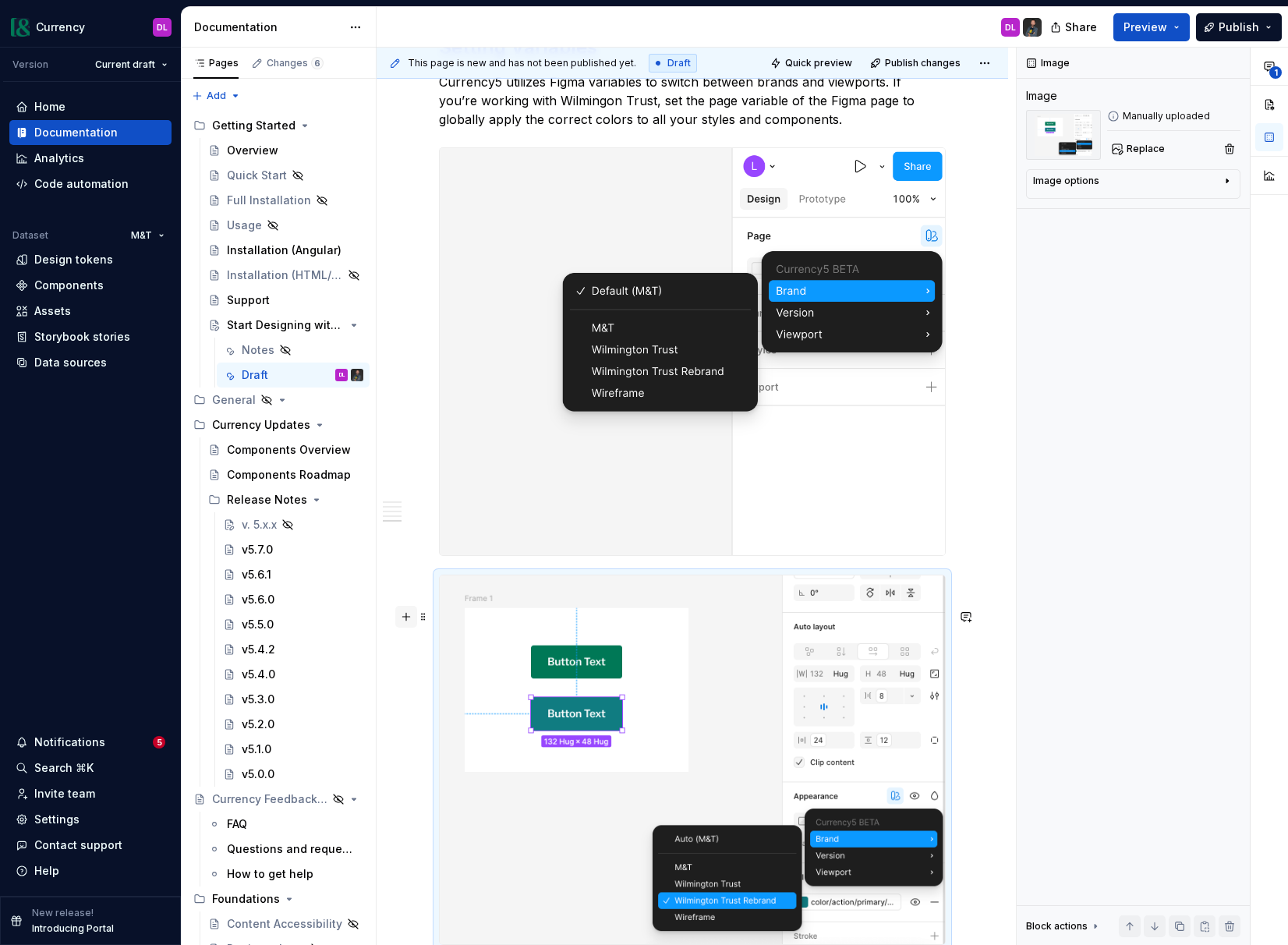
scroll to position [3129, 0]
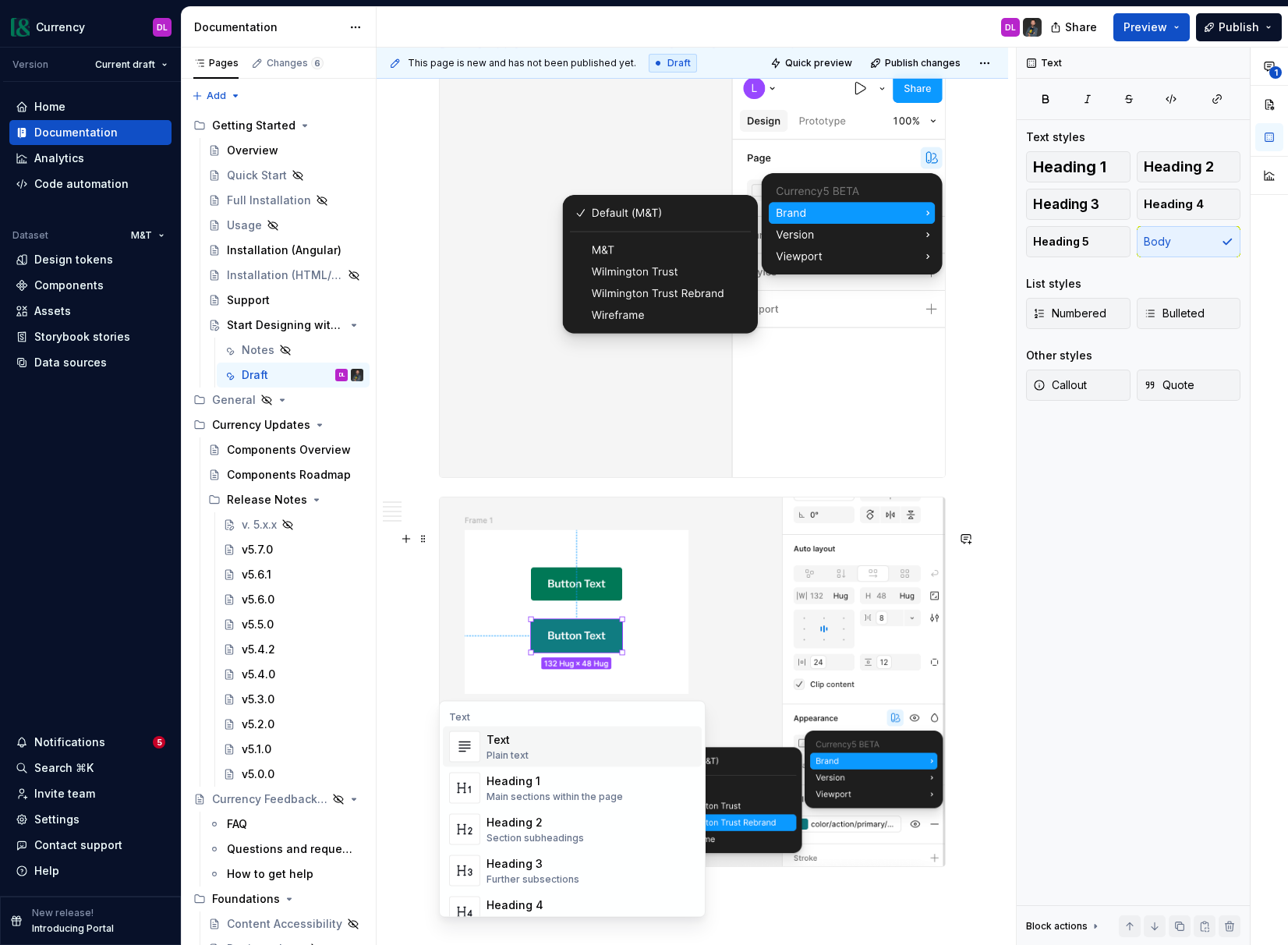
click at [520, 737] on div "Text" at bounding box center [506, 740] width 42 height 15
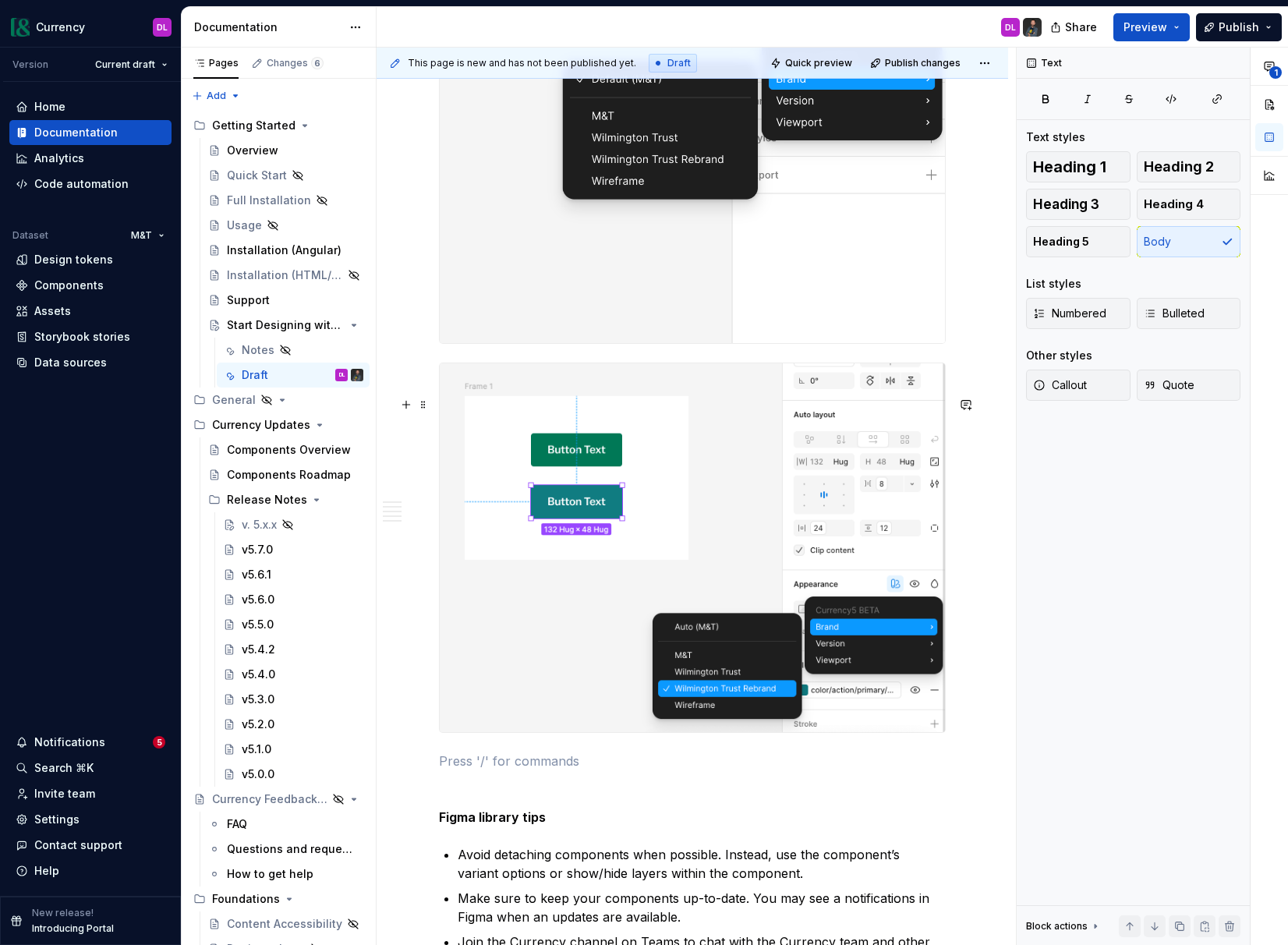
scroll to position [3264, 0]
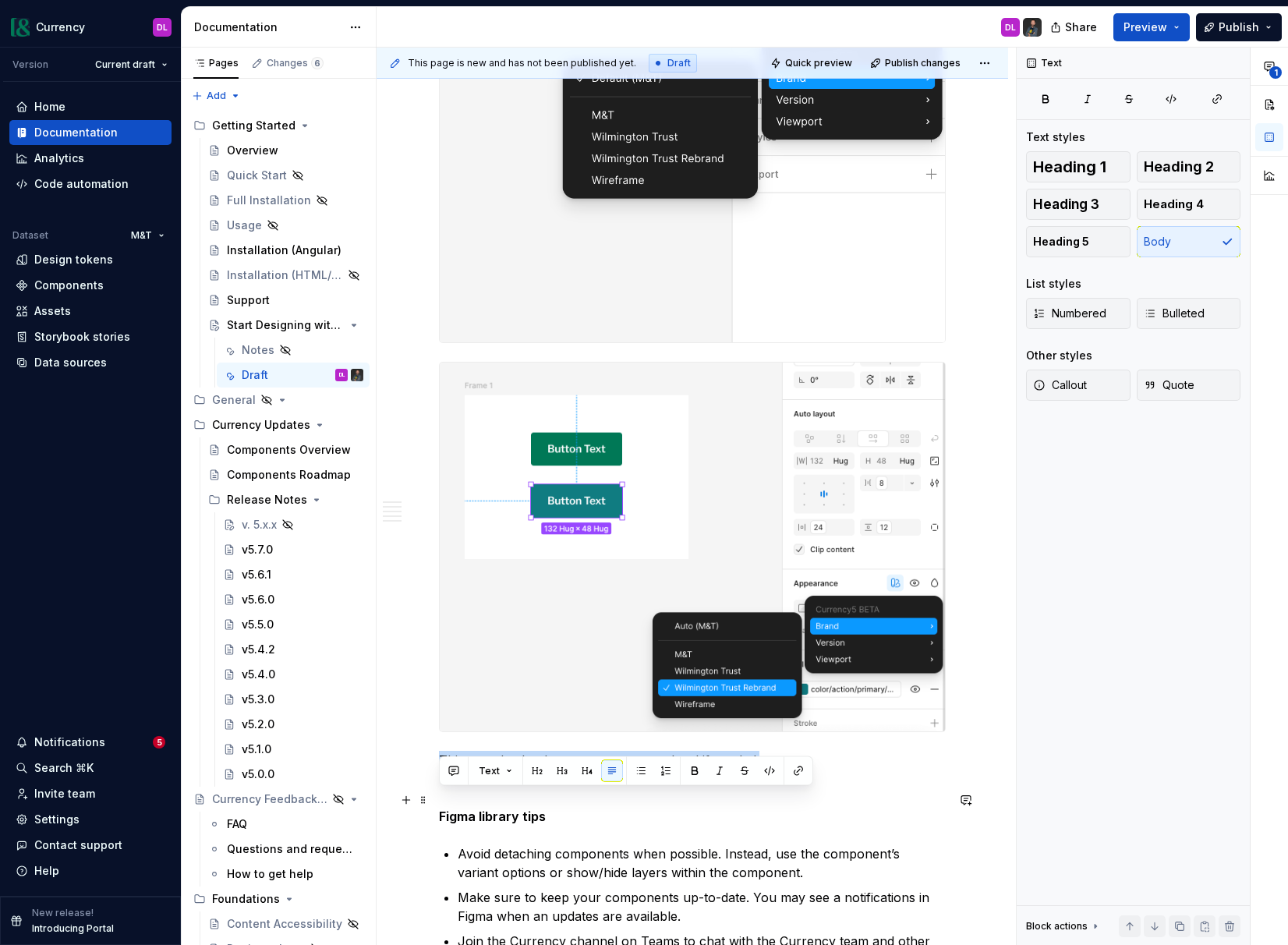
drag, startPoint x: 592, startPoint y: 796, endPoint x: 435, endPoint y: 794, distance: 157.0
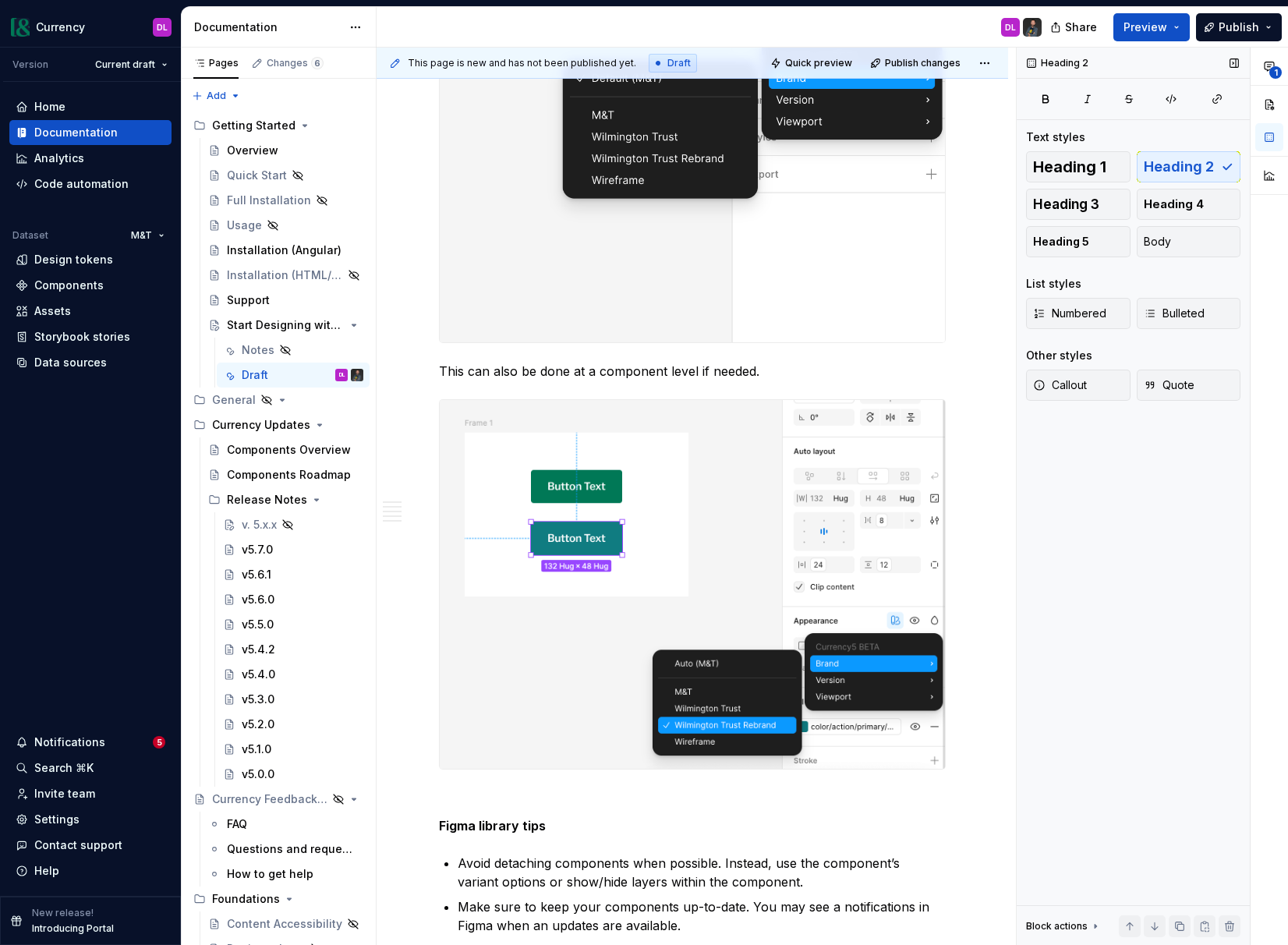
click at [1110, 511] on div "Heading 2 Text styles Heading 1 Heading 2 Heading 3 Heading 4 Heading 5 Body Li…" at bounding box center [1133, 496] width 233 height 898
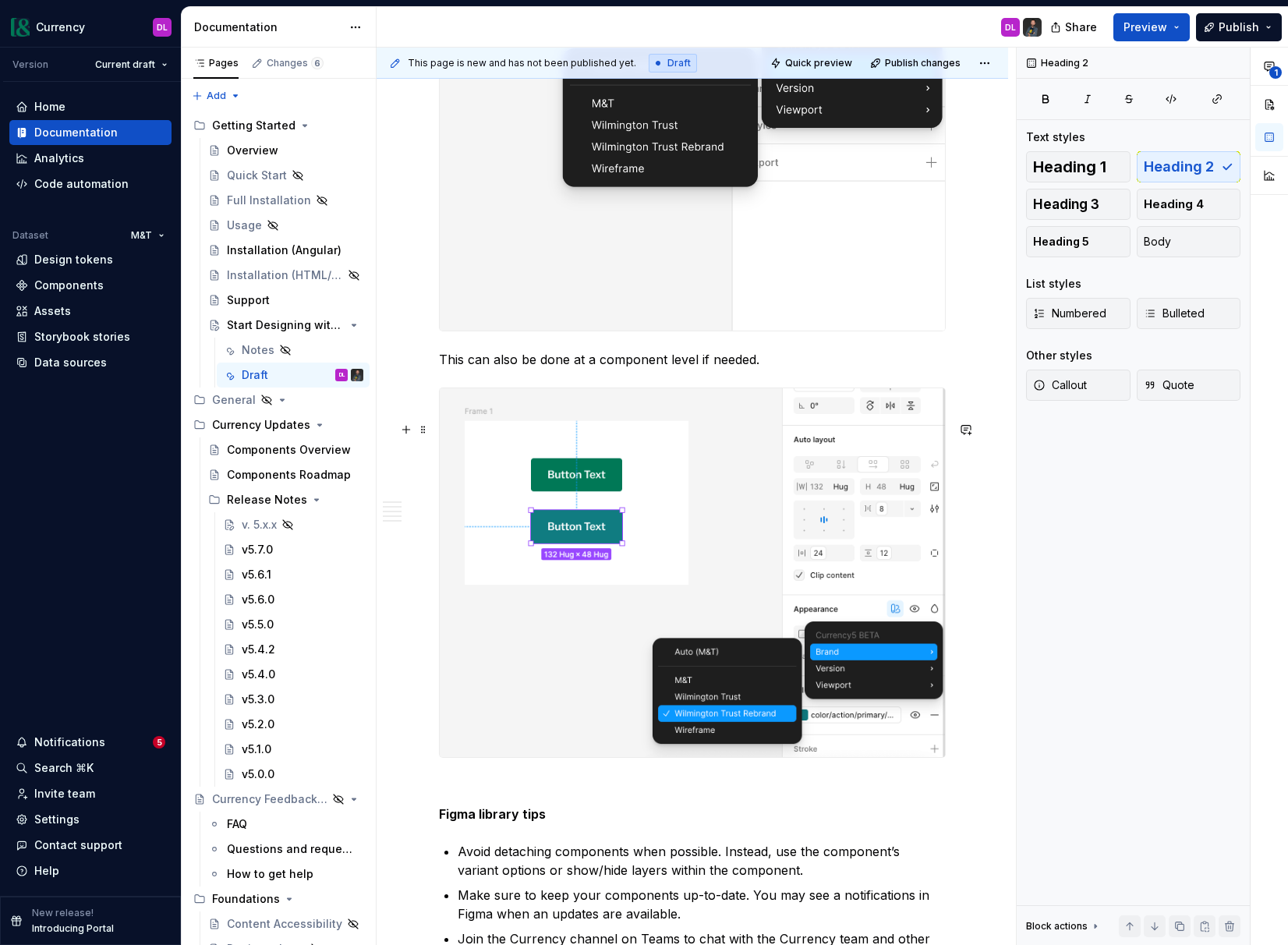
scroll to position [3293, 0]
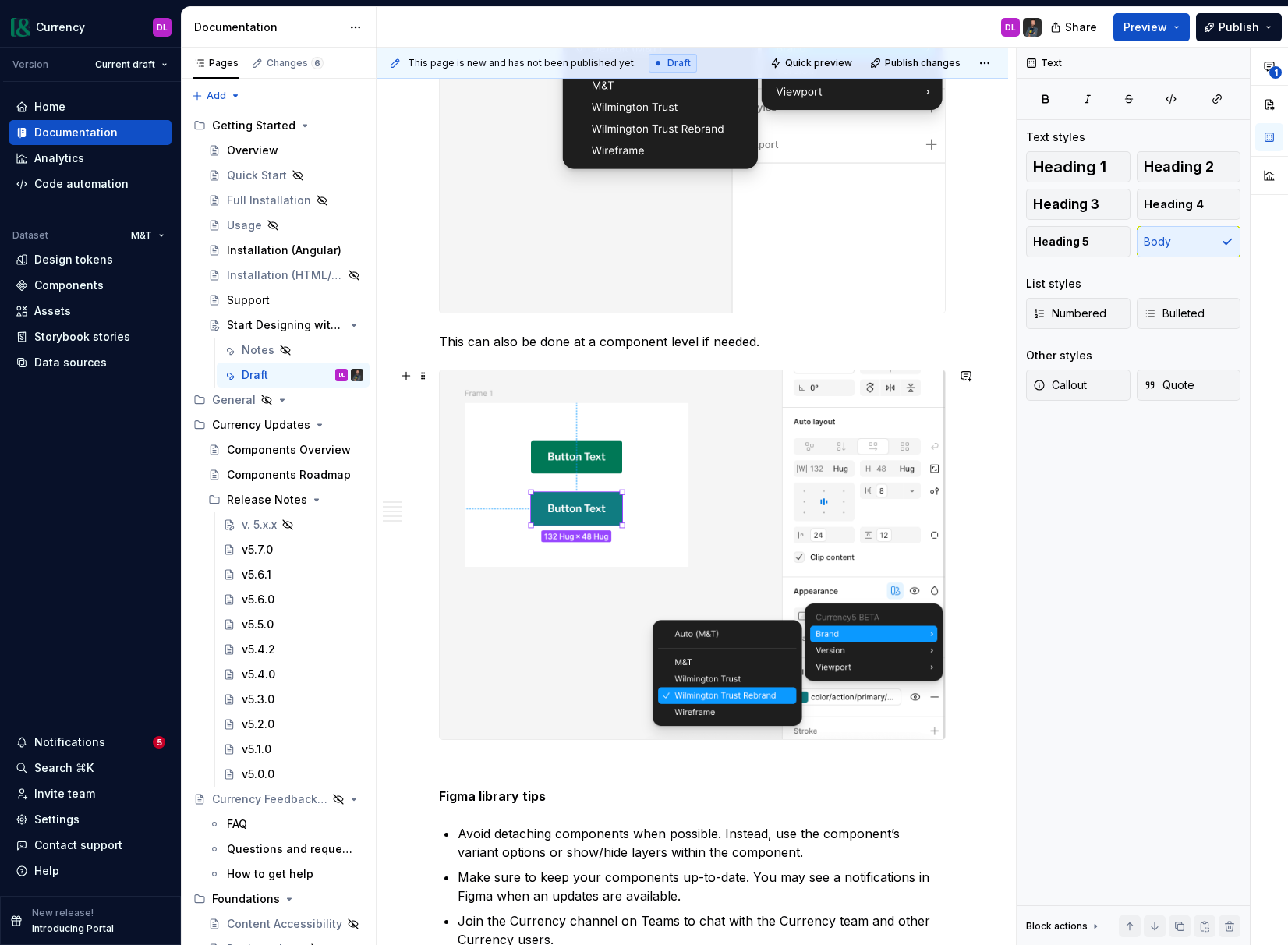
click at [751, 351] on p "This can also be done at a component level if needed." at bounding box center [691, 341] width 506 height 18
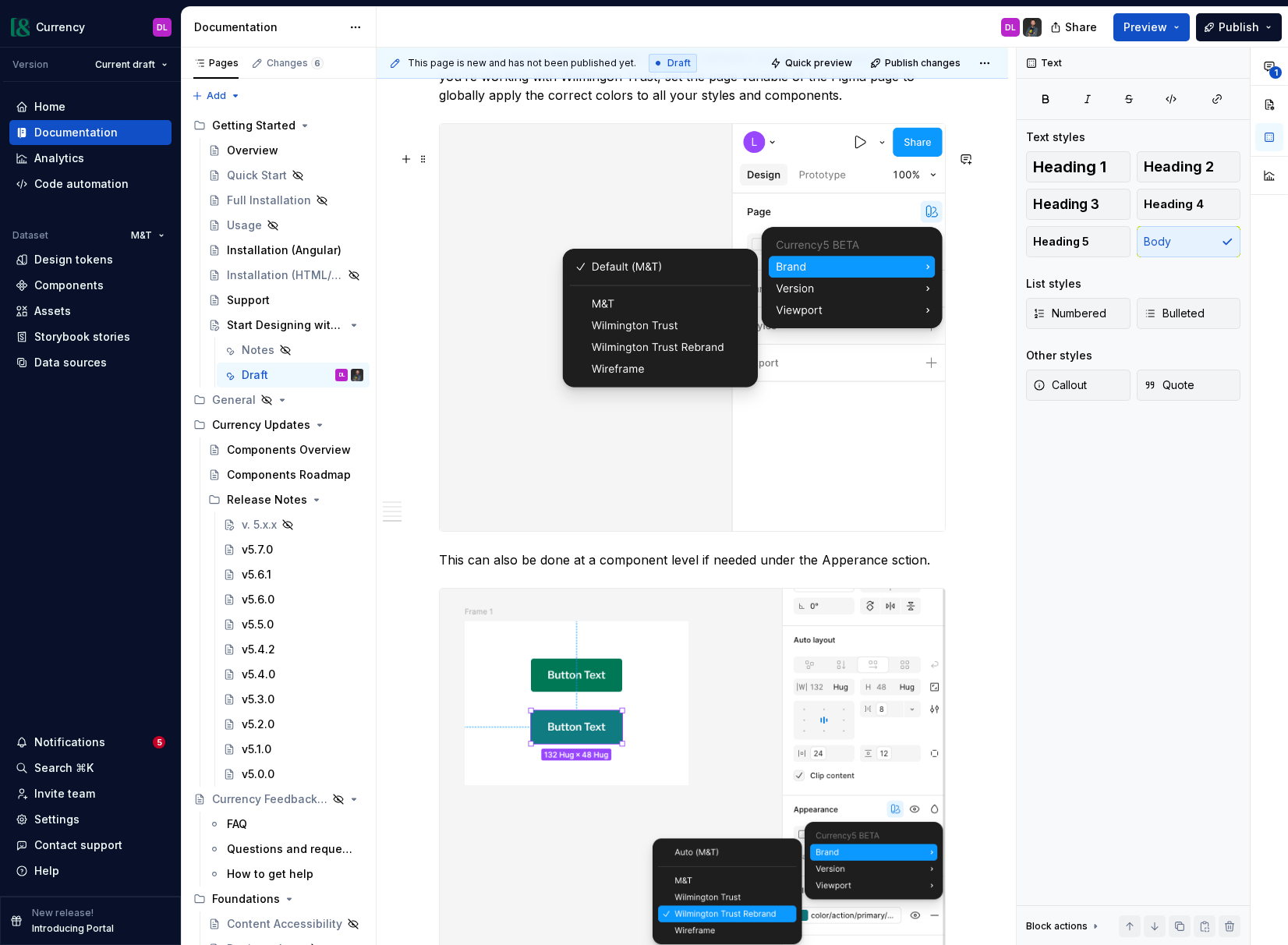
scroll to position [3108, 0]
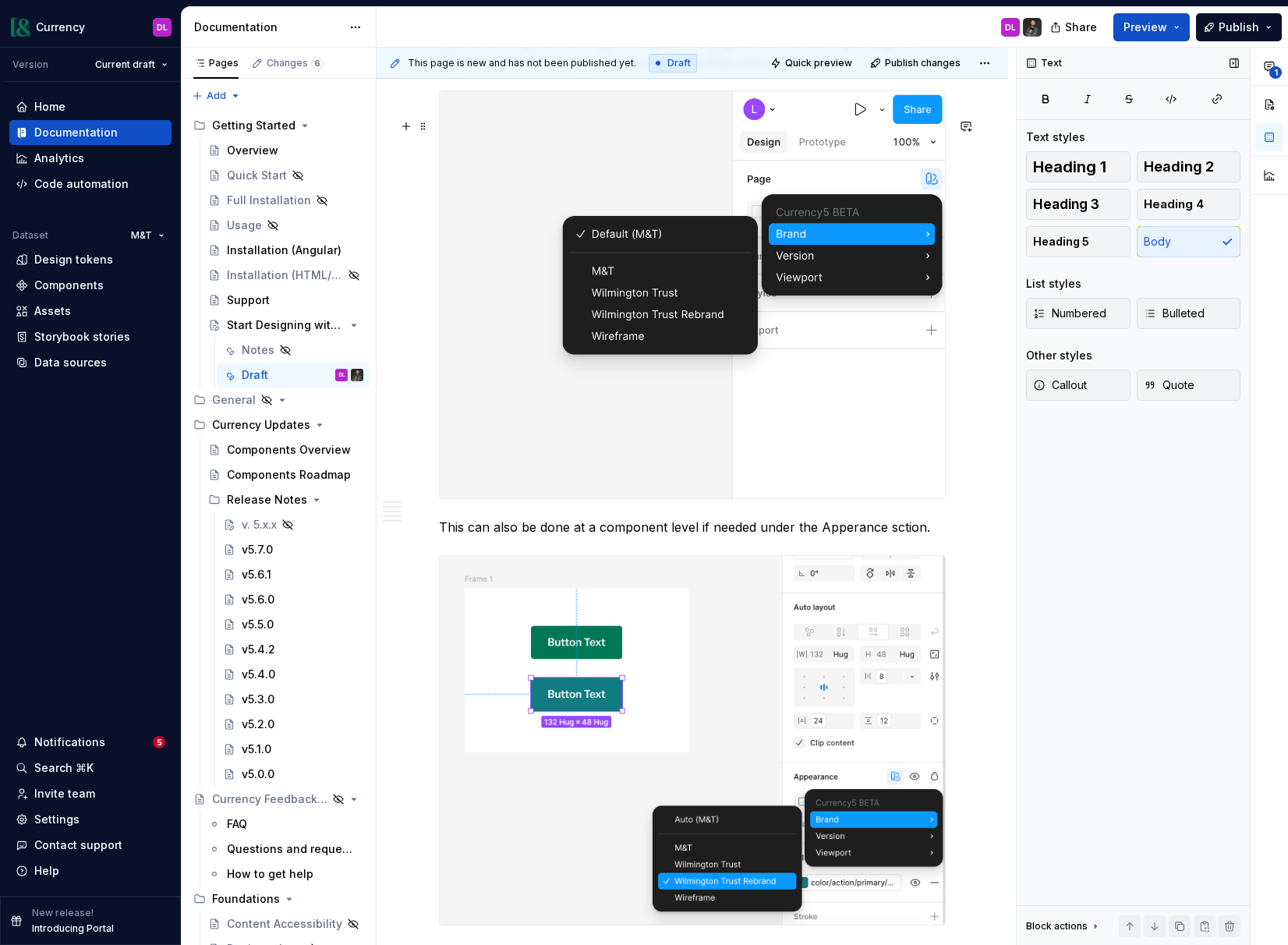
click at [1081, 533] on div "Text Text styles Heading 1 Heading 2 Heading 3 Heading 4 Heading 5 Body List st…" at bounding box center [1133, 496] width 233 height 898
drag, startPoint x: 848, startPoint y: 562, endPoint x: 926, endPoint y: 542, distance: 80.5
click at [847, 536] on p "This can also be done at a component level if needed under the Apperance sction." at bounding box center [691, 527] width 506 height 18
click at [1084, 540] on div "Text Text styles Heading 1 Heading 2 Heading 3 Heading 4 Heading 5 Body List st…" at bounding box center [1133, 496] width 233 height 898
click at [753, 536] on p "This can also be done at a component level if needed under the Appearance sctio…" at bounding box center [691, 527] width 506 height 18
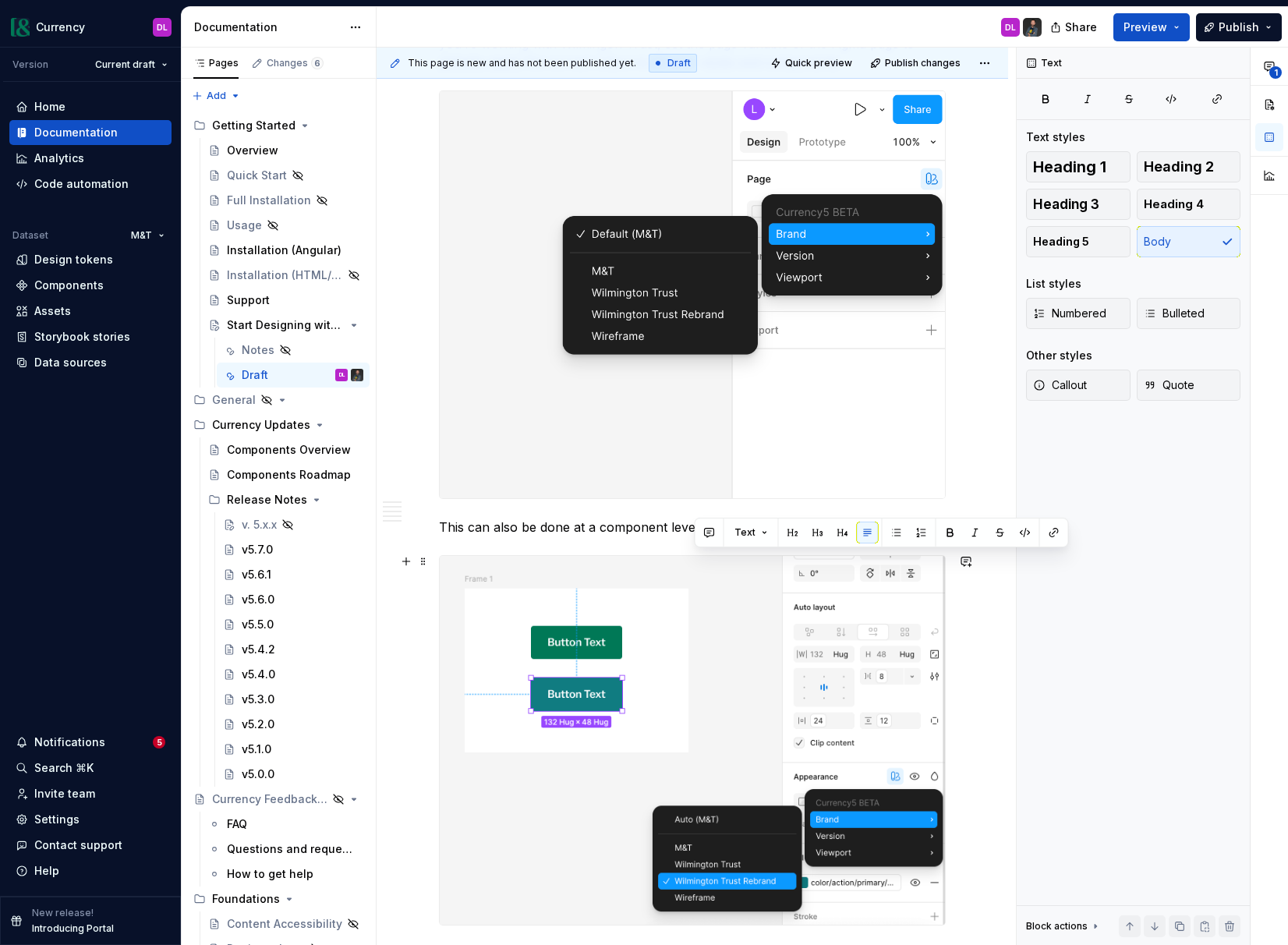
drag, startPoint x: 753, startPoint y: 559, endPoint x: 693, endPoint y: 560, distance: 60.0
click at [693, 536] on p "This can also be done at a component level if needed under the Appearance sctio…" at bounding box center [691, 527] width 506 height 18
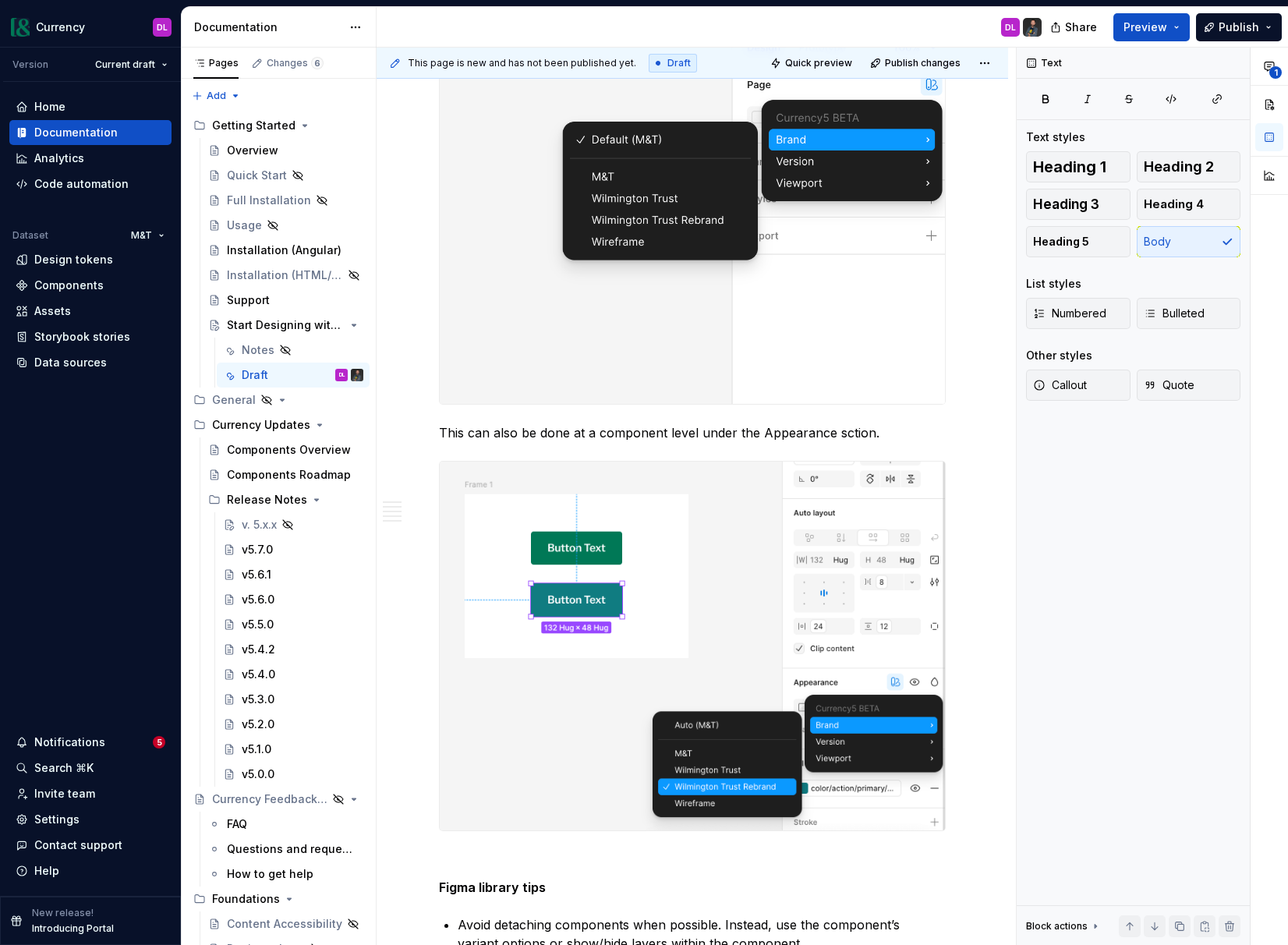
scroll to position [3282, 0]
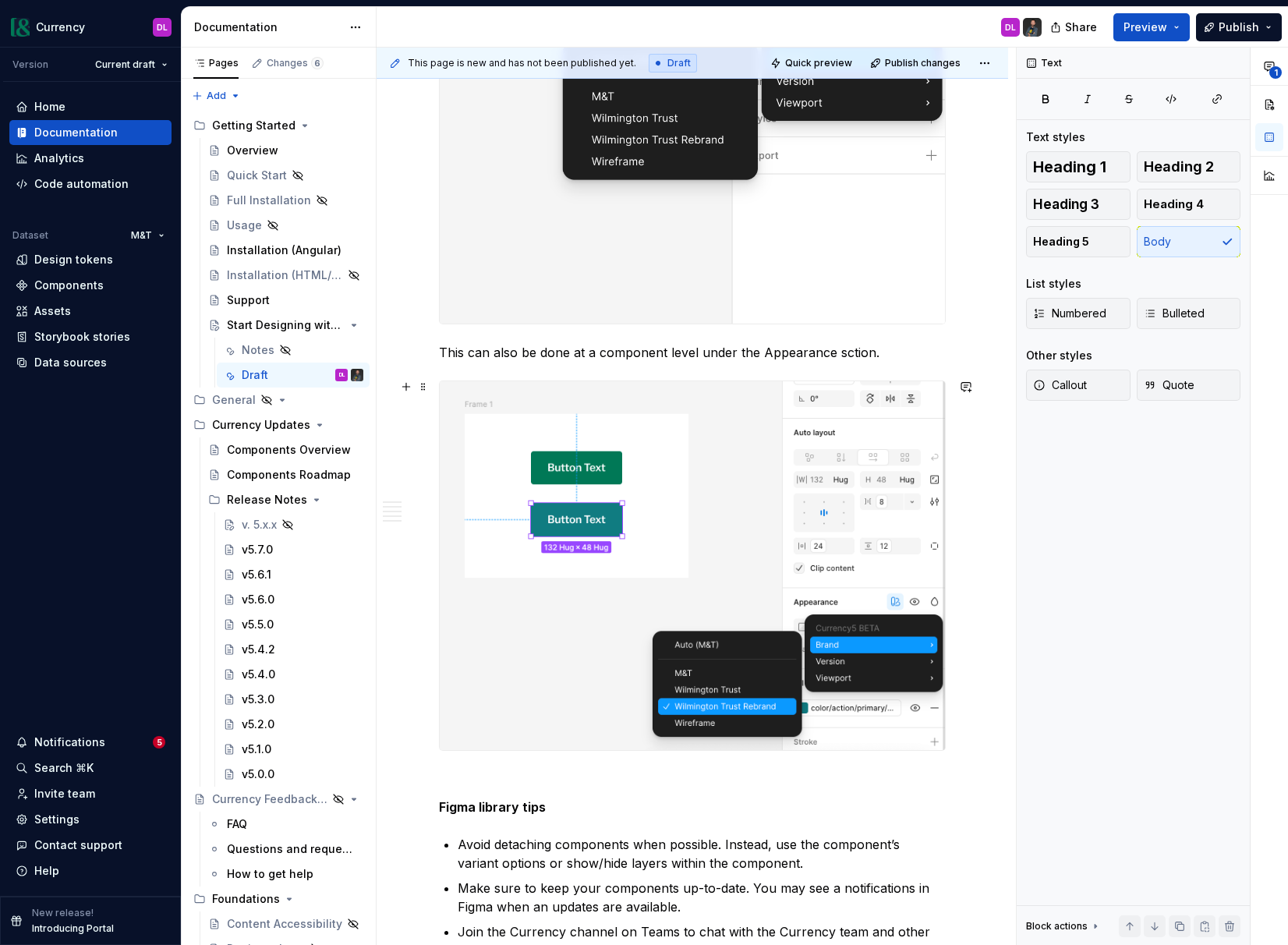
click at [869, 362] on p "This can also be done at a component level under the Appearance sction." at bounding box center [691, 351] width 506 height 18
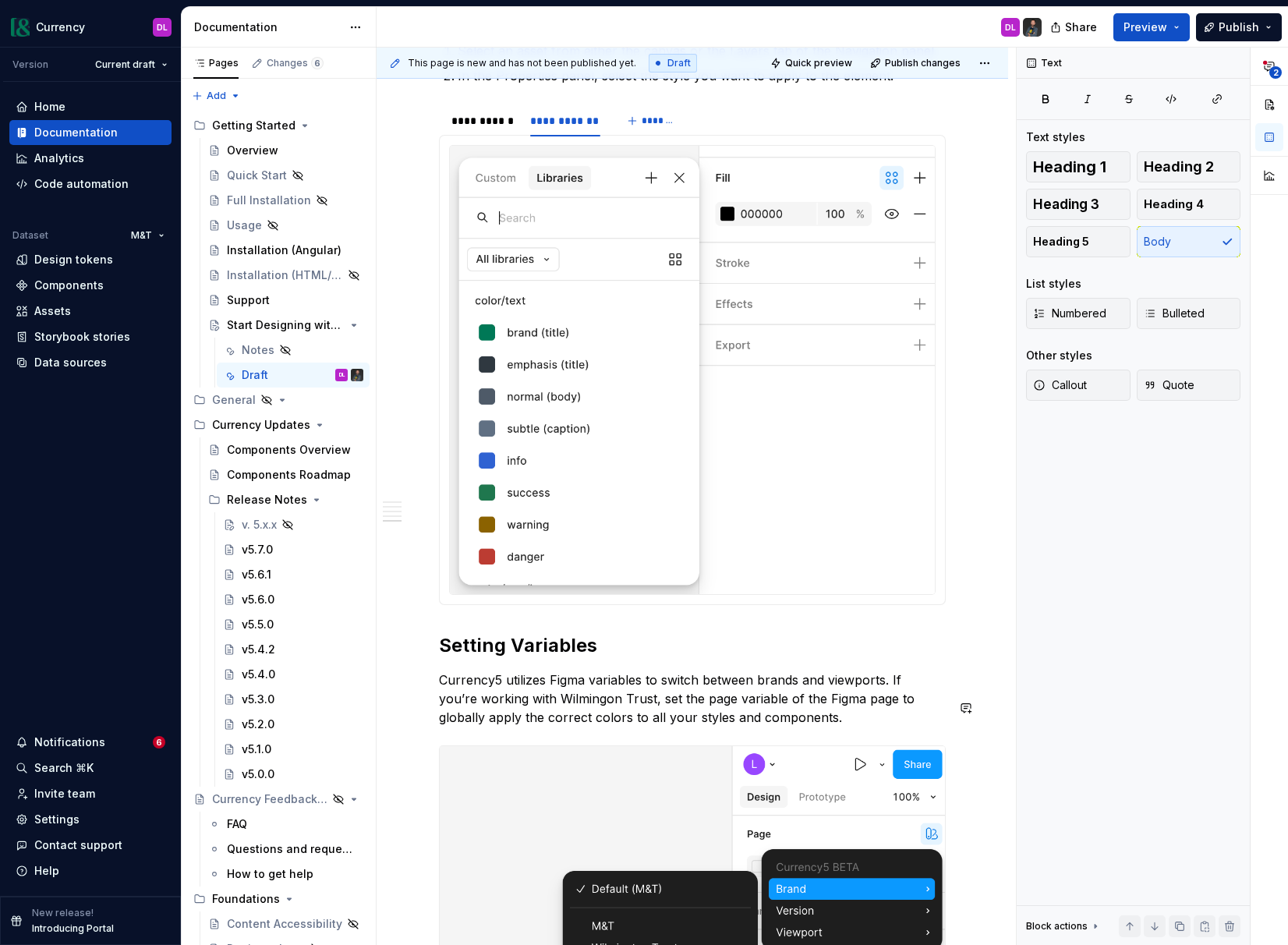
scroll to position [2403, 0]
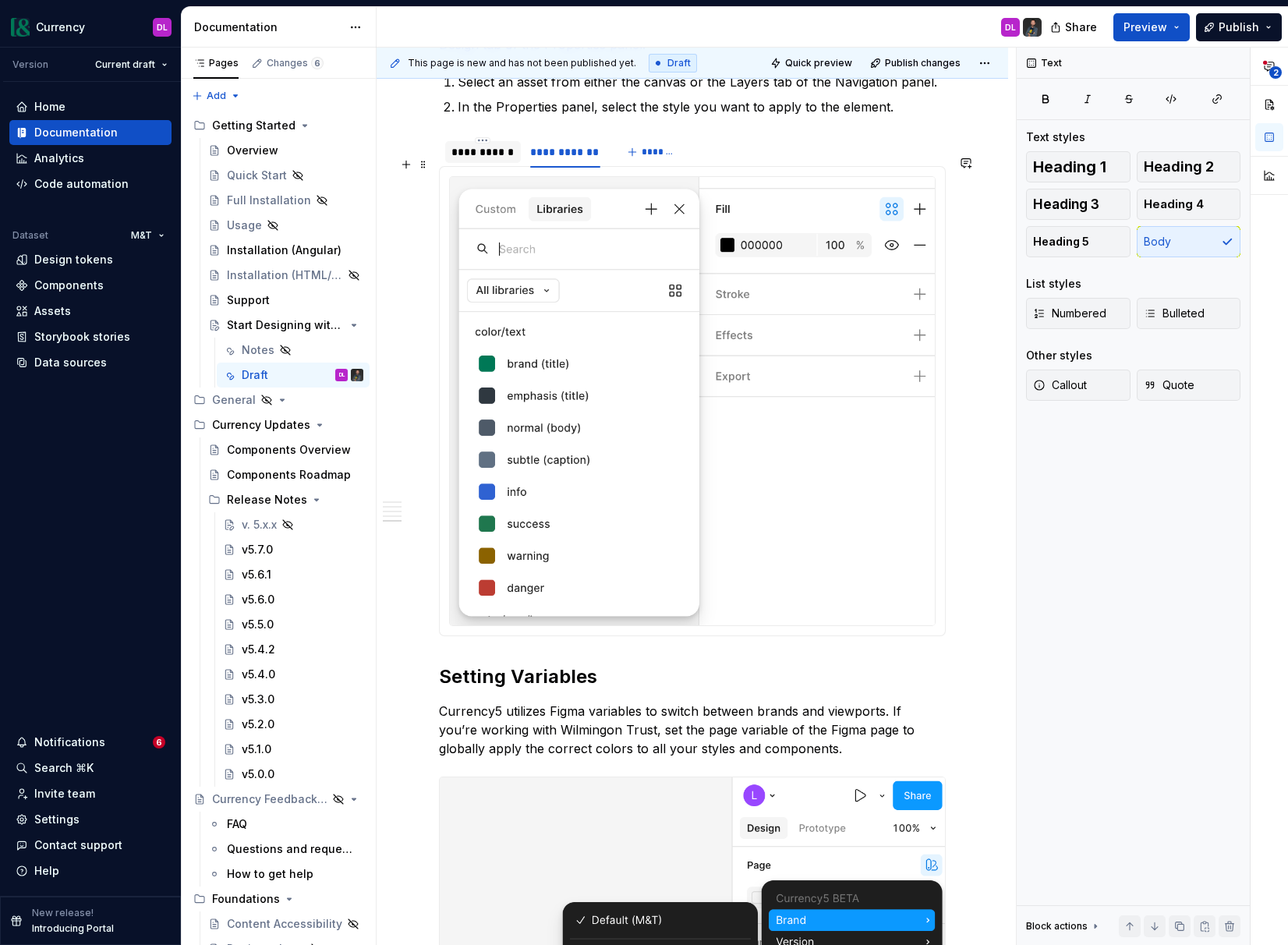
click at [472, 160] on div "**********" at bounding box center [482, 152] width 63 height 15
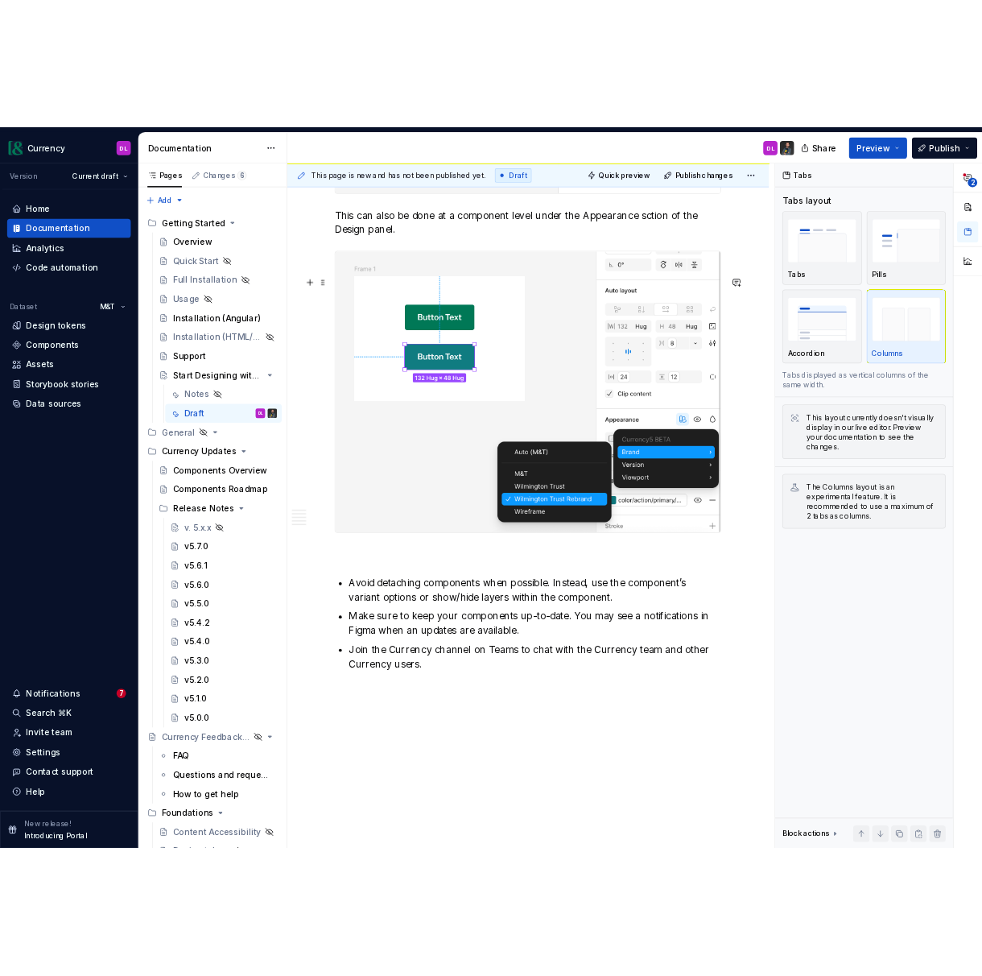
scroll to position [3586, 0]
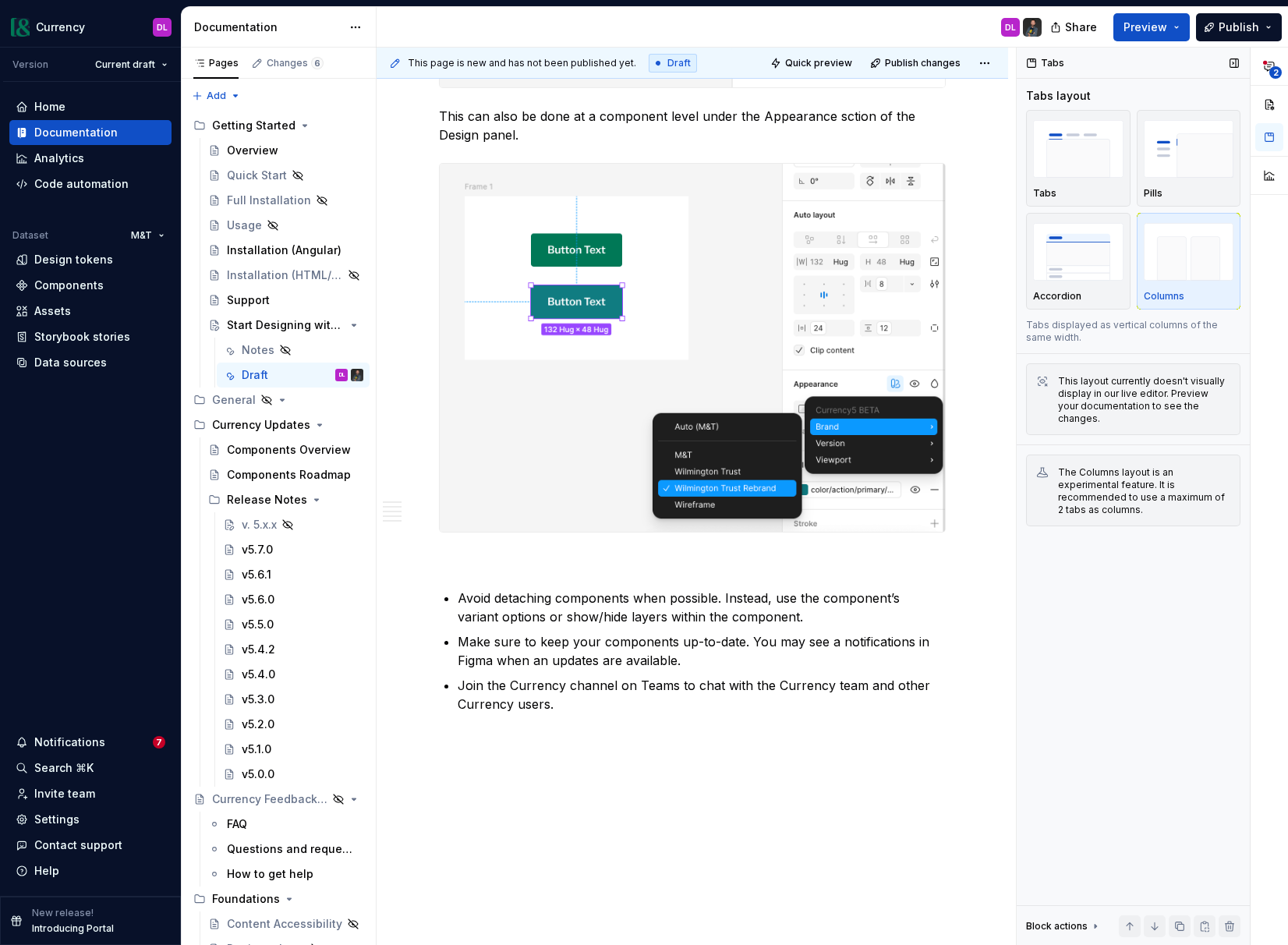
click at [1160, 629] on div "Tabs Tabs layout Tabs Pills Accordion Columns Tabs displayed as vertical column…" at bounding box center [1133, 496] width 233 height 898
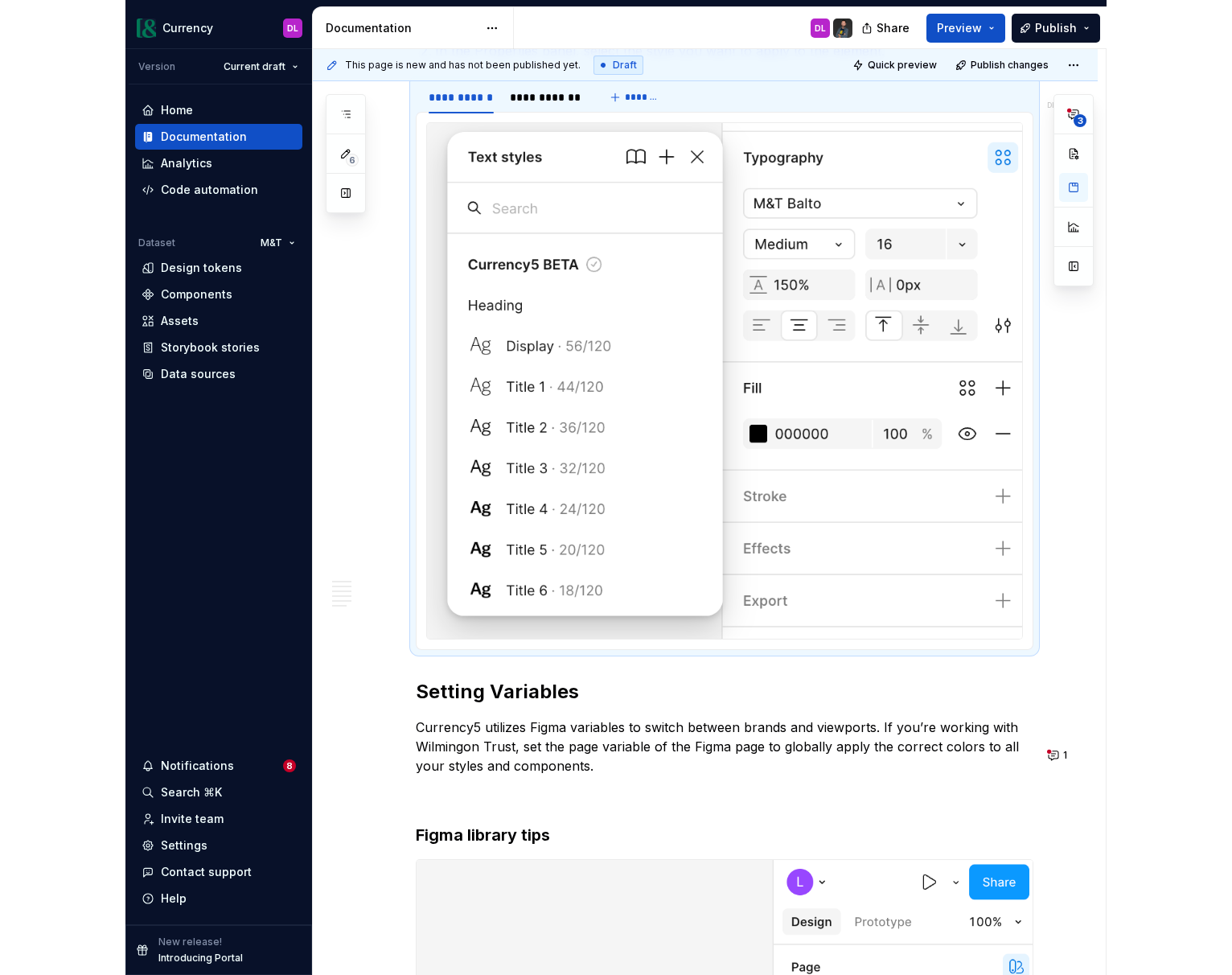
scroll to position [0, 0]
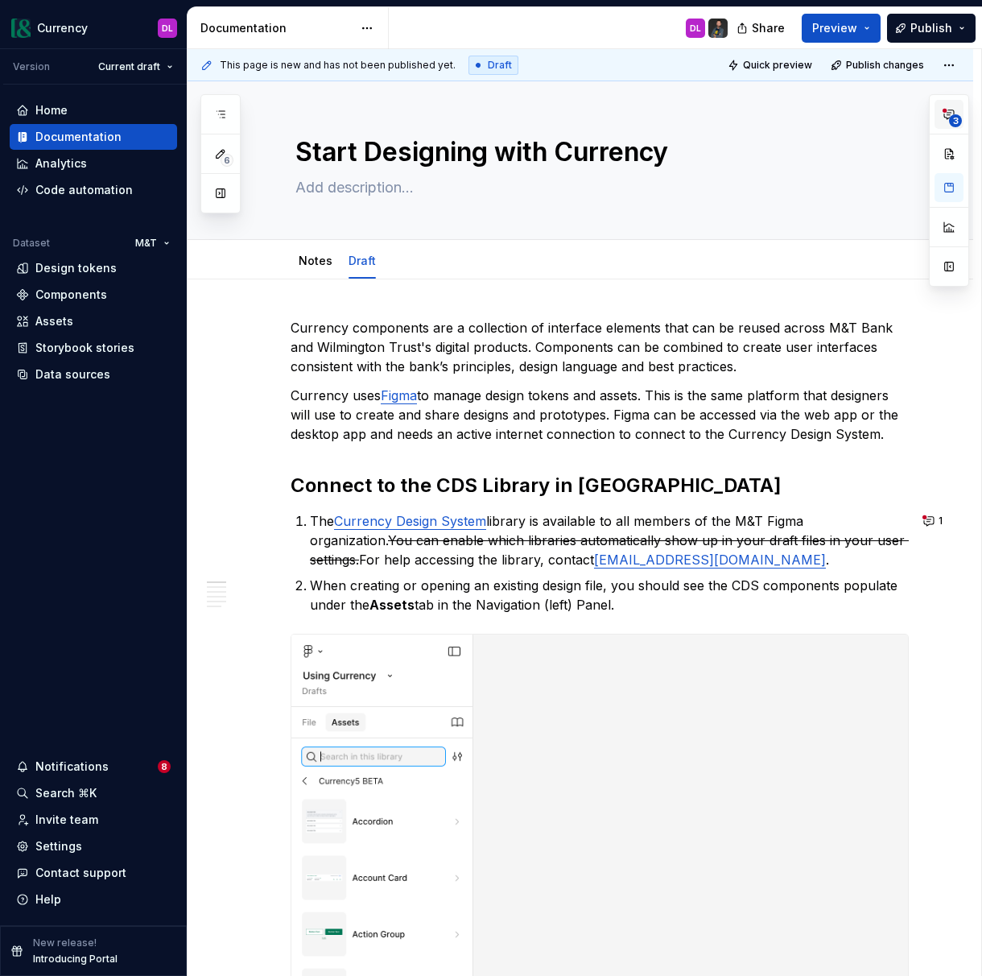
click at [956, 118] on span "3" at bounding box center [955, 120] width 13 height 13
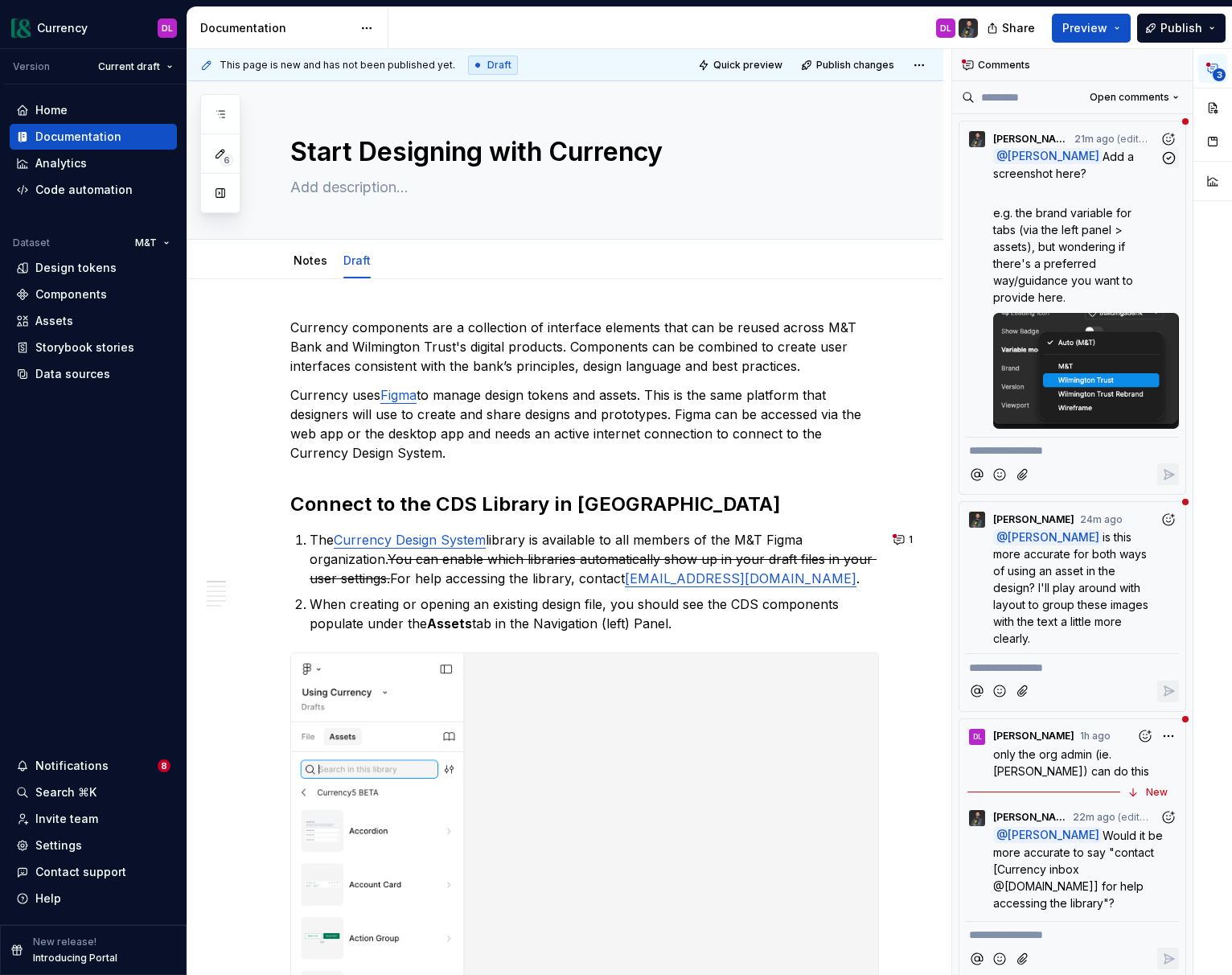
click at [1033, 282] on span "e.g. the brand variable for tabs (via the left panel > assets), but wondering i…" at bounding box center [1064, 255] width 143 height 98
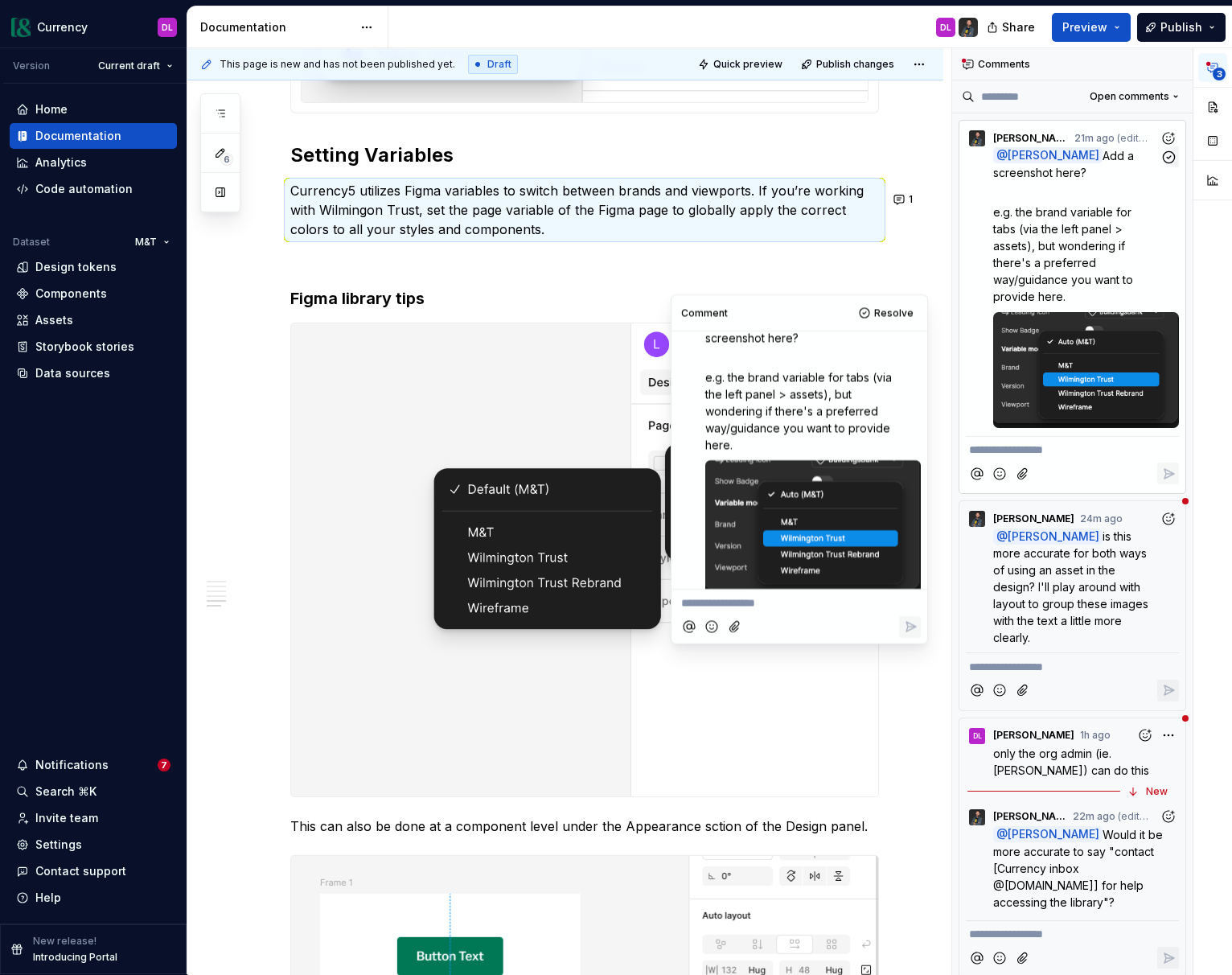
scroll to position [3403, 0]
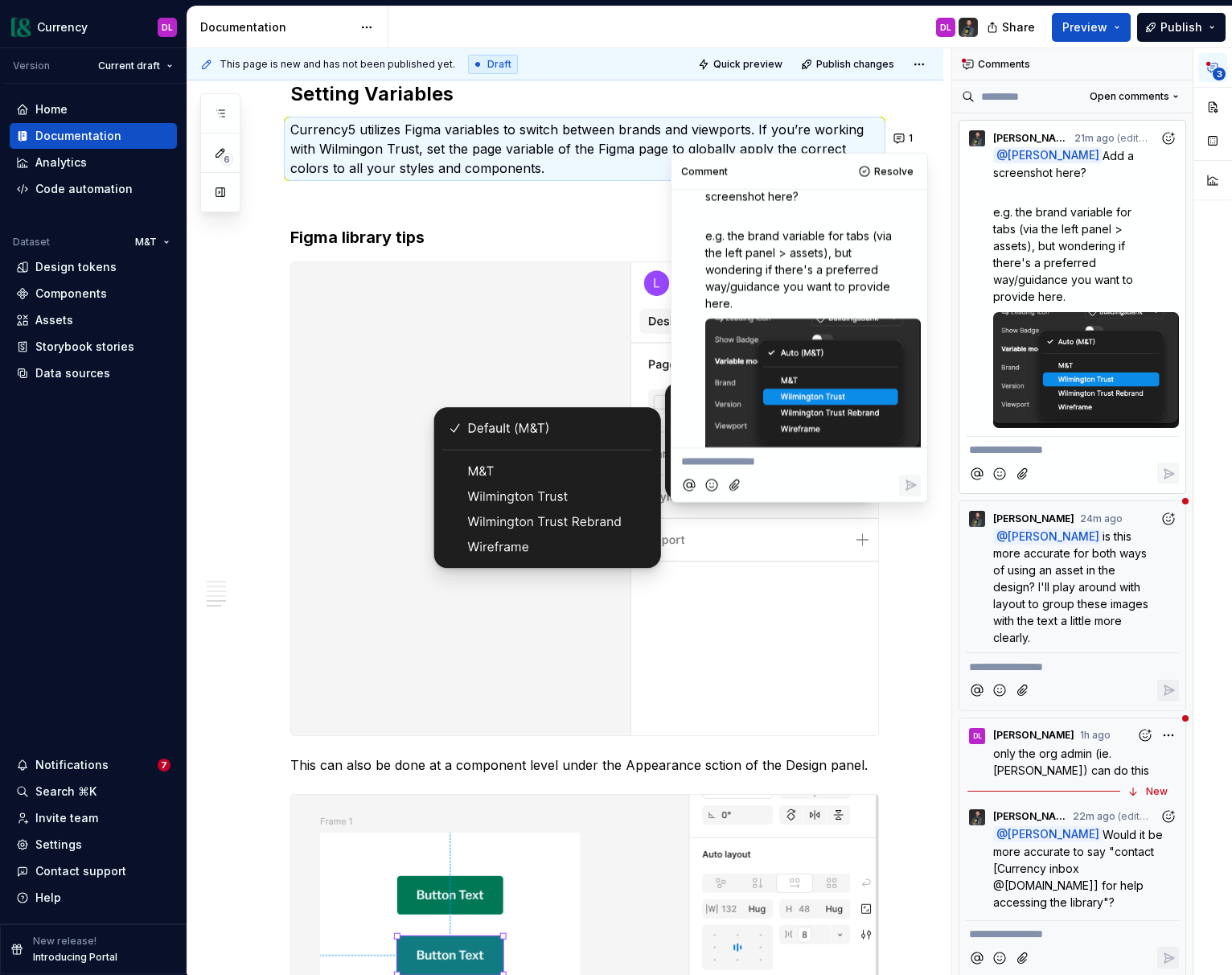
click at [823, 586] on img at bounding box center [585, 497] width 588 height 473
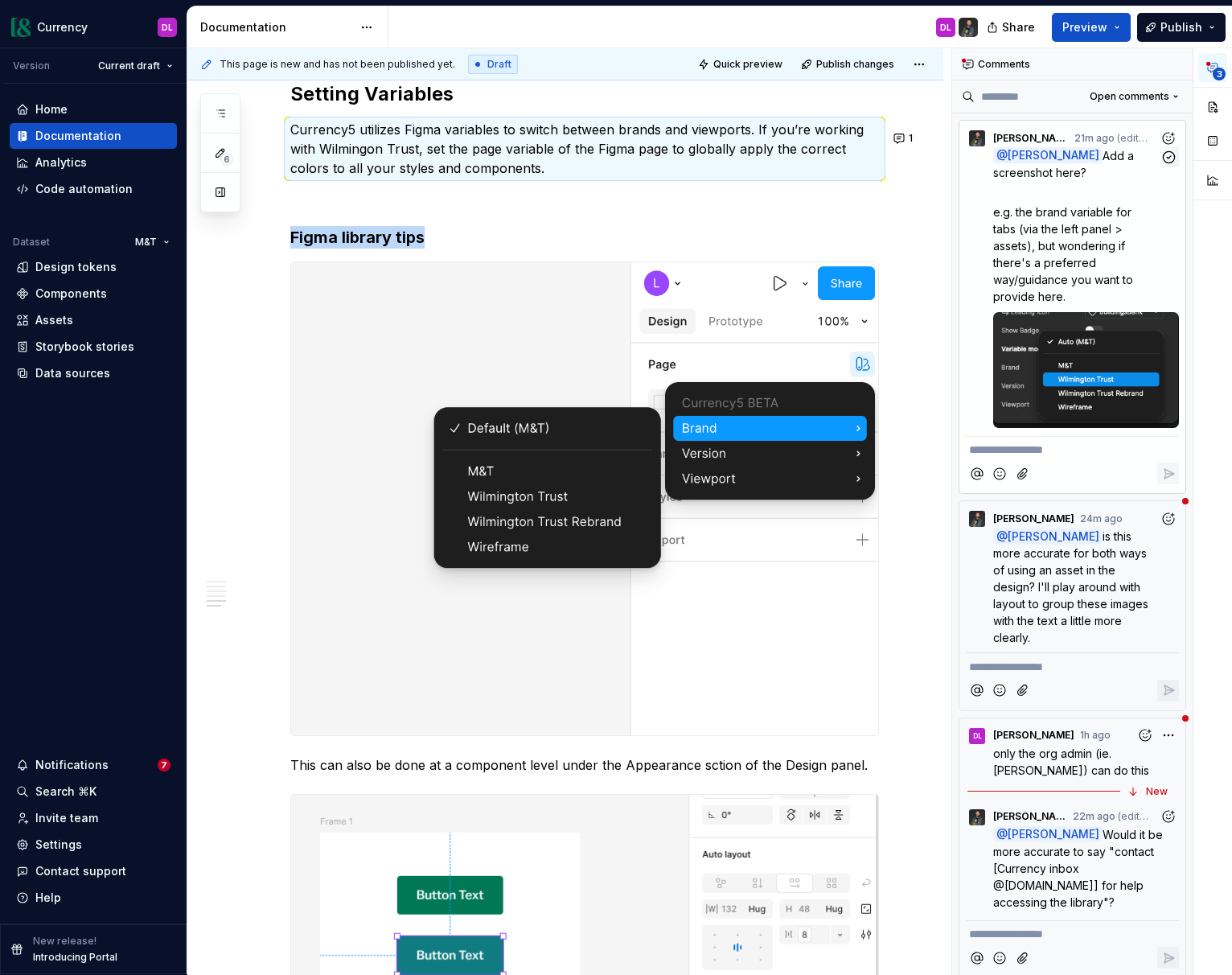
click at [1104, 328] on div at bounding box center [1086, 370] width 186 height 116
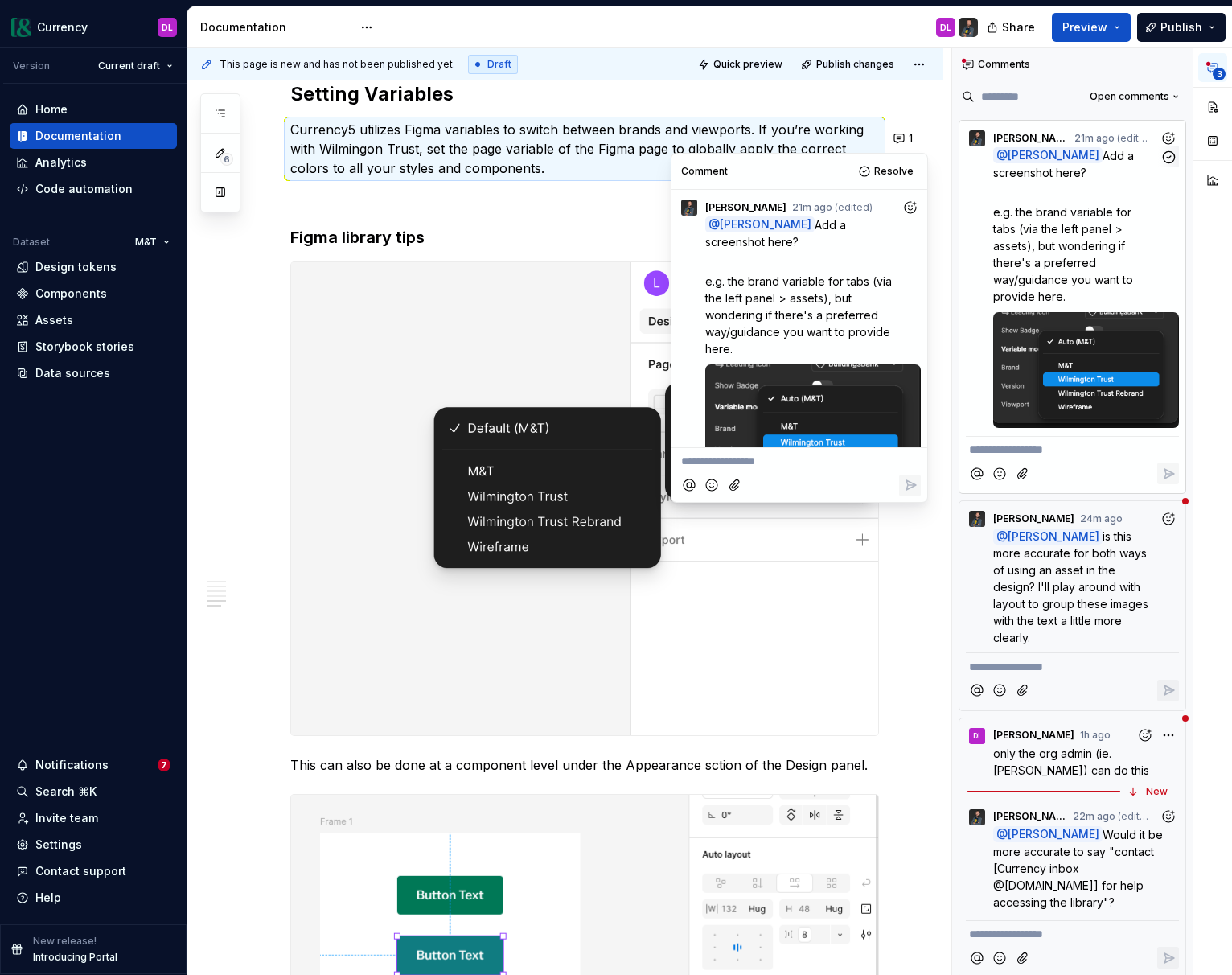
scroll to position [46, 0]
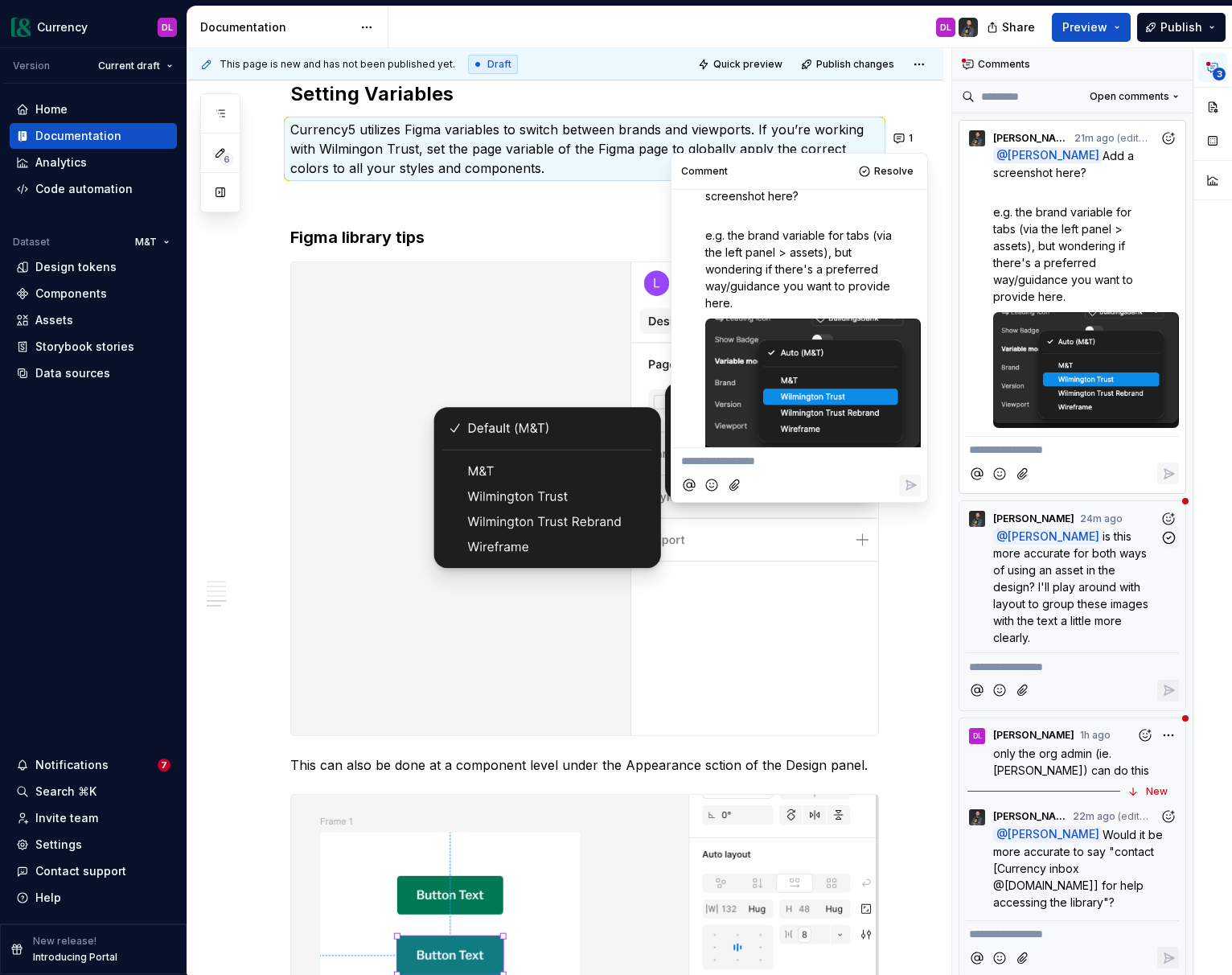
type textarea "*"
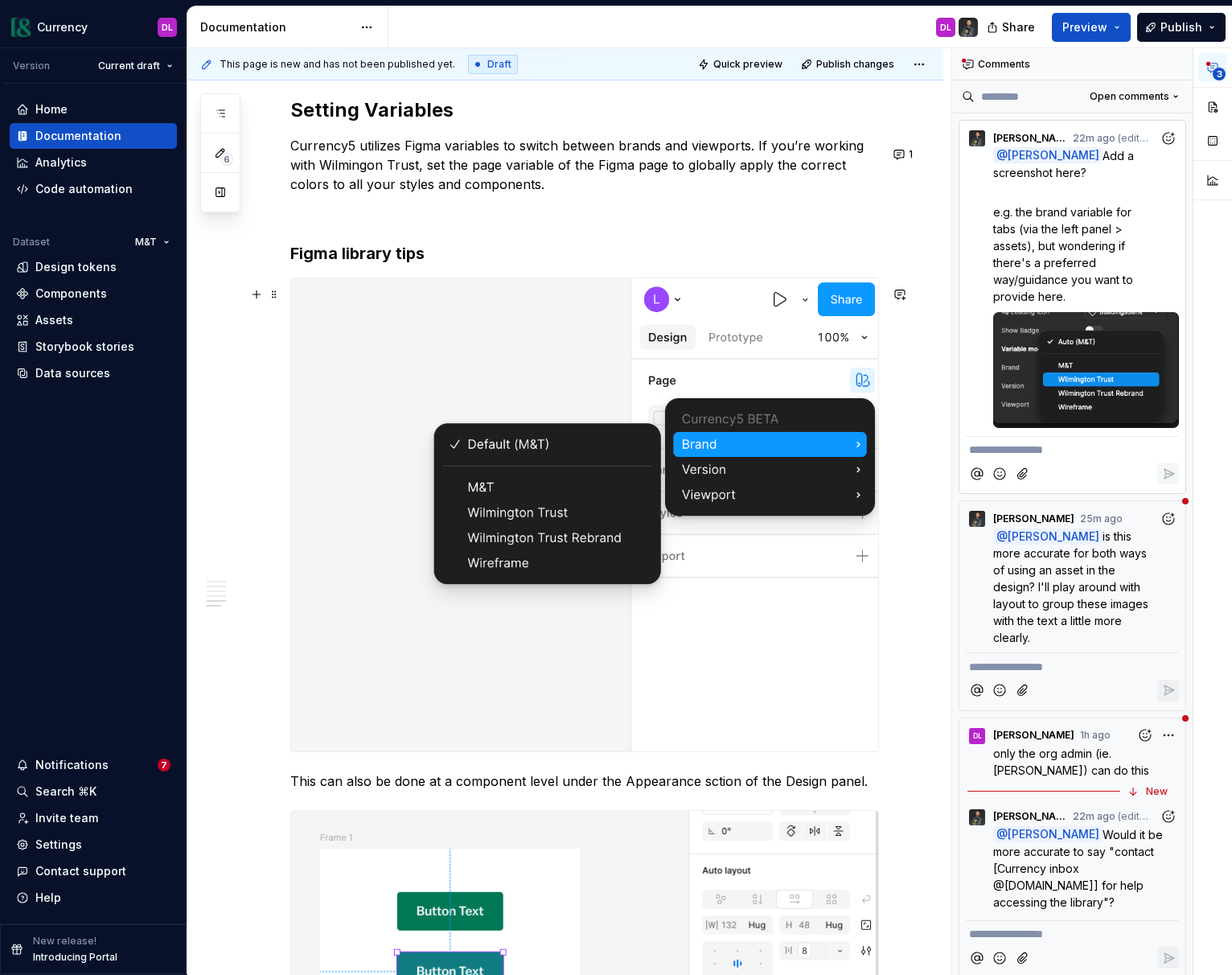
scroll to position [3248, 0]
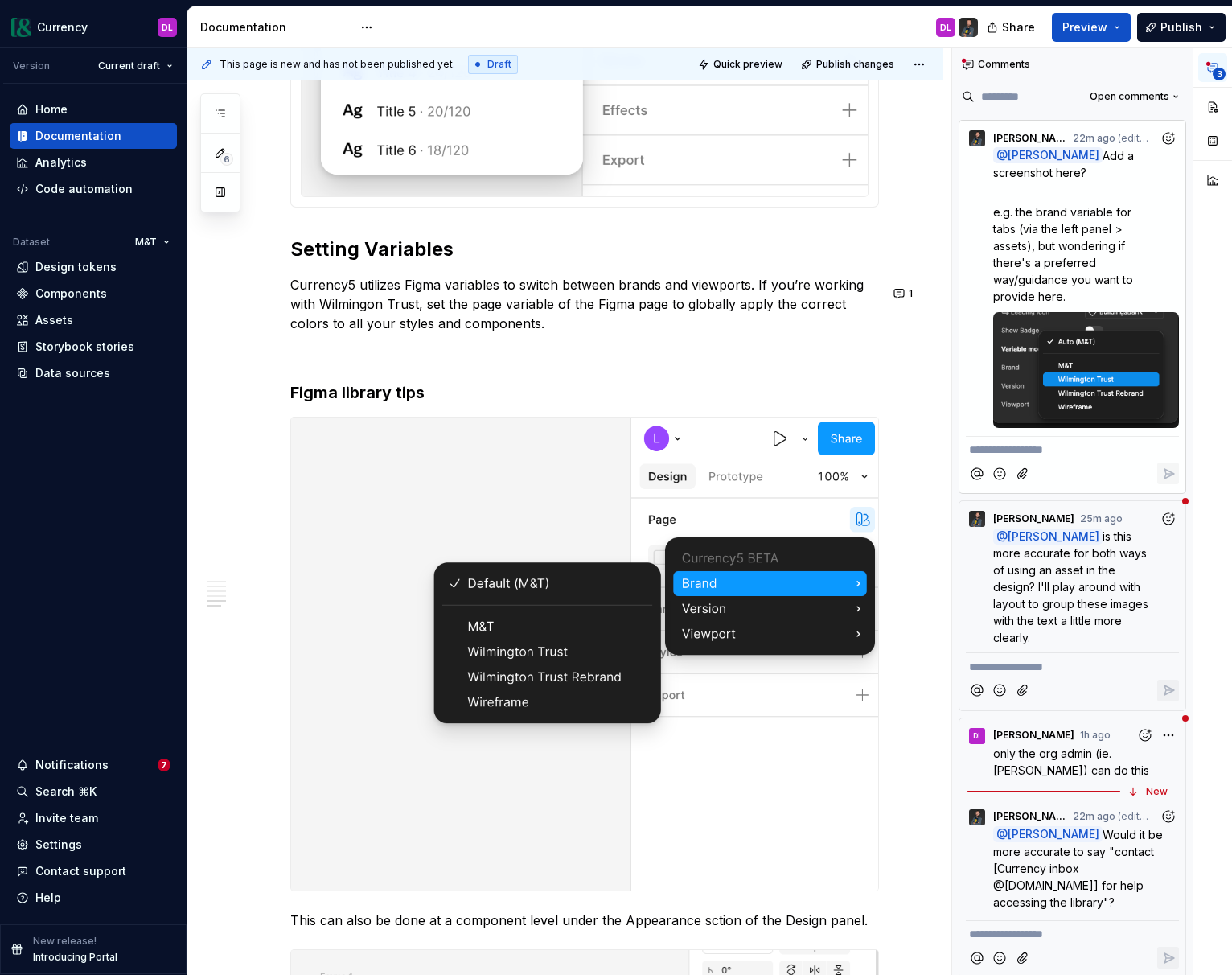
click at [1039, 454] on p "**********" at bounding box center [1072, 450] width 207 height 17
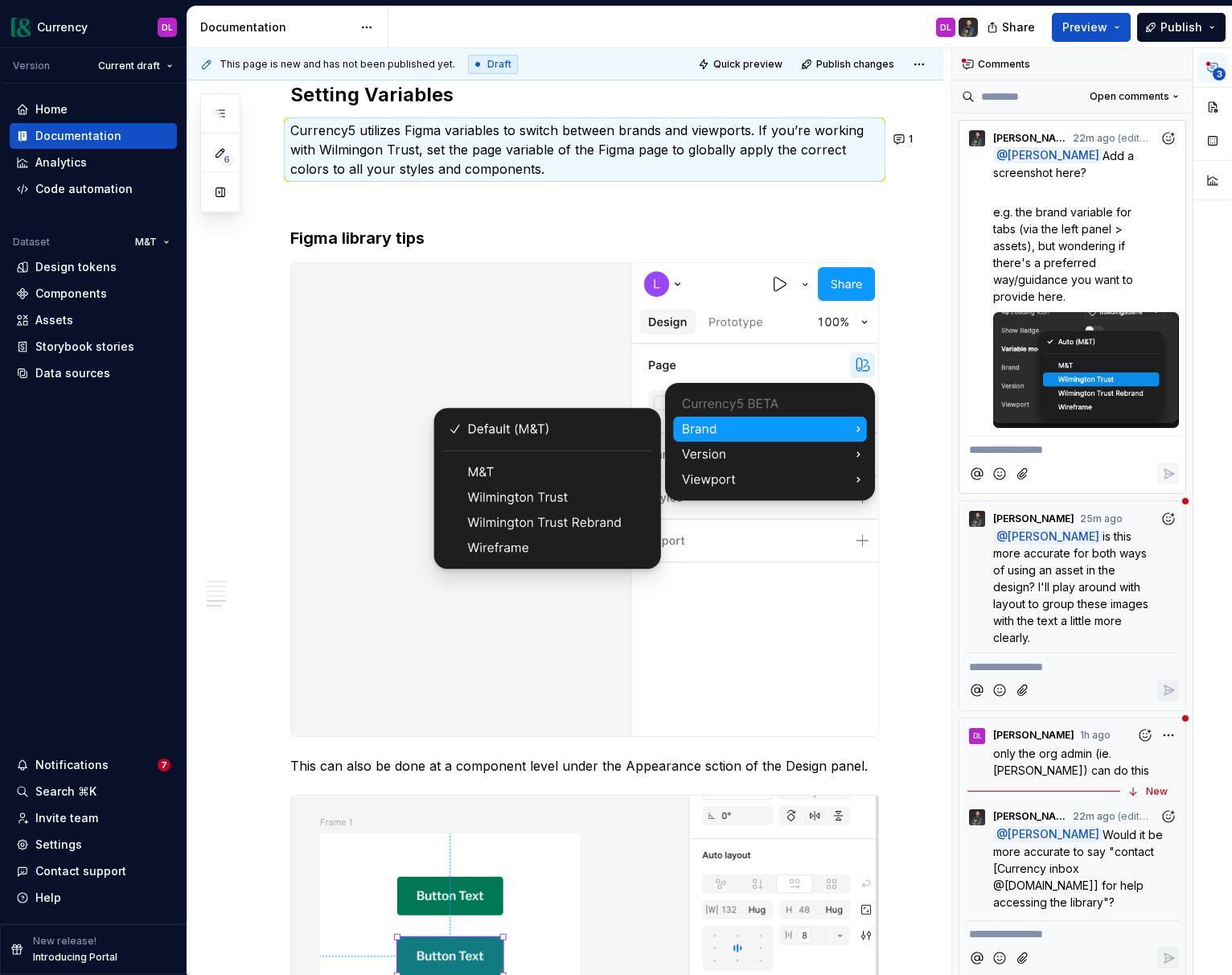
scroll to position [3403, 0]
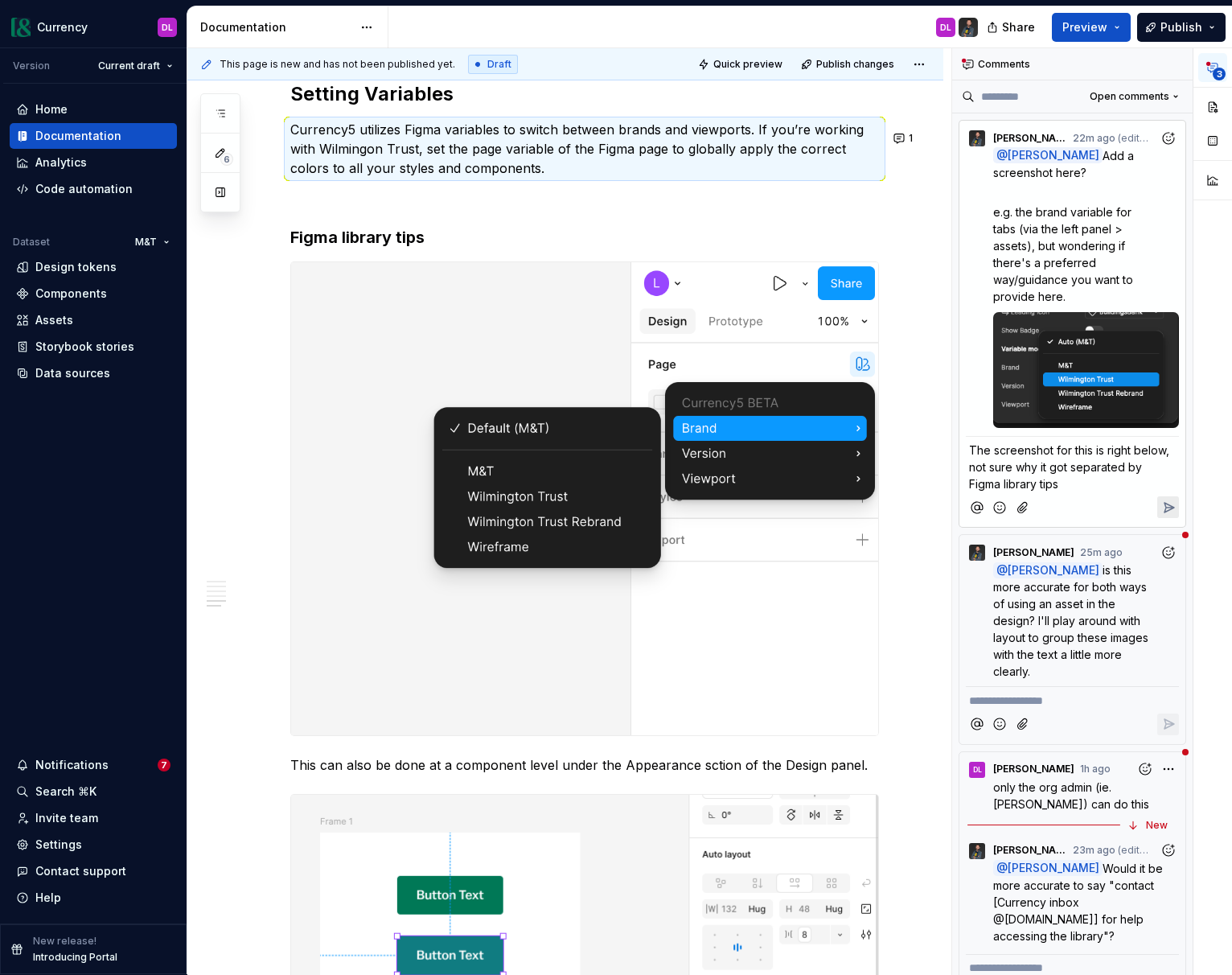
click at [1108, 456] on span "The screenshot for this is right below, not sure why it got separated by Figma …" at bounding box center [1071, 467] width 204 height 47
click at [1050, 452] on span "The screenshot for this is right below, not sure why it got separated by Figma …" at bounding box center [1071, 467] width 204 height 47
click at [1100, 450] on span "The screenshots for this is right below, not sure why it got separated by Figma…" at bounding box center [1073, 467] width 209 height 47
click at [1169, 504] on icon "Reply" at bounding box center [1170, 507] width 10 height 10
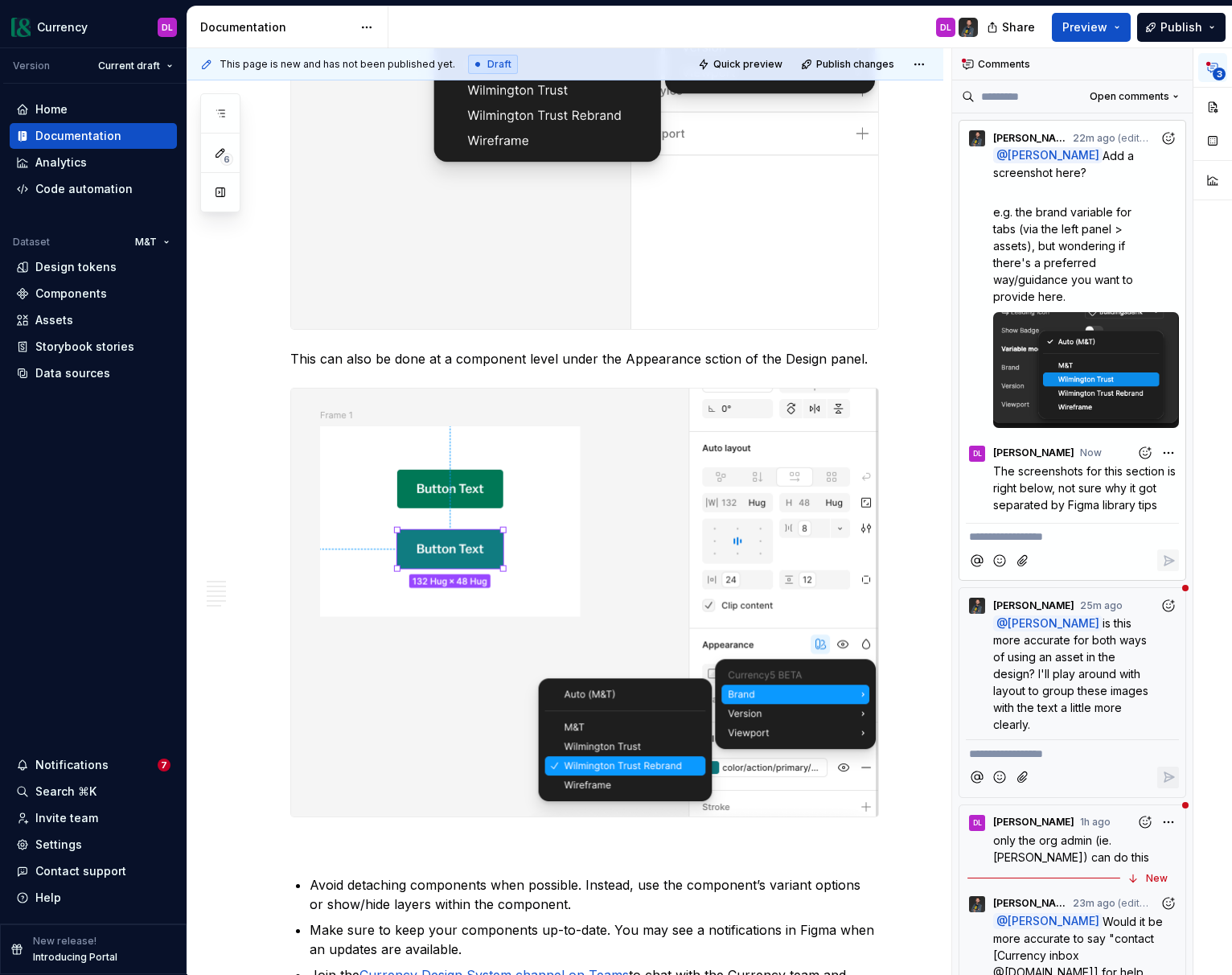
scroll to position [3470, 0]
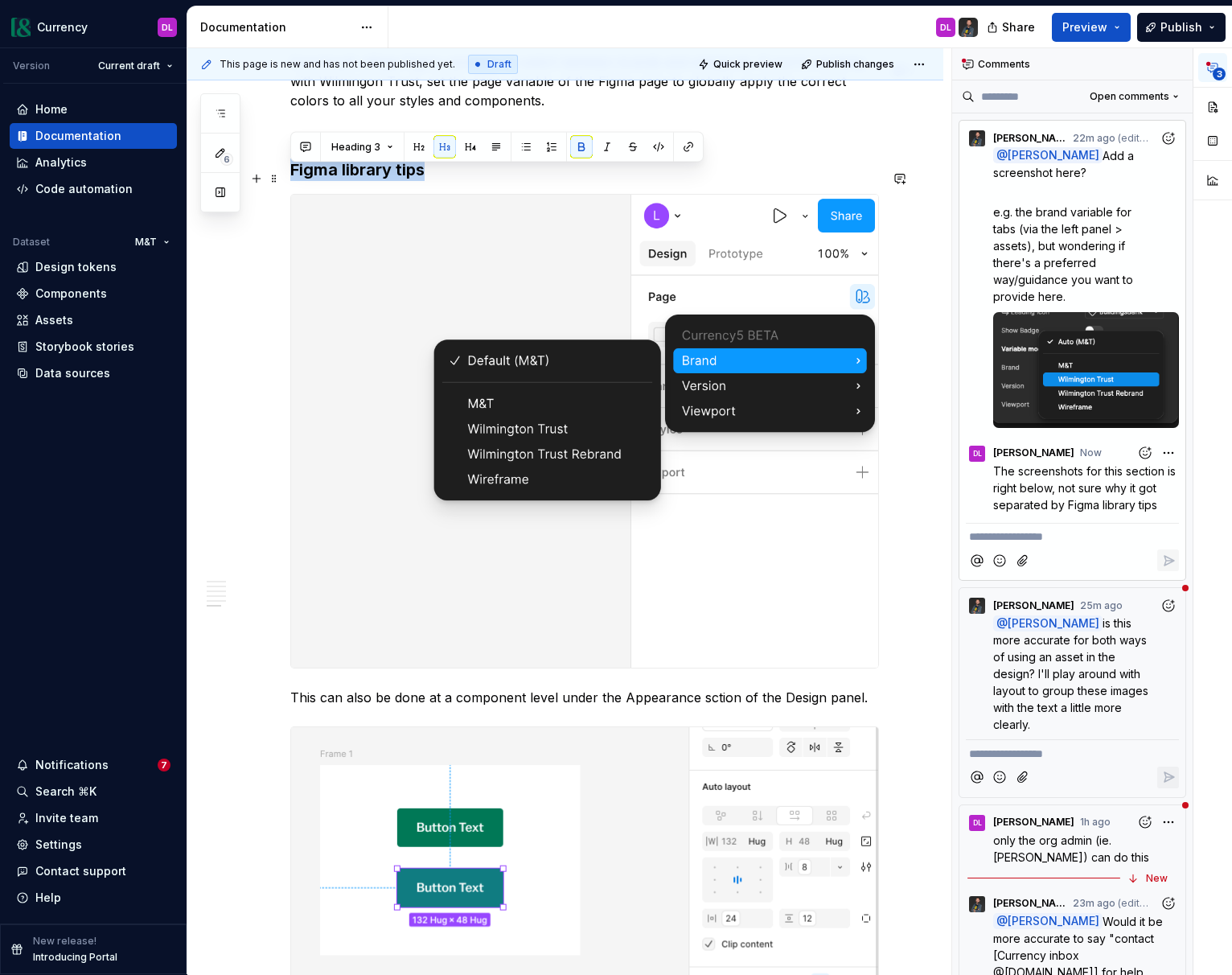
drag, startPoint x: 442, startPoint y: 178, endPoint x: 286, endPoint y: 177, distance: 156.0
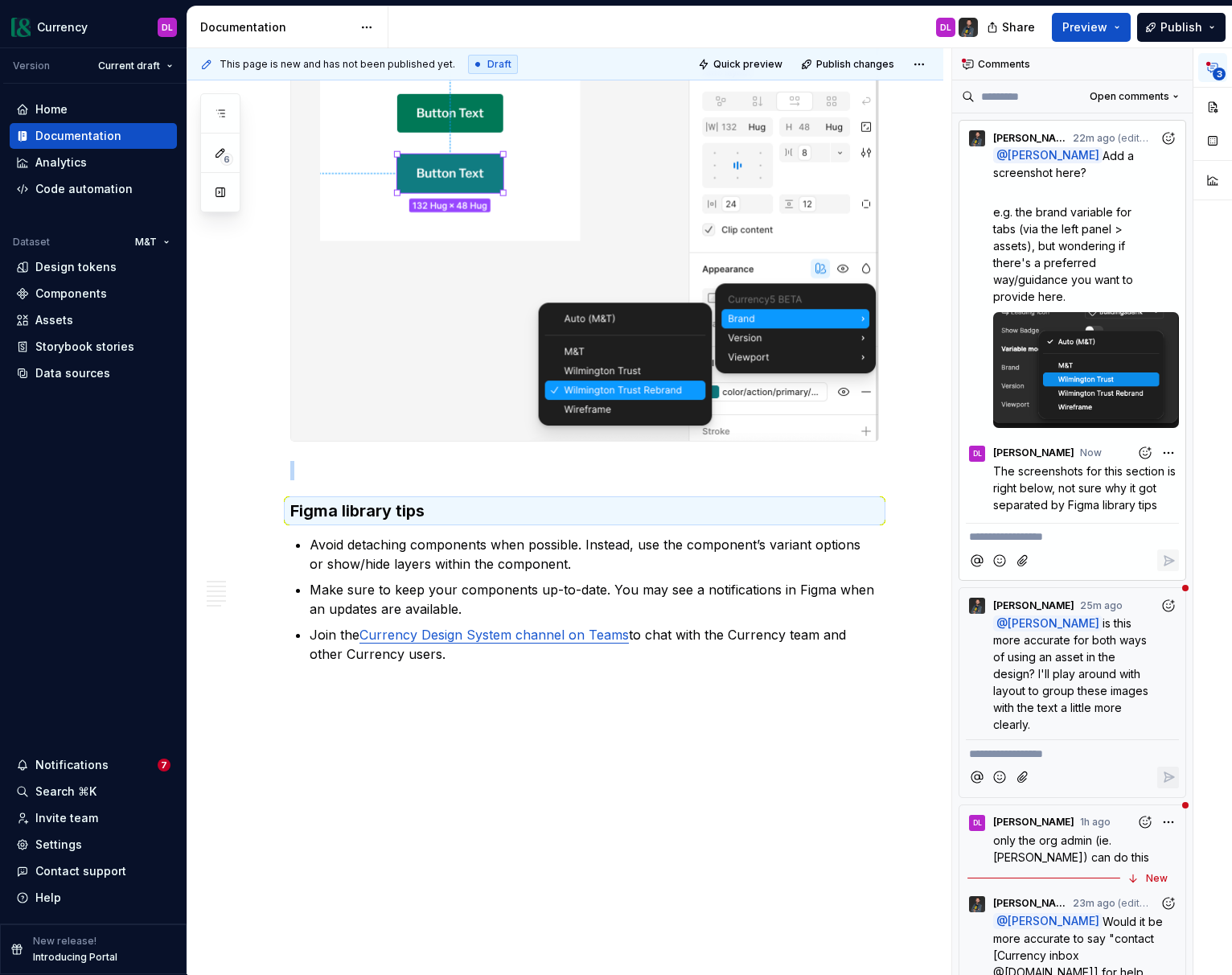
scroll to position [0, 0]
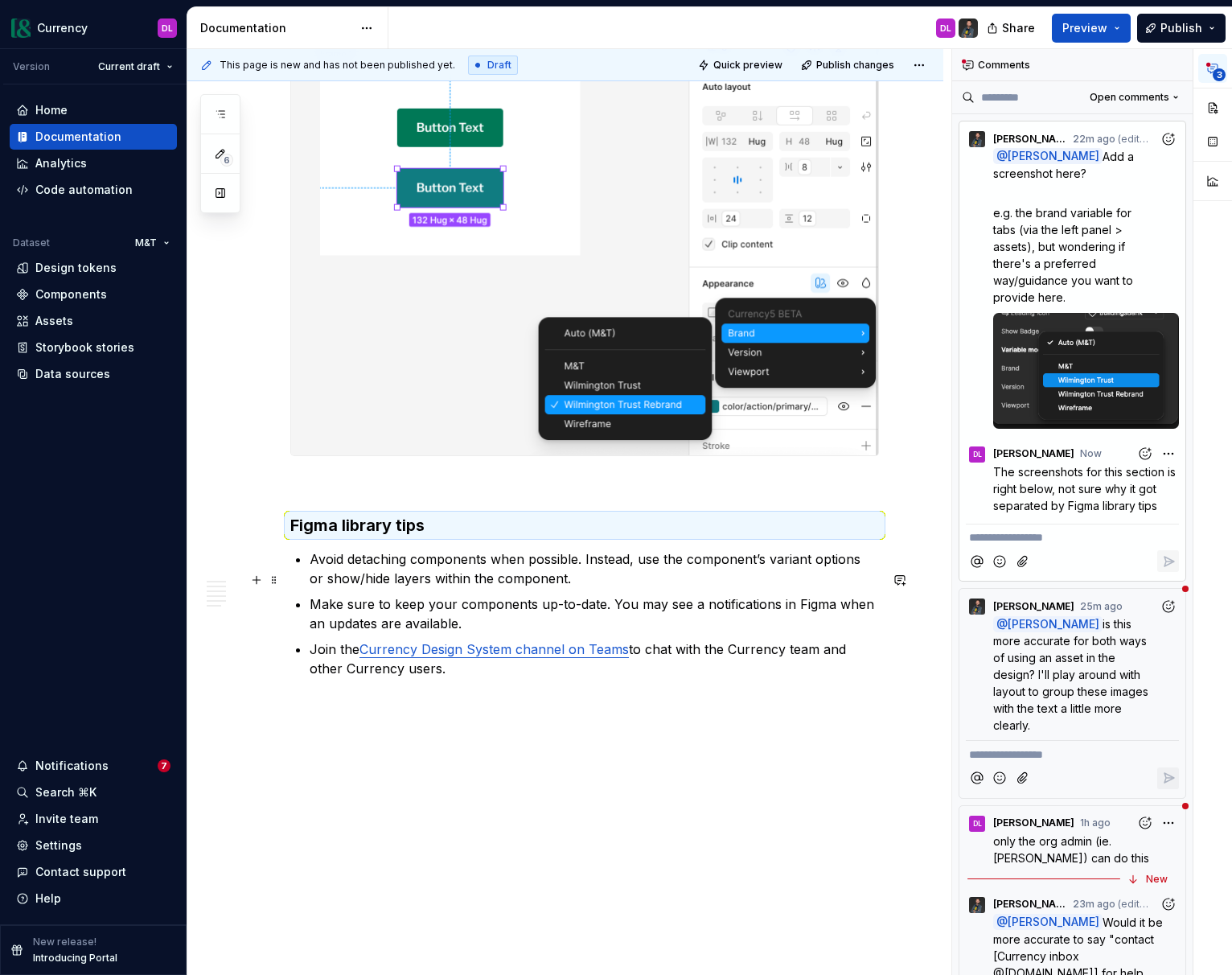
click at [407, 609] on ul "Avoid detaching components when possible. Instead, use the component’s variant …" at bounding box center [595, 613] width 570 height 129
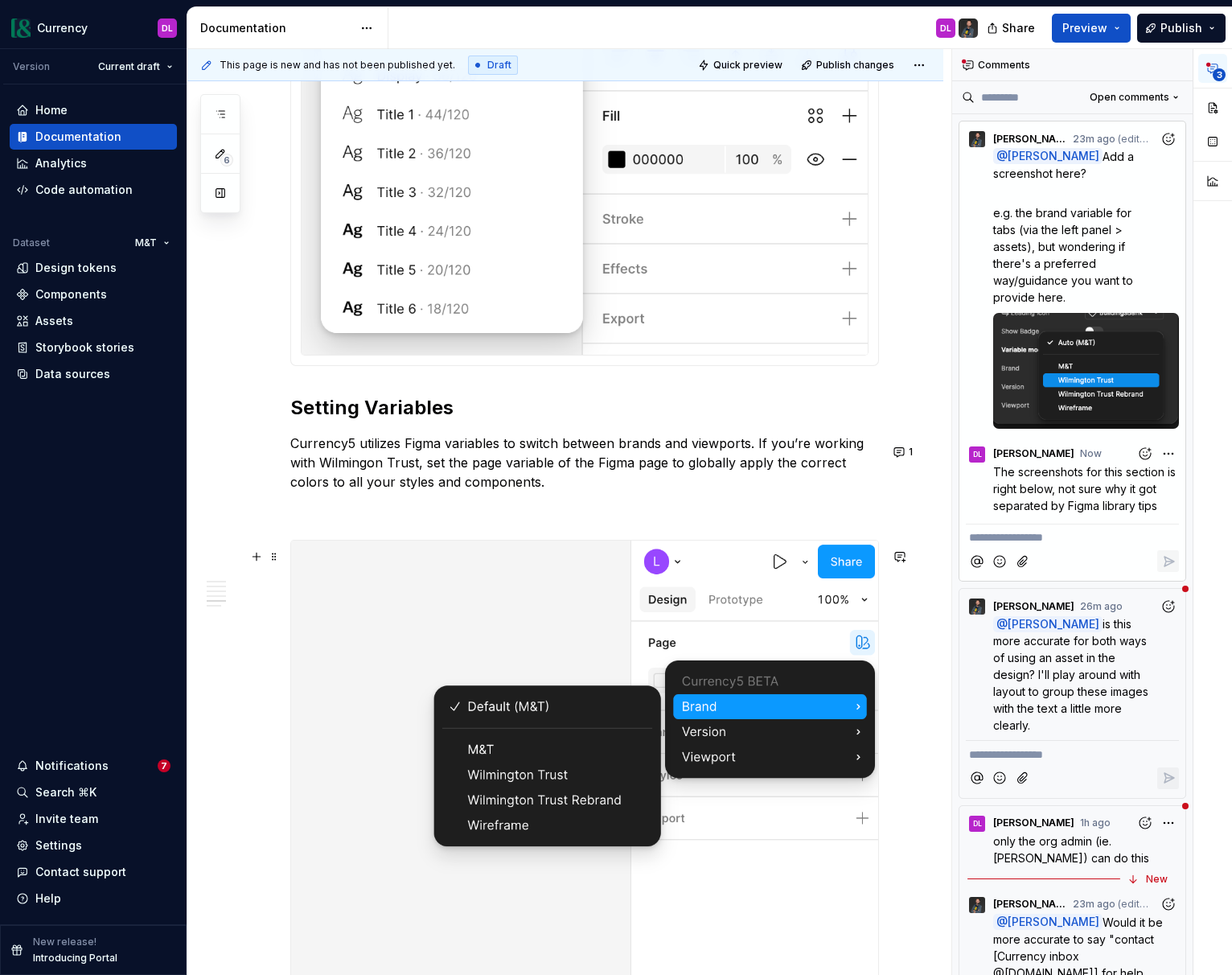
scroll to position [3129, 0]
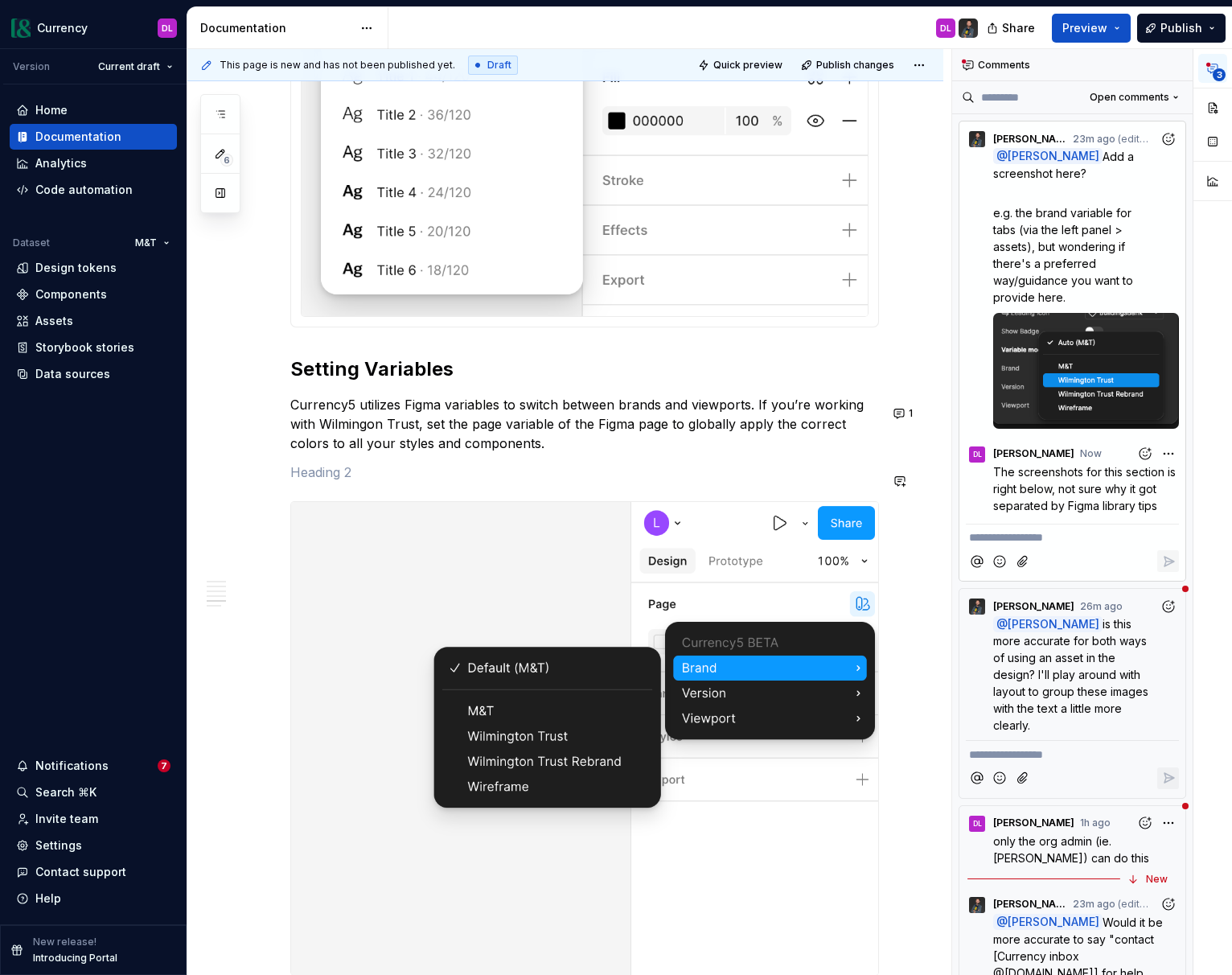
click at [584, 471] on p at bounding box center [585, 472] width 589 height 19
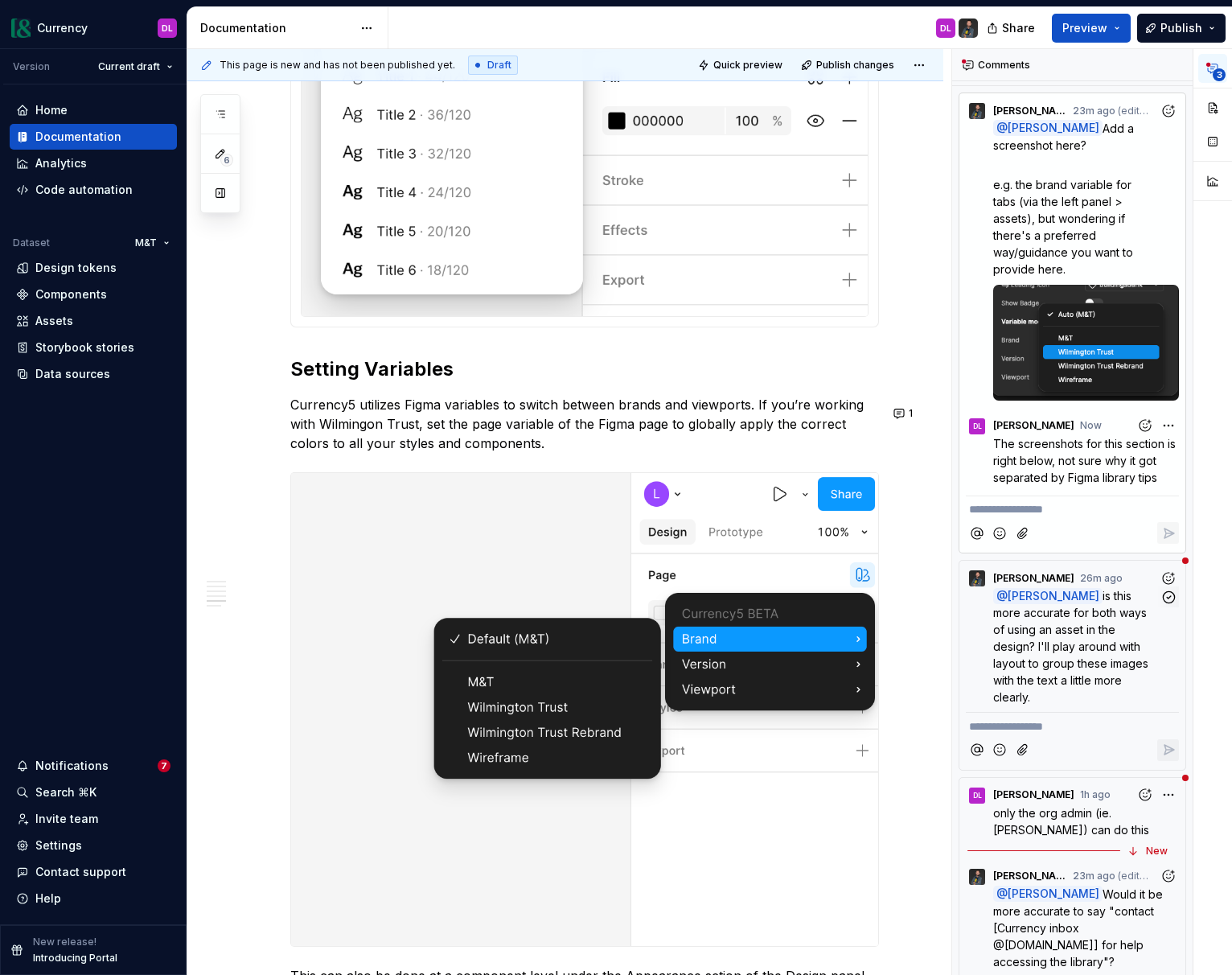
scroll to position [28, 0]
click at [1108, 637] on p "@ [PERSON_NAME] is this more accurate for both ways of using an asset in the de…" at bounding box center [1076, 646] width 167 height 118
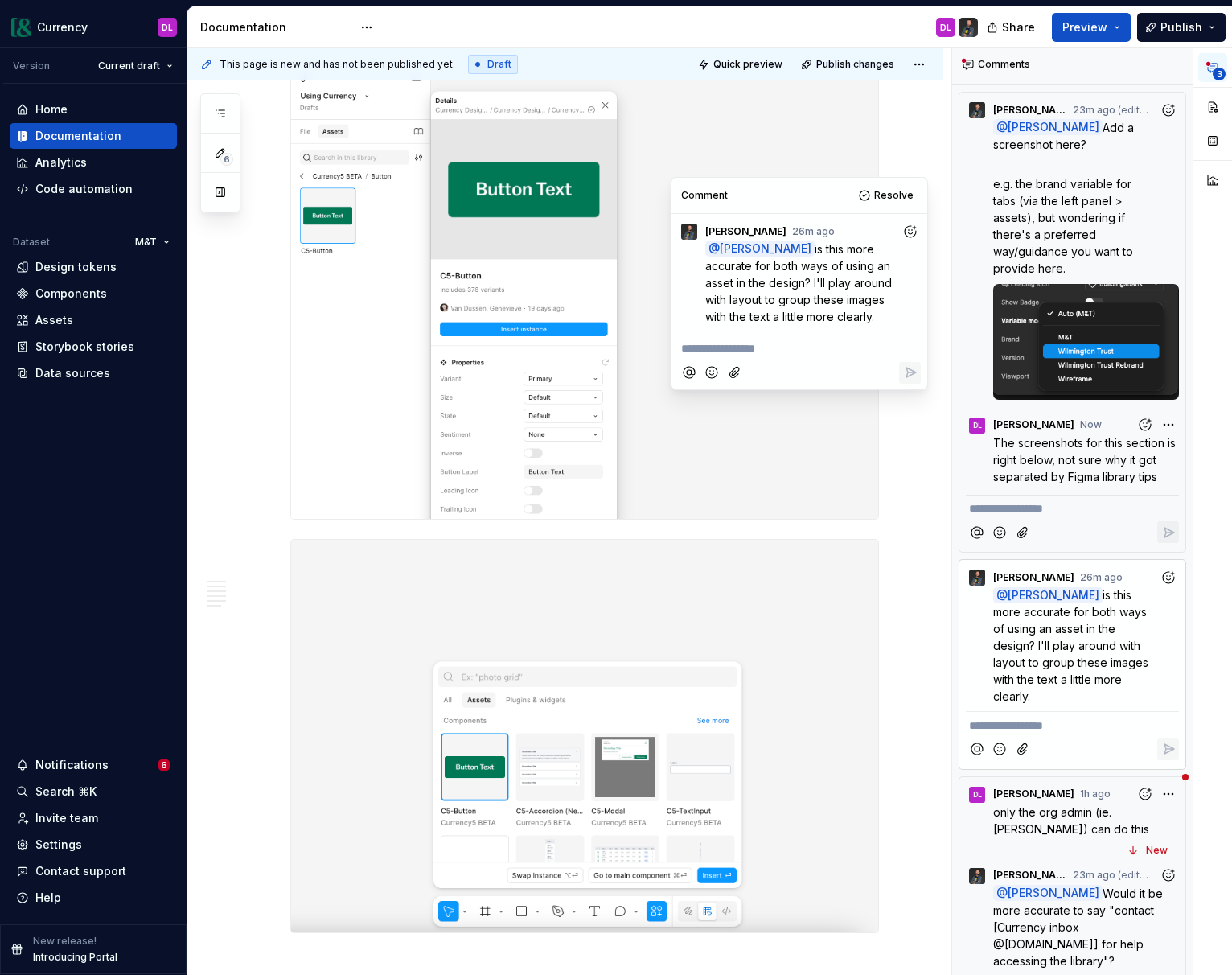
scroll to position [1057, 0]
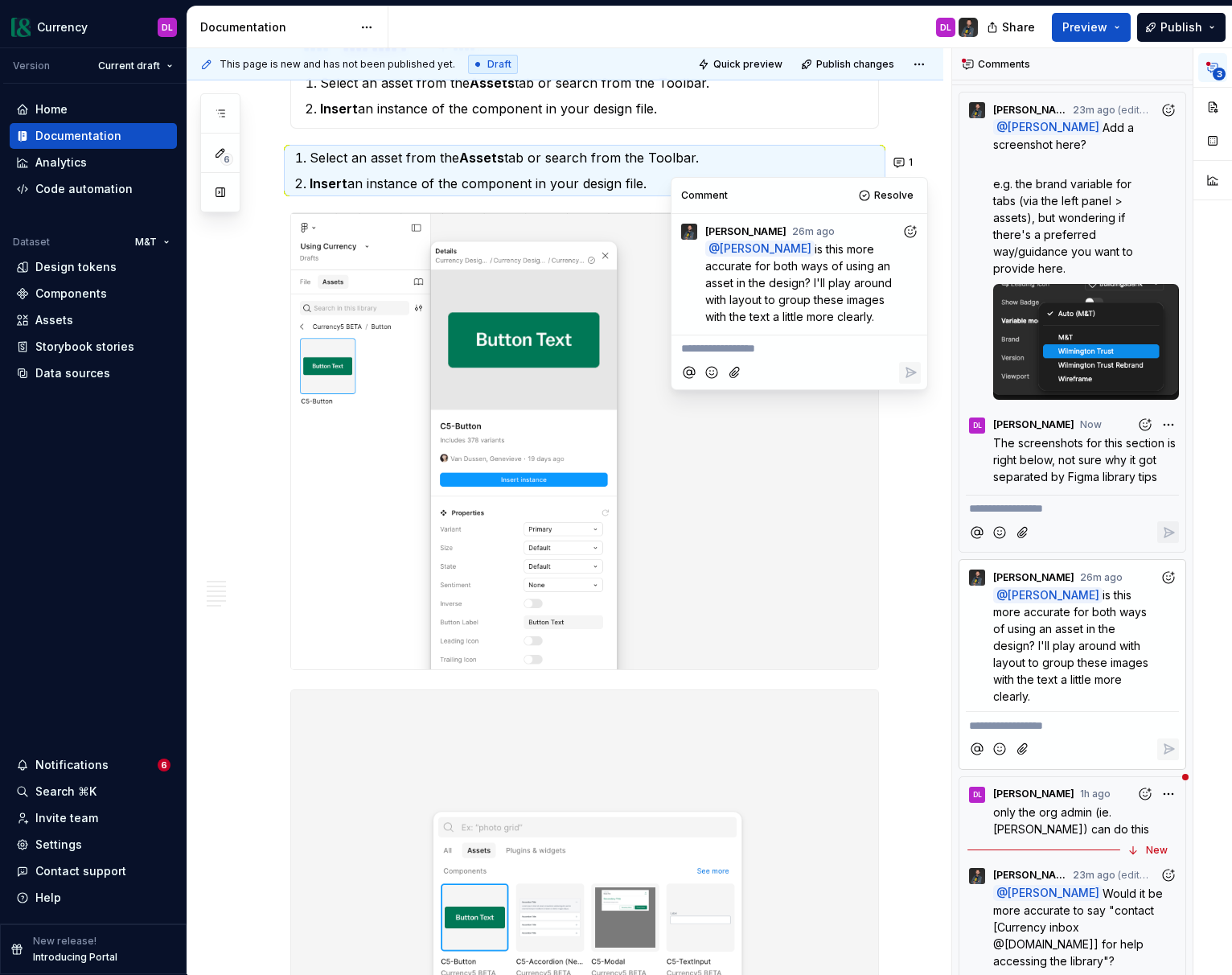
click at [810, 353] on p "**********" at bounding box center [799, 349] width 237 height 17
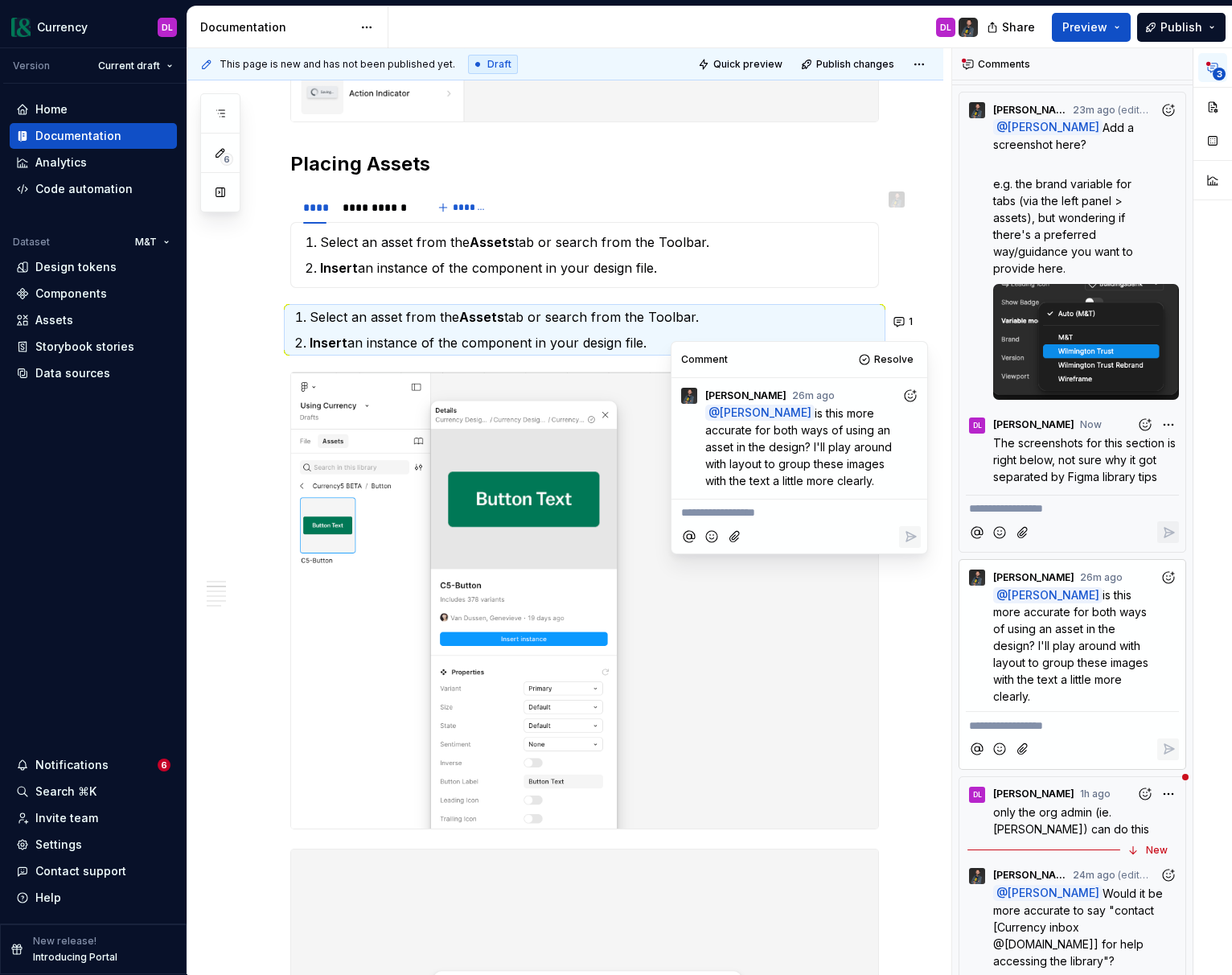
scroll to position [893, 0]
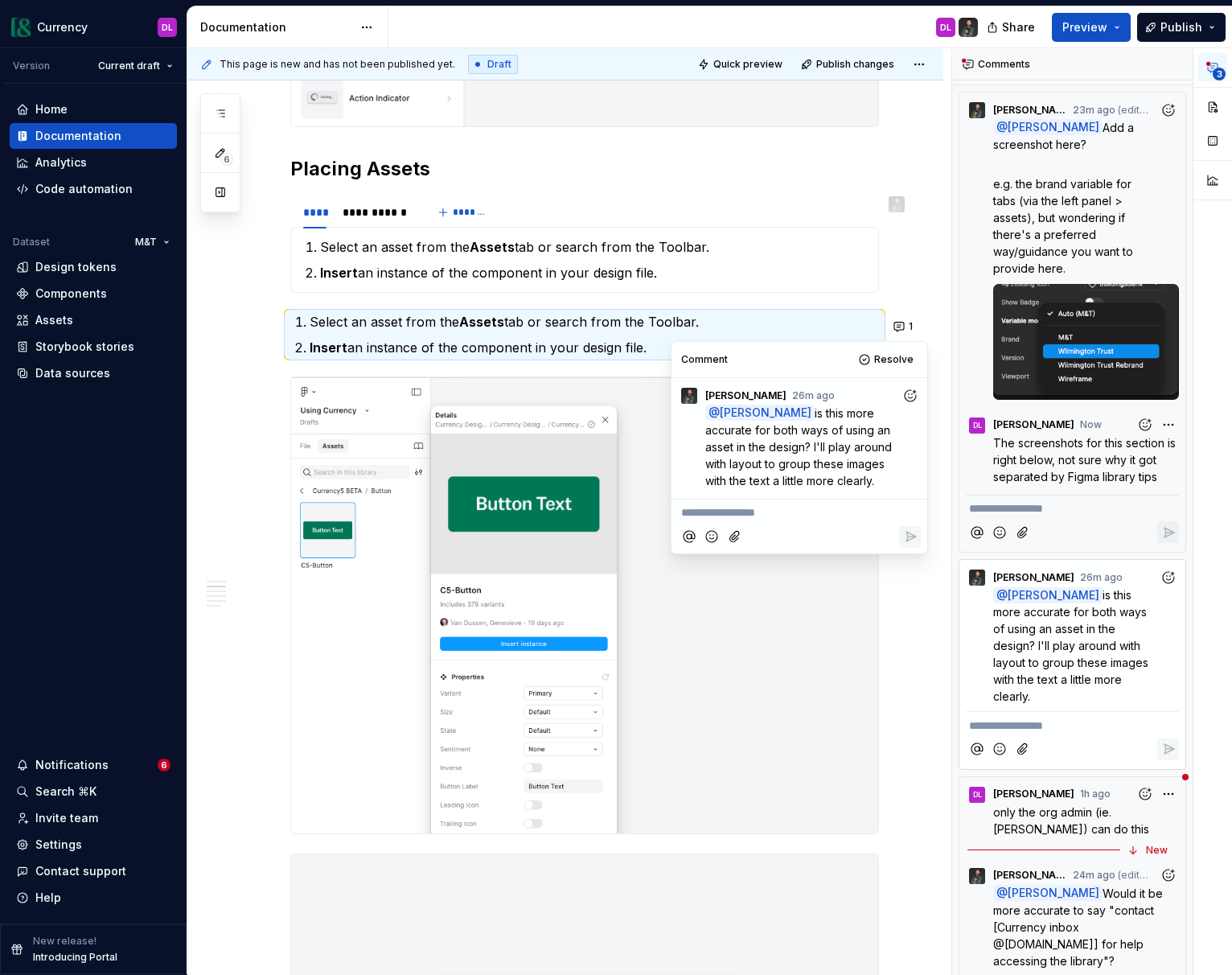
click at [806, 507] on p "**********" at bounding box center [799, 512] width 237 height 17
click at [785, 538] on div at bounding box center [799, 553] width 243 height 33
click at [788, 531] on p "yes, they can do it like this, or simply drag and drop the" at bounding box center [799, 521] width 237 height 34
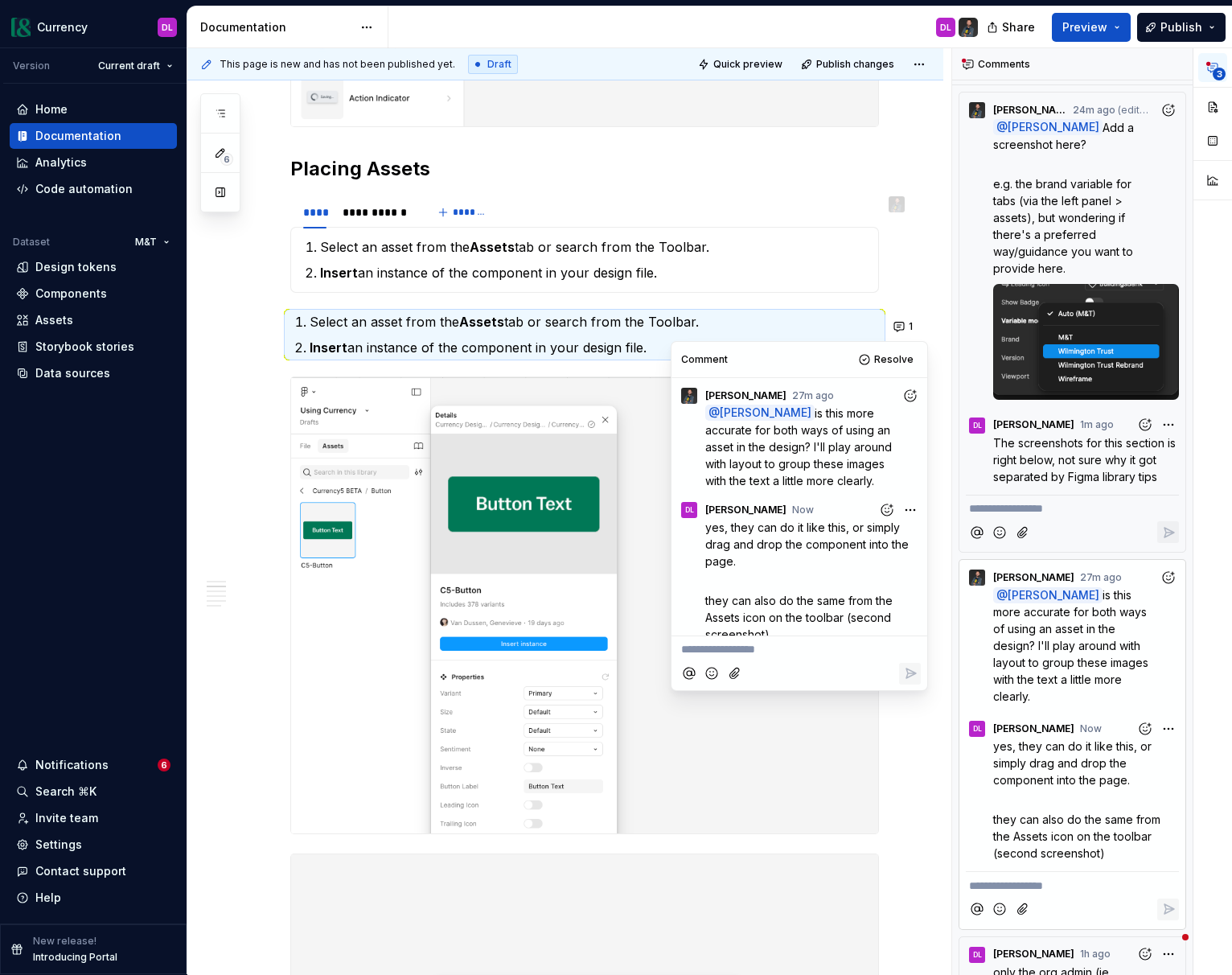
scroll to position [15, 0]
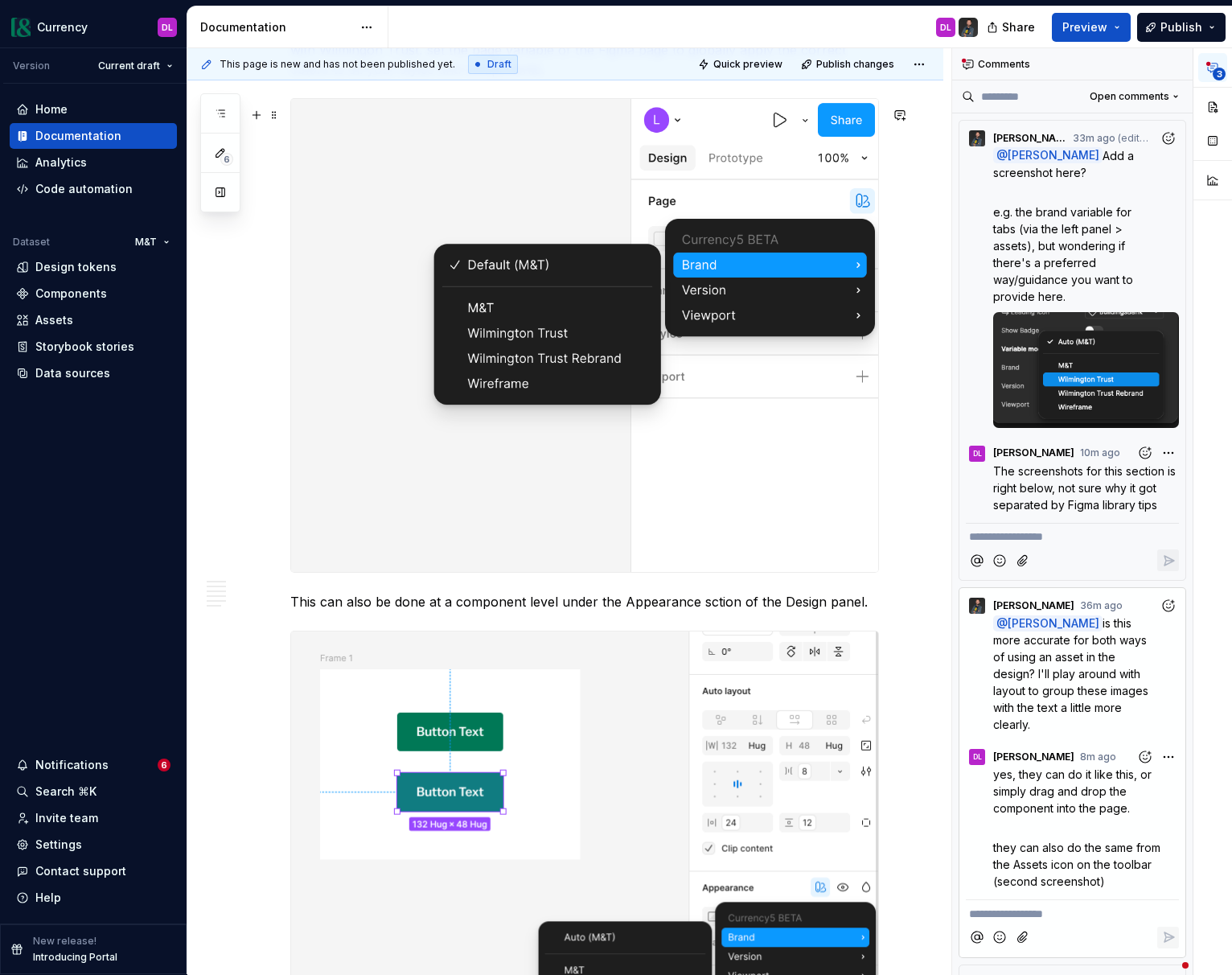
scroll to position [3152, 0]
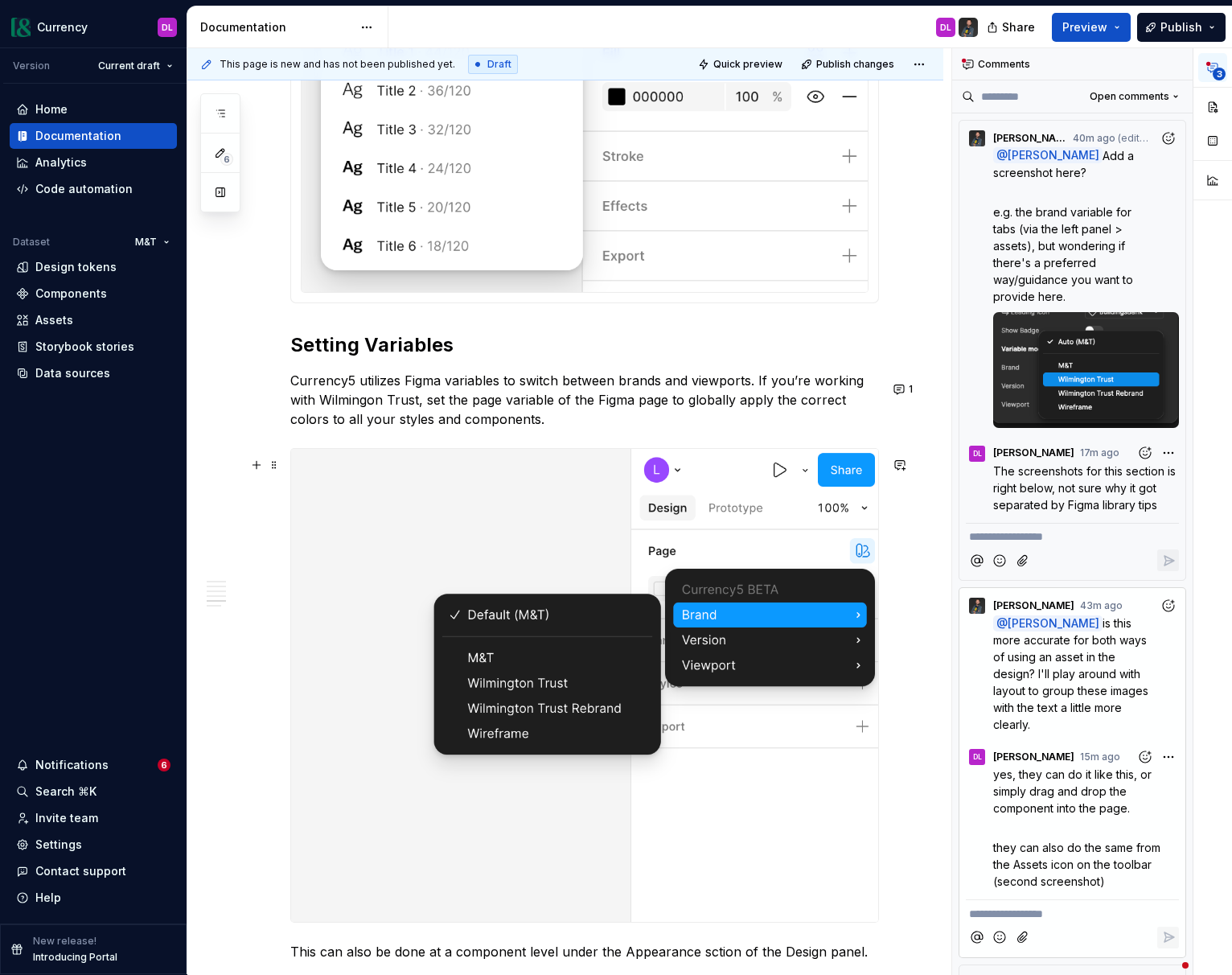
type textarea "*"
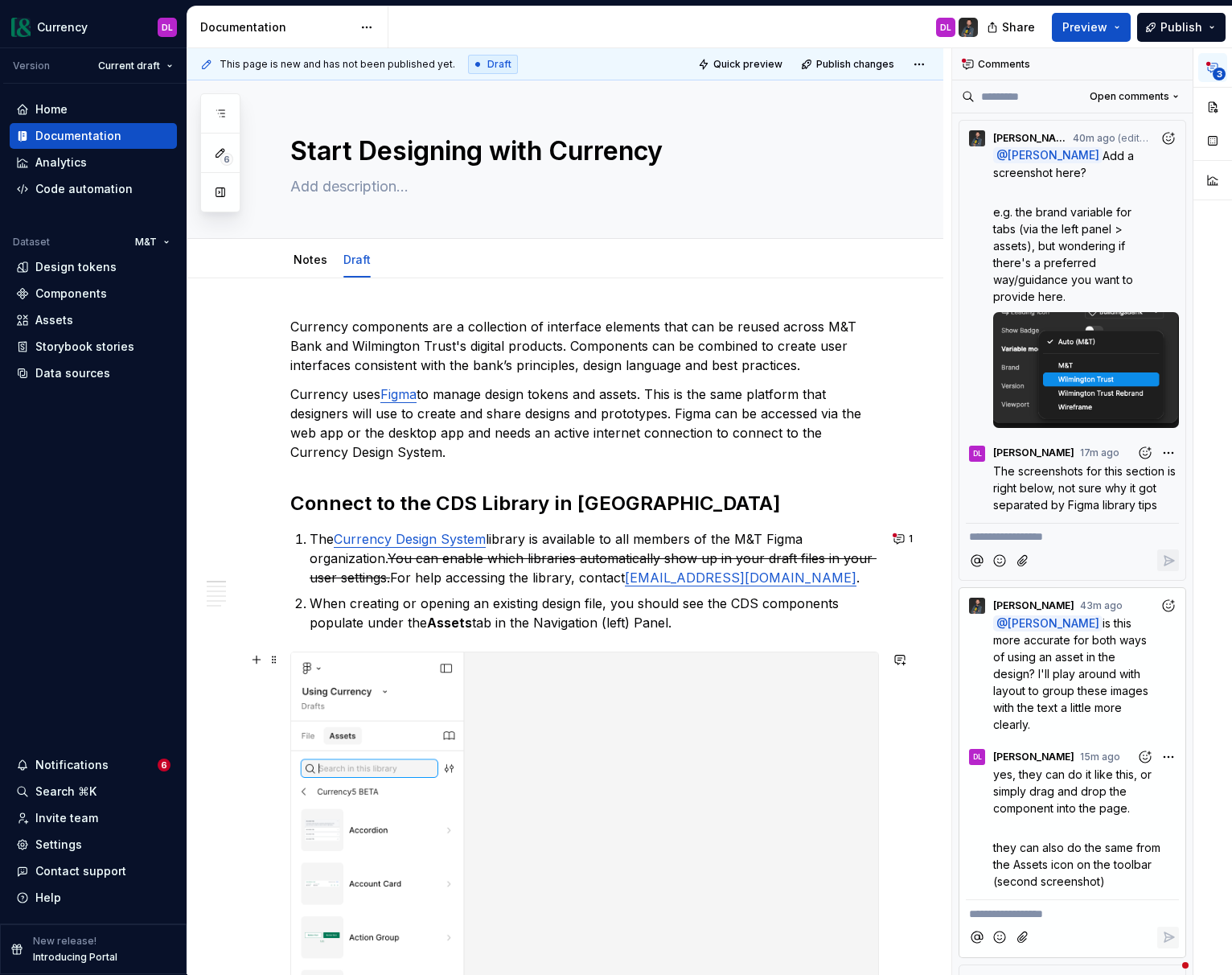
scroll to position [223, 0]
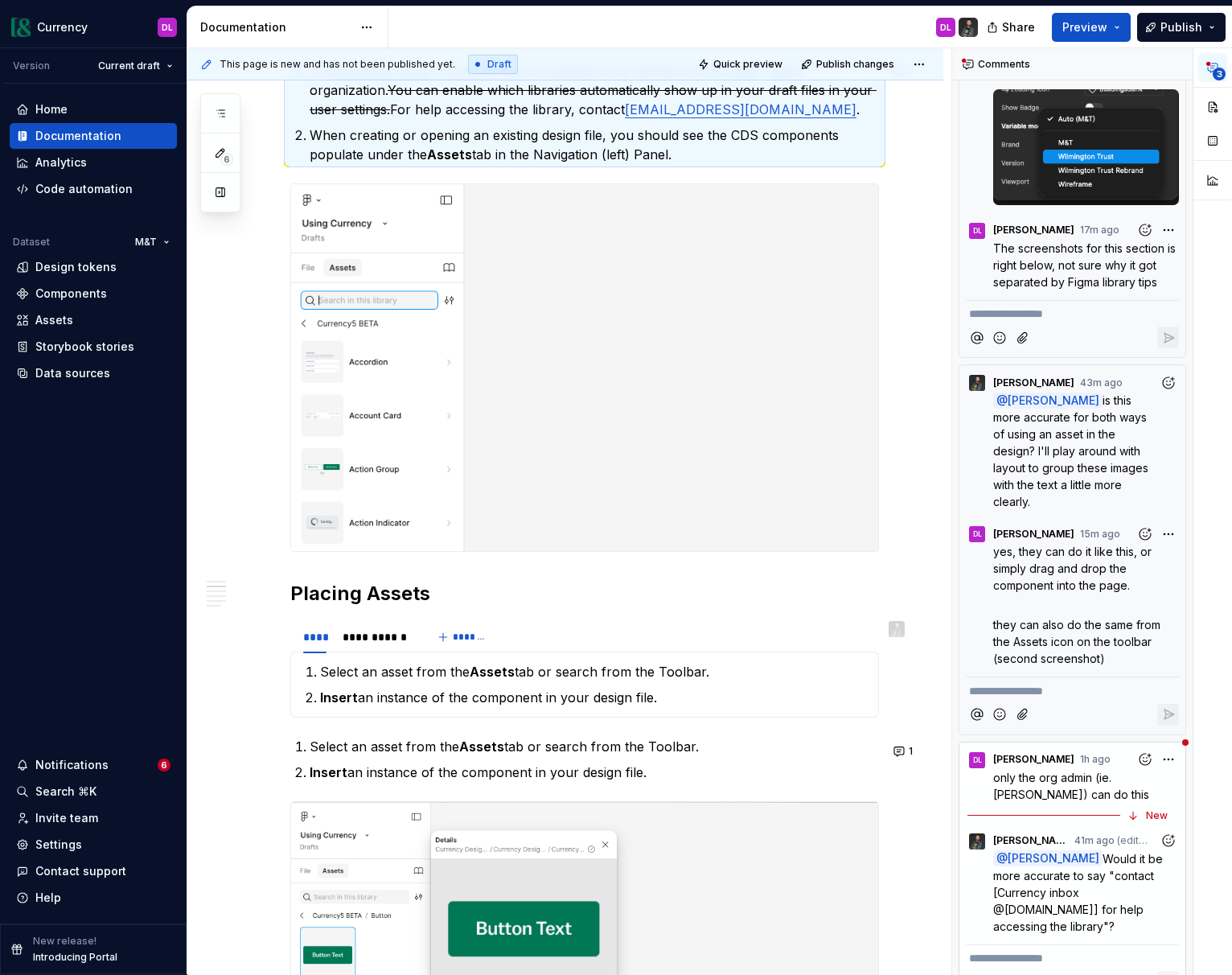
click at [1043, 950] on p "**********" at bounding box center [1072, 958] width 207 height 17
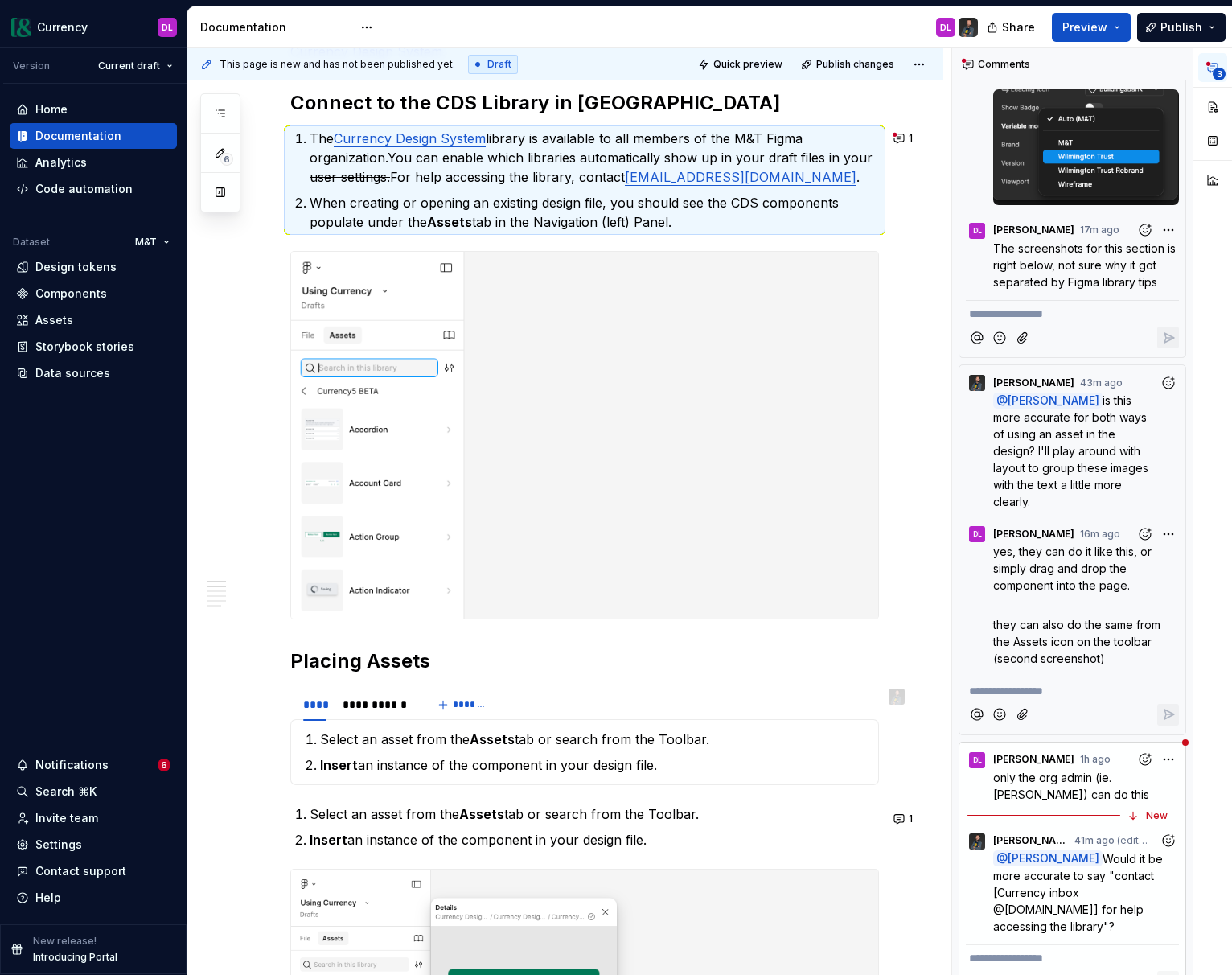
click at [1080, 965] on div at bounding box center [1072, 981] width 213 height 33
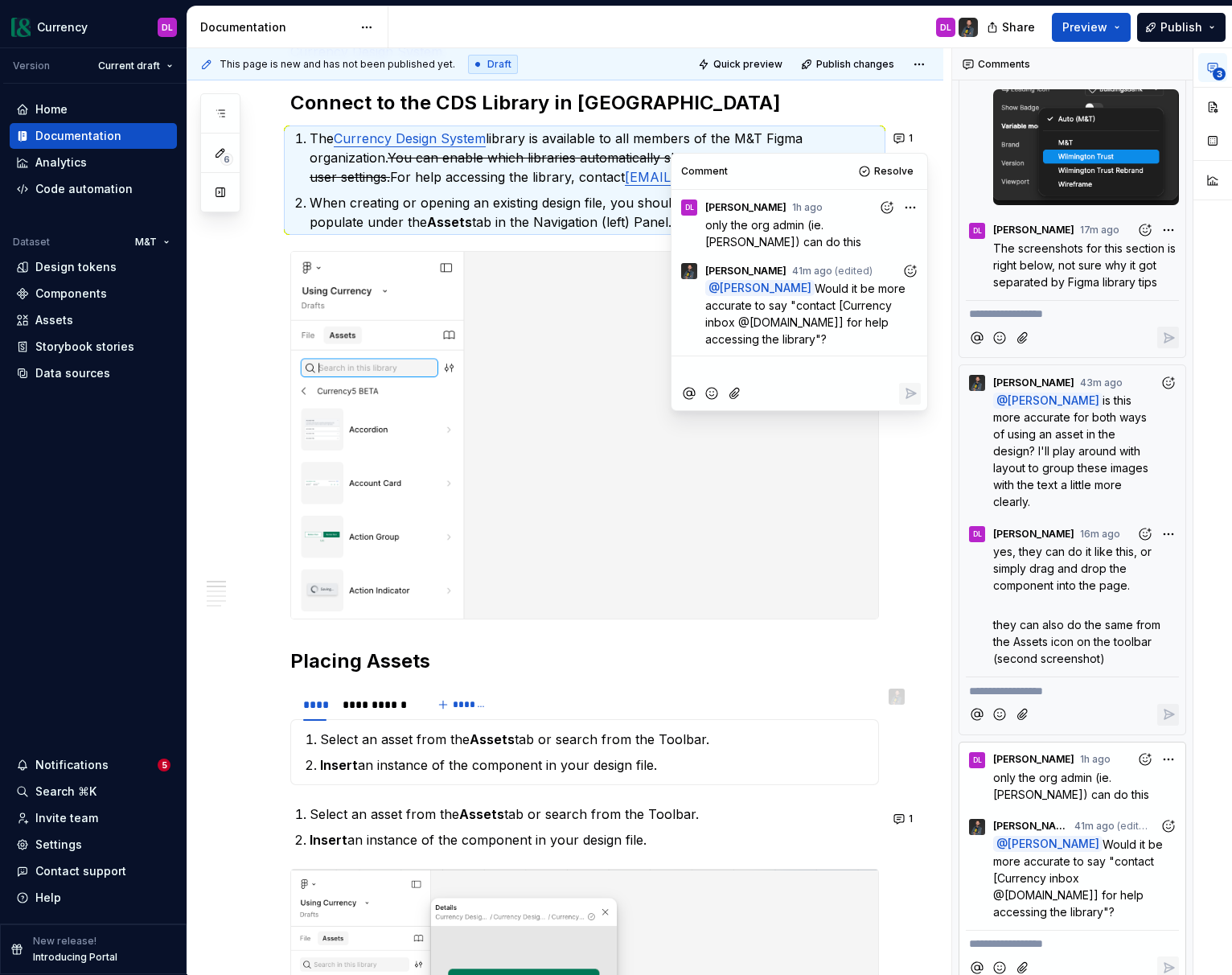
scroll to position [209, 0]
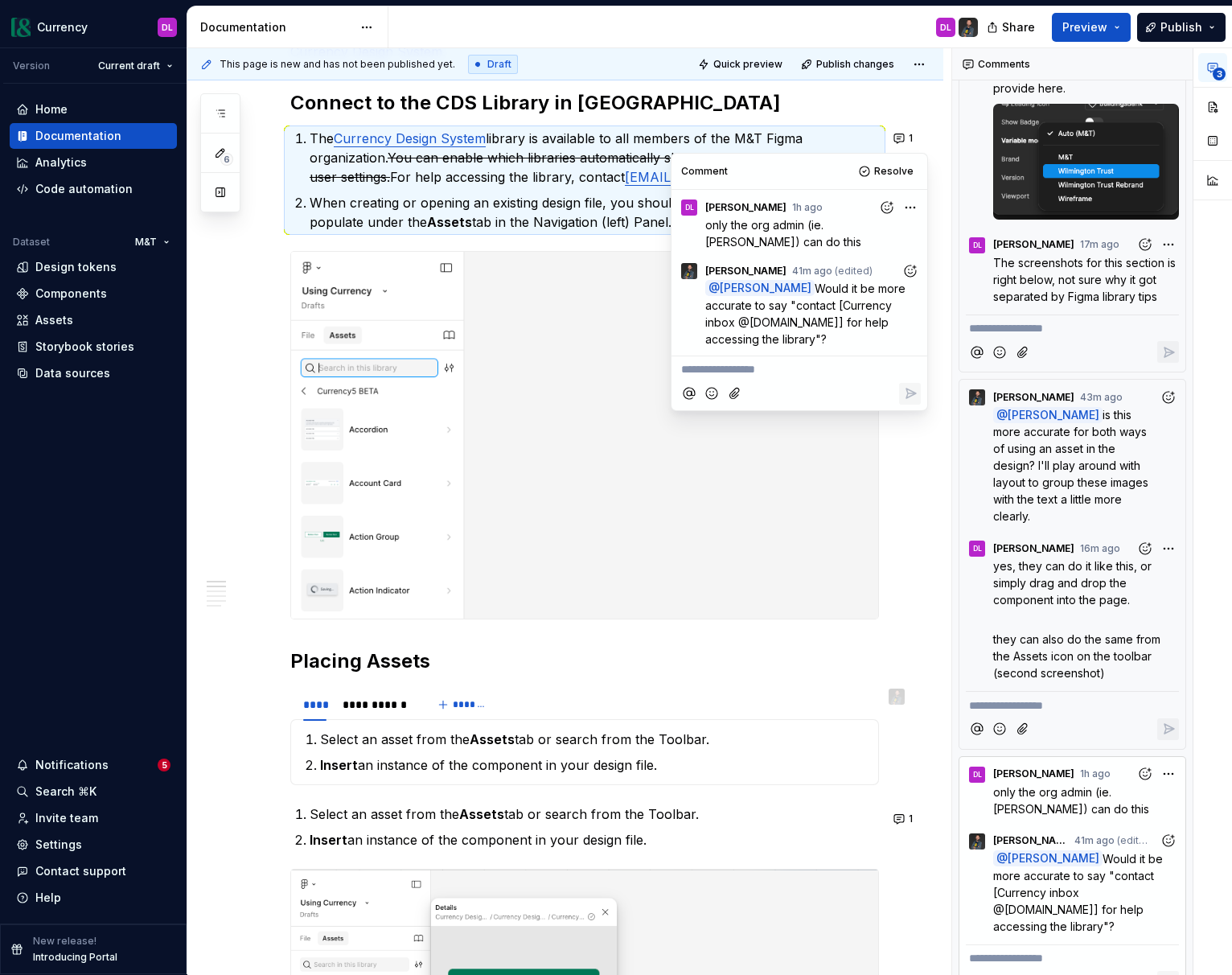
click at [1049, 965] on div at bounding box center [1072, 981] width 213 height 33
click at [1048, 965] on div at bounding box center [1072, 981] width 213 height 33
click at [1051, 950] on p "**********" at bounding box center [1072, 958] width 207 height 17
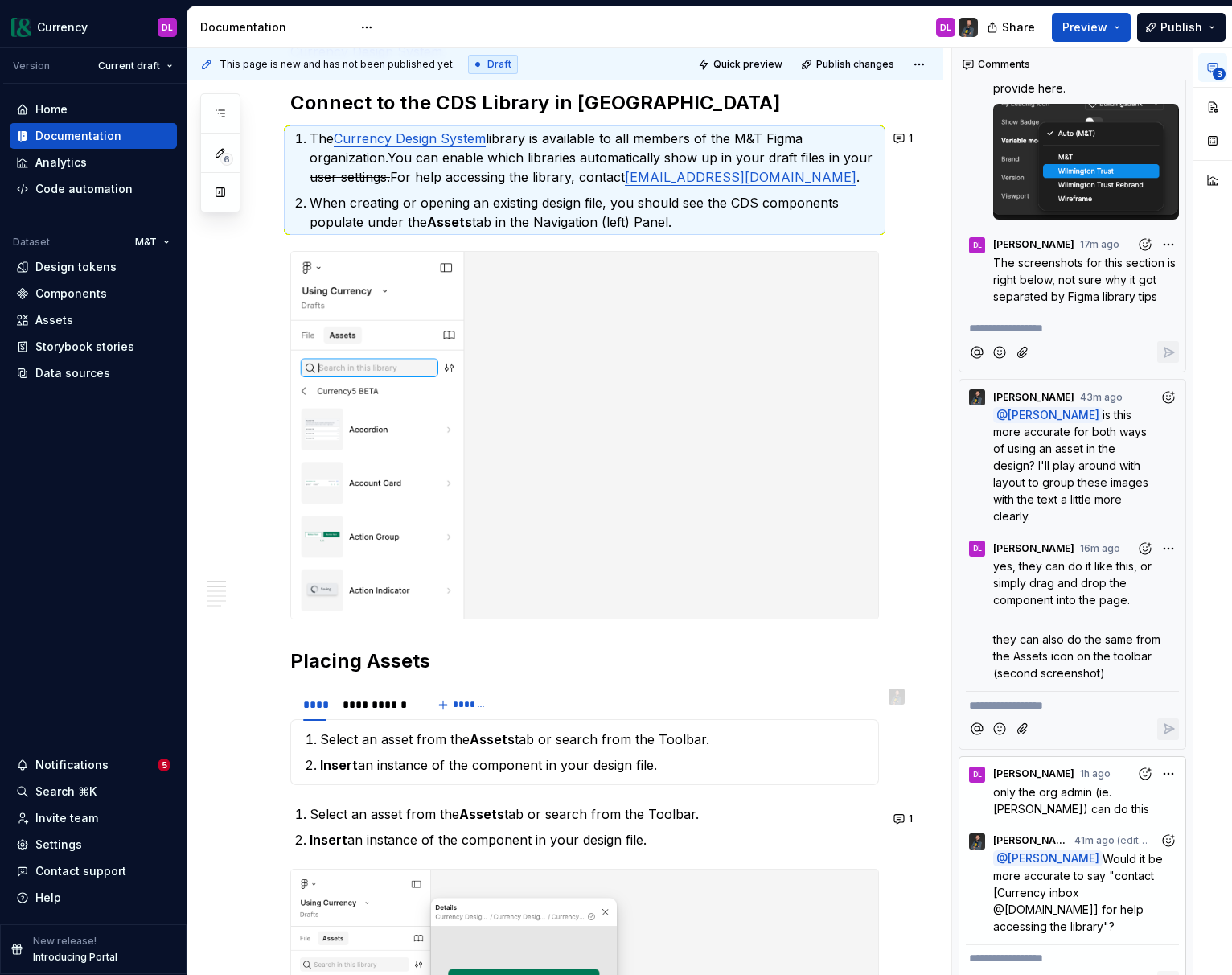
click at [1051, 950] on p "**********" at bounding box center [1072, 958] width 207 height 17
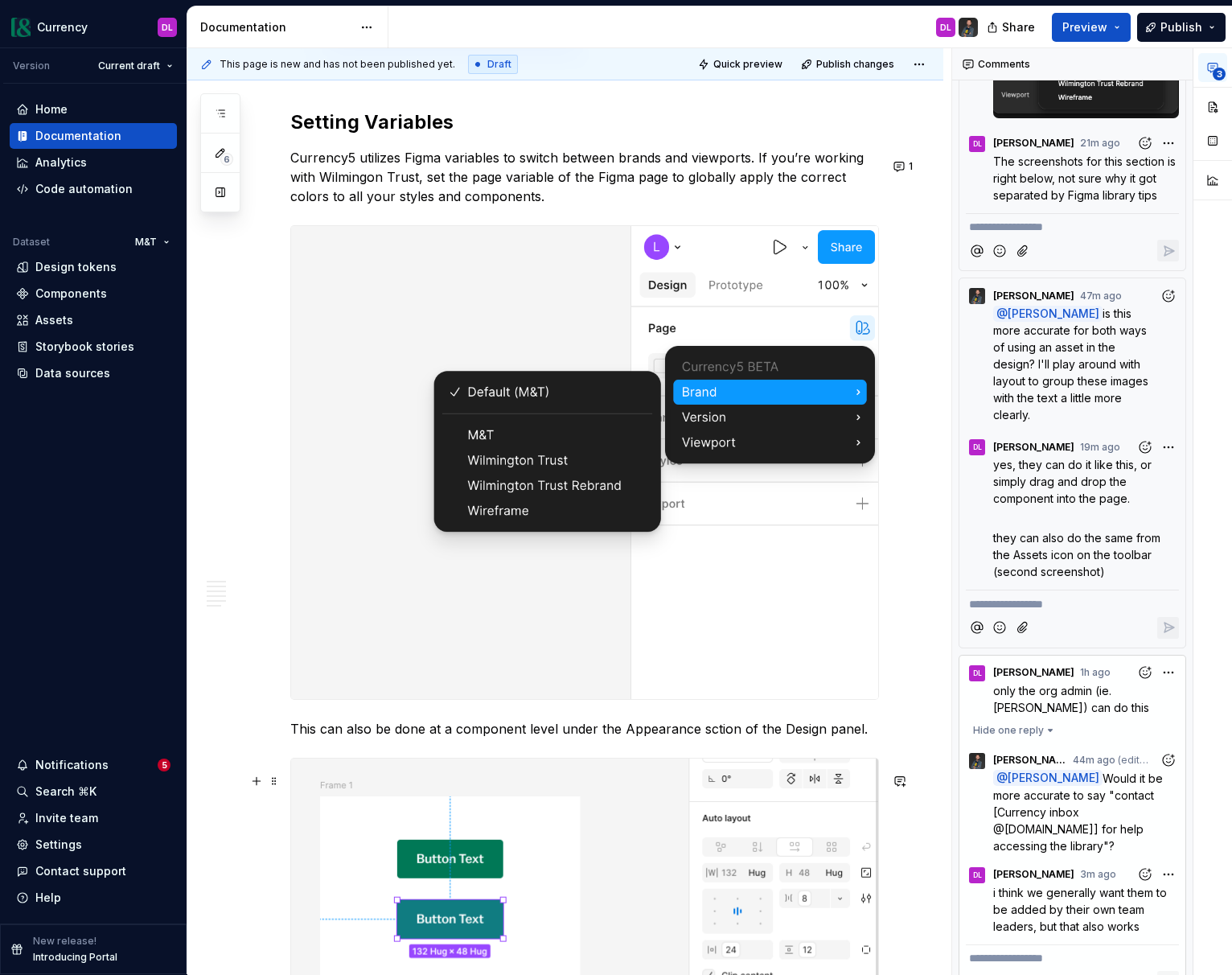
scroll to position [3312, 0]
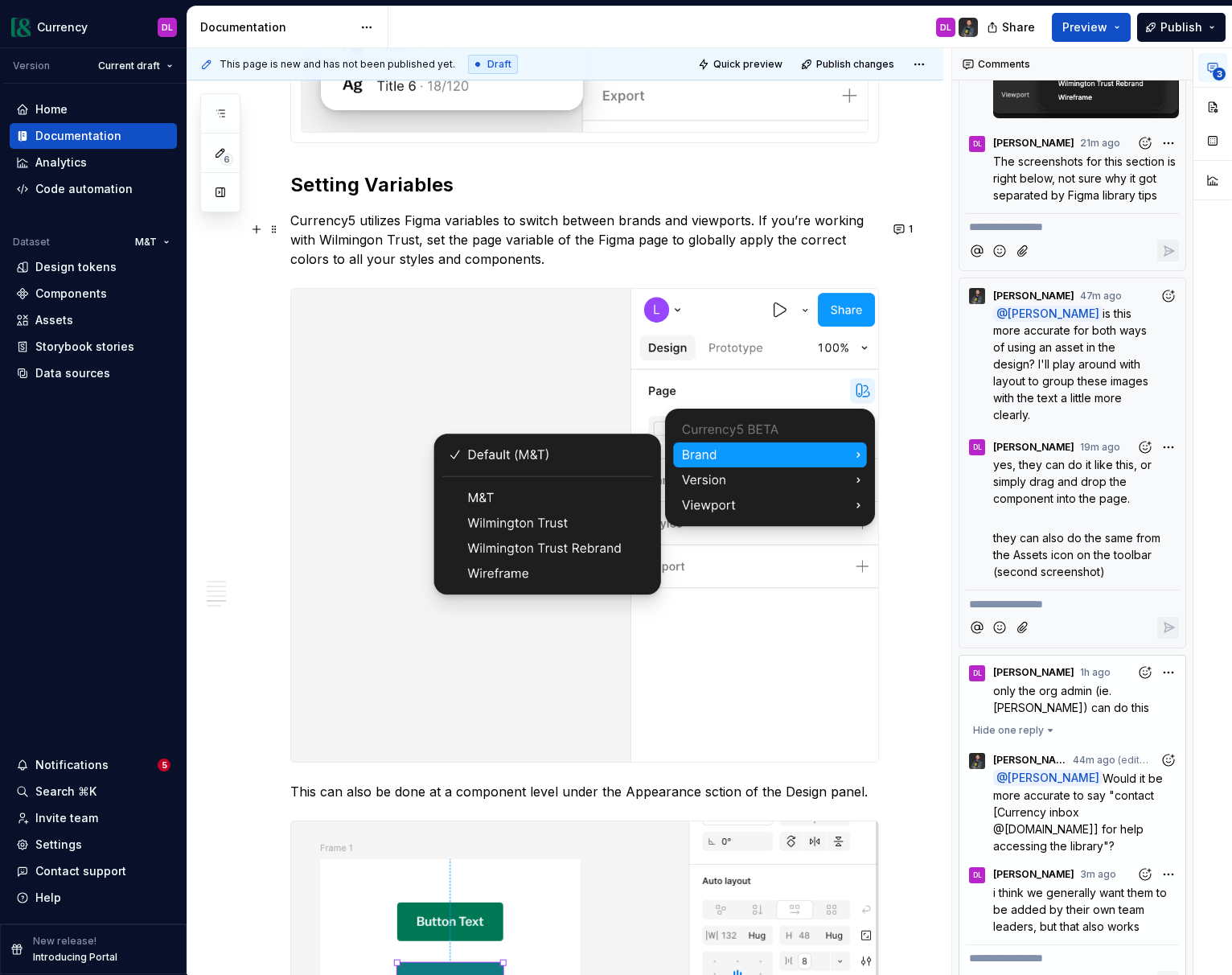
click at [710, 264] on p "Currency5 utilizes Figma variables to switch between brands and viewports. If y…" at bounding box center [585, 240] width 589 height 58
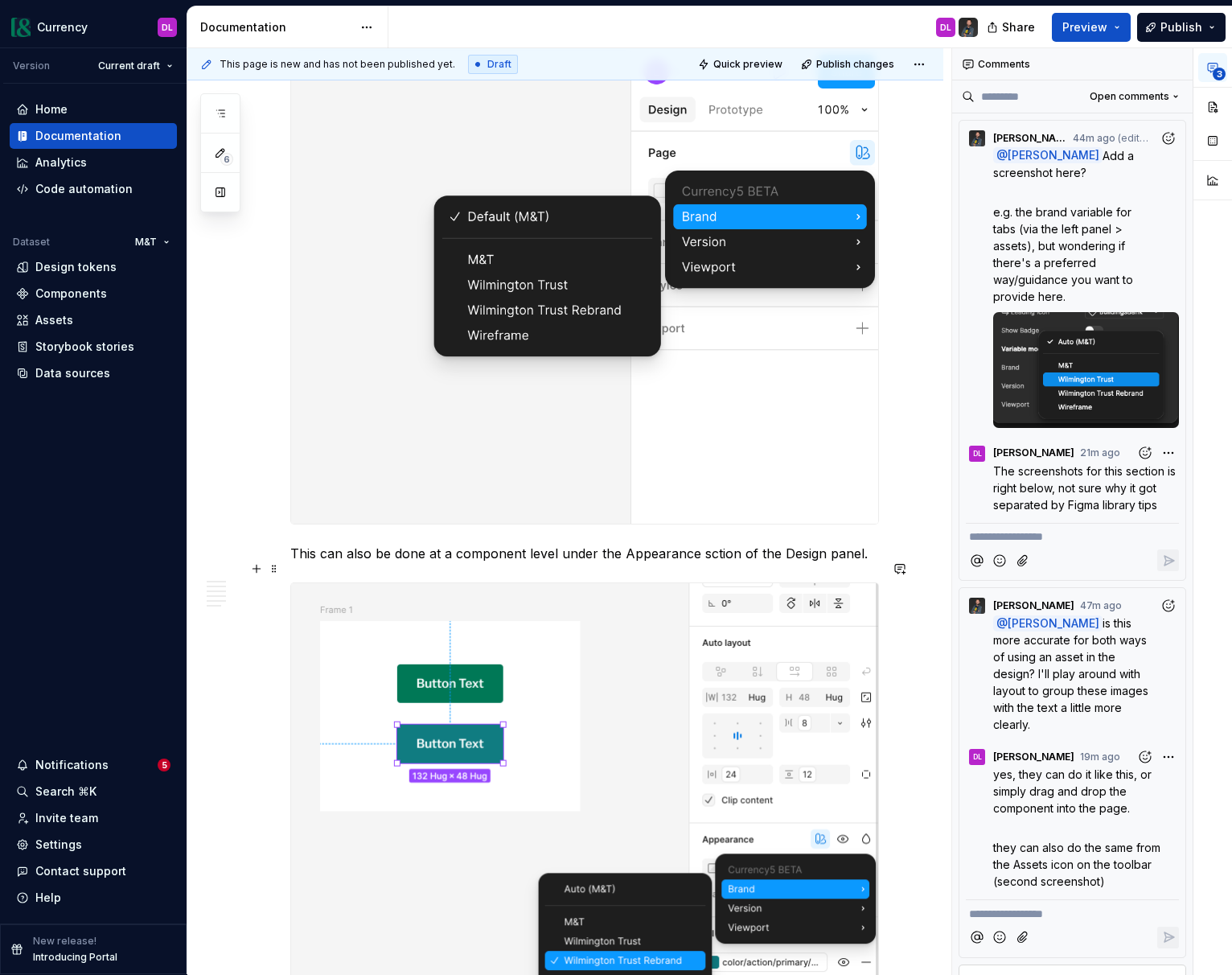
scroll to position [4142, 0]
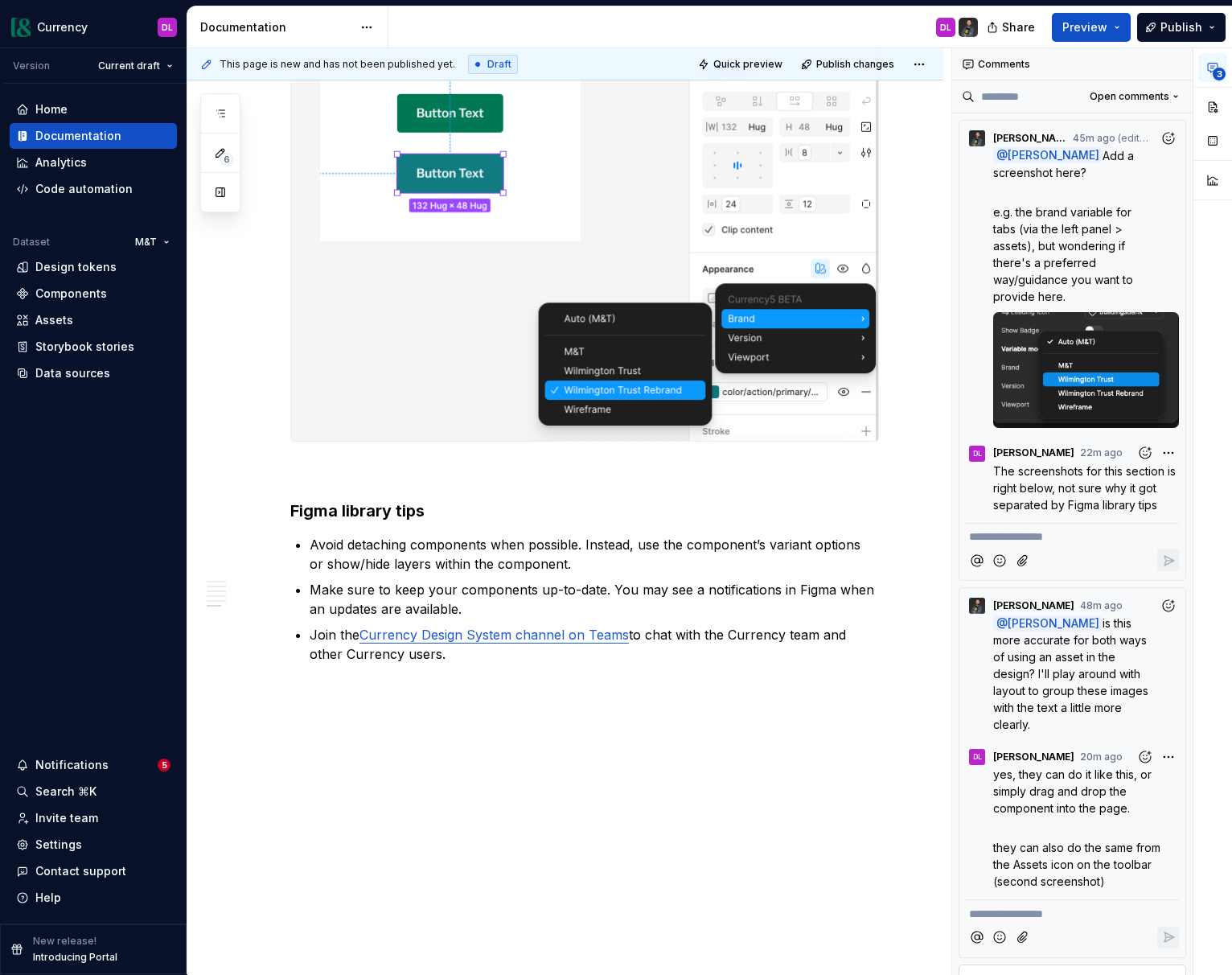
type textarea "*"
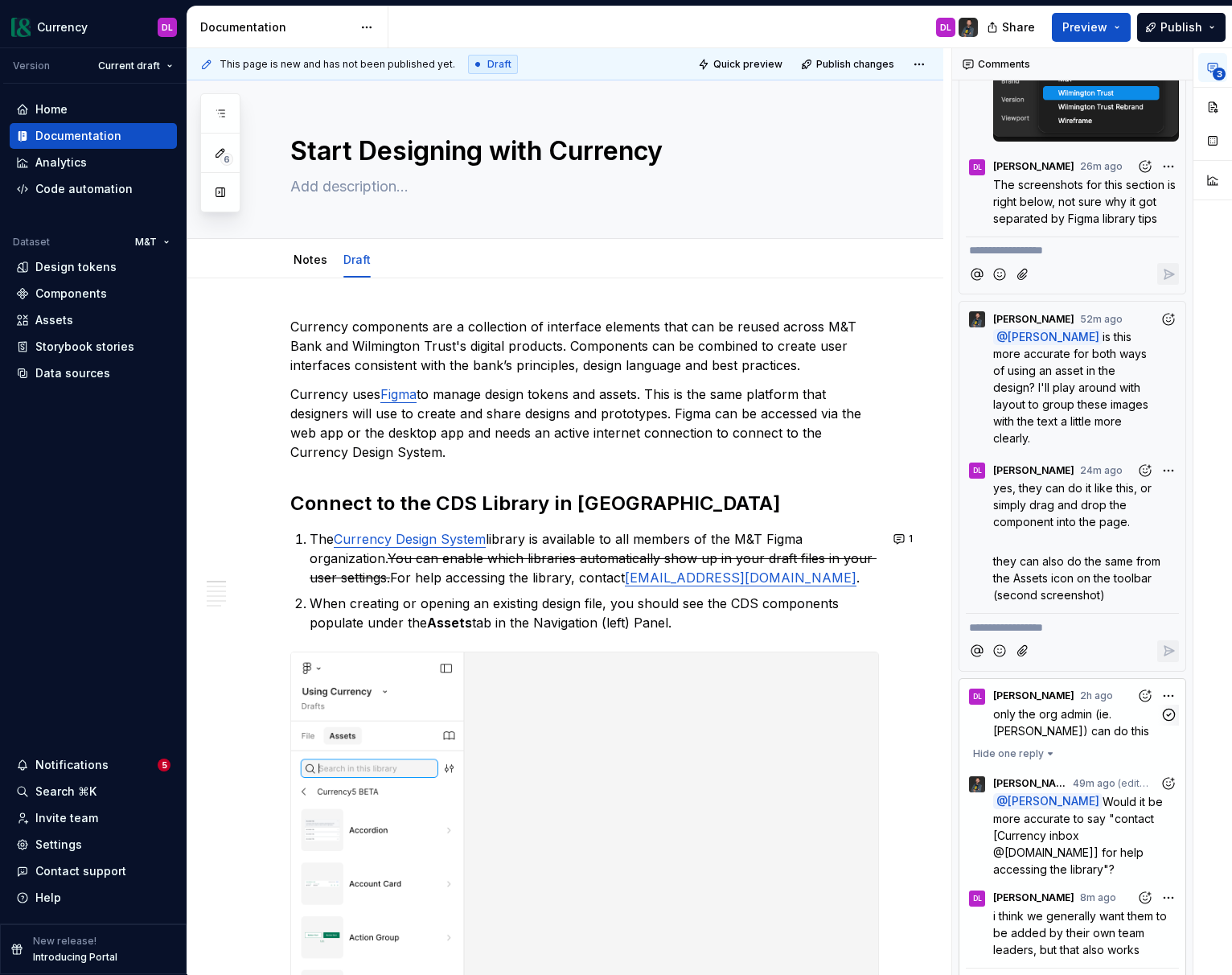
scroll to position [310, 0]
